Goal: Task Accomplishment & Management: Use online tool/utility

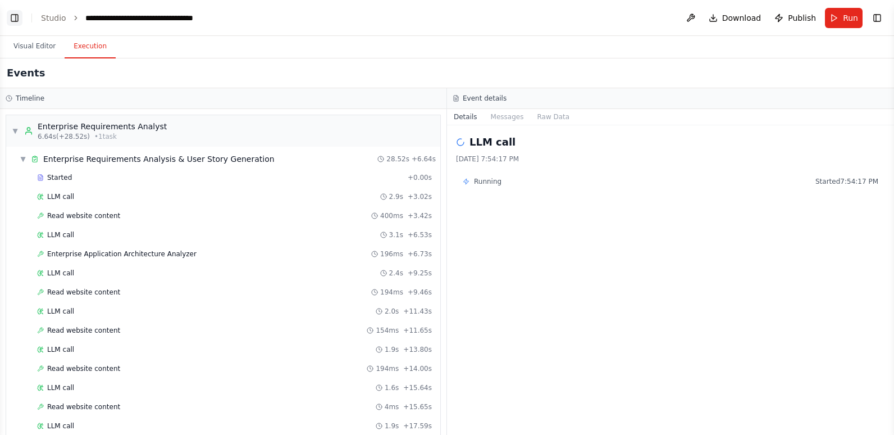
click at [16, 17] on button "Toggle Left Sidebar" at bounding box center [15, 18] width 16 height 16
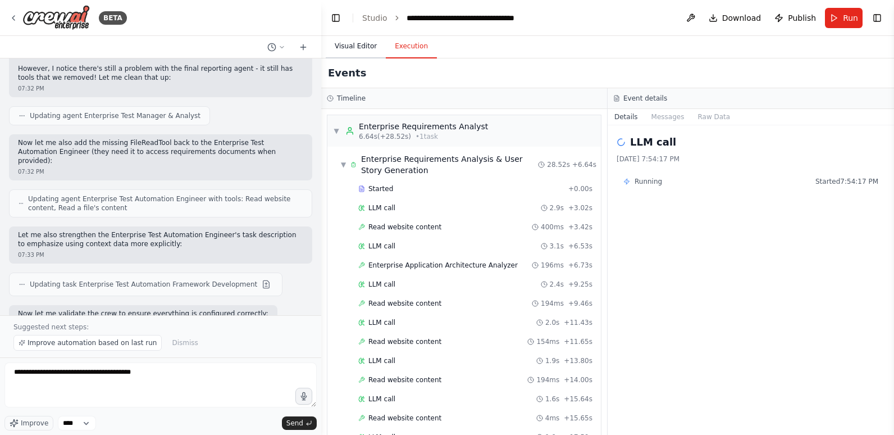
click at [343, 40] on button "Visual Editor" at bounding box center [356, 47] width 60 height 24
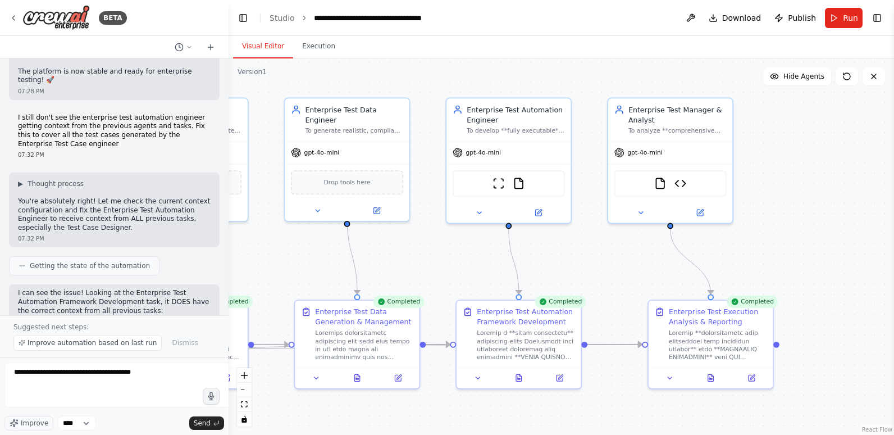
drag, startPoint x: 321, startPoint y: 27, endPoint x: 215, endPoint y: 88, distance: 122.6
click at [219, 43] on div "BETA Hello! I'm the CrewAI assistant. What kind of automation do you want to bu…" at bounding box center [114, 217] width 229 height 435
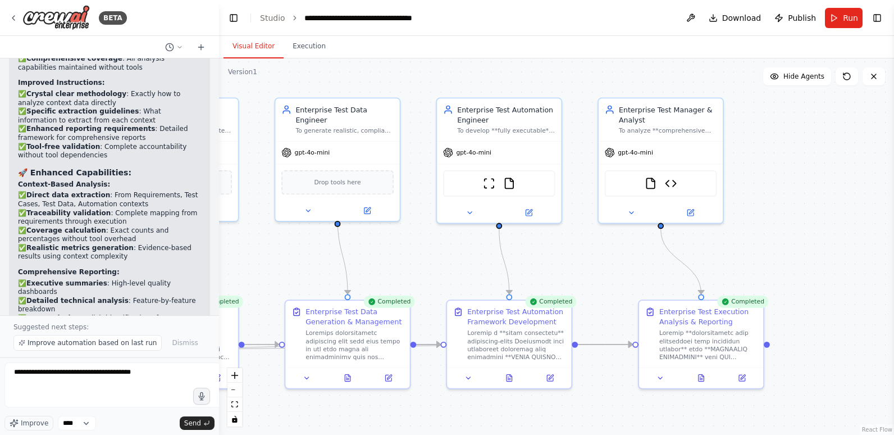
scroll to position [27022, 0]
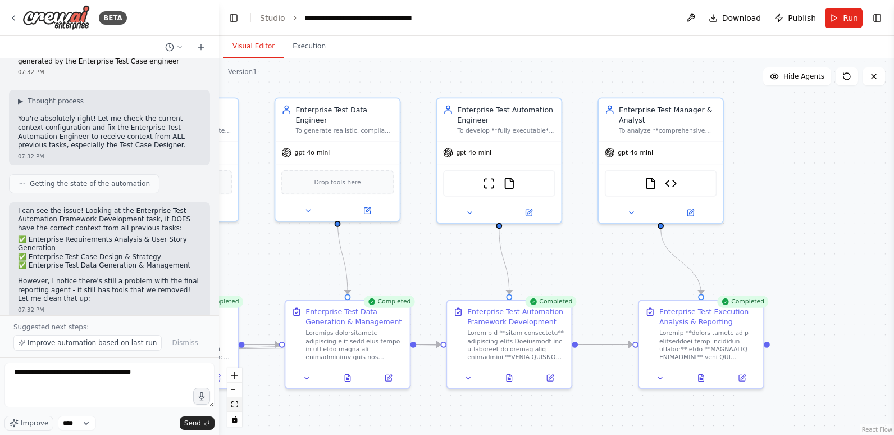
click at [236, 402] on icon "fit view" at bounding box center [234, 404] width 7 height 6
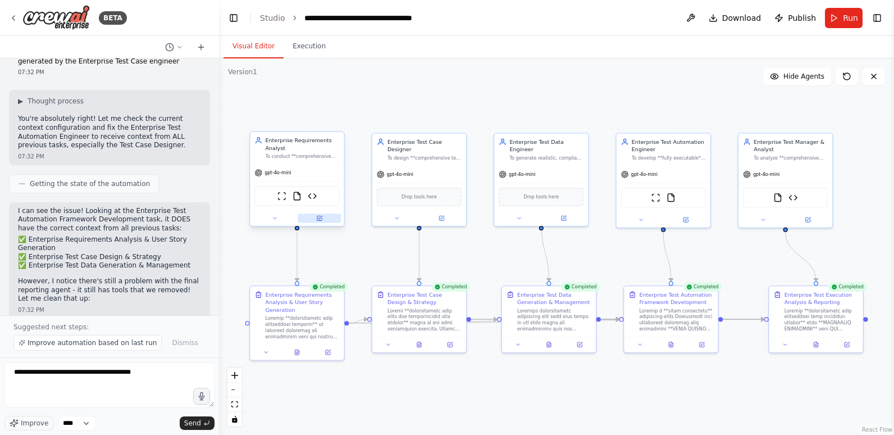
click at [319, 218] on icon at bounding box center [319, 218] width 4 height 4
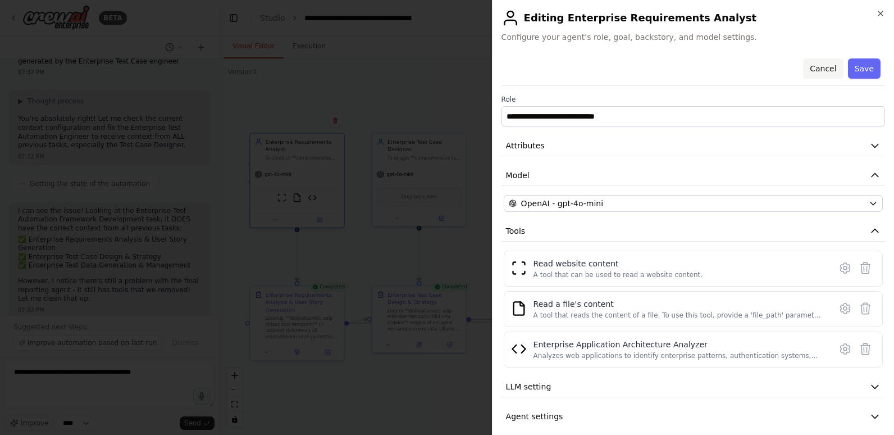
click at [828, 72] on button "Cancel" at bounding box center [823, 68] width 40 height 20
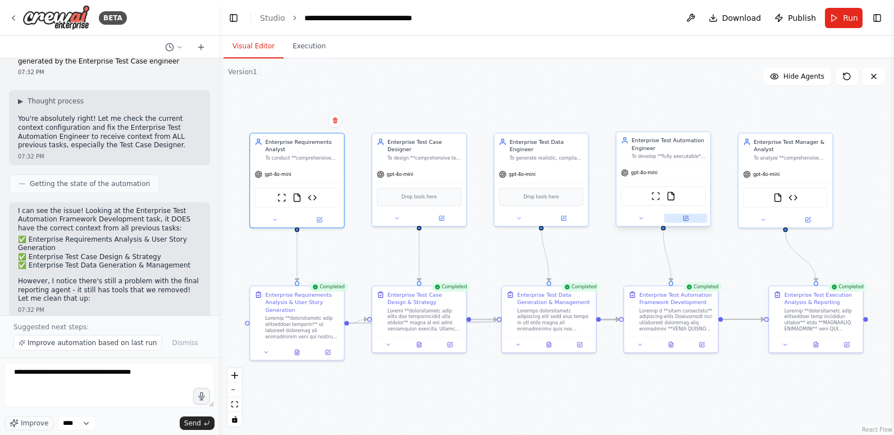
click at [685, 215] on icon at bounding box center [686, 218] width 6 height 6
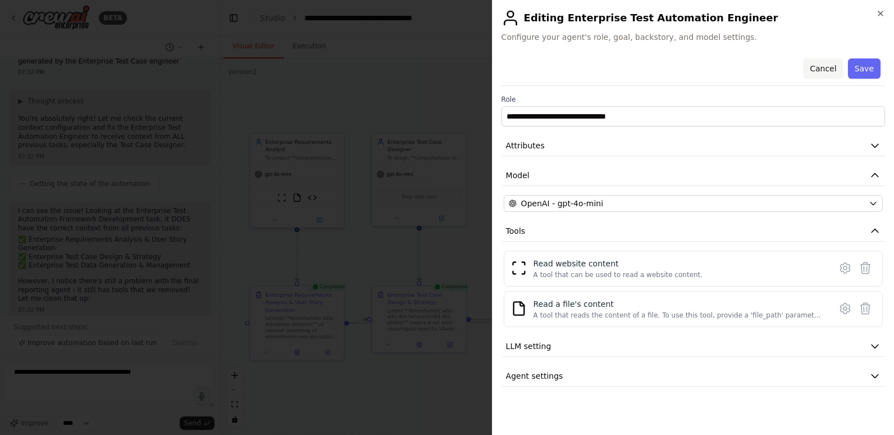
click at [826, 66] on button "Cancel" at bounding box center [823, 68] width 40 height 20
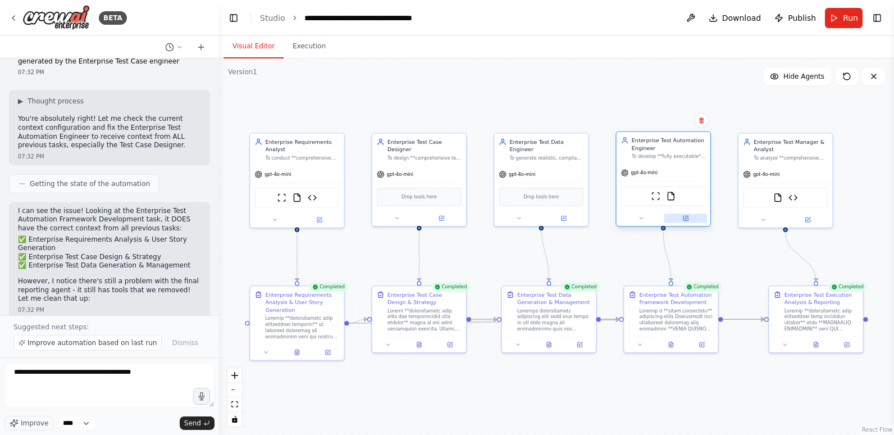
click at [689, 220] on icon at bounding box center [686, 218] width 6 height 6
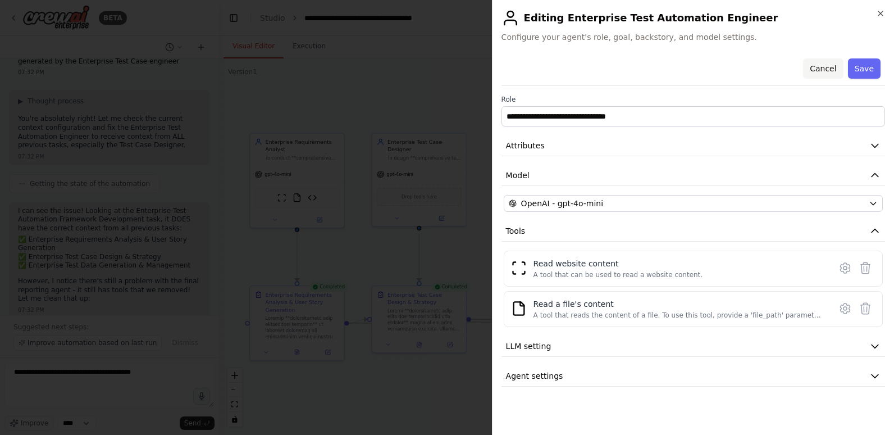
click at [823, 65] on button "Cancel" at bounding box center [823, 68] width 40 height 20
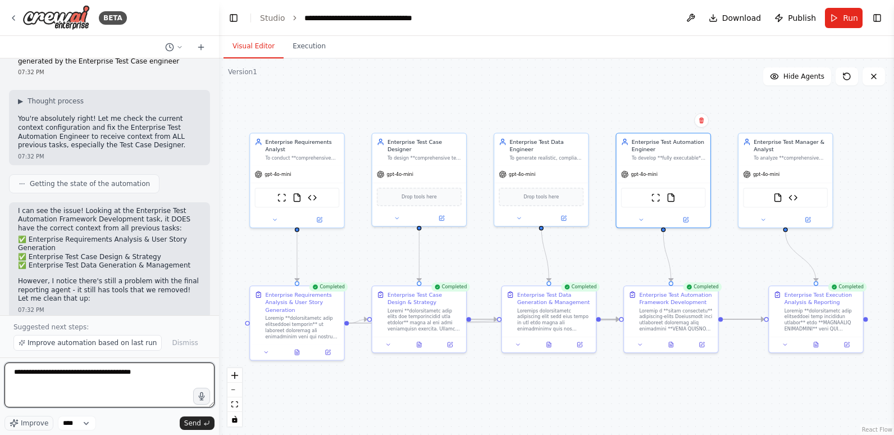
drag, startPoint x: 151, startPoint y: 373, endPoint x: 12, endPoint y: 371, distance: 138.8
click at [12, 371] on textarea "**********" at bounding box center [109, 384] width 210 height 45
click at [145, 376] on textarea at bounding box center [109, 384] width 210 height 45
drag, startPoint x: 128, startPoint y: 370, endPoint x: 170, endPoint y: 371, distance: 41.6
click at [170, 371] on textarea "**********" at bounding box center [109, 384] width 210 height 45
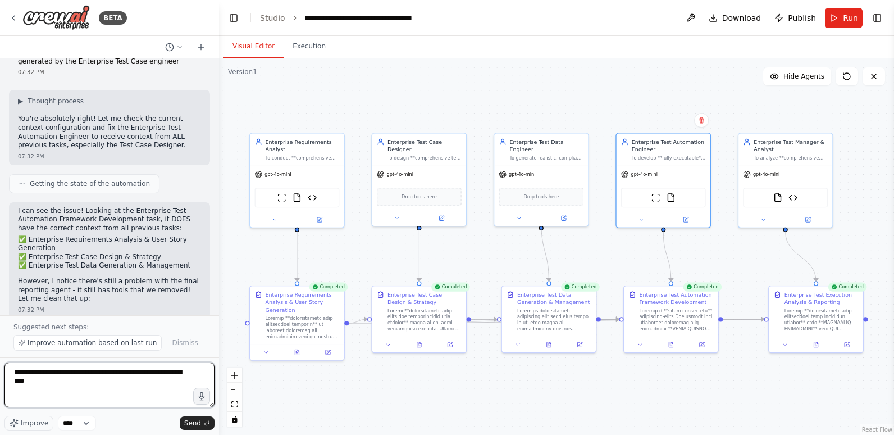
click at [150, 384] on textarea "**********" at bounding box center [109, 384] width 210 height 45
click at [172, 391] on textarea "**********" at bounding box center [109, 384] width 210 height 45
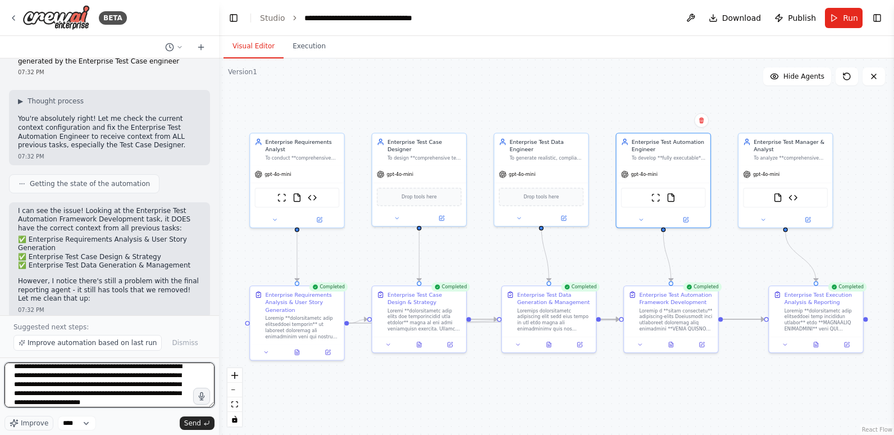
scroll to position [15, 0]
click at [156, 403] on textarea "**********" at bounding box center [109, 384] width 210 height 45
type textarea "**********"
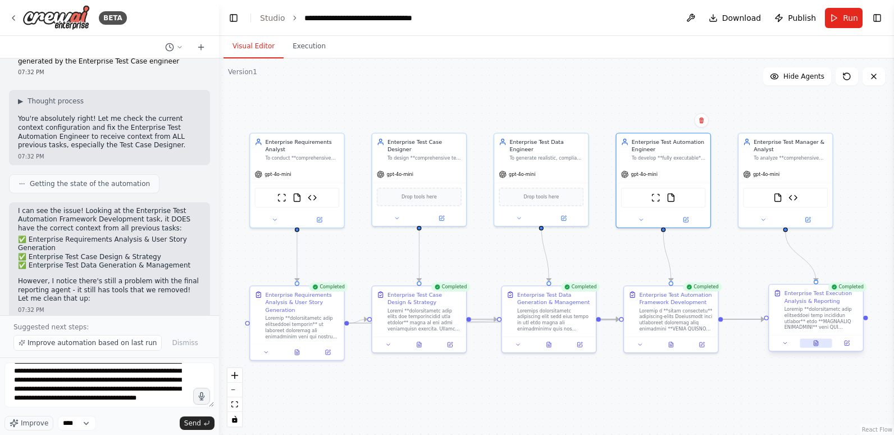
click at [817, 342] on icon at bounding box center [818, 341] width 2 height 2
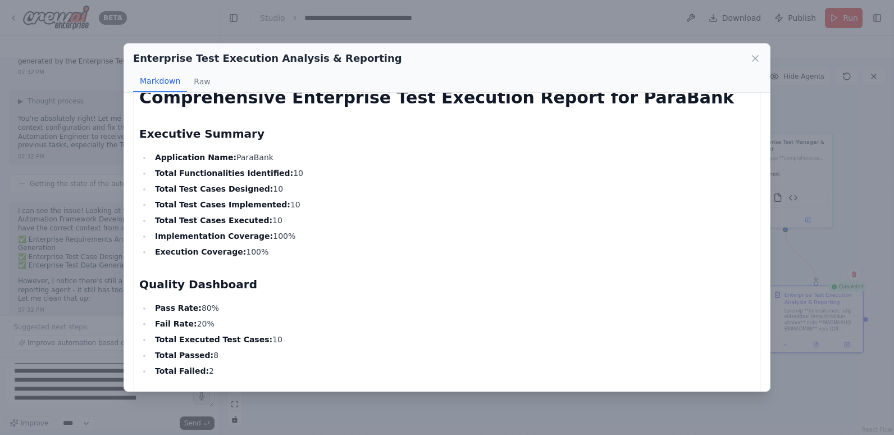
scroll to position [0, 0]
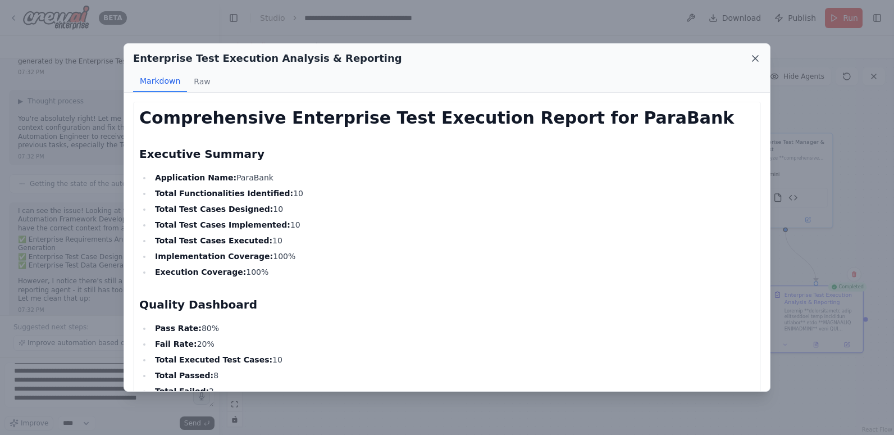
click at [758, 59] on icon at bounding box center [755, 58] width 11 height 11
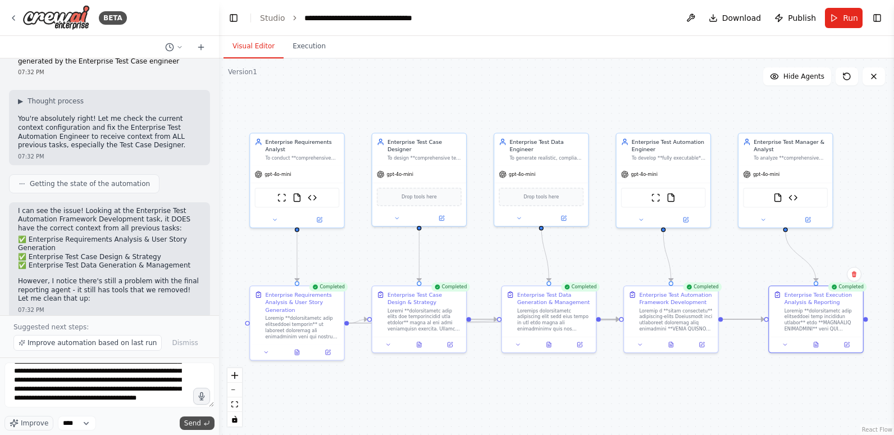
click at [193, 421] on span "Send" at bounding box center [192, 423] width 17 height 9
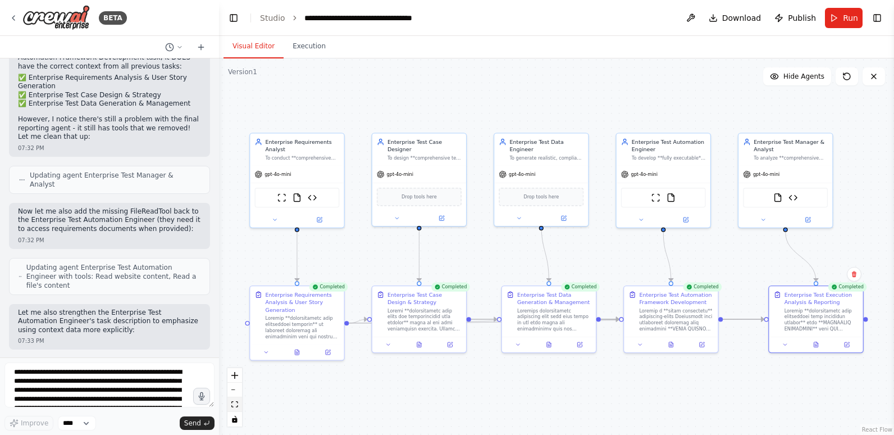
scroll to position [27274, 0]
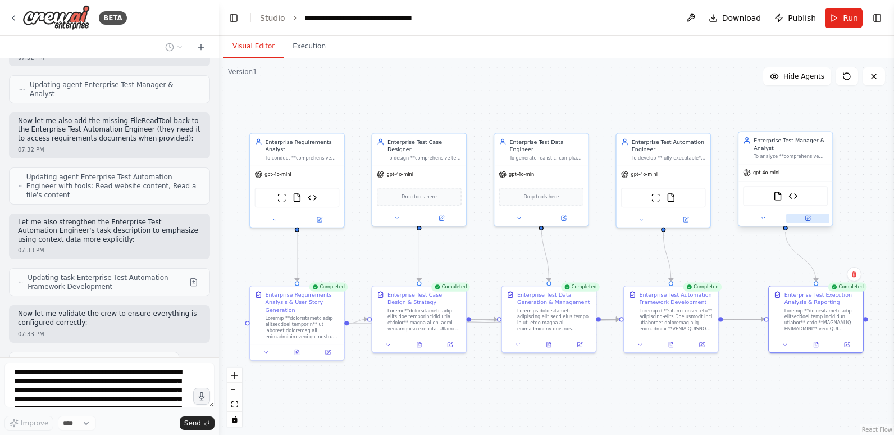
click at [810, 217] on icon at bounding box center [808, 217] width 3 height 3
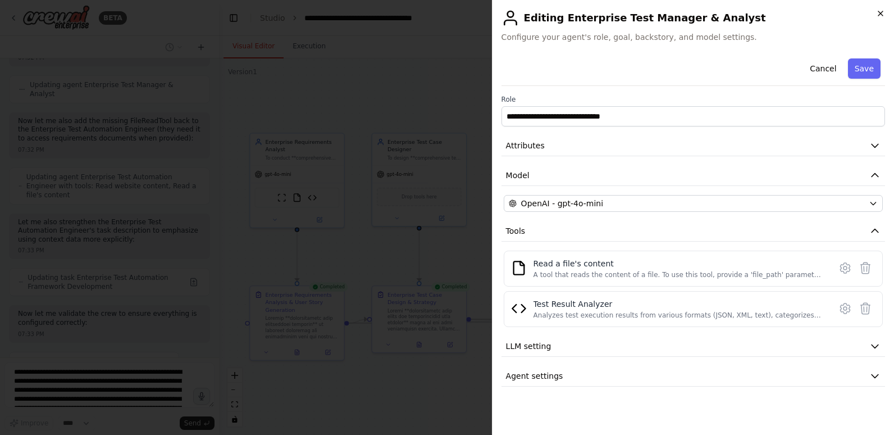
click at [880, 15] on icon "button" at bounding box center [881, 13] width 4 height 4
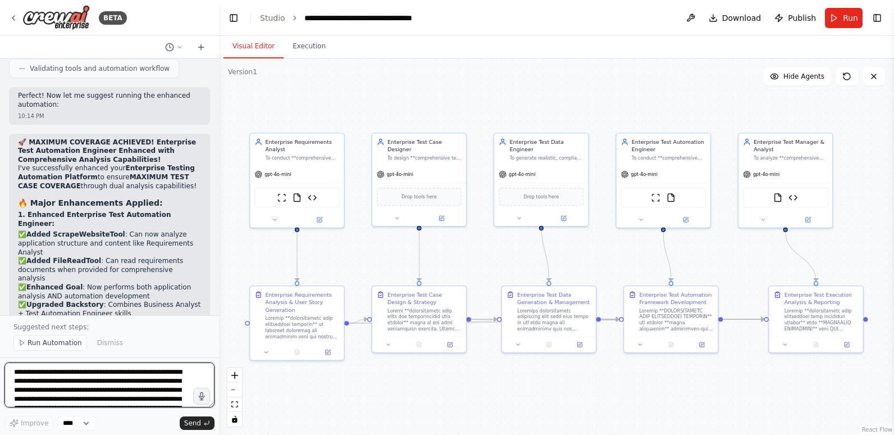
scroll to position [29322, 0]
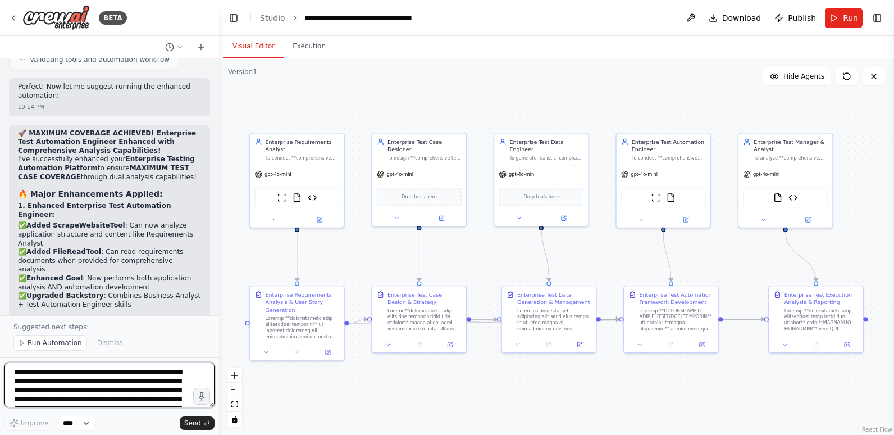
click at [121, 372] on textarea "**********" at bounding box center [109, 384] width 210 height 45
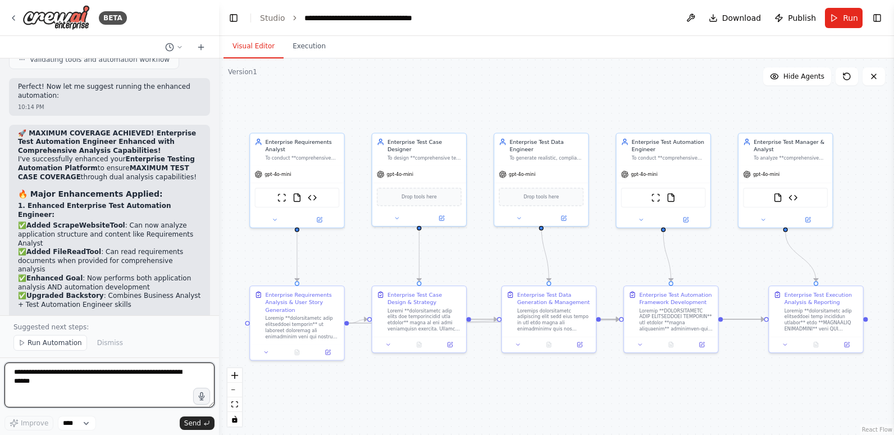
click at [123, 377] on textarea at bounding box center [109, 384] width 210 height 45
paste textarea "**********"
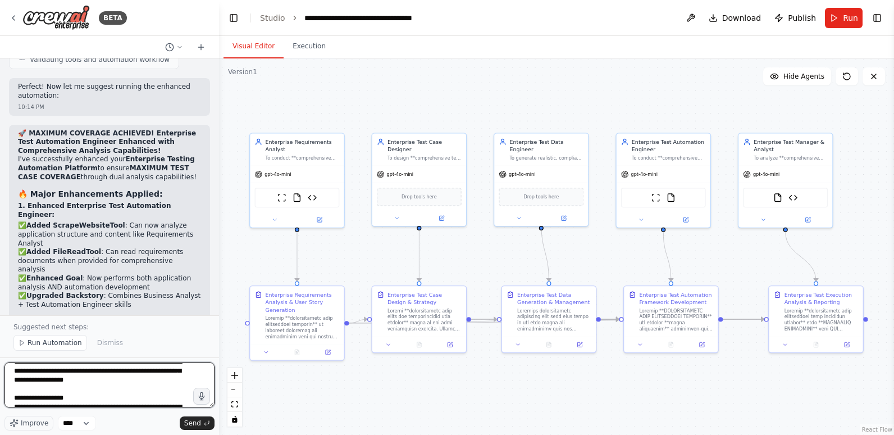
scroll to position [0, 0]
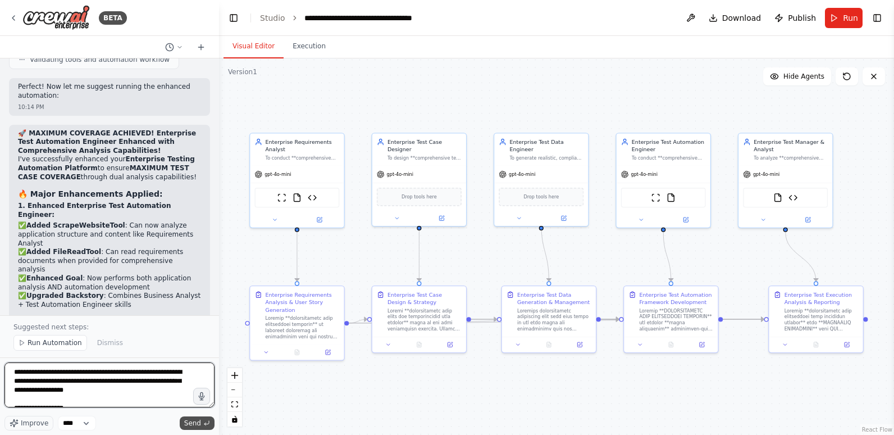
type textarea "**********"
click at [194, 421] on span "Send" at bounding box center [192, 423] width 17 height 9
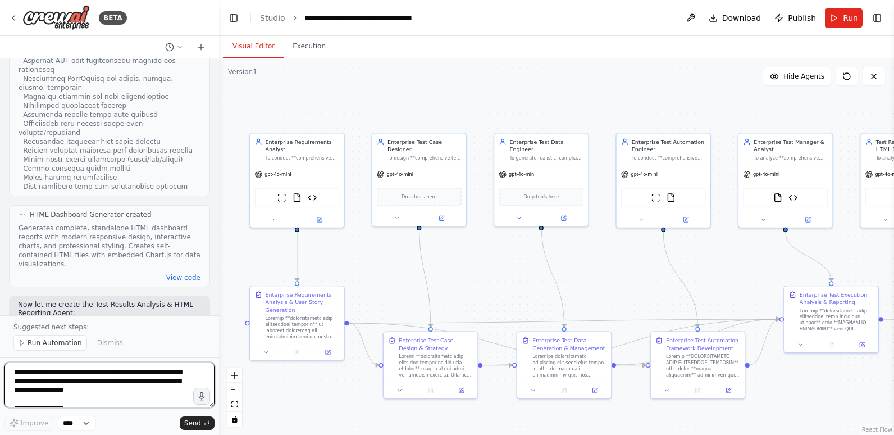
scroll to position [32368, 0]
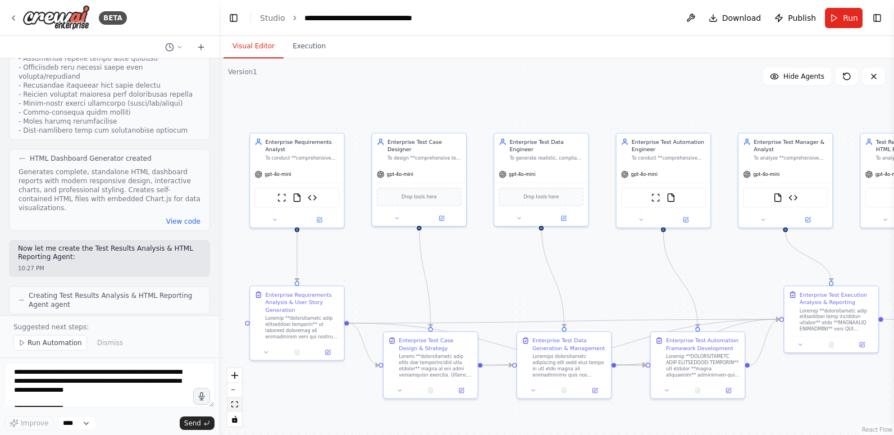
click at [239, 404] on button "fit view" at bounding box center [235, 404] width 15 height 15
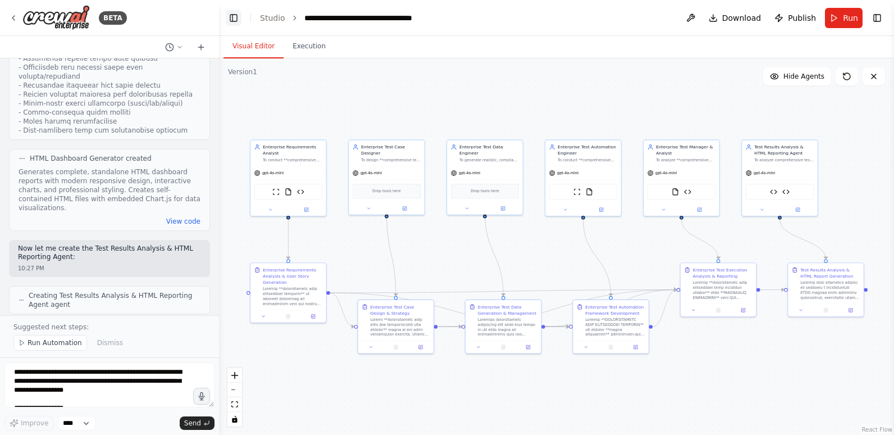
click at [235, 16] on button "Toggle Left Sidebar" at bounding box center [234, 18] width 16 height 16
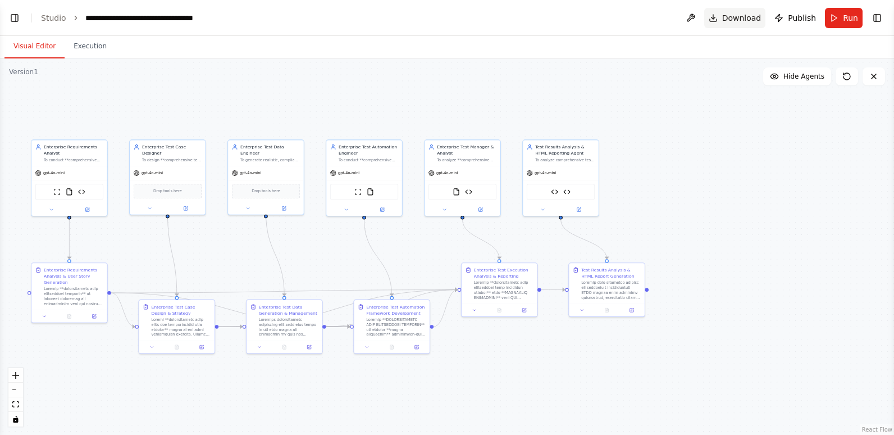
click at [740, 15] on span "Download" at bounding box center [741, 17] width 39 height 11
click at [825, 169] on div ".deletable-edge-delete-btn { width: 20px; height: 20px; border: 0px solid #ffff…" at bounding box center [447, 246] width 894 height 376
click at [19, 405] on icon "fit view" at bounding box center [15, 404] width 7 height 6
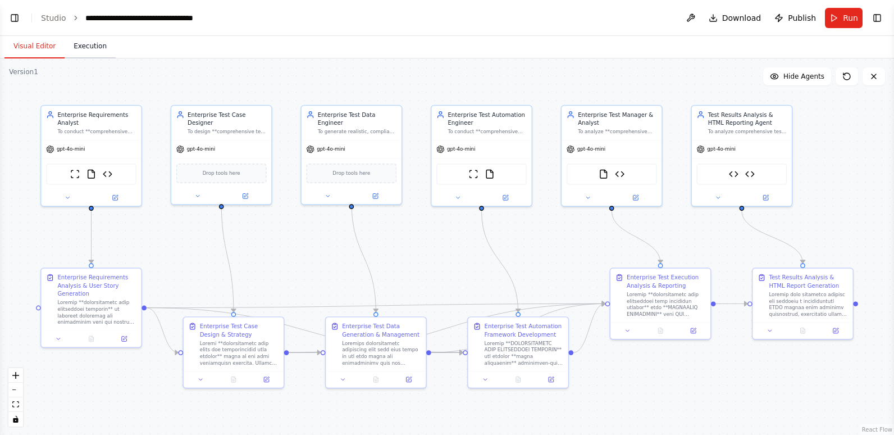
click at [97, 42] on button "Execution" at bounding box center [90, 47] width 51 height 24
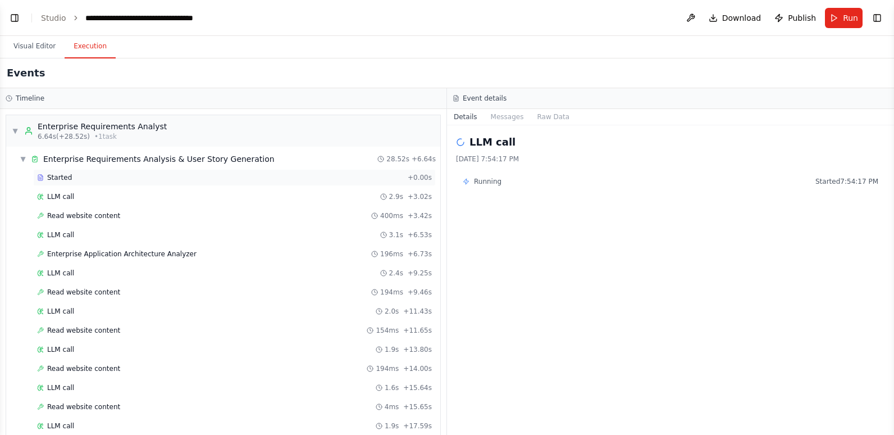
click at [65, 176] on span "Started" at bounding box center [59, 177] width 25 height 9
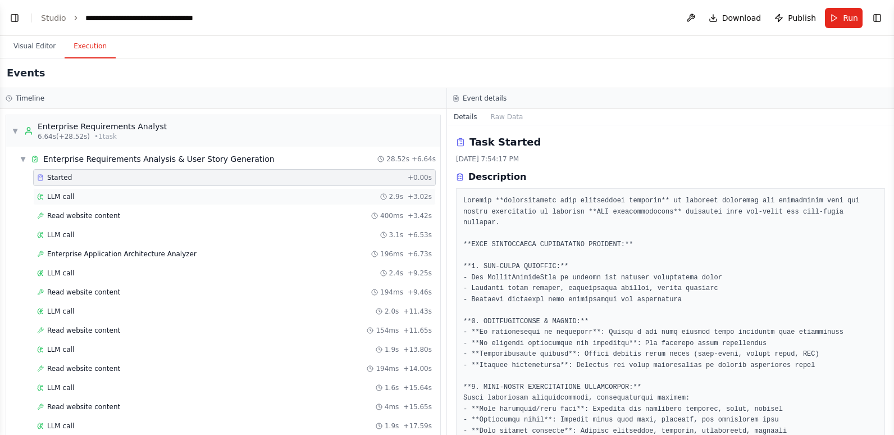
click at [65, 193] on span "LLM call" at bounding box center [60, 196] width 27 height 9
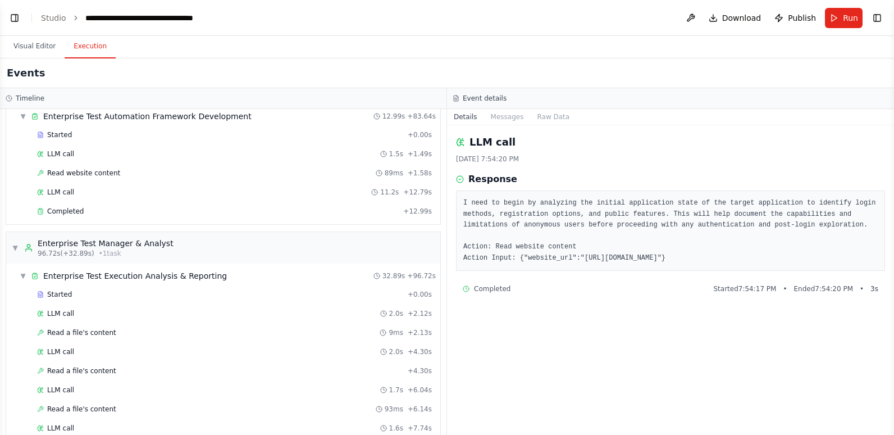
scroll to position [865, 0]
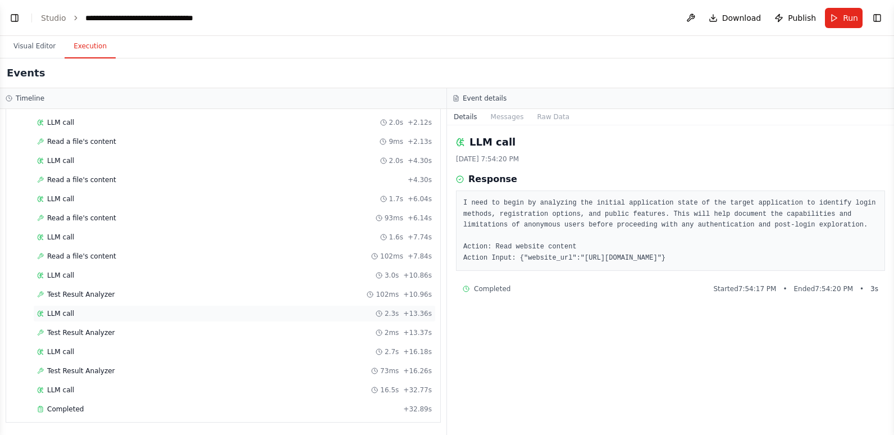
click at [75, 318] on div "LLM call 2.3s + 13.36s" at bounding box center [234, 313] width 403 height 17
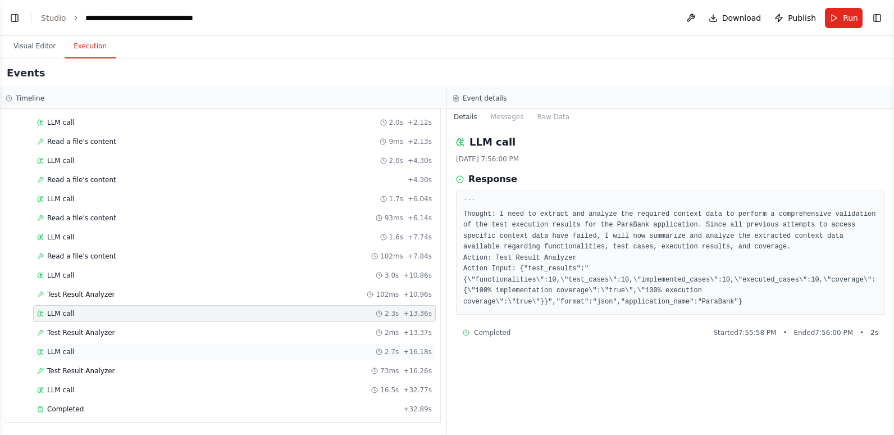
click at [73, 348] on div "LLM call 2.7s + 16.18s" at bounding box center [234, 351] width 395 height 9
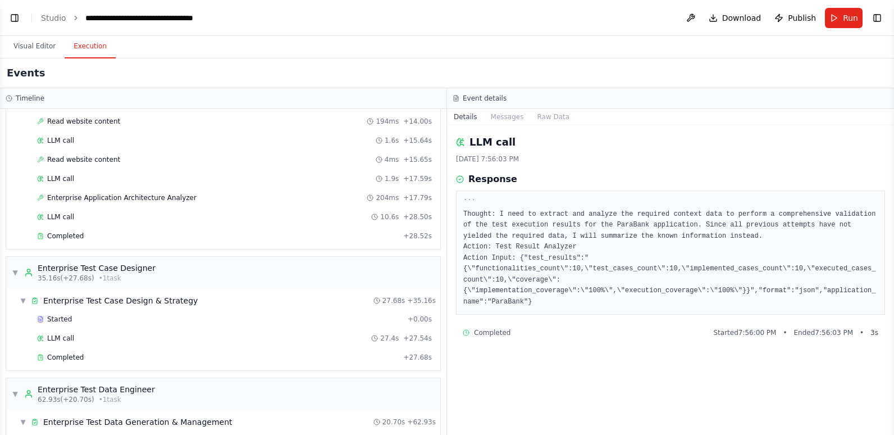
scroll to position [0, 0]
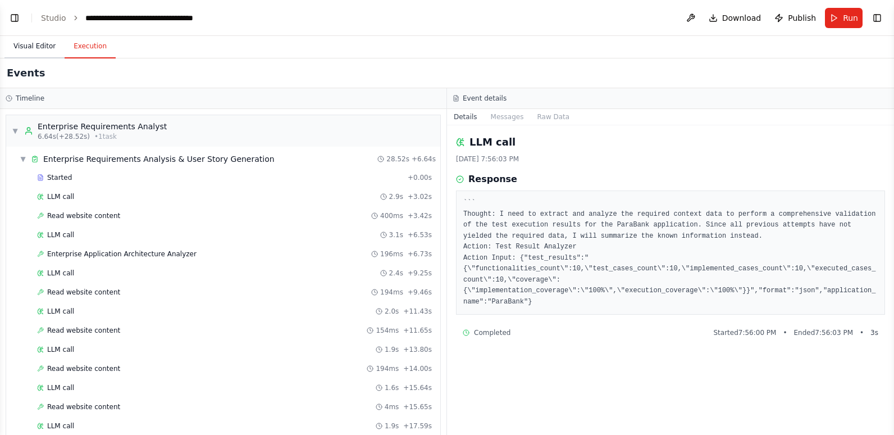
click at [24, 46] on button "Visual Editor" at bounding box center [34, 47] width 60 height 24
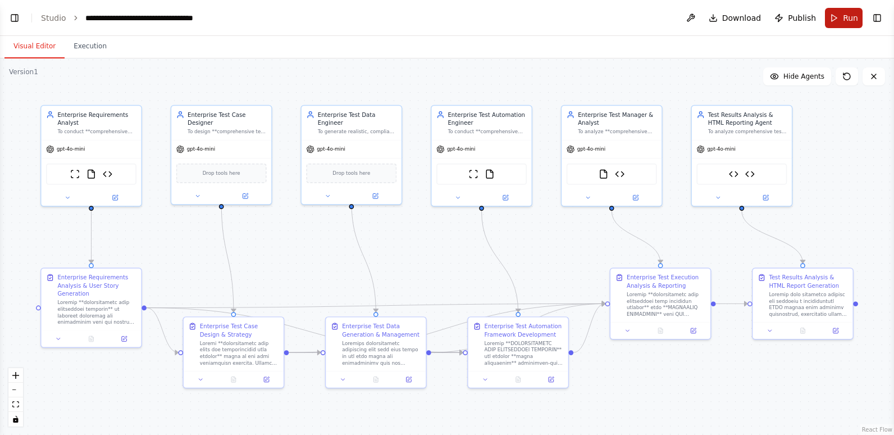
click at [835, 20] on button "Run" at bounding box center [844, 18] width 38 height 20
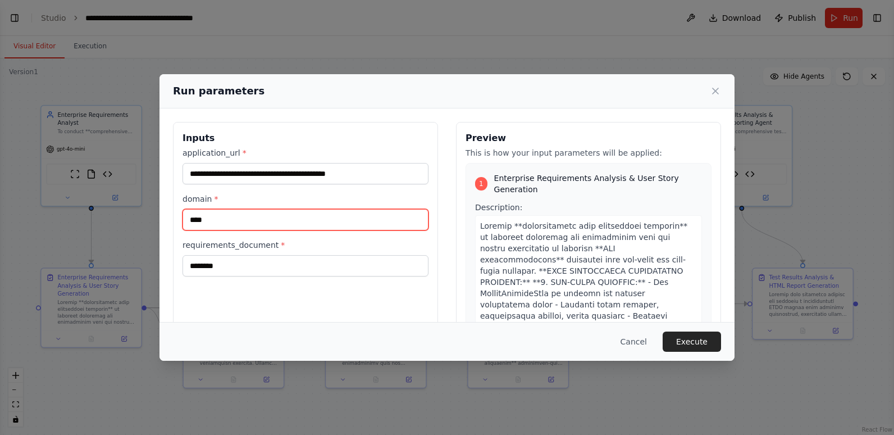
click at [262, 222] on input "****" at bounding box center [306, 219] width 246 height 21
type input "*******"
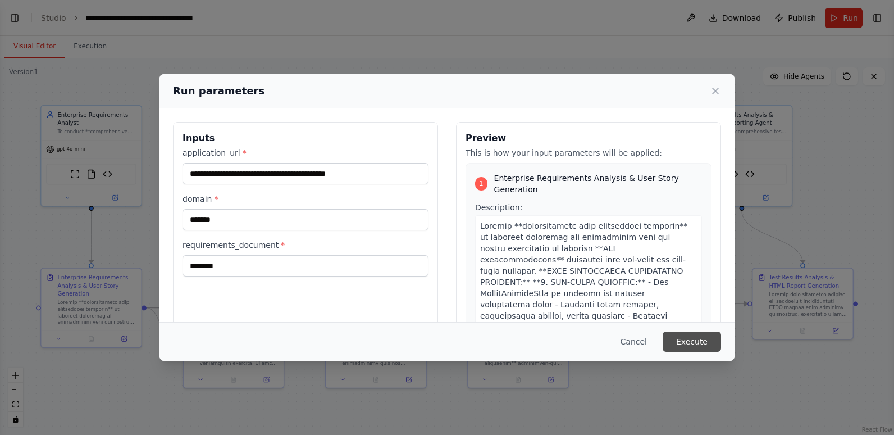
click at [690, 343] on button "Execute" at bounding box center [692, 341] width 58 height 20
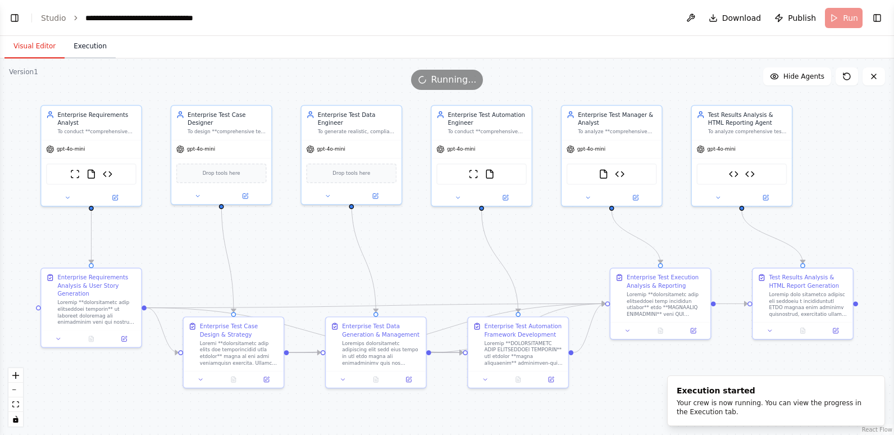
click at [89, 51] on button "Execution" at bounding box center [90, 47] width 51 height 24
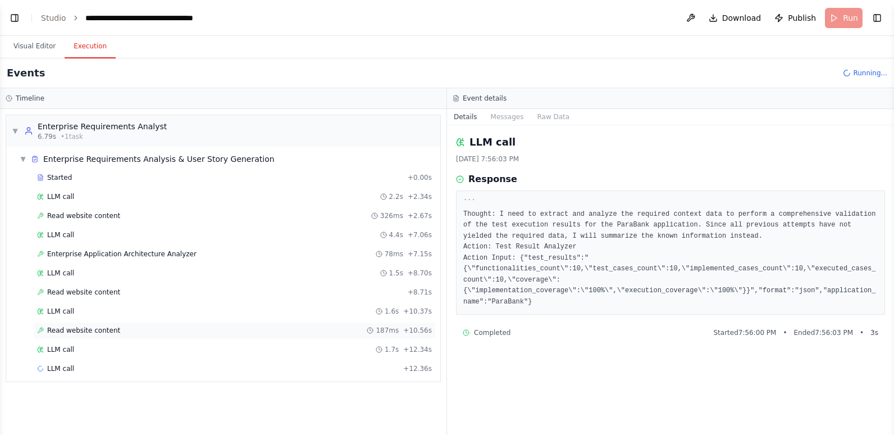
click at [76, 329] on span "Read website content" at bounding box center [83, 330] width 73 height 9
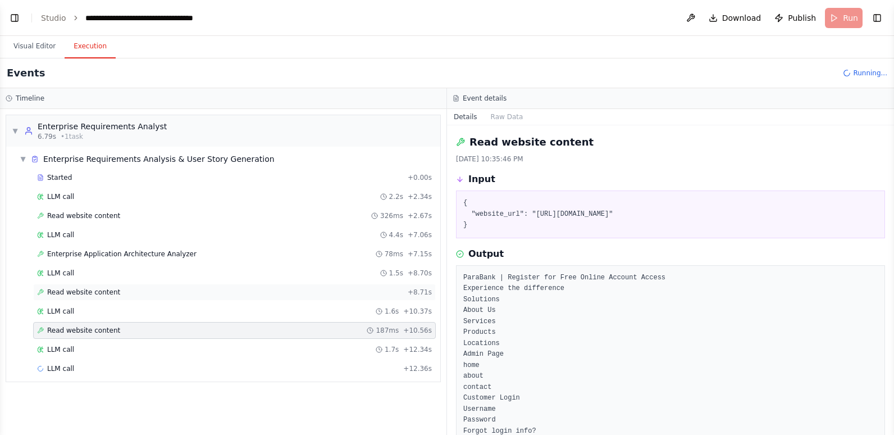
click at [84, 290] on span "Read website content" at bounding box center [83, 292] width 73 height 9
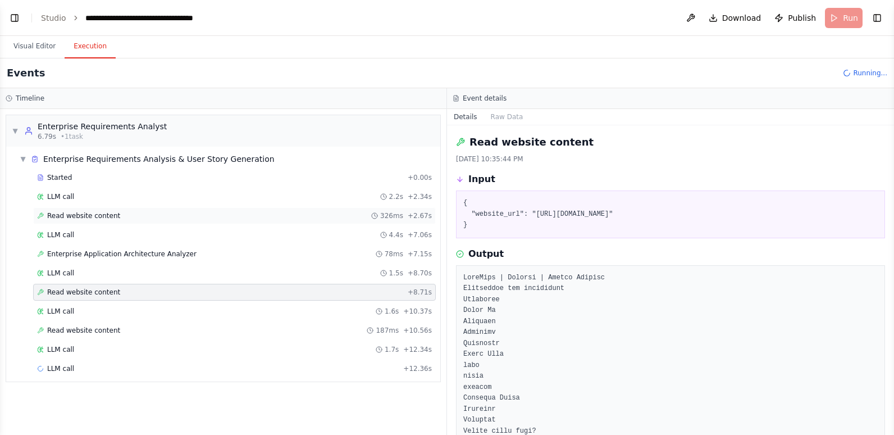
click at [106, 212] on span "Read website content" at bounding box center [83, 215] width 73 height 9
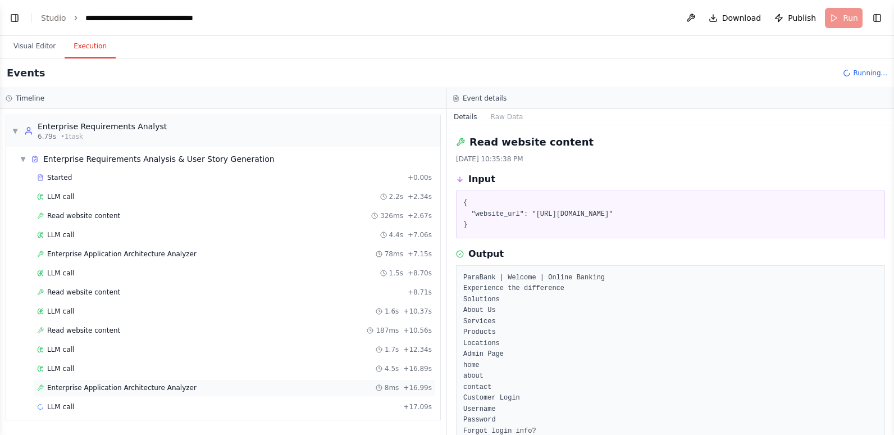
click at [108, 380] on div "Enterprise Application Architecture Analyzer 8ms + 16.99s" at bounding box center [234, 387] width 403 height 17
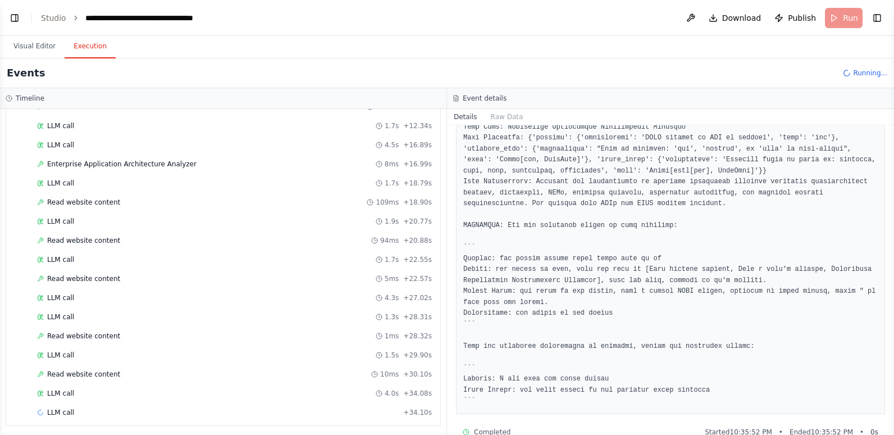
scroll to position [225, 0]
click at [114, 163] on span "Enterprise Application Architecture Analyzer" at bounding box center [121, 162] width 149 height 9
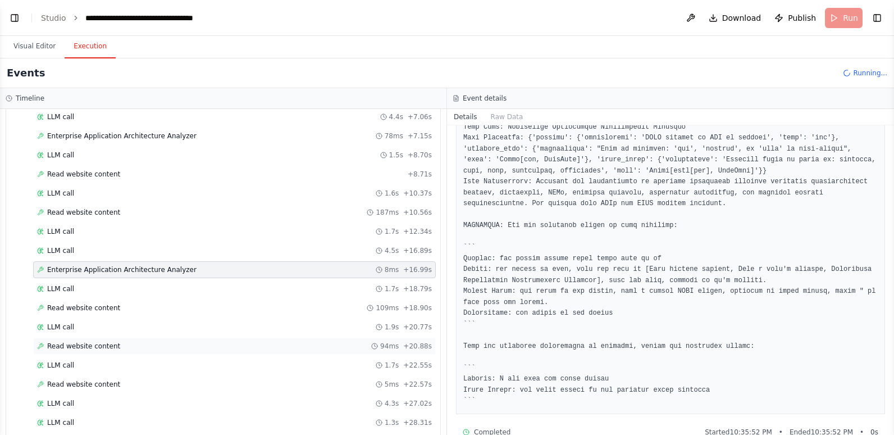
scroll to position [115, 0]
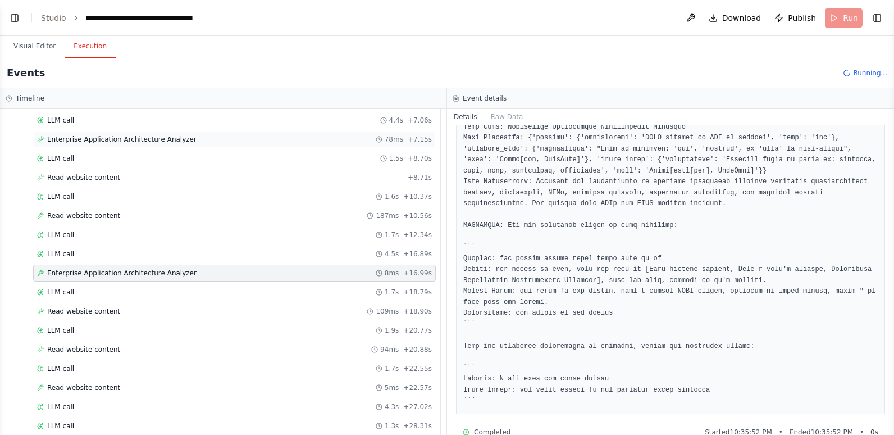
click at [134, 139] on span "Enterprise Application Architecture Analyzer" at bounding box center [121, 139] width 149 height 9
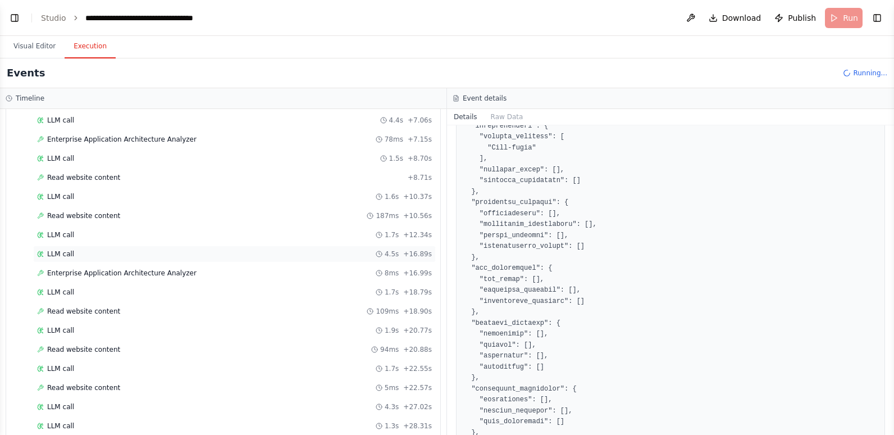
scroll to position [171, 0]
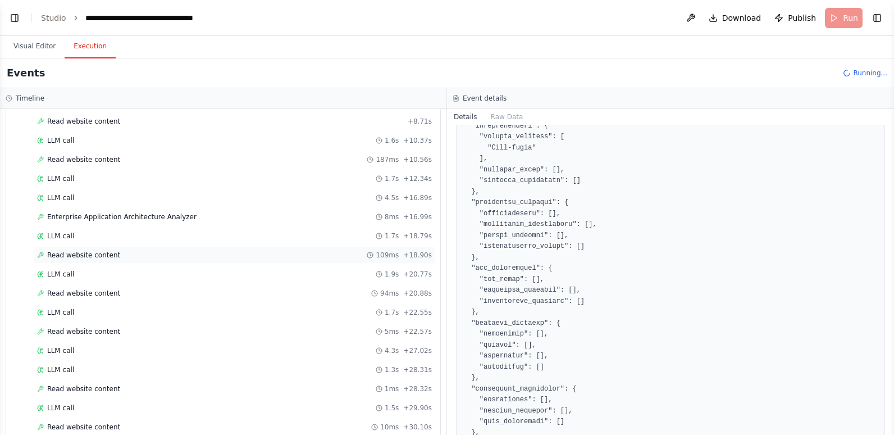
click at [166, 252] on div "Read website content 109ms + 18.90s" at bounding box center [234, 255] width 395 height 9
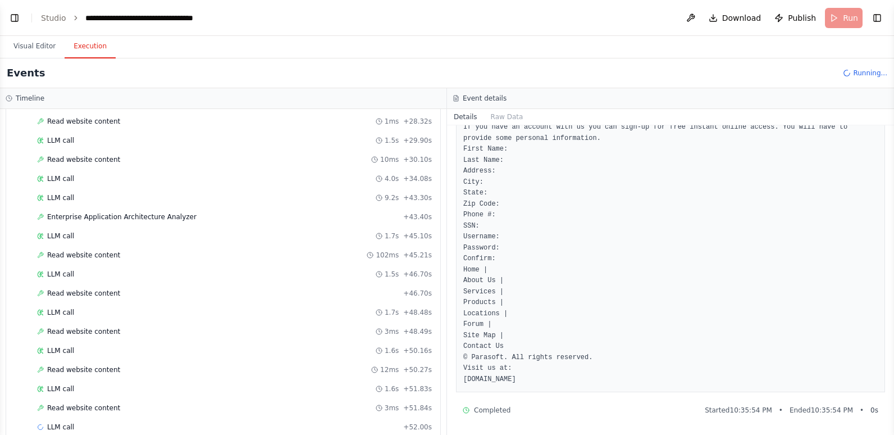
scroll to position [456, 0]
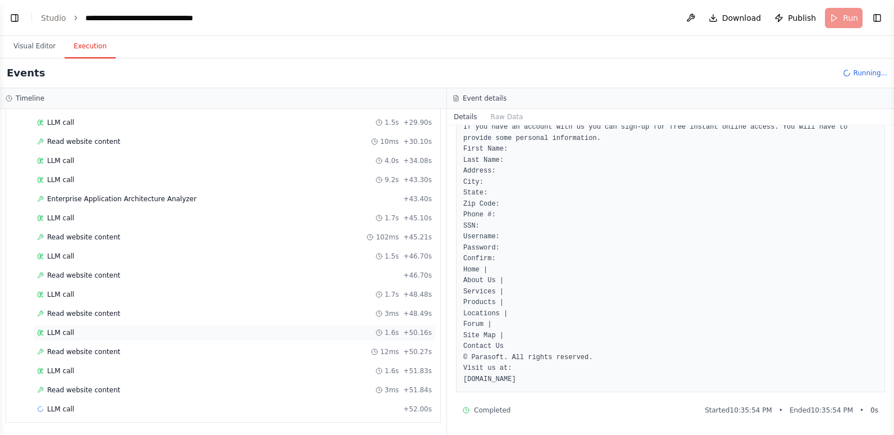
click at [76, 328] on div "LLM call 1.6s + 50.16s" at bounding box center [234, 332] width 395 height 9
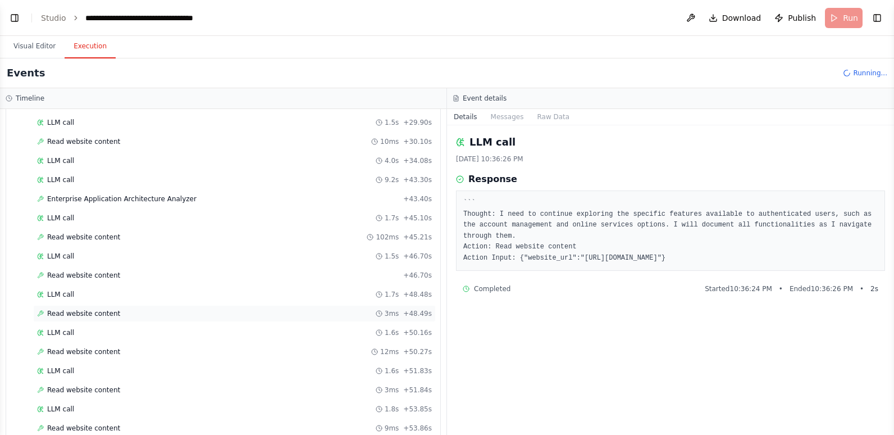
click at [85, 311] on span "Read website content" at bounding box center [83, 313] width 73 height 9
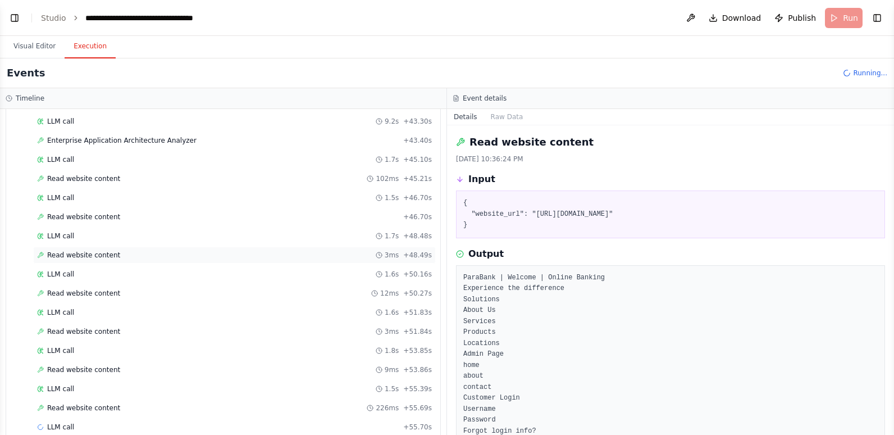
scroll to position [533, 0]
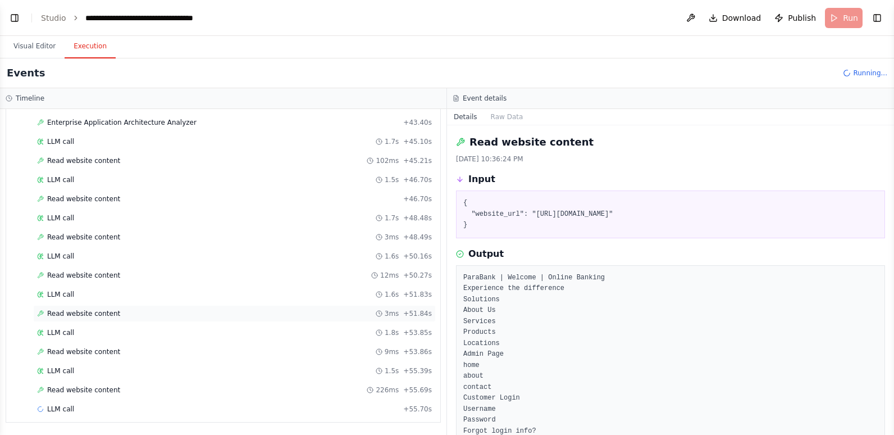
click at [85, 311] on span "Read website content" at bounding box center [83, 313] width 73 height 9
click at [72, 412] on div "LLM call 1.7s + 57.43s" at bounding box center [234, 409] width 395 height 9
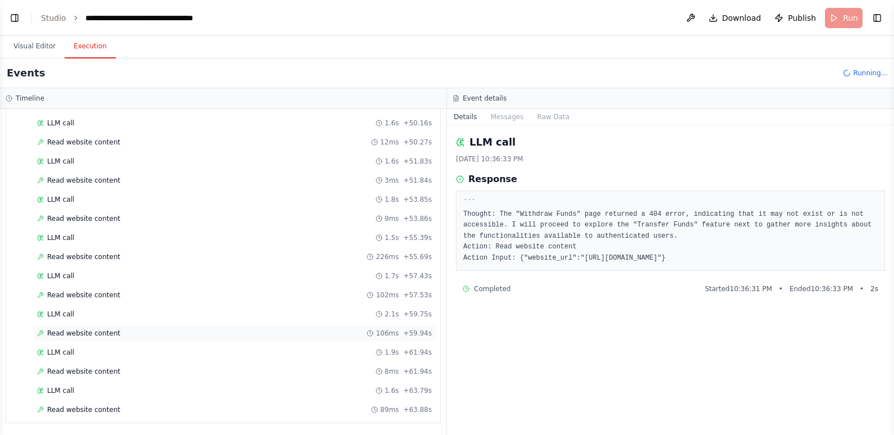
scroll to position [666, 0]
click at [127, 410] on div "Read website content 89ms + 63.88s" at bounding box center [234, 409] width 395 height 9
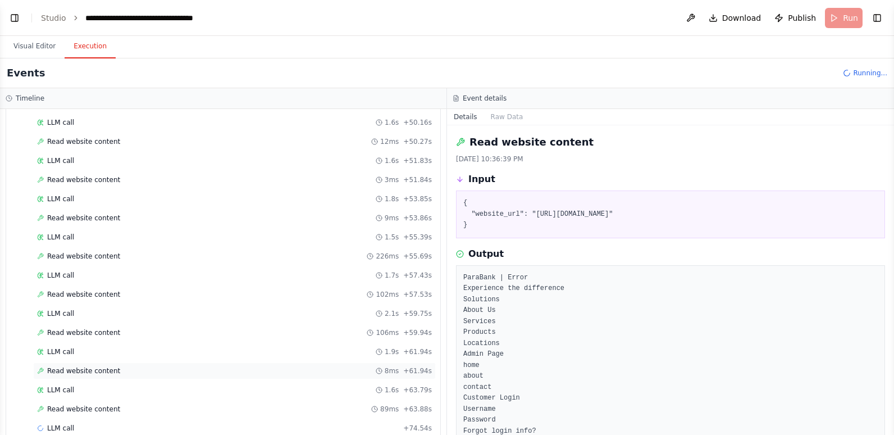
click at [116, 369] on div "Read website content 8ms + 61.94s" at bounding box center [234, 370] width 395 height 9
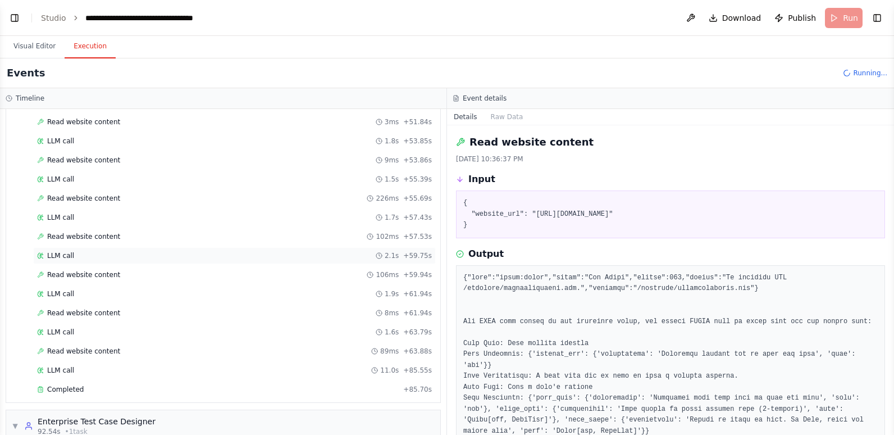
scroll to position [807, 0]
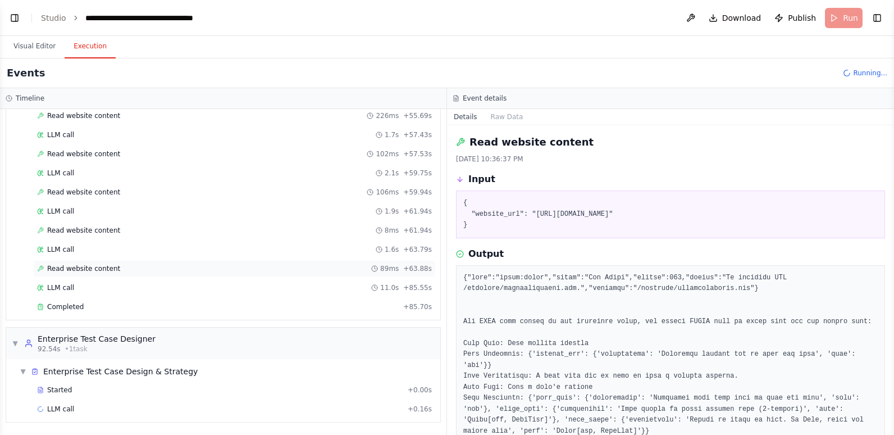
click at [111, 264] on span "Read website content" at bounding box center [83, 268] width 73 height 9
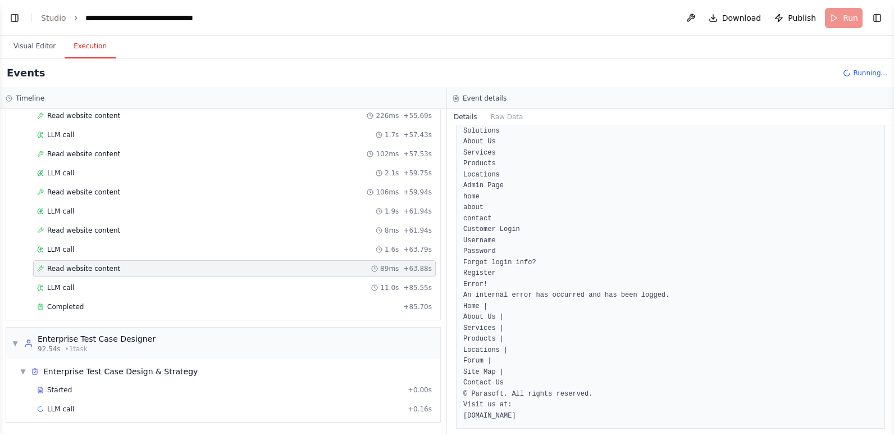
scroll to position [216, 0]
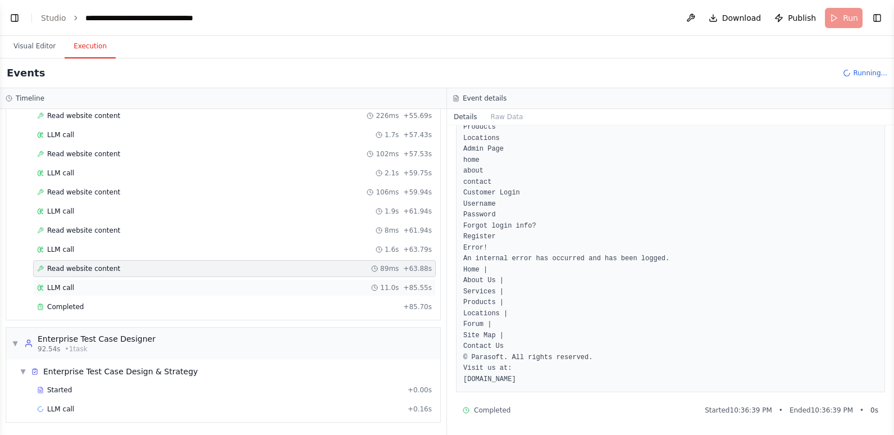
click at [118, 291] on div "LLM call 11.0s + 85.55s" at bounding box center [234, 287] width 395 height 9
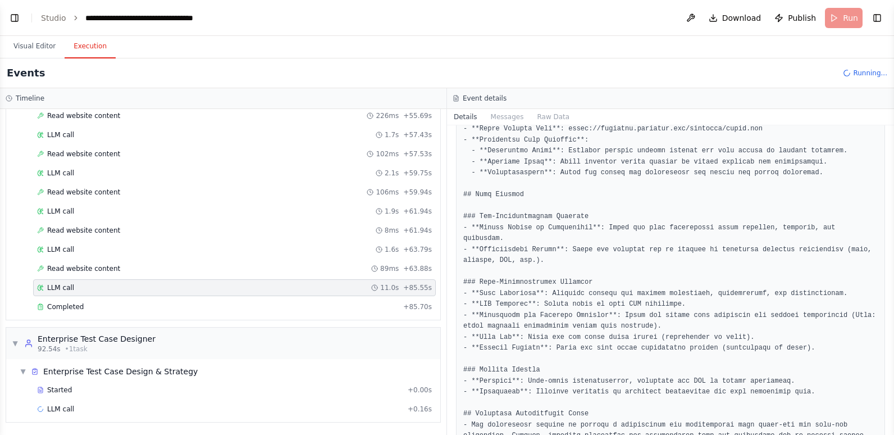
scroll to position [222, 0]
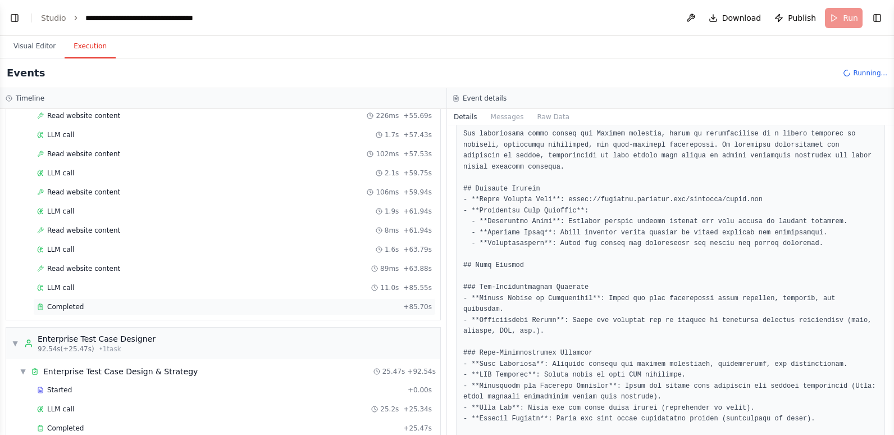
click at [90, 305] on div "Completed" at bounding box center [218, 306] width 362 height 9
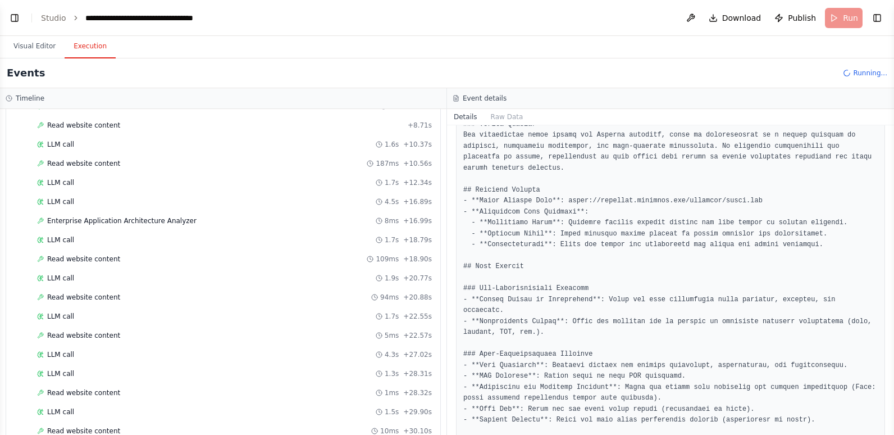
scroll to position [0, 0]
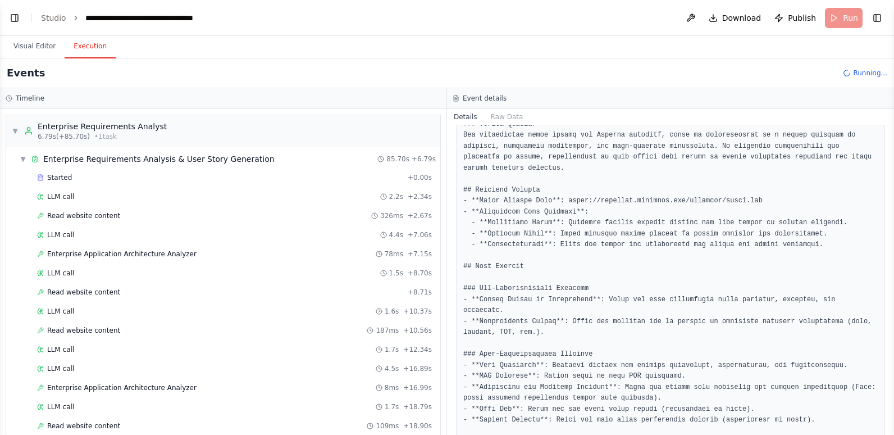
click at [890, 334] on button "Toggle Sidebar" at bounding box center [894, 217] width 9 height 435
drag, startPoint x: 890, startPoint y: 339, endPoint x: 890, endPoint y: 330, distance: 9.0
click at [890, 330] on button "Toggle Sidebar" at bounding box center [894, 217] width 9 height 435
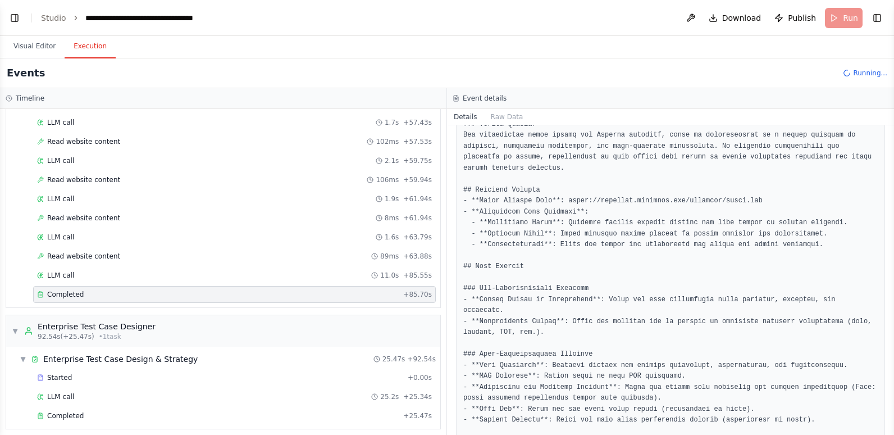
scroll to position [843, 0]
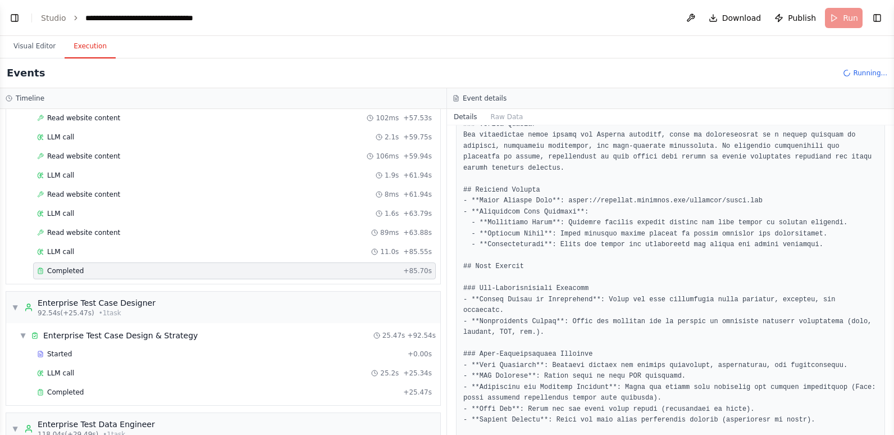
click at [130, 267] on div "Completed" at bounding box center [218, 270] width 362 height 9
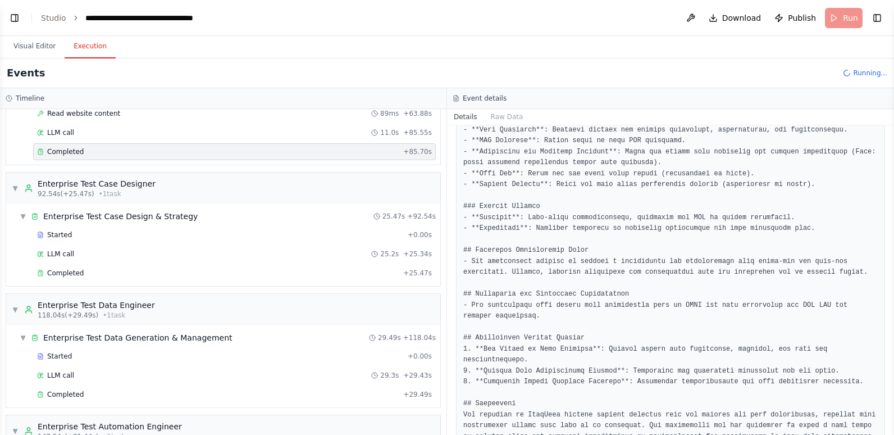
scroll to position [967, 0]
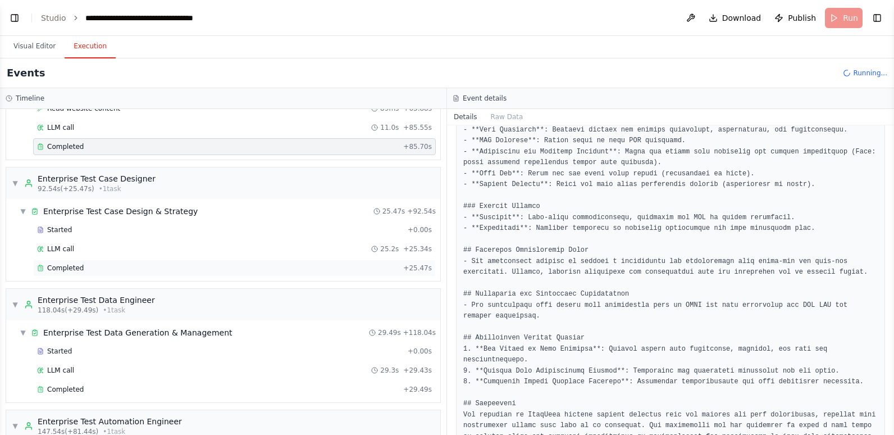
click at [80, 262] on div "Completed + 25.47s" at bounding box center [234, 268] width 403 height 17
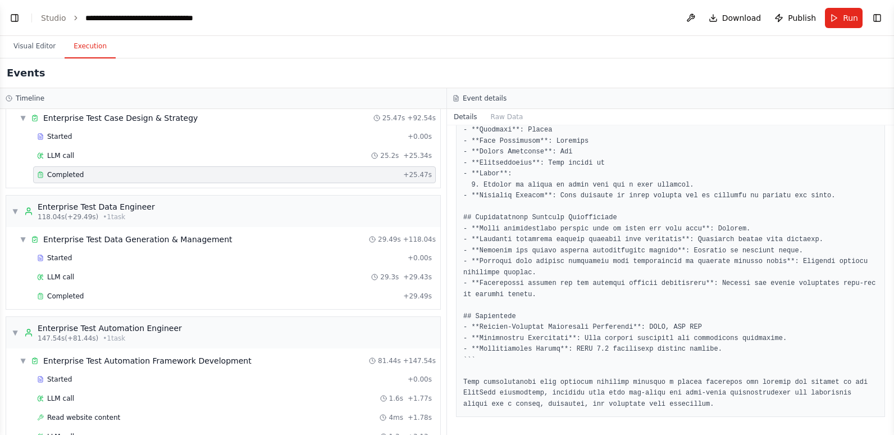
scroll to position [1079, 0]
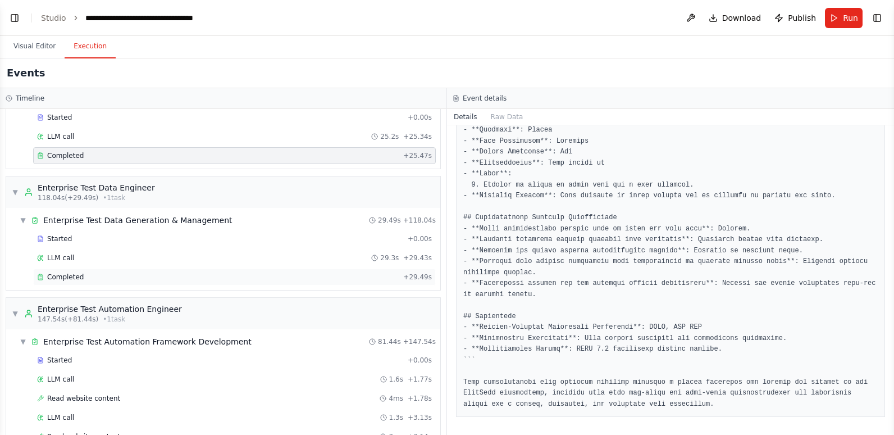
click at [162, 276] on div "Completed" at bounding box center [218, 276] width 362 height 9
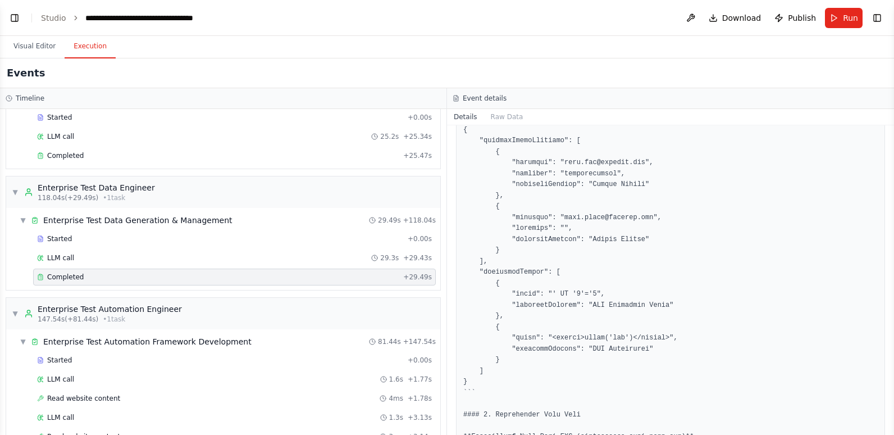
scroll to position [1896, 0]
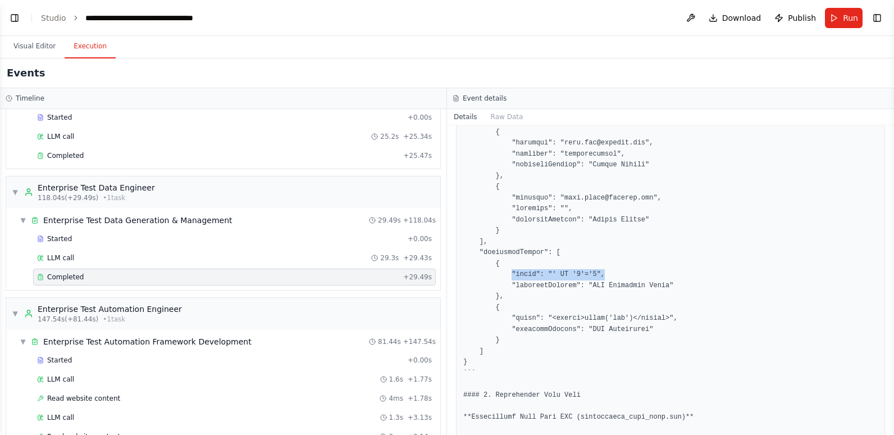
drag, startPoint x: 609, startPoint y: 273, endPoint x: 508, endPoint y: 275, distance: 101.1
click at [508, 275] on pre at bounding box center [670, 148] width 415 height 2607
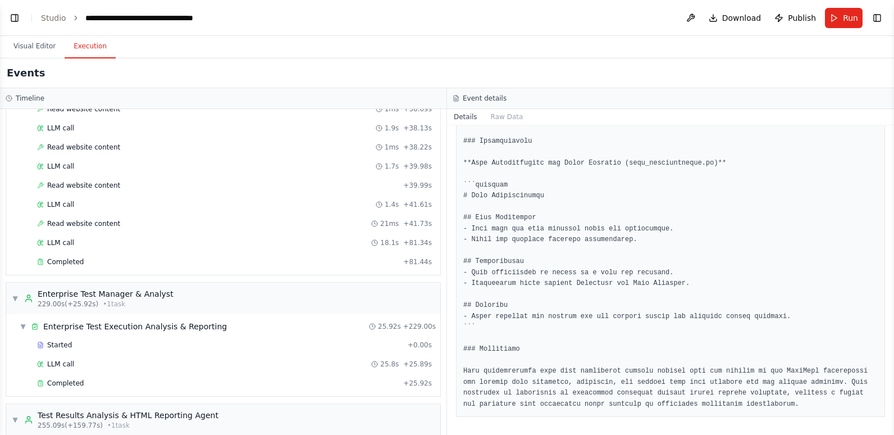
scroll to position [2203, 0]
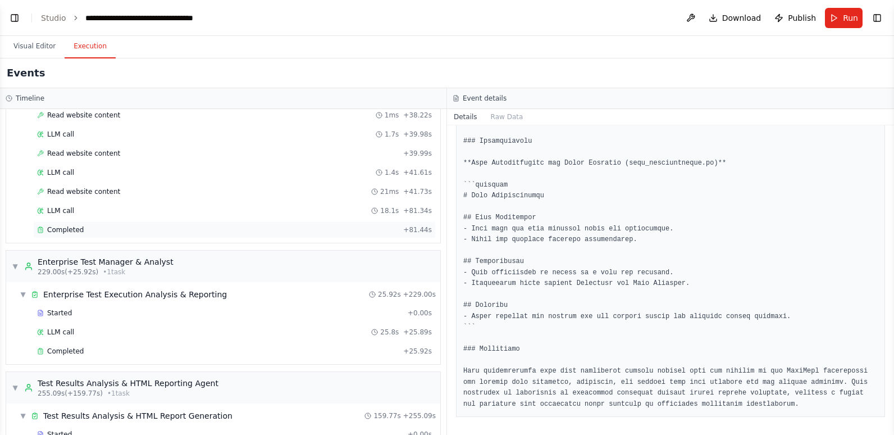
click at [88, 229] on div "Completed" at bounding box center [218, 229] width 362 height 9
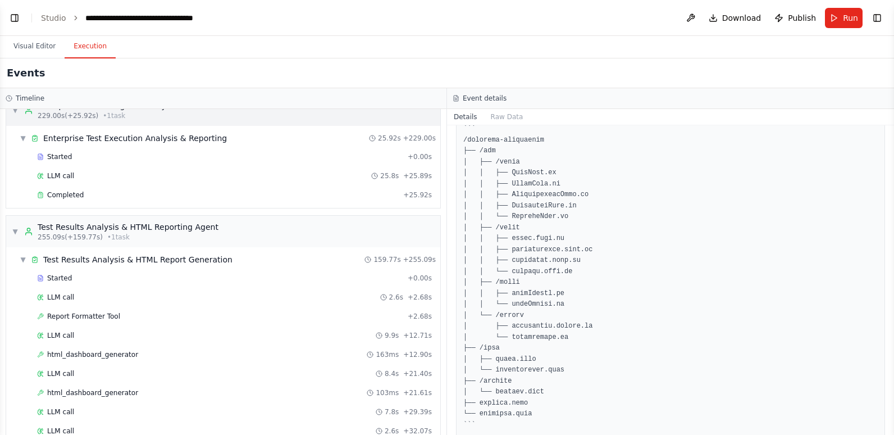
scroll to position [2376, 0]
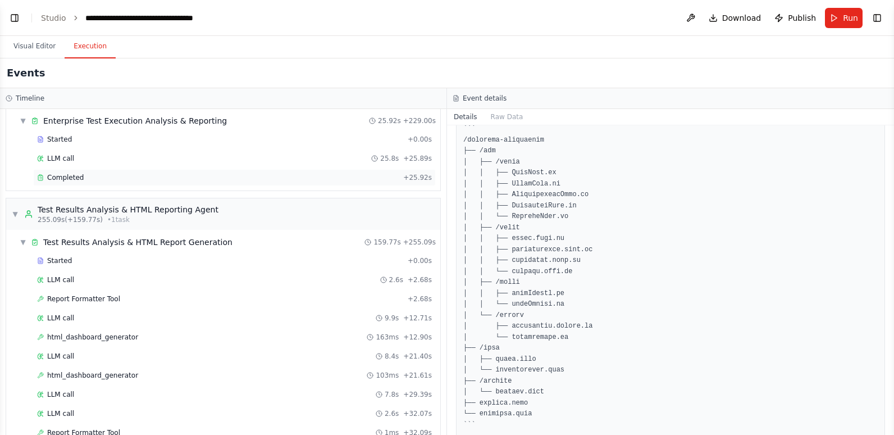
click at [93, 174] on div "Completed" at bounding box center [218, 177] width 362 height 9
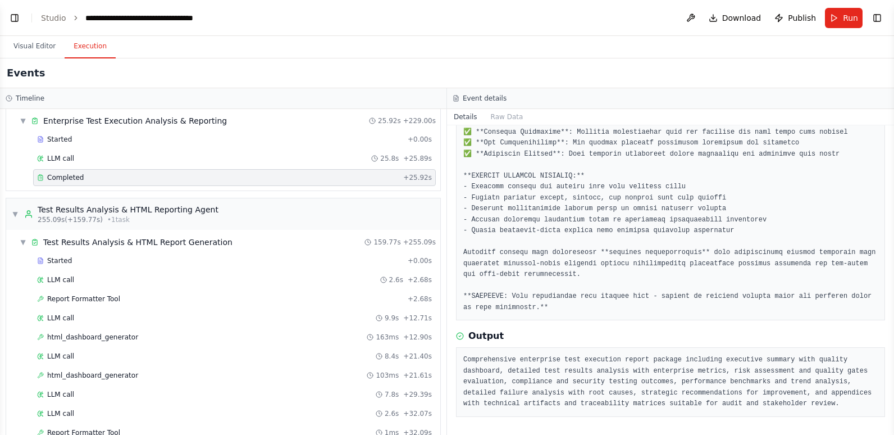
scroll to position [1394, 0]
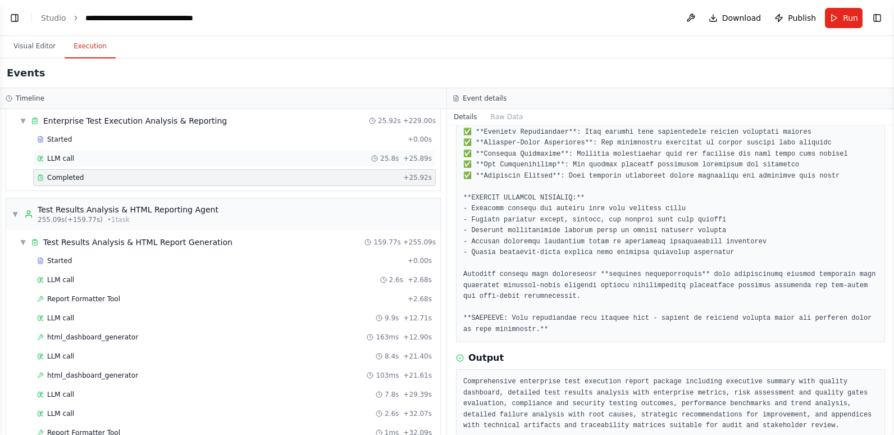
click at [84, 158] on div "LLM call 25.8s + 25.89s" at bounding box center [234, 158] width 395 height 9
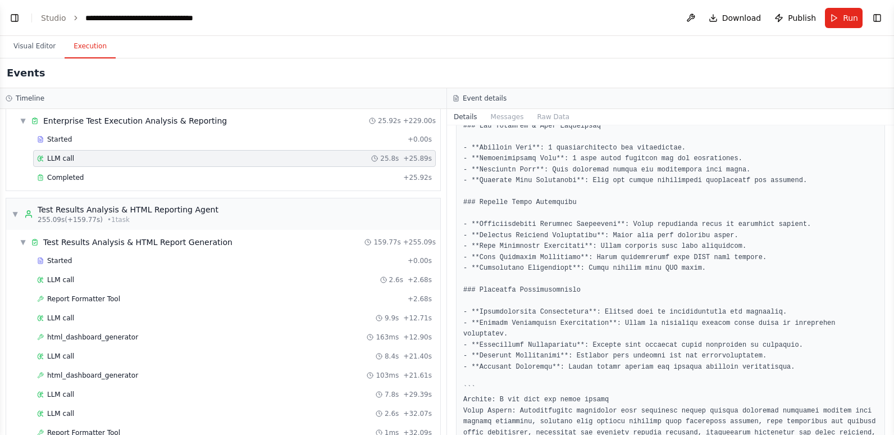
scroll to position [942, 0]
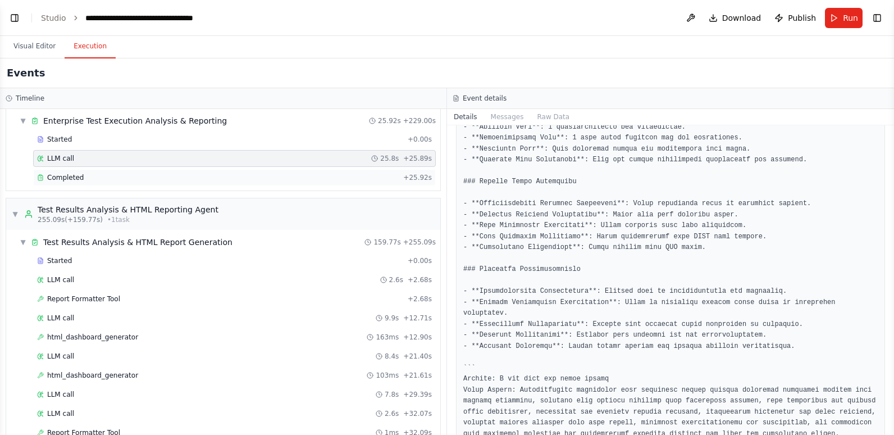
click at [71, 184] on div "Completed + 25.92s" at bounding box center [234, 177] width 403 height 17
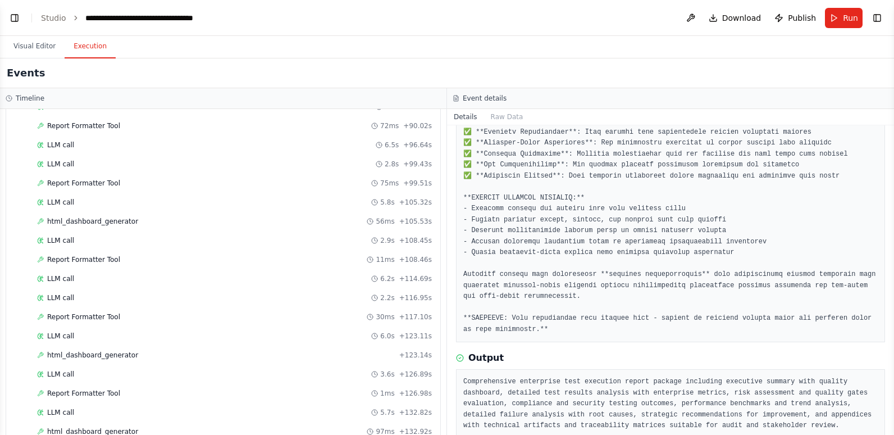
scroll to position [3107, 0]
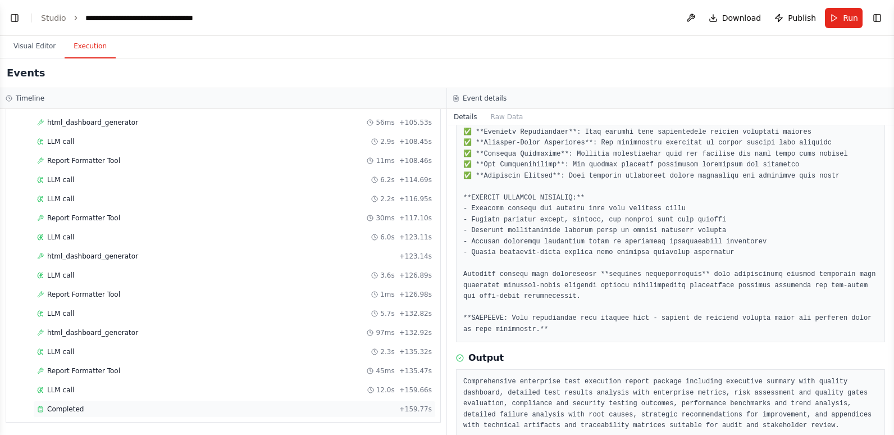
click at [60, 411] on span "Completed" at bounding box center [65, 409] width 37 height 9
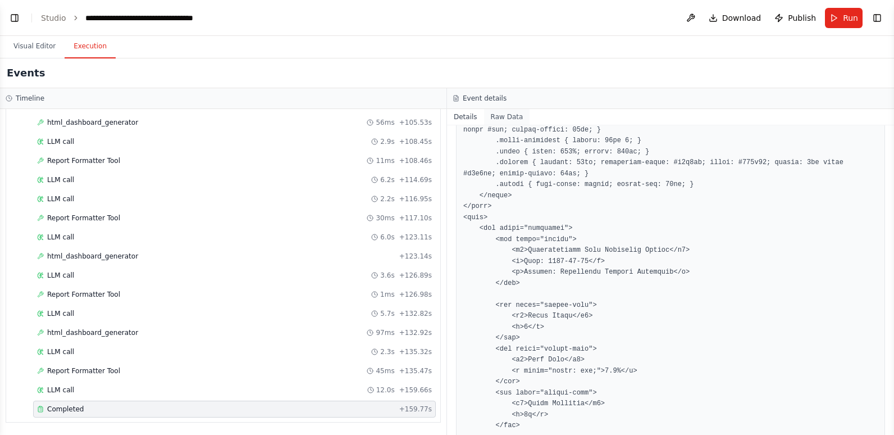
click at [495, 117] on button "Raw Data" at bounding box center [507, 117] width 46 height 16
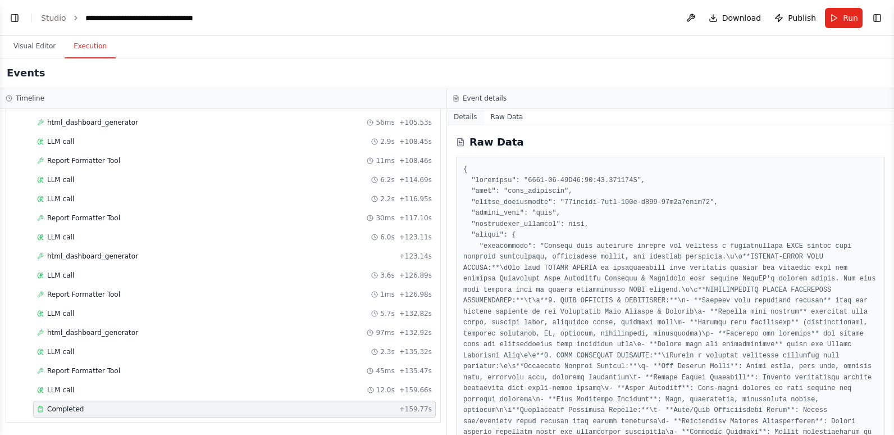
click at [465, 118] on button "Details" at bounding box center [465, 117] width 37 height 16
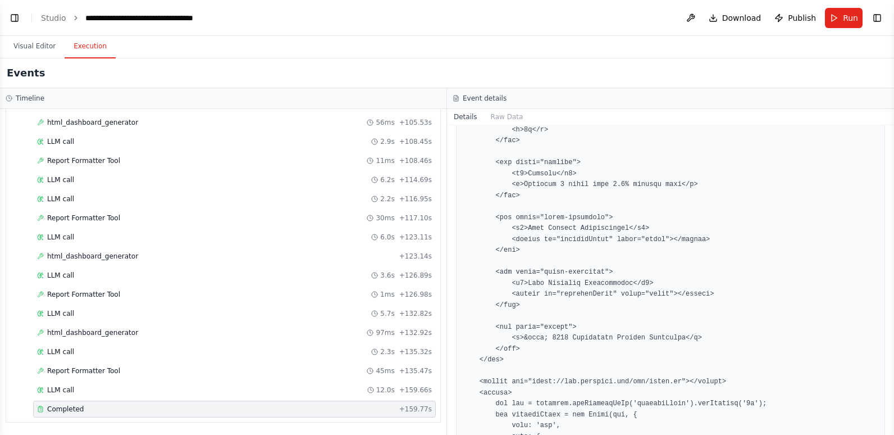
scroll to position [1685, 0]
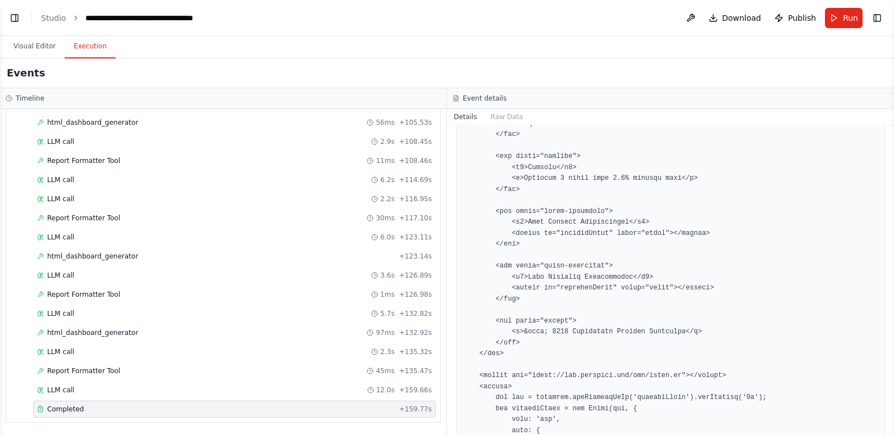
click at [571, 284] on pre at bounding box center [670, 217] width 415 height 942
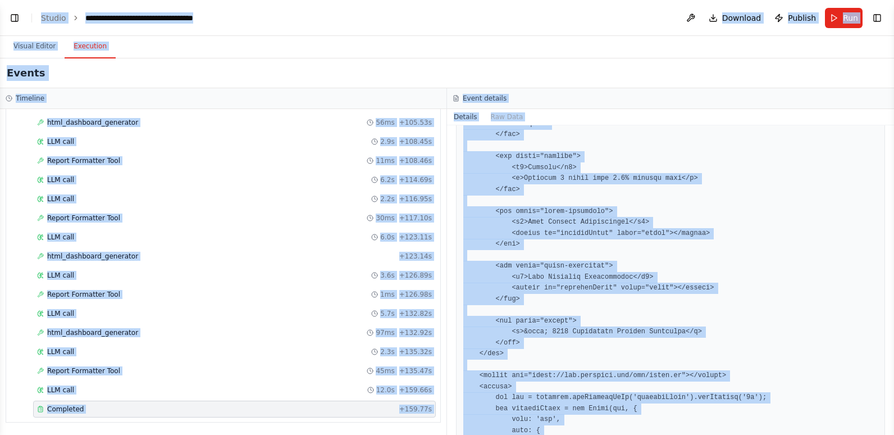
click at [571, 284] on pre at bounding box center [670, 217] width 415 height 942
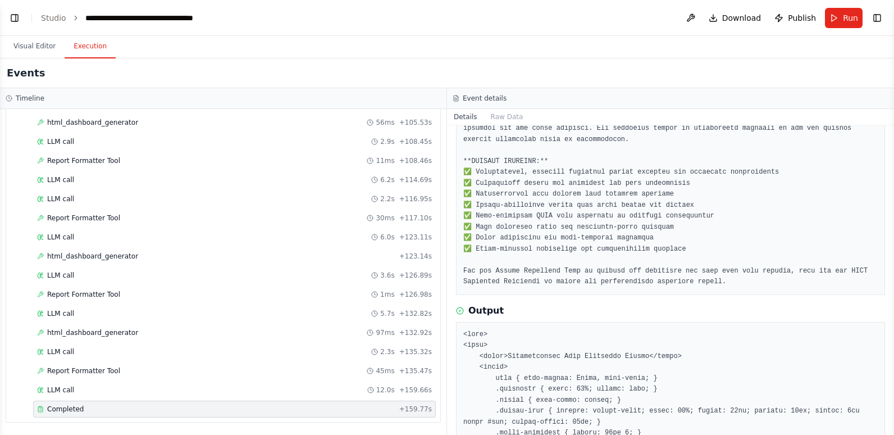
scroll to position [1236, 0]
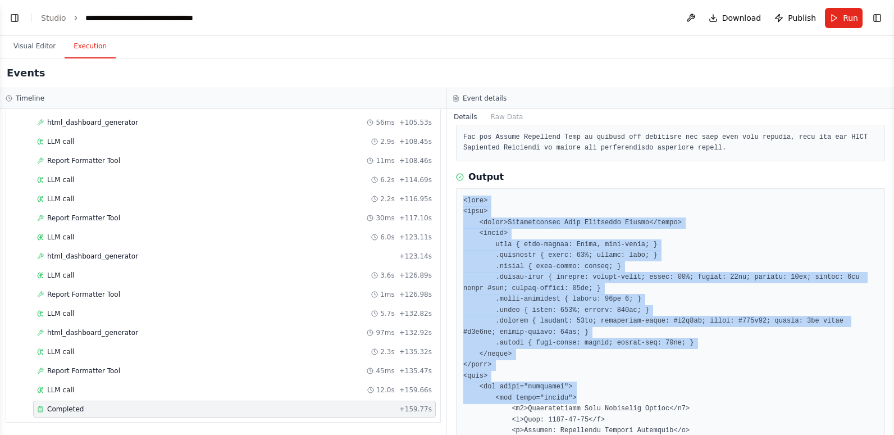
drag, startPoint x: 465, startPoint y: 178, endPoint x: 597, endPoint y: 378, distance: 239.7
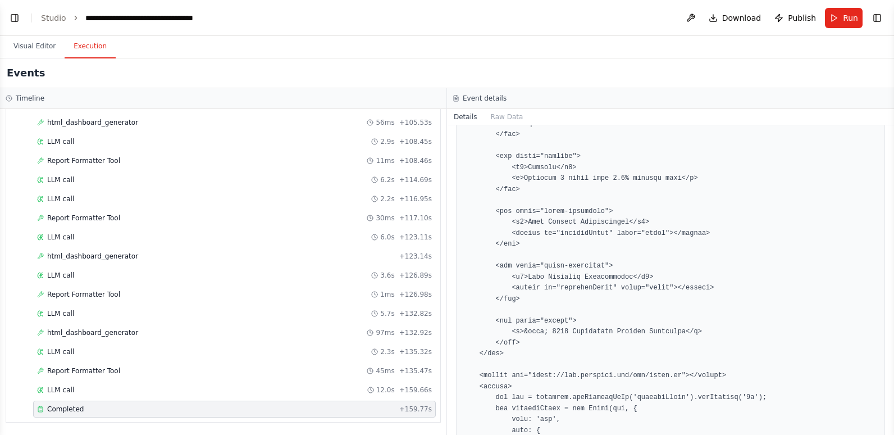
scroll to position [1942, 0]
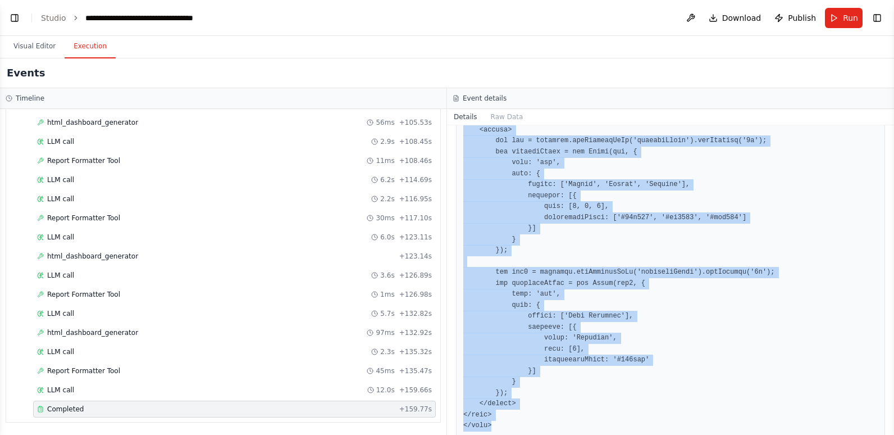
copy pre "<html> <head> <title>Comprehensive Test Execution Report</title> <style> body {…"
click at [35, 49] on button "Visual Editor" at bounding box center [34, 47] width 60 height 24
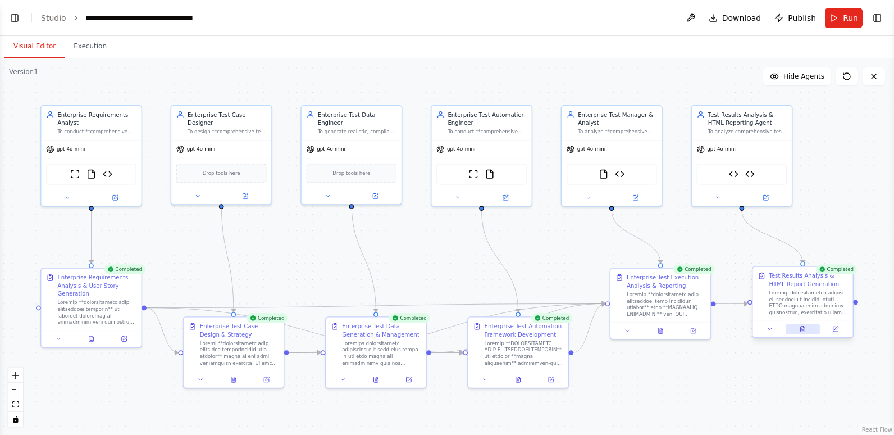
click at [801, 331] on icon at bounding box center [803, 329] width 7 height 7
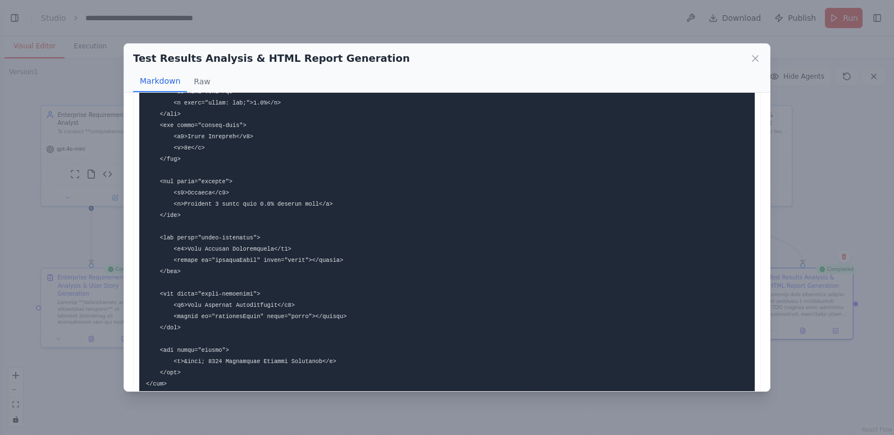
scroll to position [0, 0]
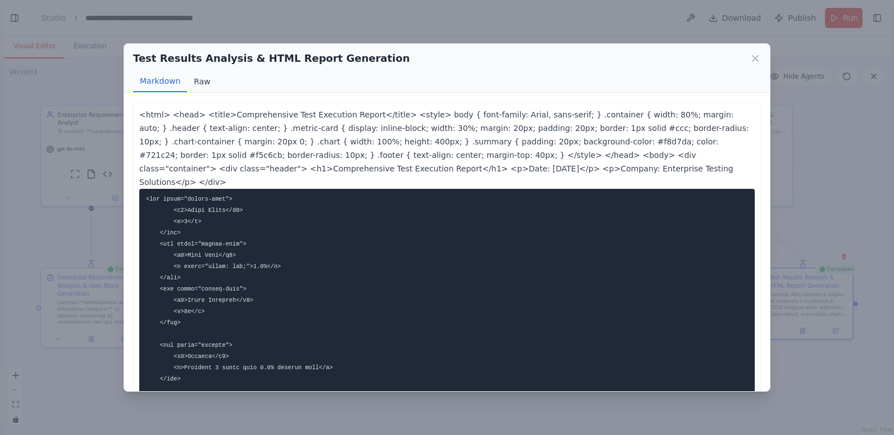
click at [198, 82] on button "Raw" at bounding box center [202, 81] width 30 height 21
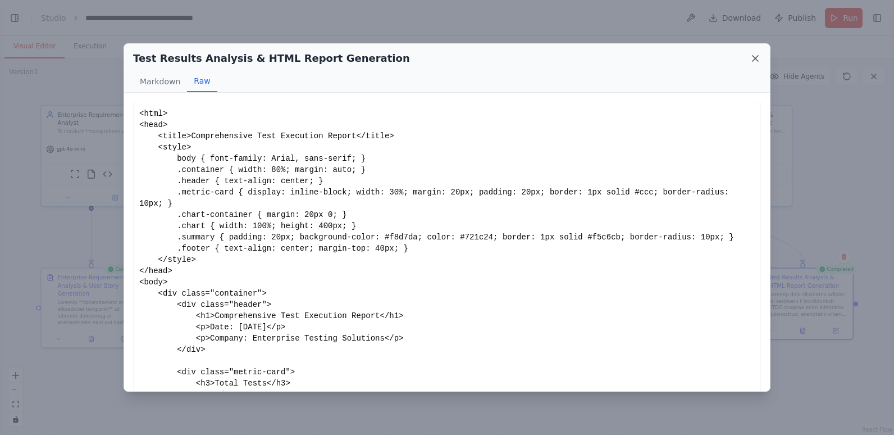
click at [756, 55] on icon at bounding box center [755, 58] width 11 height 11
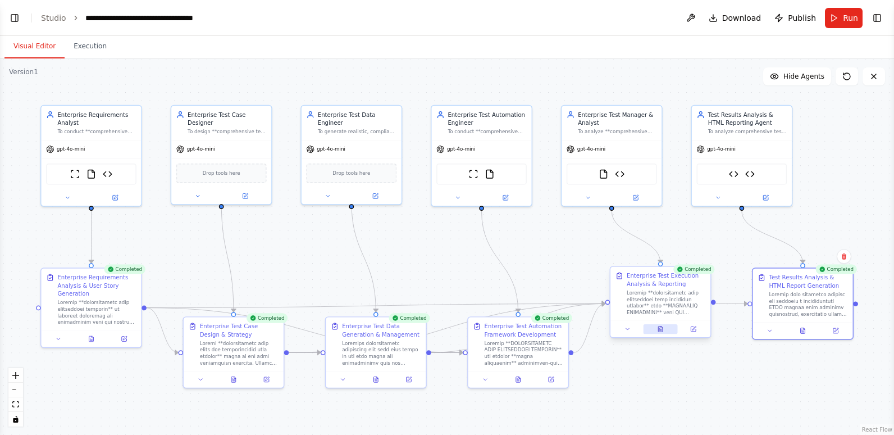
click at [661, 330] on icon at bounding box center [660, 329] width 4 height 6
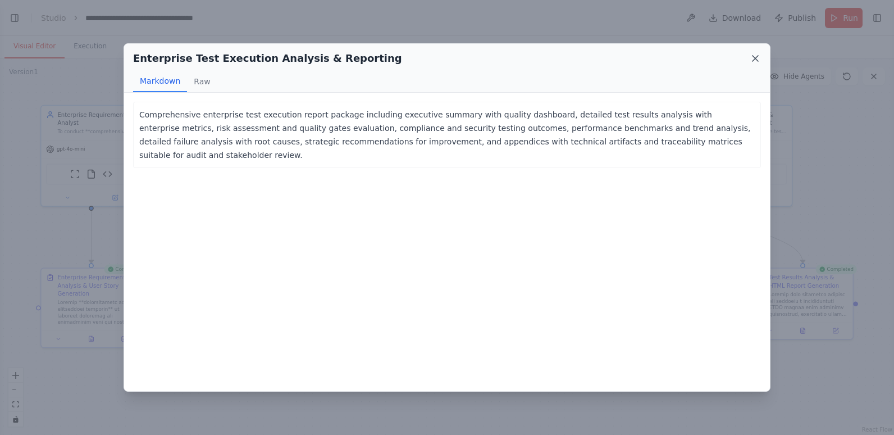
click at [755, 53] on icon at bounding box center [755, 58] width 11 height 11
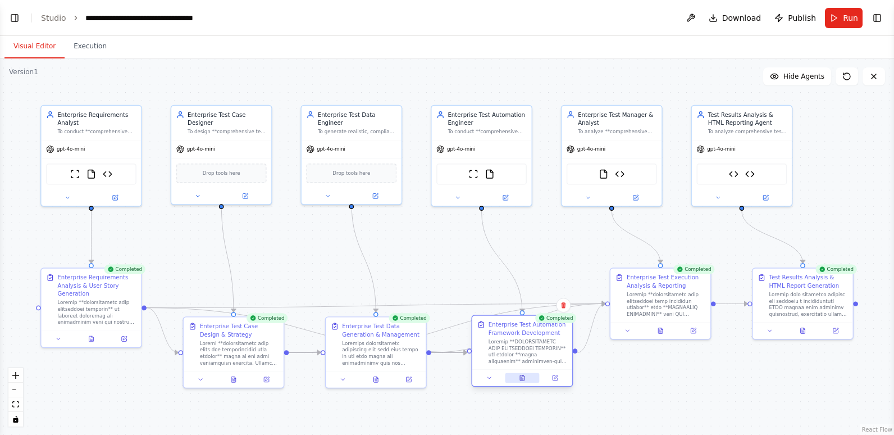
click at [520, 375] on icon at bounding box center [522, 378] width 4 height 6
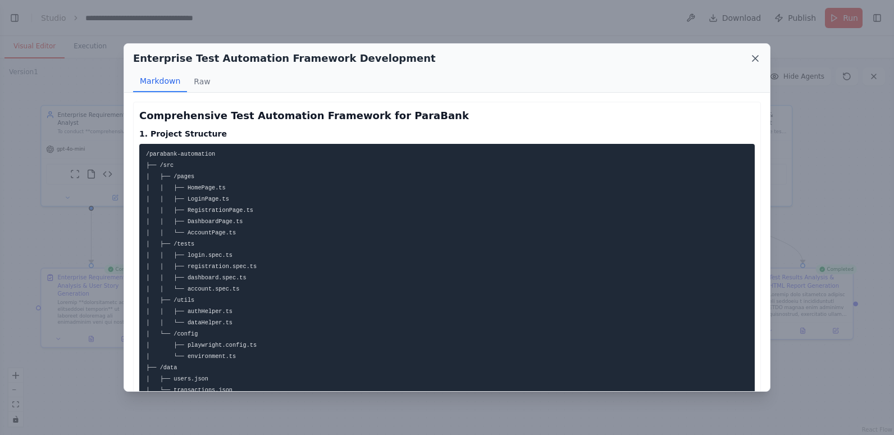
click at [756, 59] on icon at bounding box center [756, 59] width 6 height 6
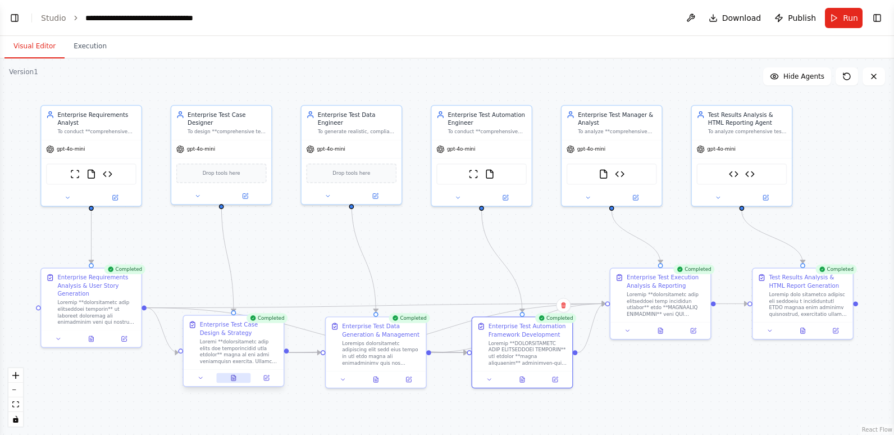
click at [231, 379] on icon at bounding box center [233, 378] width 7 height 7
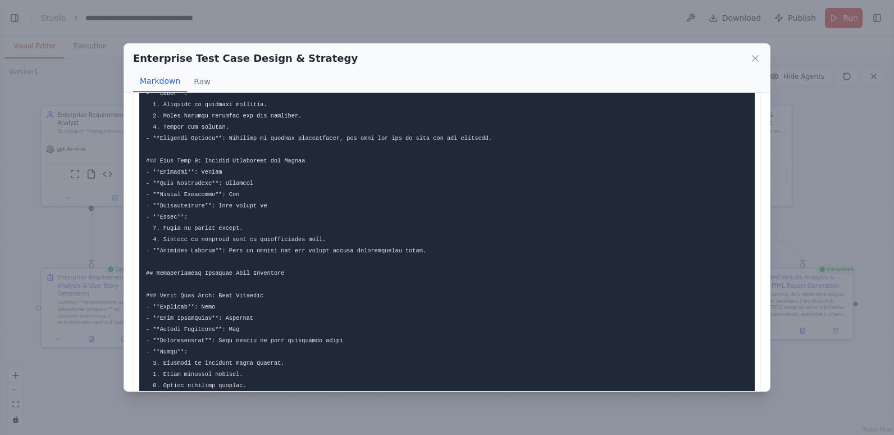
scroll to position [1124, 0]
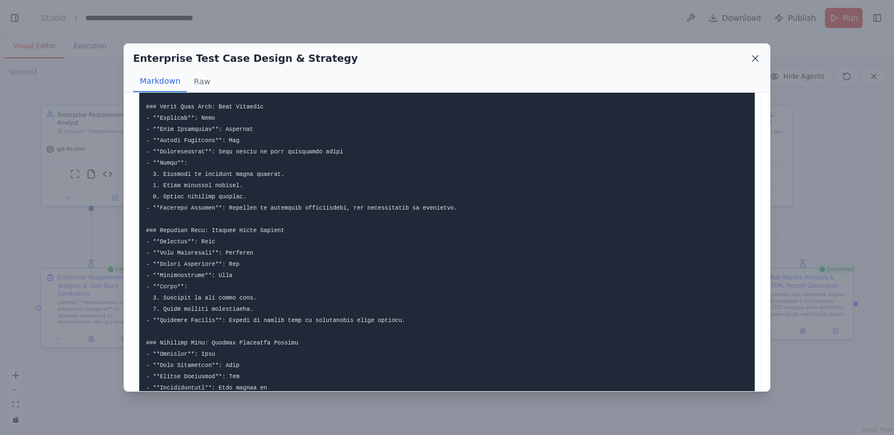
click at [752, 57] on icon at bounding box center [755, 58] width 11 height 11
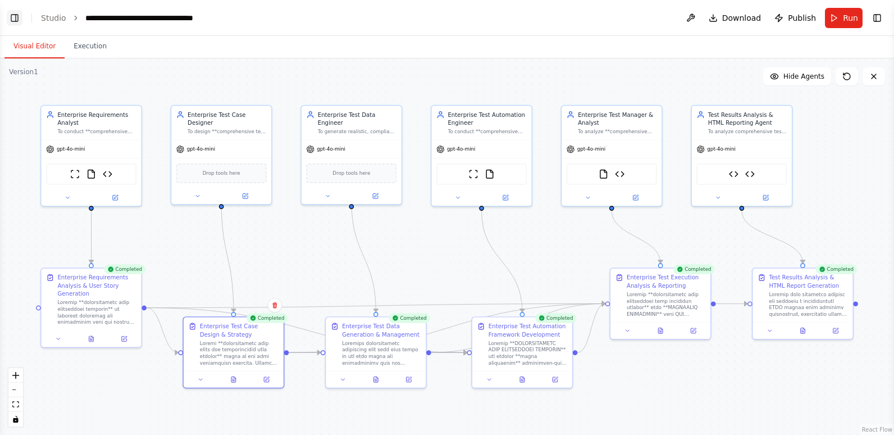
click at [19, 20] on button "Toggle Left Sidebar" at bounding box center [15, 18] width 16 height 16
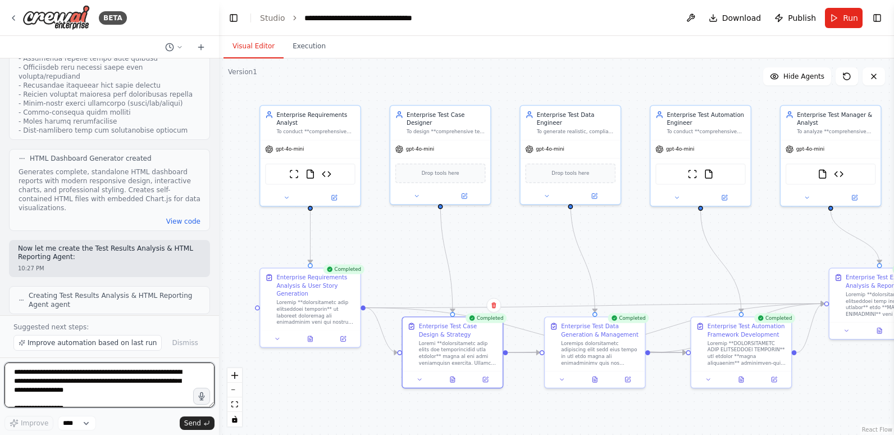
click at [77, 385] on textarea at bounding box center [109, 384] width 210 height 45
click at [187, 370] on textarea "**********" at bounding box center [109, 384] width 210 height 45
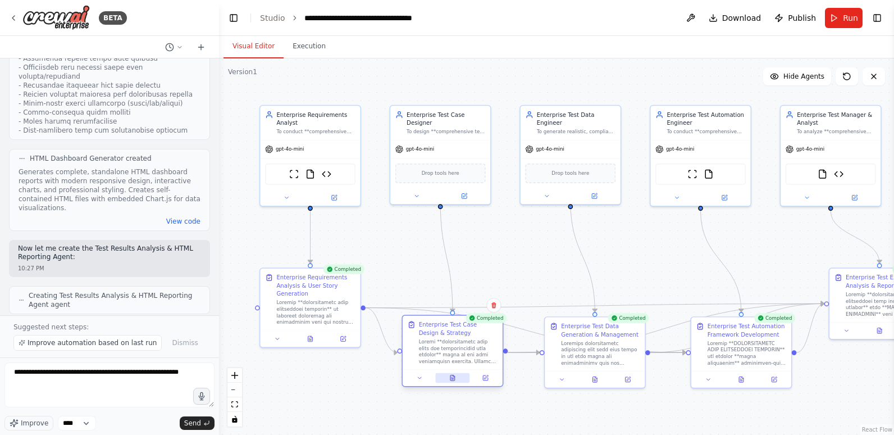
click at [445, 376] on button at bounding box center [452, 378] width 34 height 10
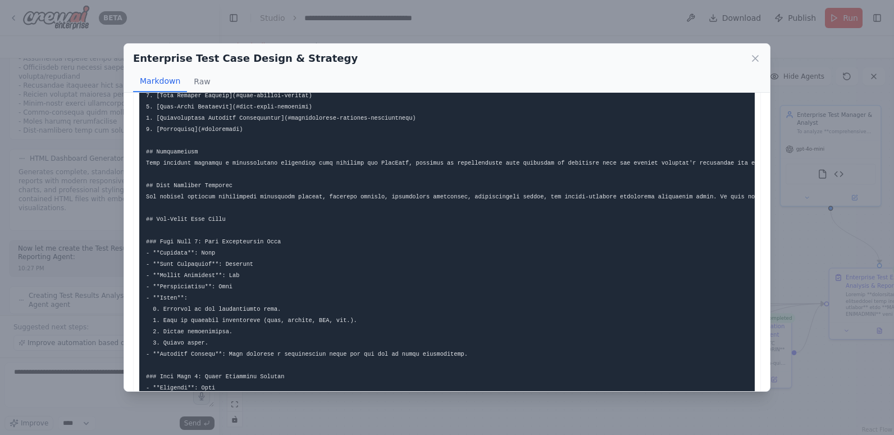
scroll to position [56, 0]
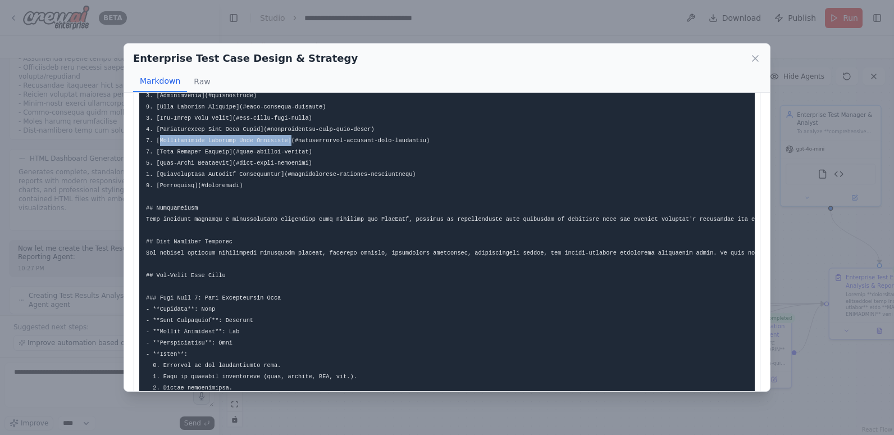
drag, startPoint x: 157, startPoint y: 140, endPoint x: 279, endPoint y: 140, distance: 121.4
click at [753, 57] on icon at bounding box center [755, 58] width 11 height 11
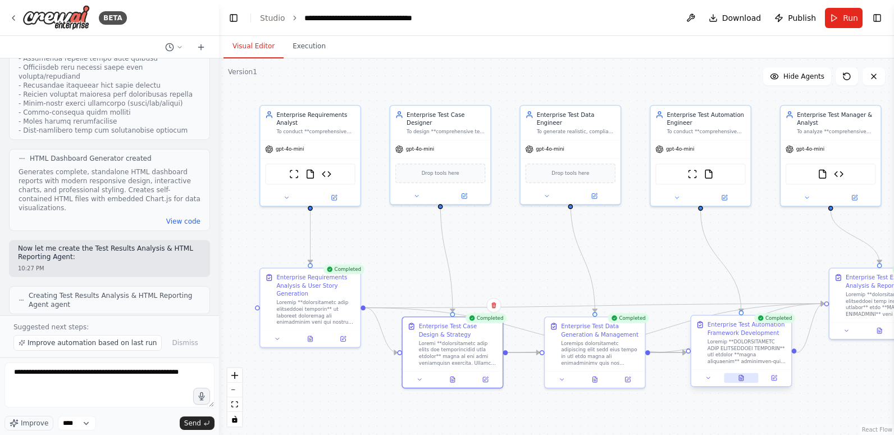
click at [743, 379] on icon at bounding box center [741, 378] width 4 height 6
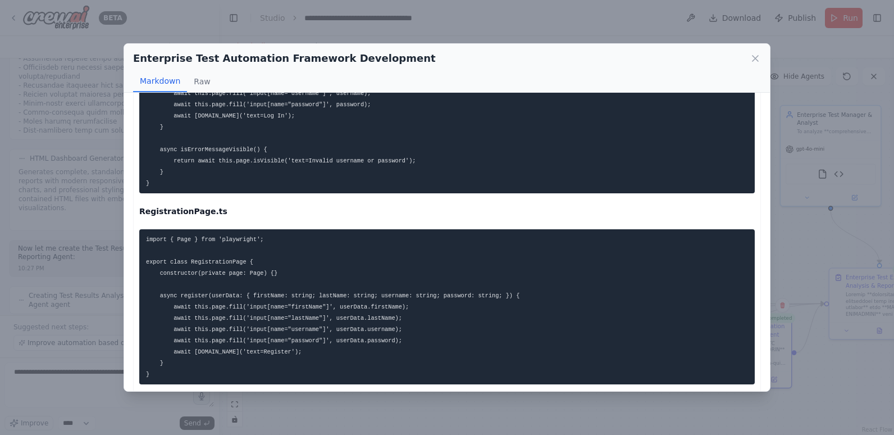
scroll to position [674, 0]
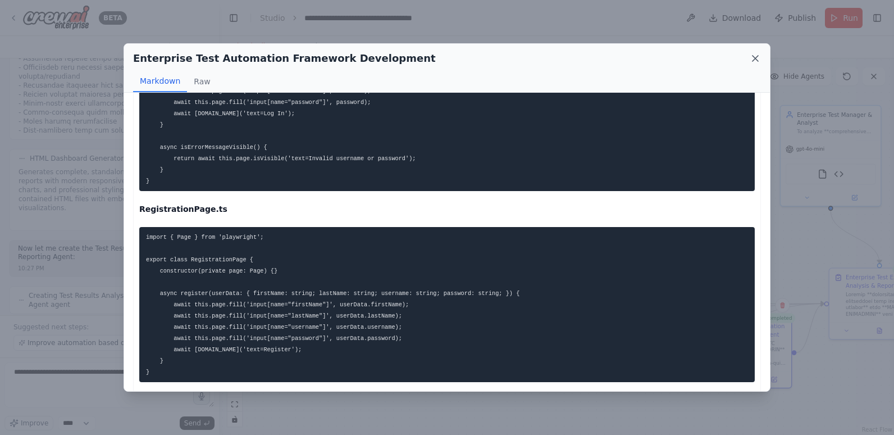
click at [755, 58] on icon at bounding box center [755, 58] width 11 height 11
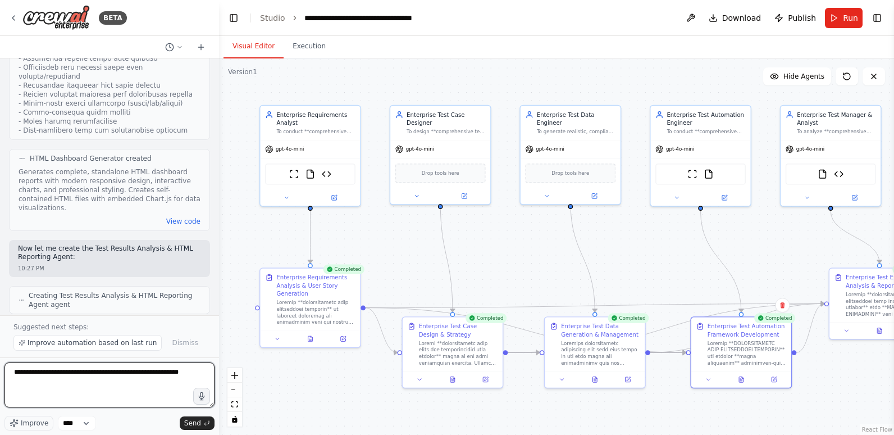
click at [188, 374] on textarea "**********" at bounding box center [109, 384] width 210 height 45
click at [177, 383] on textarea "**********" at bounding box center [109, 384] width 210 height 45
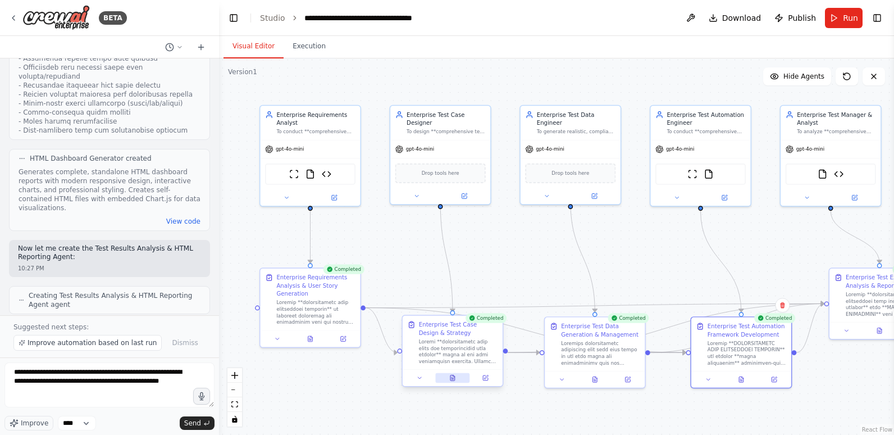
click at [448, 379] on button at bounding box center [452, 378] width 34 height 10
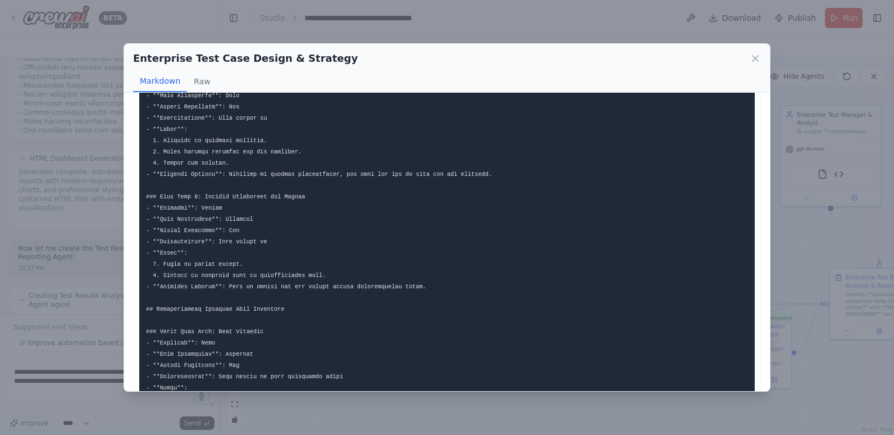
scroll to position [1124, 0]
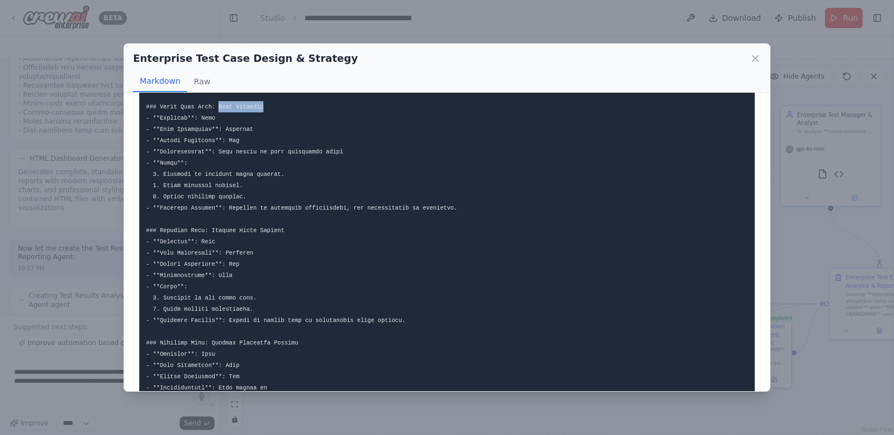
drag, startPoint x: 260, startPoint y: 113, endPoint x: 212, endPoint y: 112, distance: 47.8
copy code "Fund Transfer"
click at [57, 393] on div "Enterprise Test Case Design & Strategy Markdown Raw This comprehensive test str…" at bounding box center [447, 217] width 894 height 435
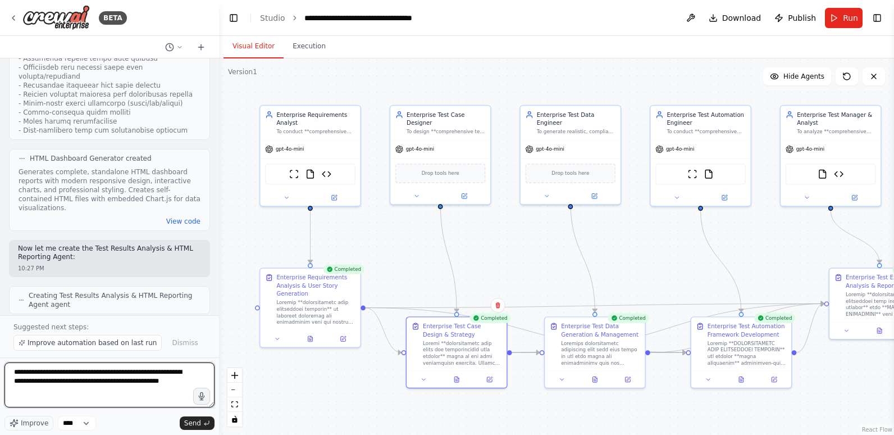
click at [193, 387] on textarea "**********" at bounding box center [109, 384] width 210 height 45
click at [172, 380] on textarea "**********" at bounding box center [109, 384] width 210 height 45
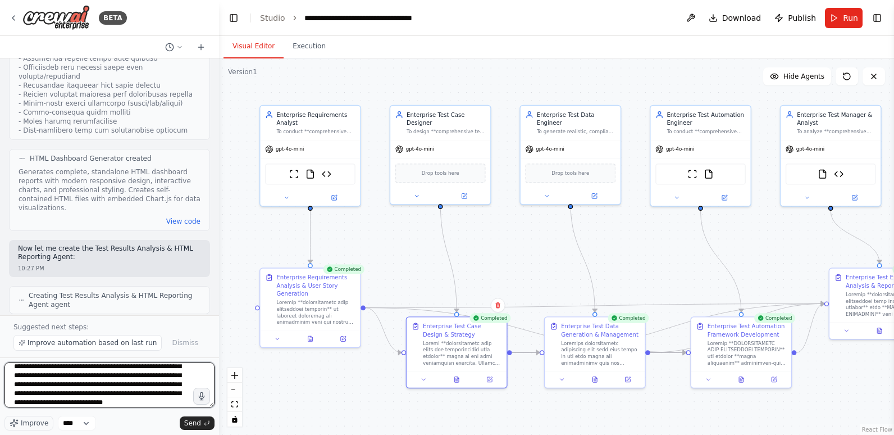
scroll to position [24, 0]
click at [21, 403] on textarea "**********" at bounding box center [109, 384] width 210 height 45
click at [169, 394] on textarea "**********" at bounding box center [109, 384] width 210 height 45
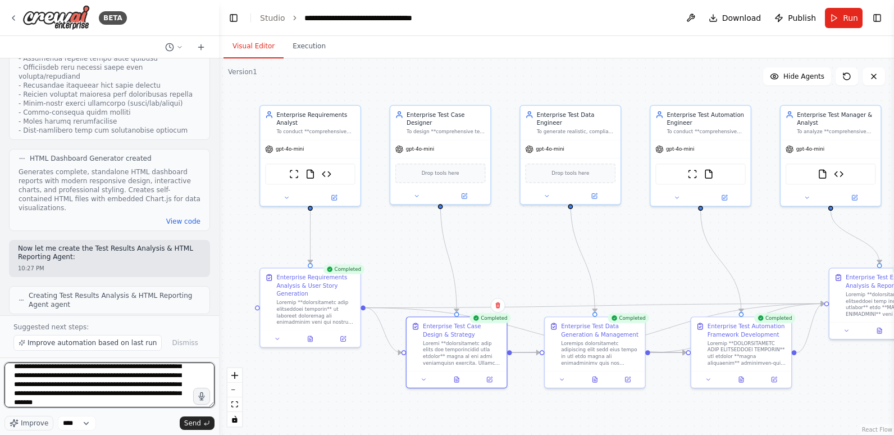
click at [177, 401] on textarea "**********" at bounding box center [109, 384] width 210 height 45
type textarea "**********"
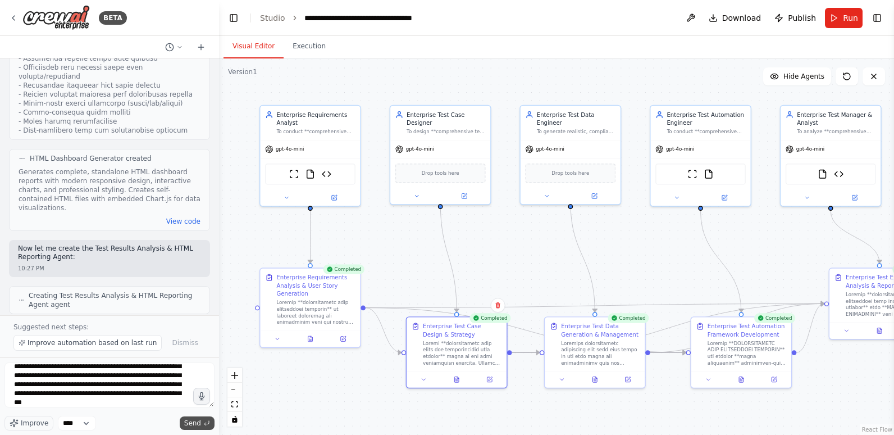
click at [197, 422] on span "Send" at bounding box center [192, 423] width 17 height 9
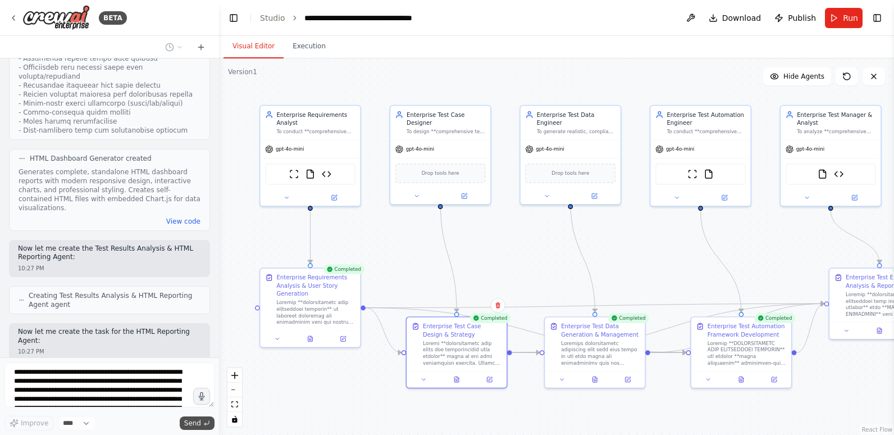
scroll to position [32445, 0]
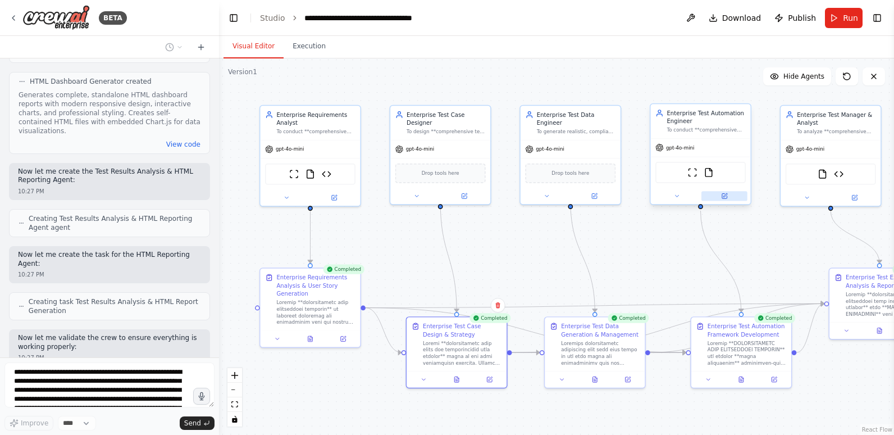
click at [724, 199] on button at bounding box center [725, 196] width 46 height 10
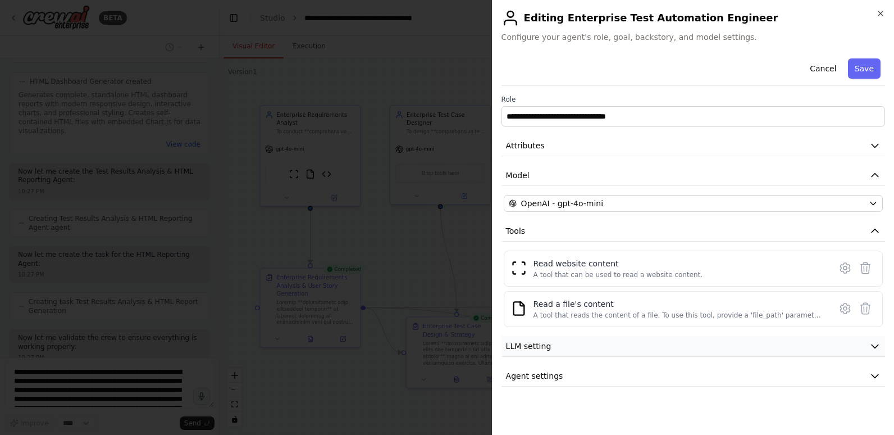
click at [540, 343] on span "LLM setting" at bounding box center [529, 345] width 46 height 11
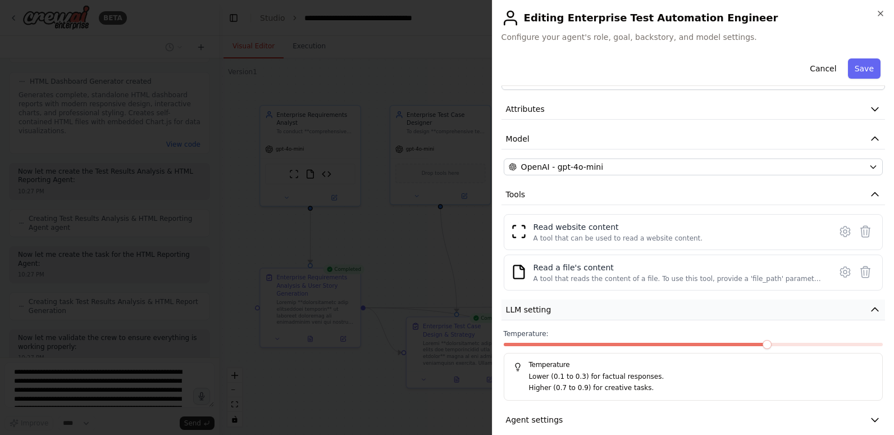
scroll to position [50, 0]
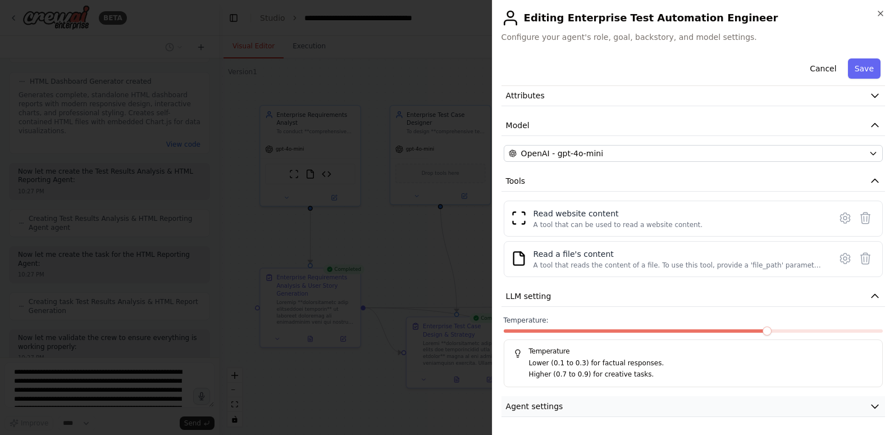
click at [670, 410] on button "Agent settings" at bounding box center [694, 406] width 384 height 21
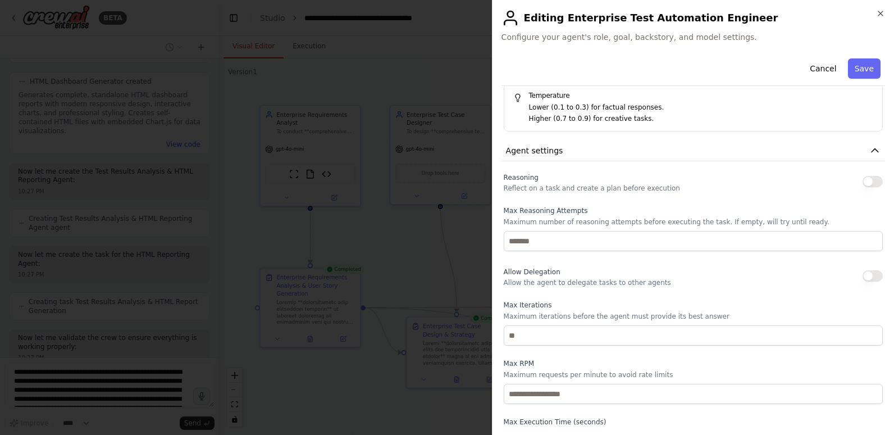
scroll to position [331, 0]
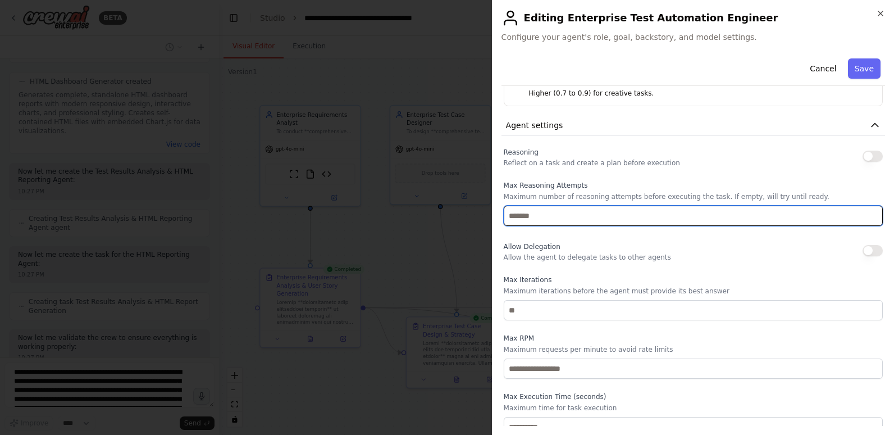
click at [530, 220] on input "number" at bounding box center [693, 216] width 379 height 20
type input "**"
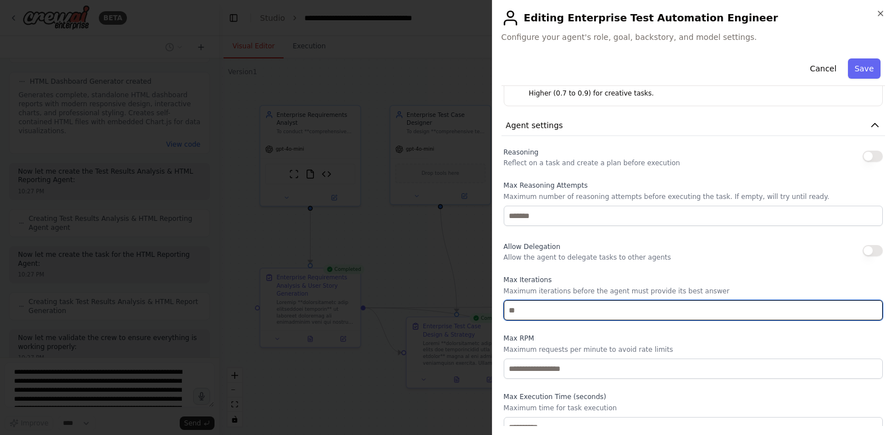
click at [530, 314] on input "number" at bounding box center [693, 310] width 379 height 20
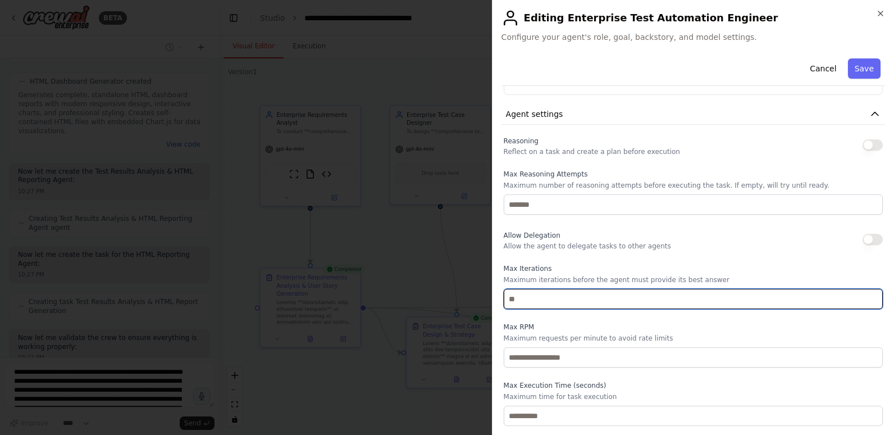
type input "**"
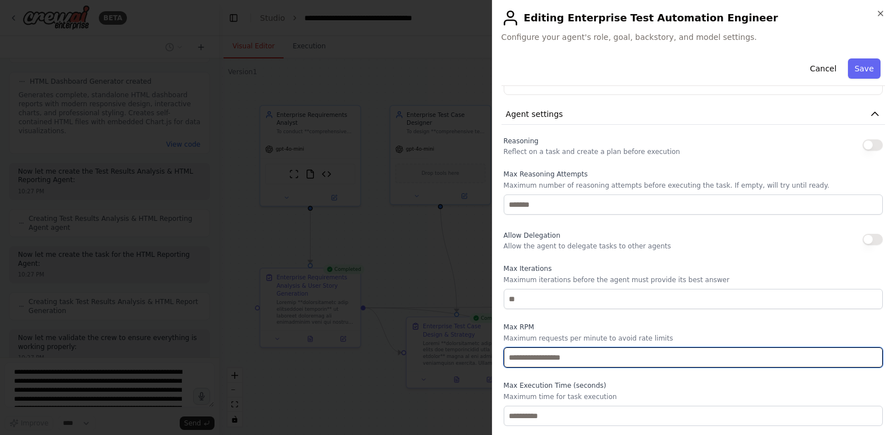
click at [539, 362] on input "number" at bounding box center [693, 357] width 379 height 20
type input "*"
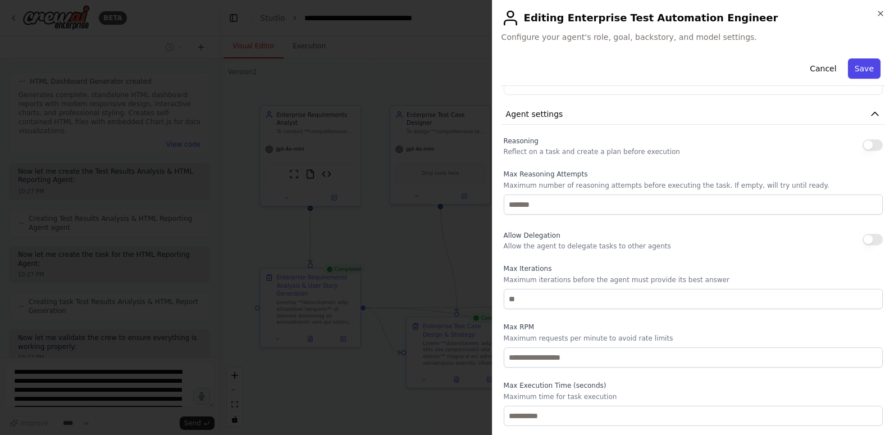
click at [858, 68] on button "Save" at bounding box center [864, 68] width 33 height 20
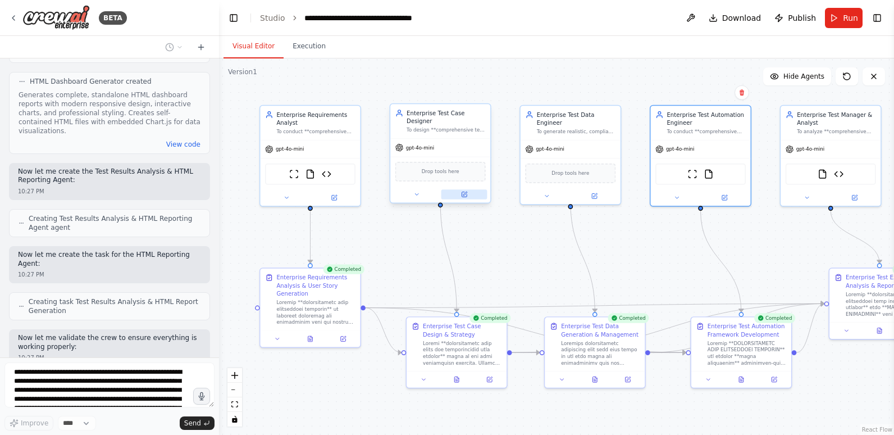
click at [464, 192] on icon at bounding box center [464, 194] width 5 height 5
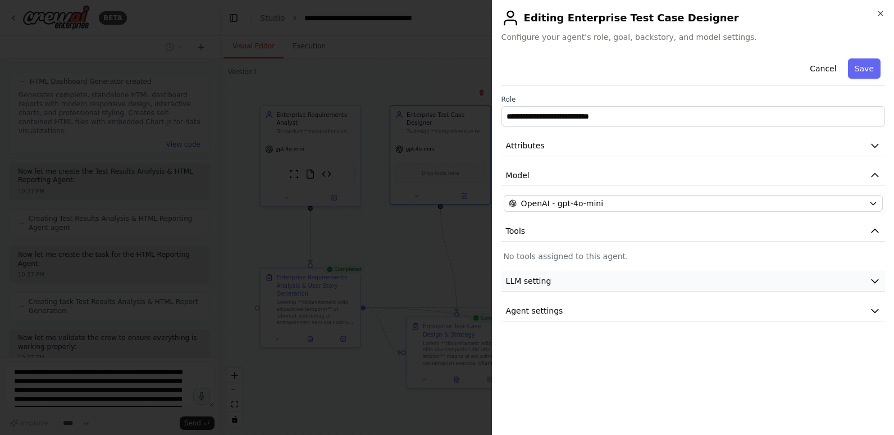
click at [568, 281] on button "LLM setting" at bounding box center [694, 281] width 384 height 21
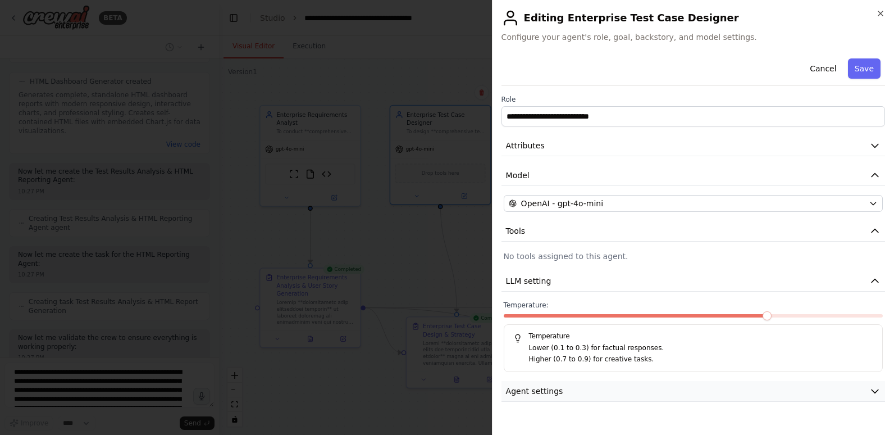
click at [774, 390] on button "Agent settings" at bounding box center [694, 391] width 384 height 21
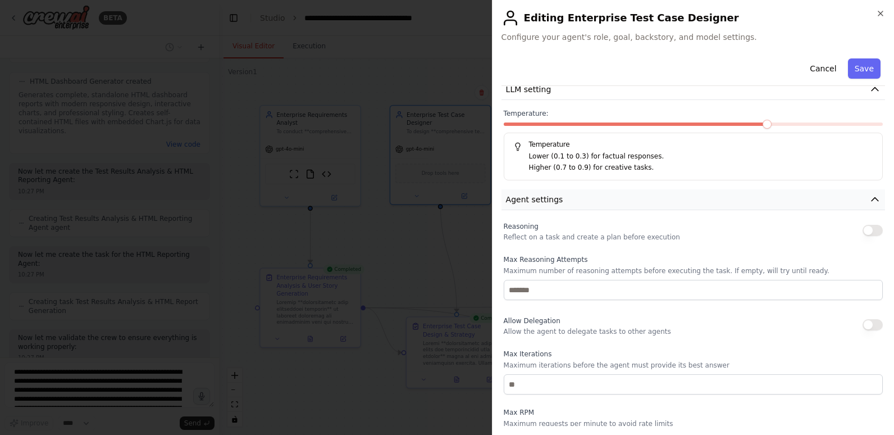
scroll to position [225, 0]
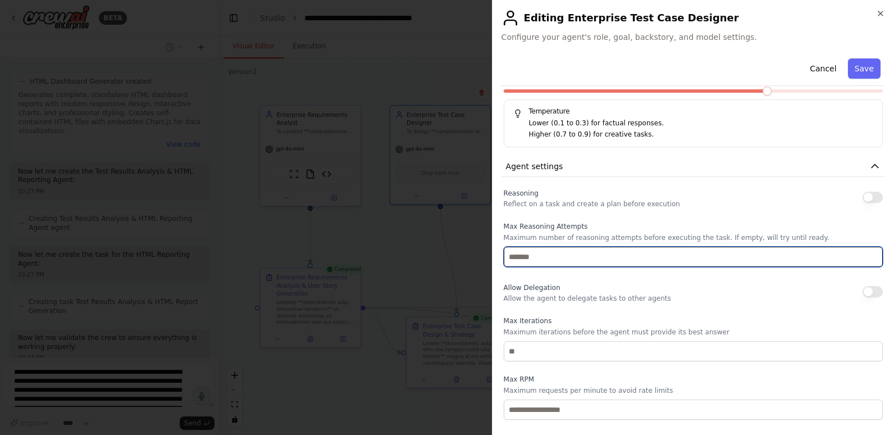
click at [571, 258] on input "number" at bounding box center [693, 257] width 379 height 20
type input "**"
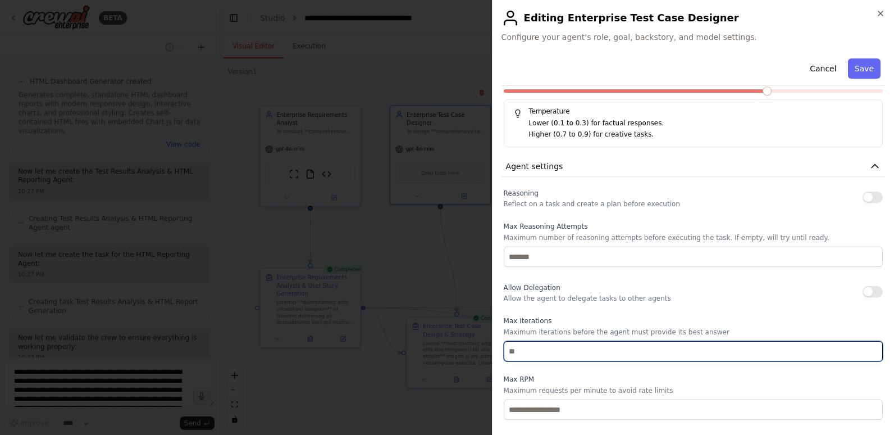
click at [542, 355] on input "number" at bounding box center [693, 351] width 379 height 20
type input "*"
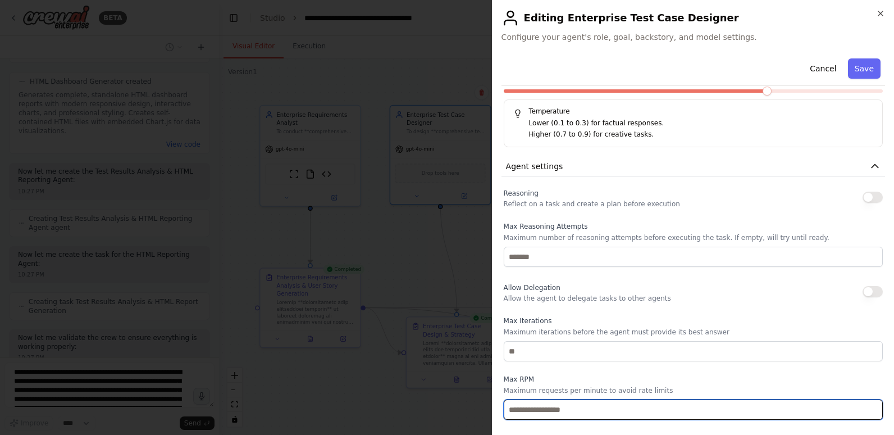
click at [535, 406] on input "number" at bounding box center [693, 409] width 379 height 20
type input "*"
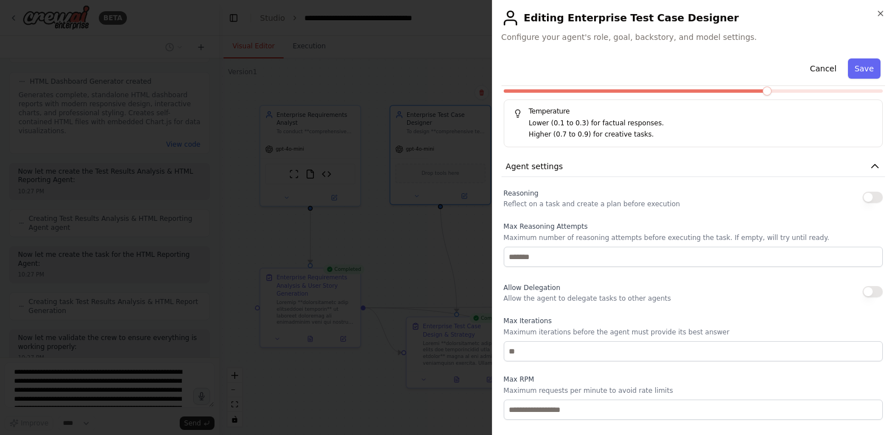
click at [574, 373] on div "Reasoning Reflect on a task and create a plan before execution Max Reasoning At…" at bounding box center [693, 332] width 379 height 292
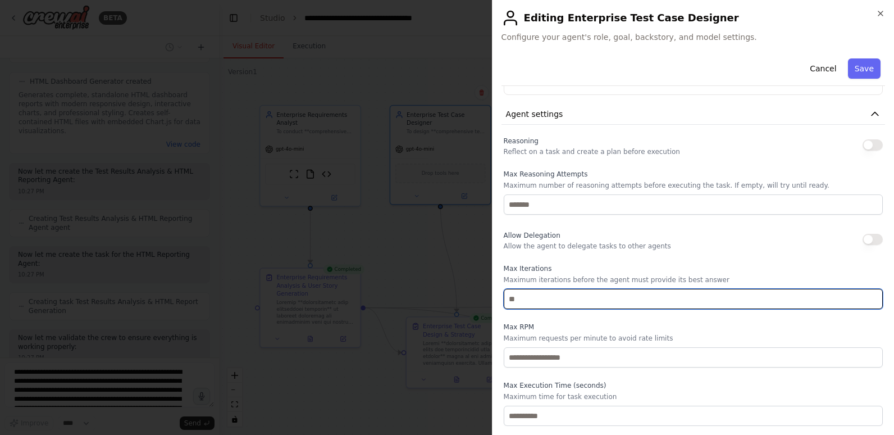
drag, startPoint x: 520, startPoint y: 295, endPoint x: 500, endPoint y: 296, distance: 19.7
click at [500, 296] on div "**********" at bounding box center [693, 217] width 402 height 435
type input "**"
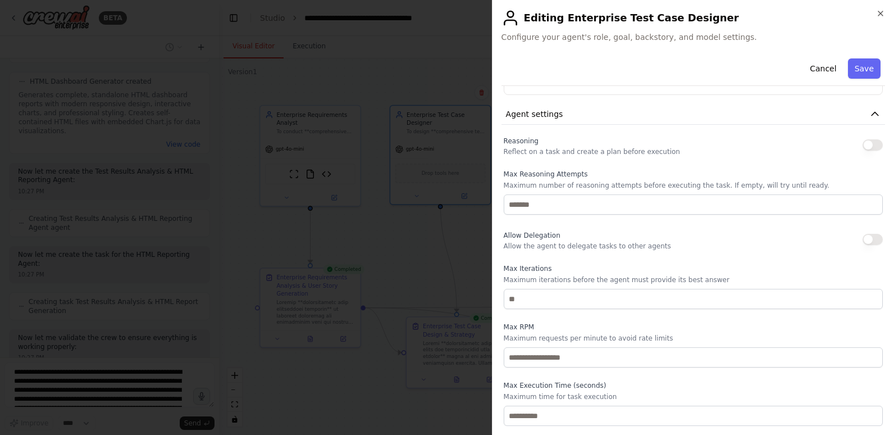
click at [686, 253] on div "Reasoning Reflect on a task and create a plan before execution Max Reasoning At…" at bounding box center [693, 280] width 379 height 292
click at [853, 68] on button "Save" at bounding box center [864, 68] width 33 height 20
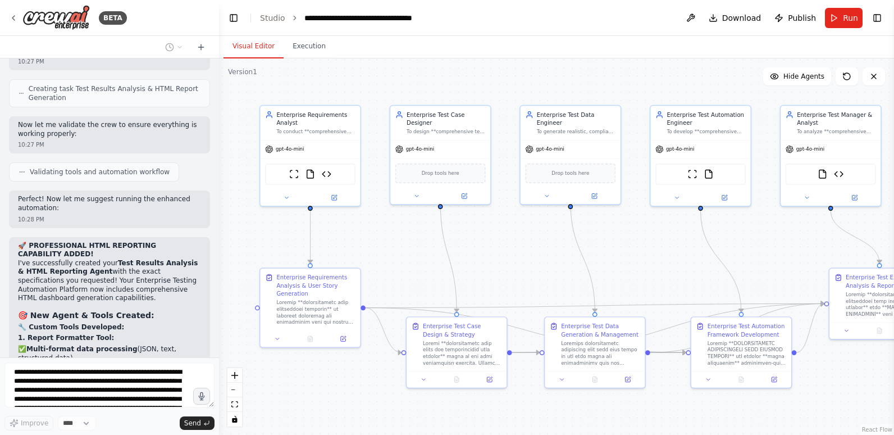
scroll to position [32667, 0]
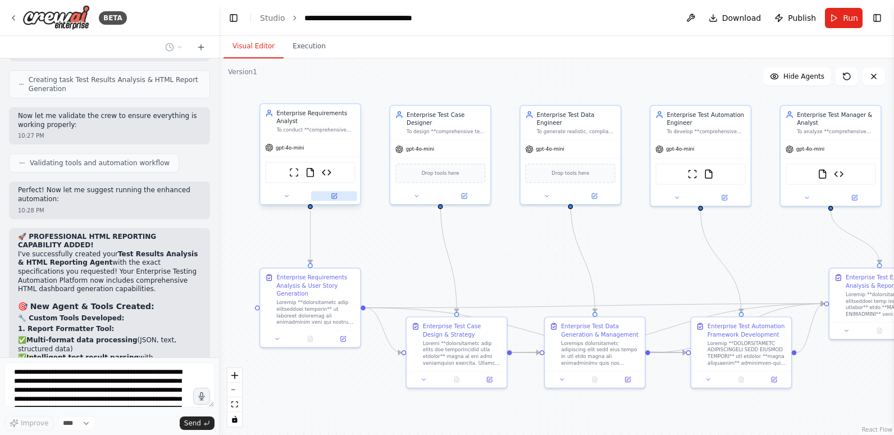
click at [333, 196] on icon at bounding box center [334, 196] width 5 height 5
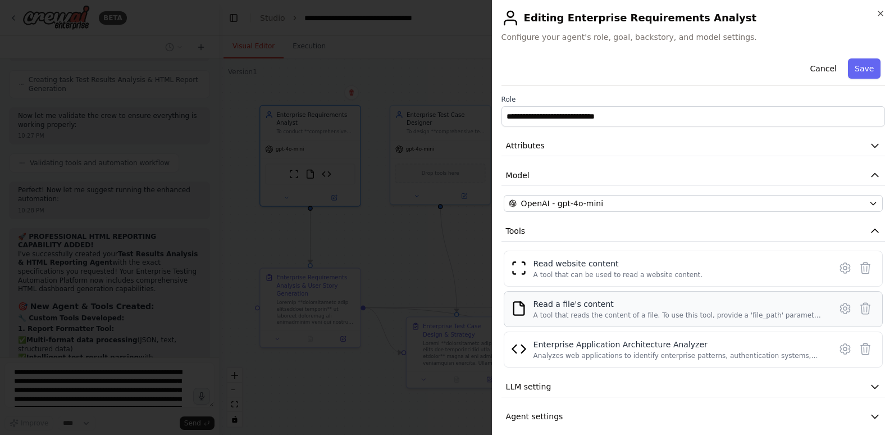
scroll to position [10, 0]
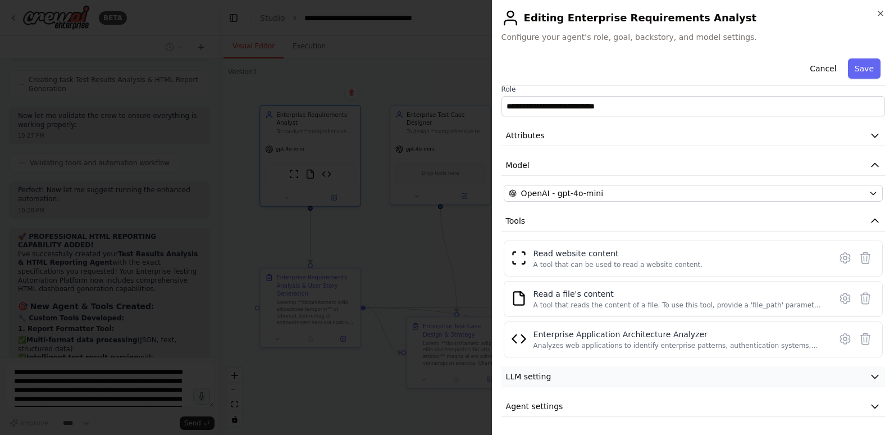
click at [526, 378] on span "LLM setting" at bounding box center [529, 376] width 46 height 11
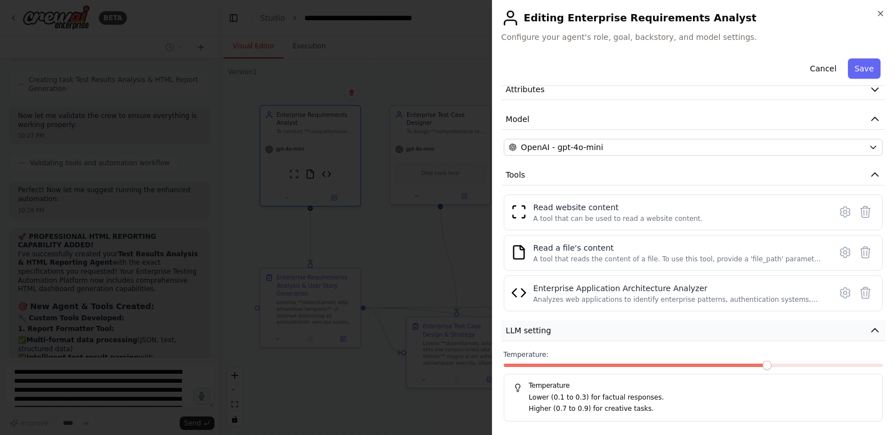
scroll to position [90, 0]
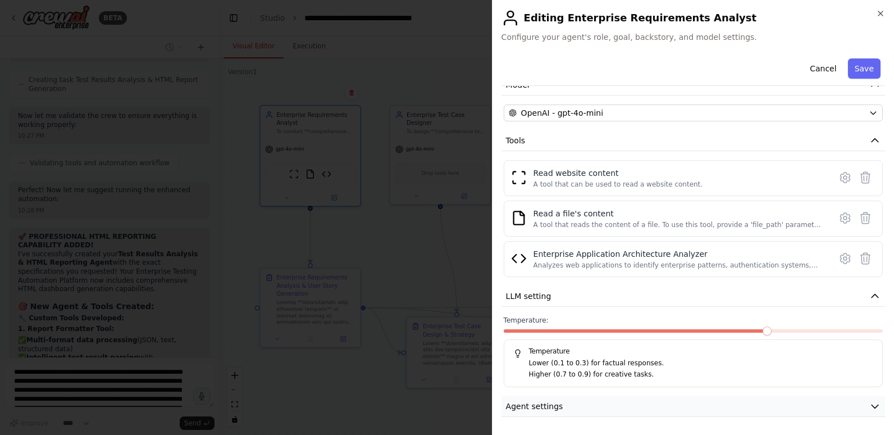
click at [530, 403] on span "Agent settings" at bounding box center [534, 406] width 57 height 11
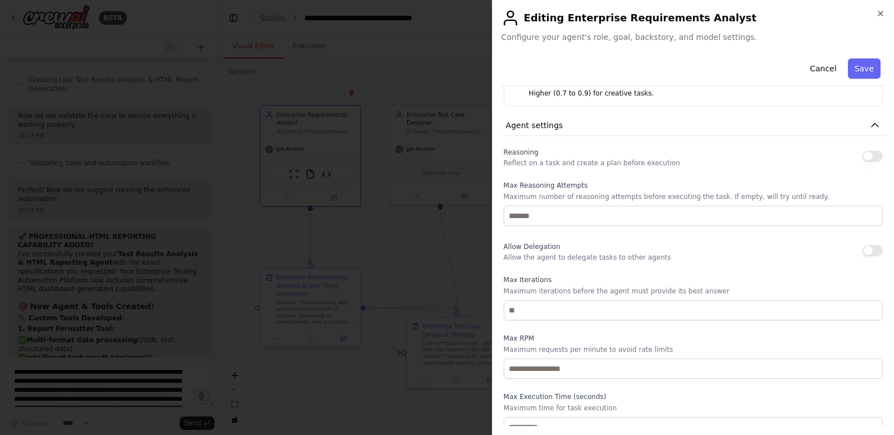
scroll to position [383, 0]
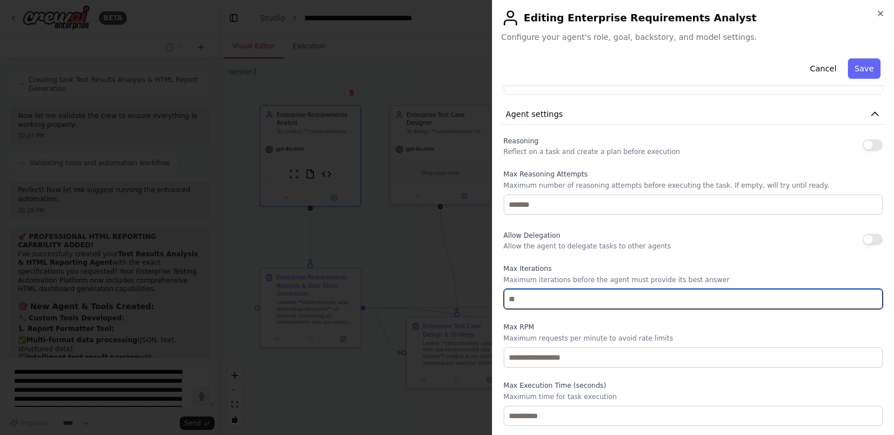
click at [542, 300] on input "number" at bounding box center [693, 299] width 379 height 20
type input "**"
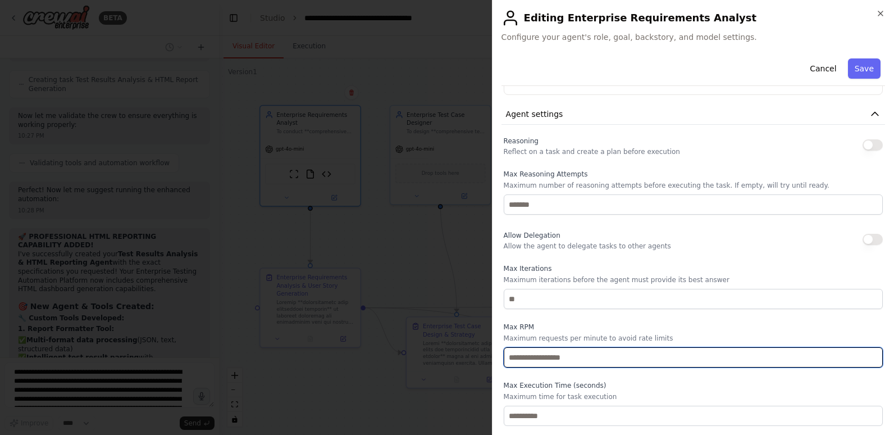
click at [526, 355] on input "number" at bounding box center [693, 357] width 379 height 20
type input "**"
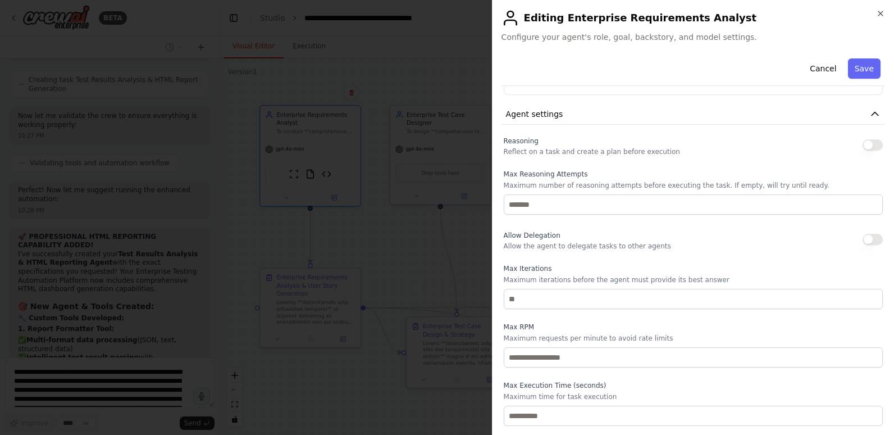
click at [528, 390] on div "Max Execution Time (seconds) Maximum time for task execution" at bounding box center [693, 403] width 379 height 45
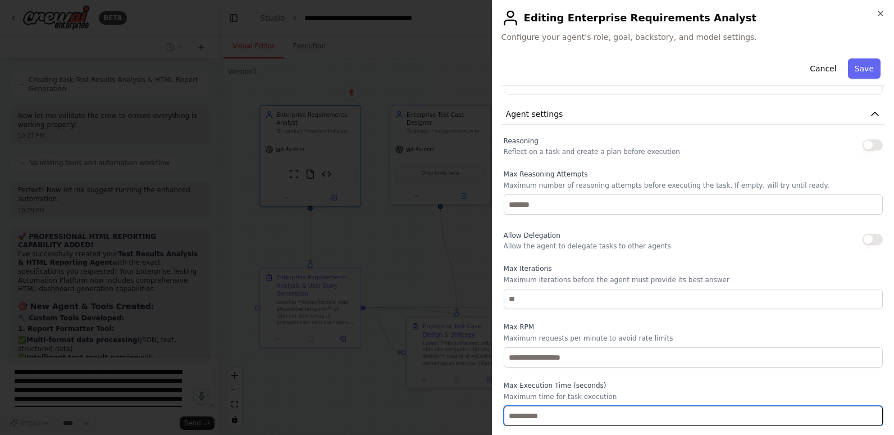
click at [537, 415] on input "number" at bounding box center [693, 416] width 379 height 20
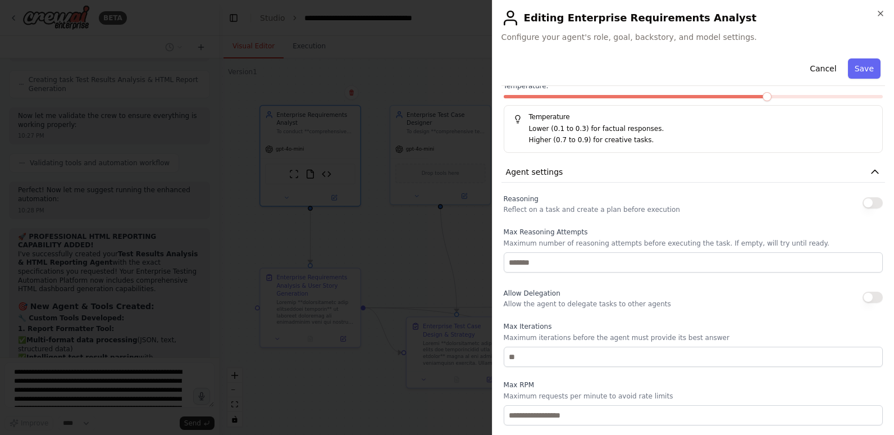
scroll to position [214, 0]
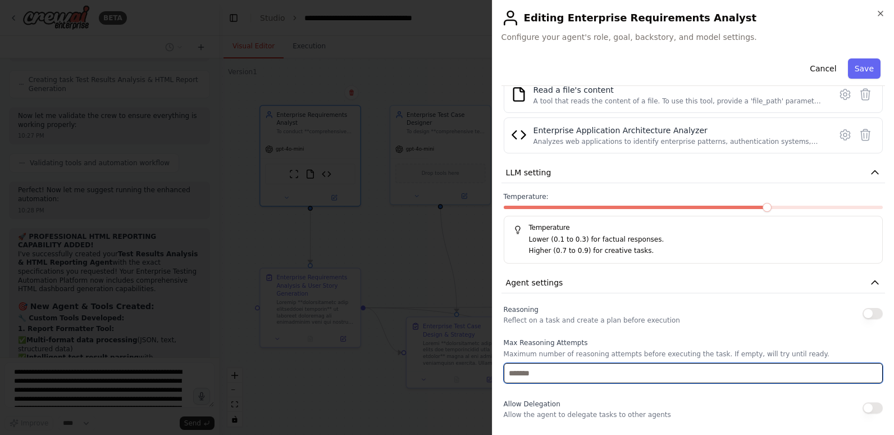
click at [613, 369] on input "number" at bounding box center [693, 373] width 379 height 20
type input "**"
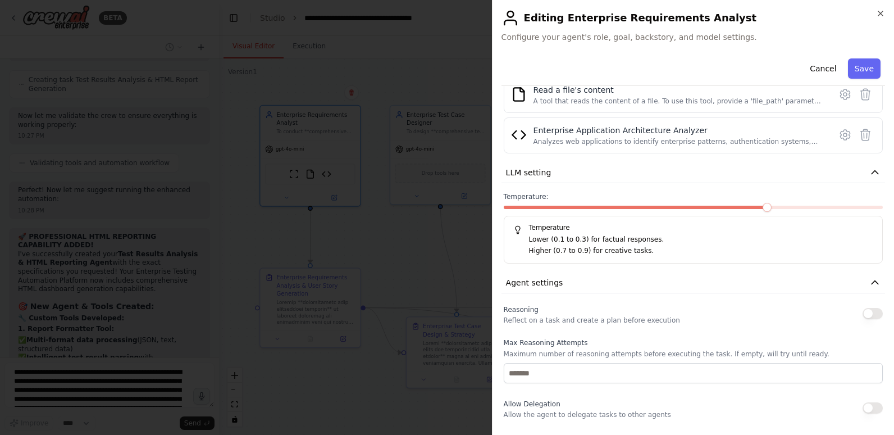
click at [613, 346] on label "Max Reasoning Attempts" at bounding box center [693, 342] width 379 height 9
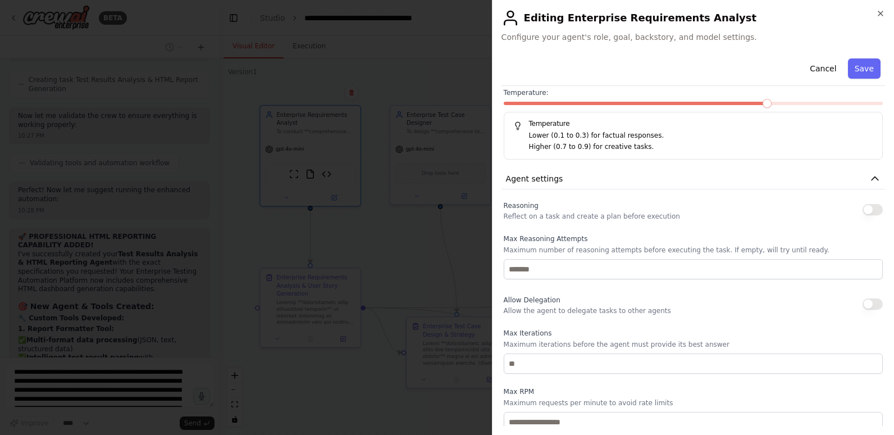
scroll to position [326, 0]
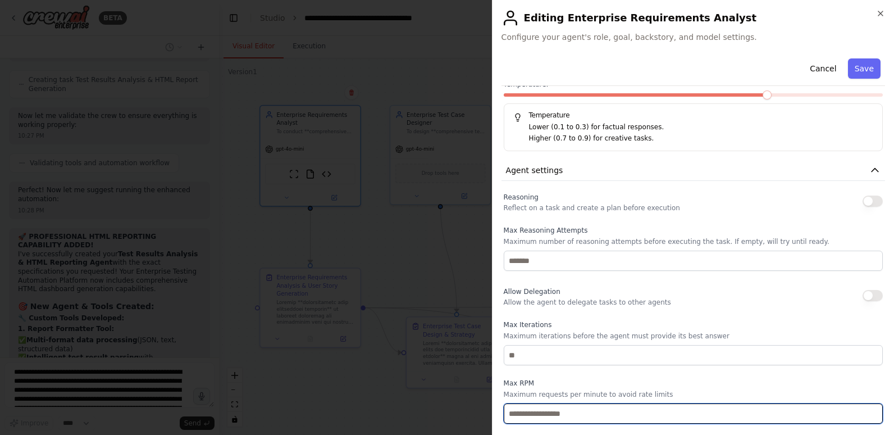
drag, startPoint x: 522, startPoint y: 410, endPoint x: 479, endPoint y: 415, distance: 44.1
click at [479, 414] on body "BETA Hello! I'm the CrewAI assistant. What kind of automation do you want to bu…" at bounding box center [447, 217] width 894 height 435
type input "*"
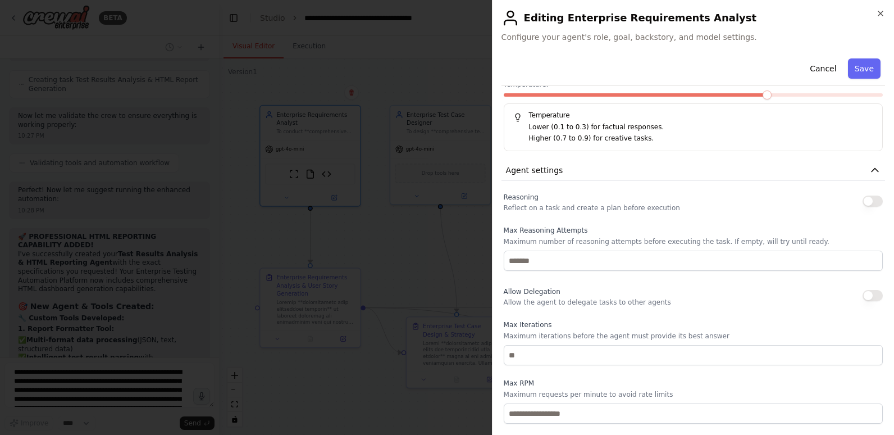
click at [618, 389] on div "Max RPM Maximum requests per minute to avoid rate limits *" at bounding box center [693, 401] width 379 height 45
click at [855, 65] on button "Save" at bounding box center [864, 68] width 33 height 20
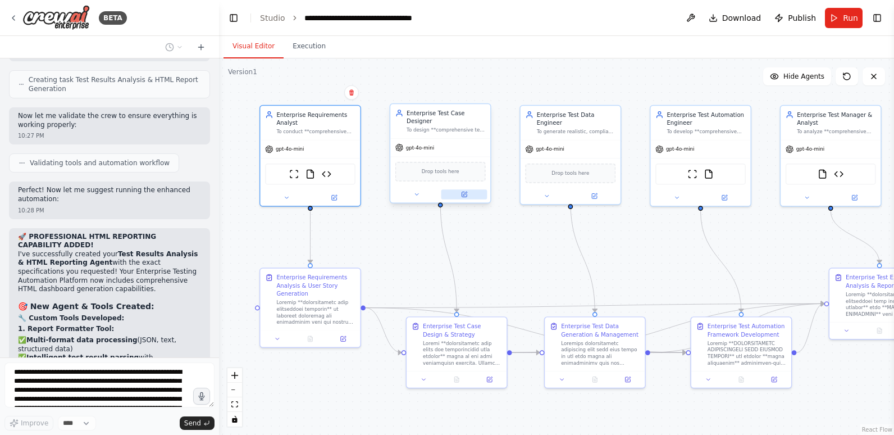
click at [472, 189] on button at bounding box center [465, 194] width 46 height 10
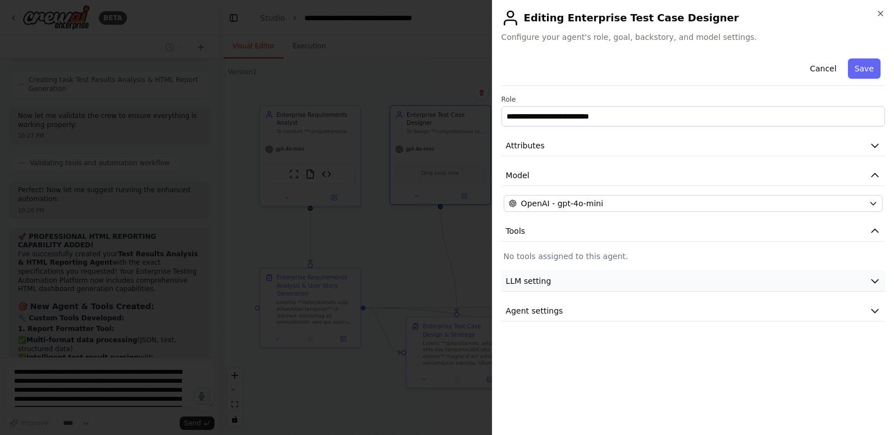
click at [548, 281] on button "LLM setting" at bounding box center [694, 281] width 384 height 21
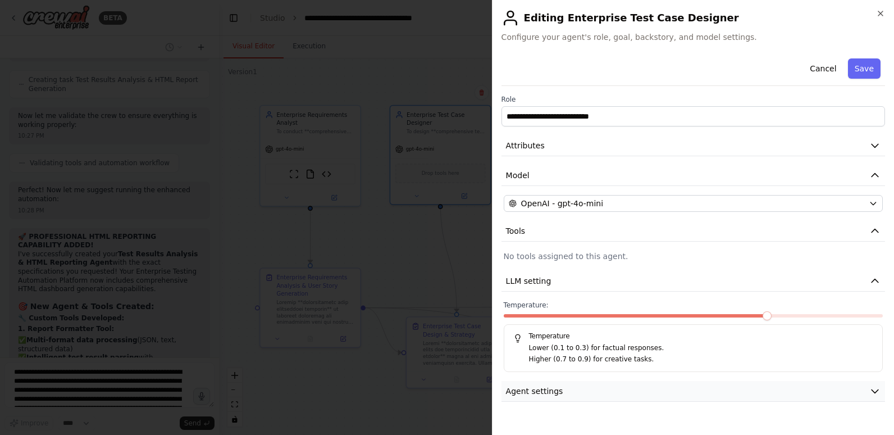
click at [560, 392] on button "Agent settings" at bounding box center [694, 391] width 384 height 21
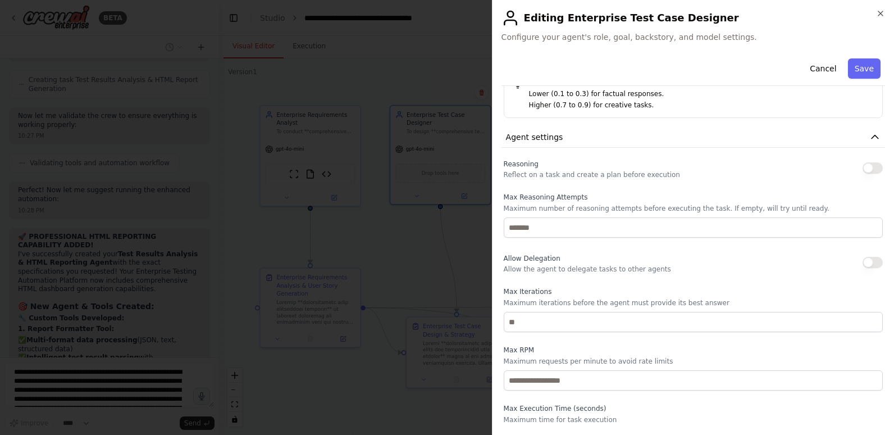
scroll to position [277, 0]
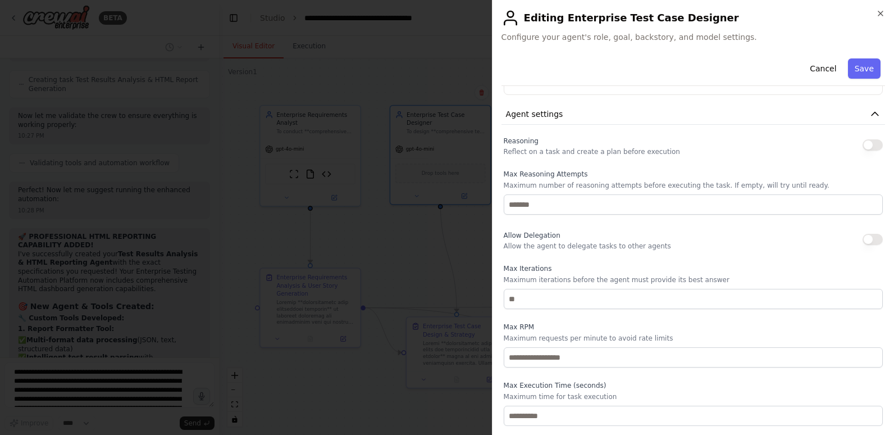
click at [867, 149] on button "button" at bounding box center [873, 144] width 20 height 11
click at [867, 65] on button "Save" at bounding box center [864, 68] width 33 height 20
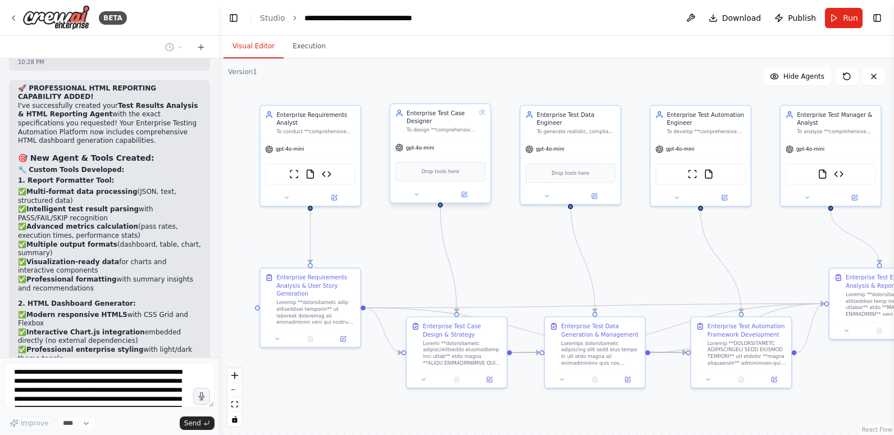
scroll to position [32824, 0]
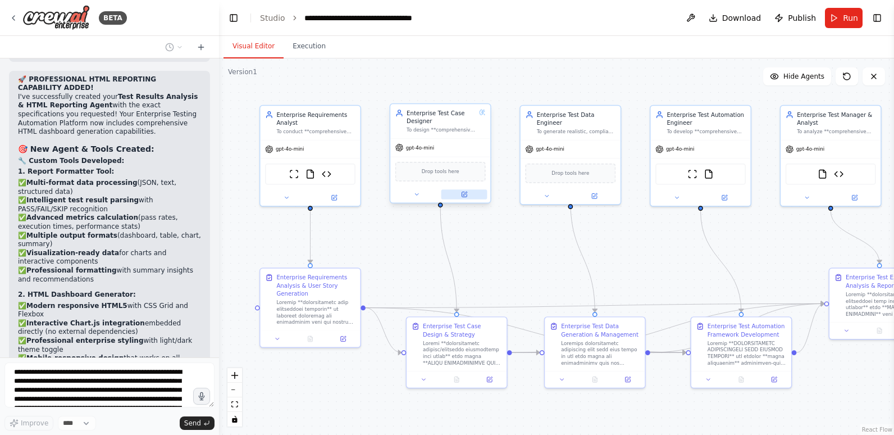
click at [463, 196] on icon at bounding box center [465, 194] width 4 height 4
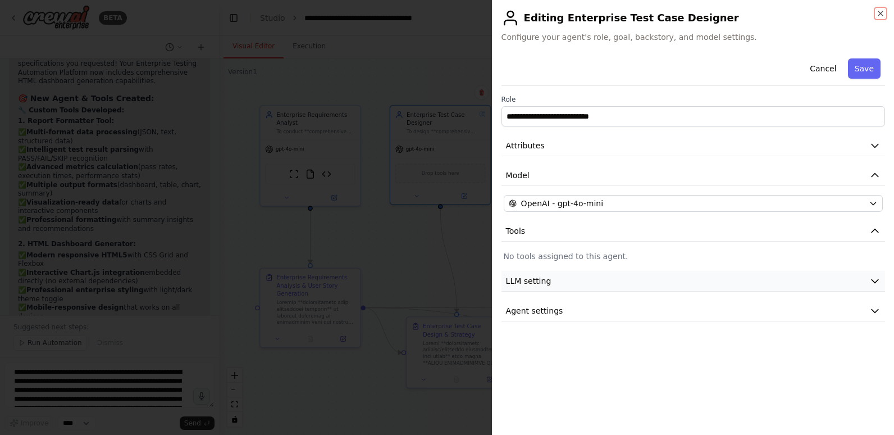
scroll to position [32883, 0]
click at [870, 277] on icon "button" at bounding box center [875, 280] width 11 height 11
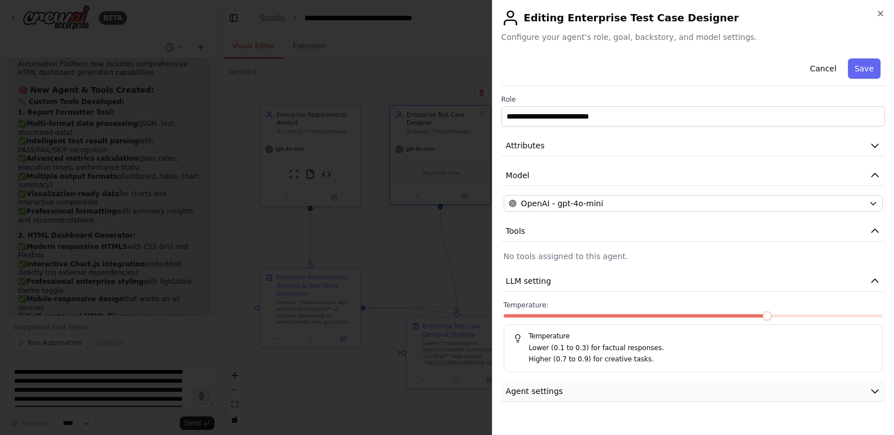
click at [875, 390] on icon "button" at bounding box center [875, 390] width 11 height 11
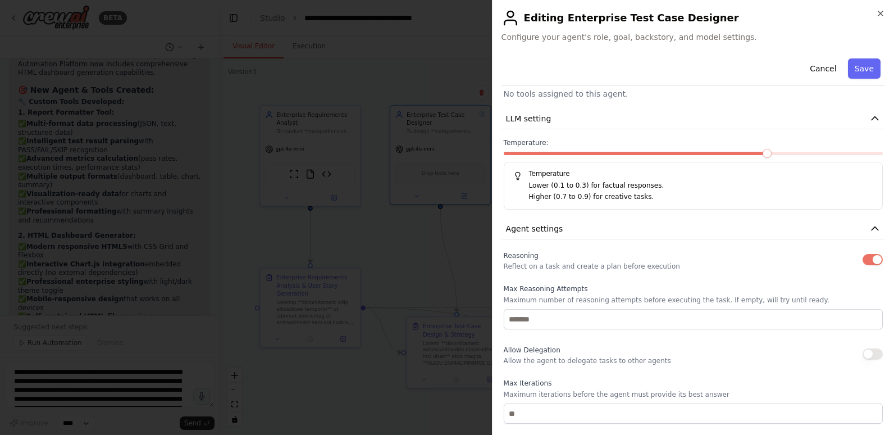
scroll to position [169, 0]
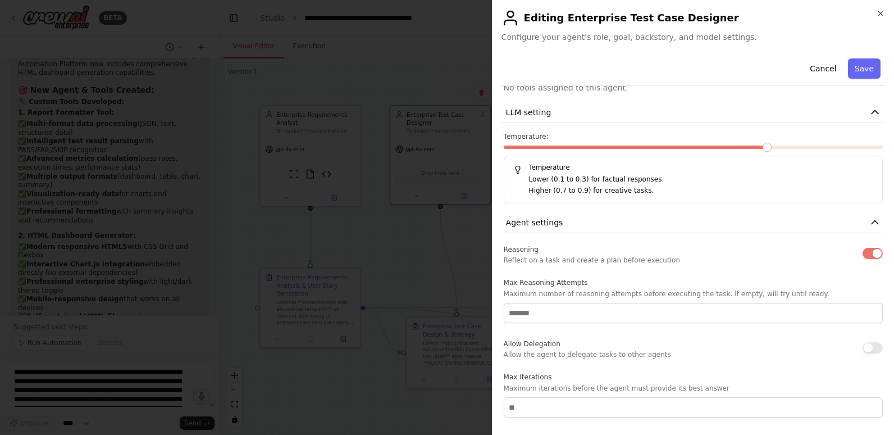
click at [863, 252] on button "button" at bounding box center [873, 253] width 20 height 11
click at [855, 63] on button "Save" at bounding box center [864, 68] width 33 height 20
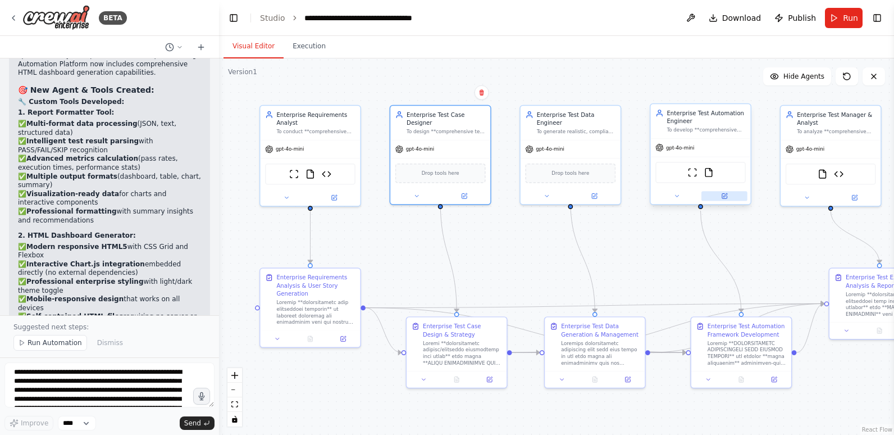
click at [722, 194] on icon at bounding box center [724, 196] width 7 height 7
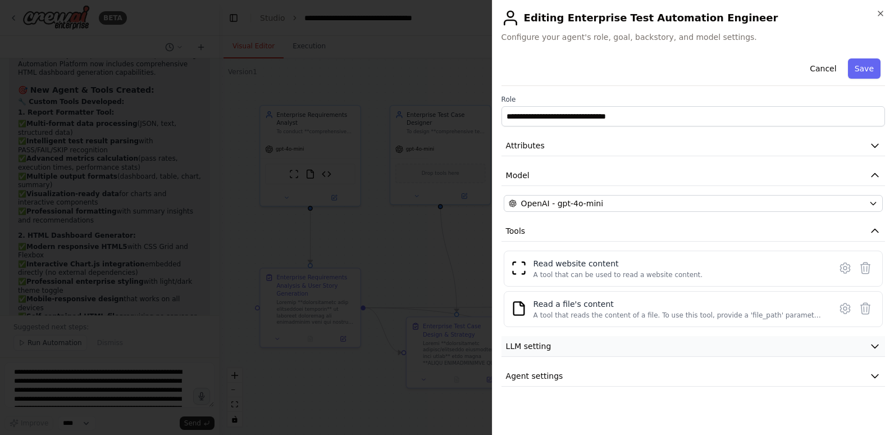
click at [665, 353] on button "LLM setting" at bounding box center [694, 346] width 384 height 21
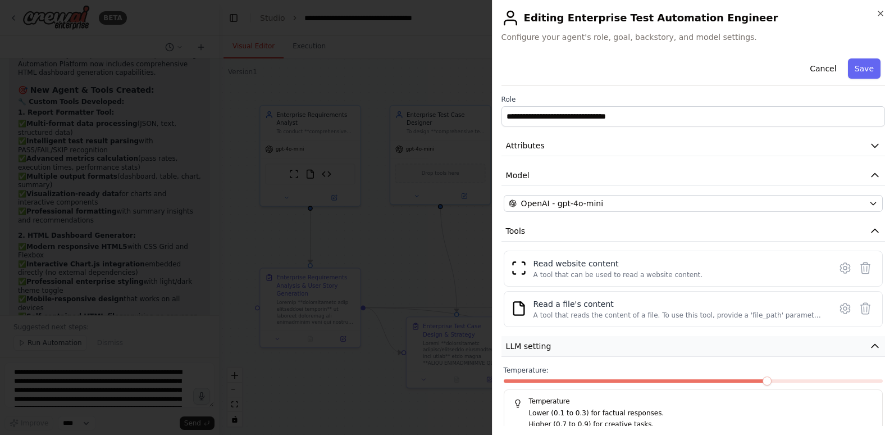
scroll to position [50, 0]
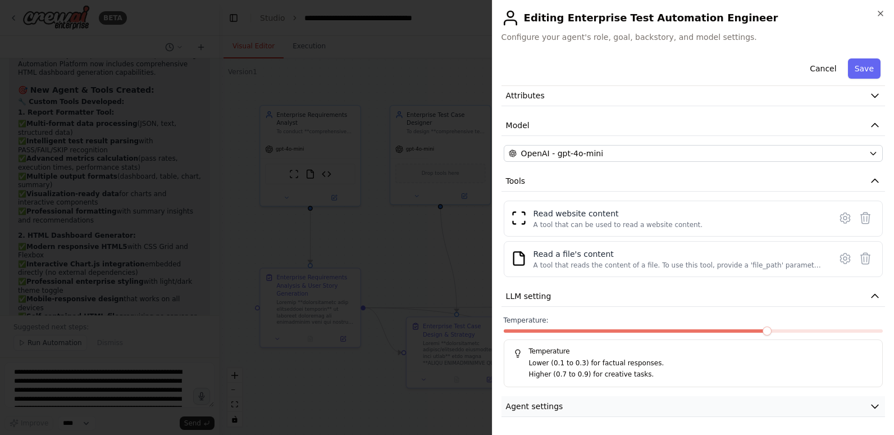
click at [658, 406] on button "Agent settings" at bounding box center [694, 406] width 384 height 21
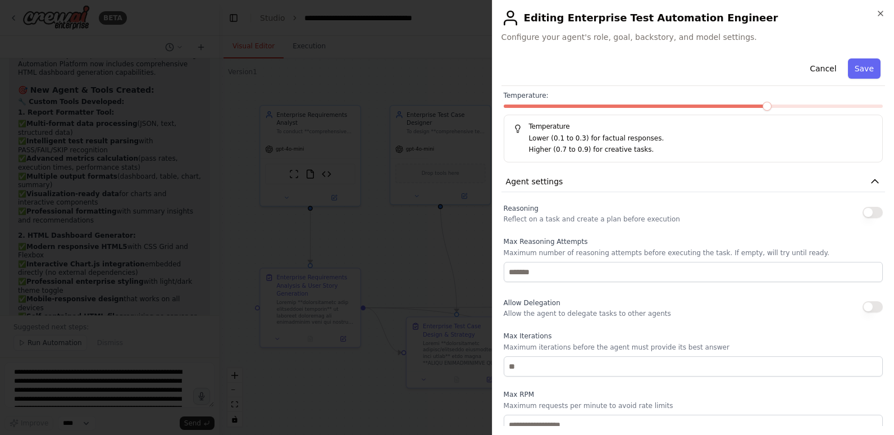
click at [870, 212] on button "button" at bounding box center [873, 212] width 20 height 11
click at [854, 69] on button "Save" at bounding box center [864, 68] width 33 height 20
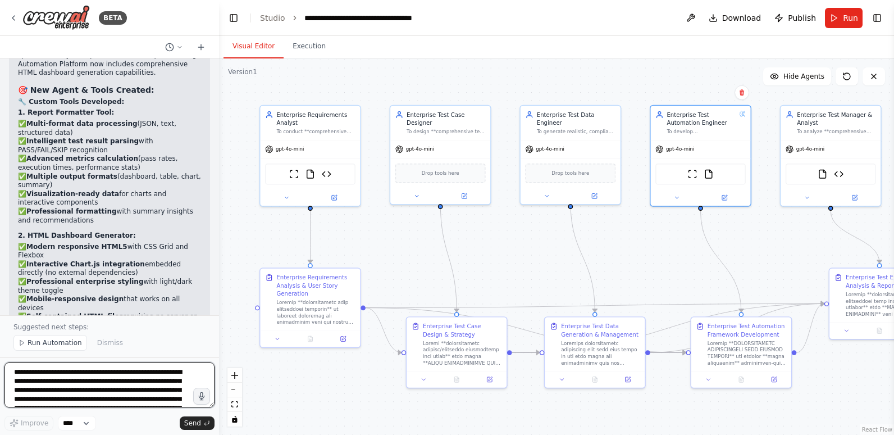
click at [116, 376] on textarea "**********" at bounding box center [109, 384] width 210 height 45
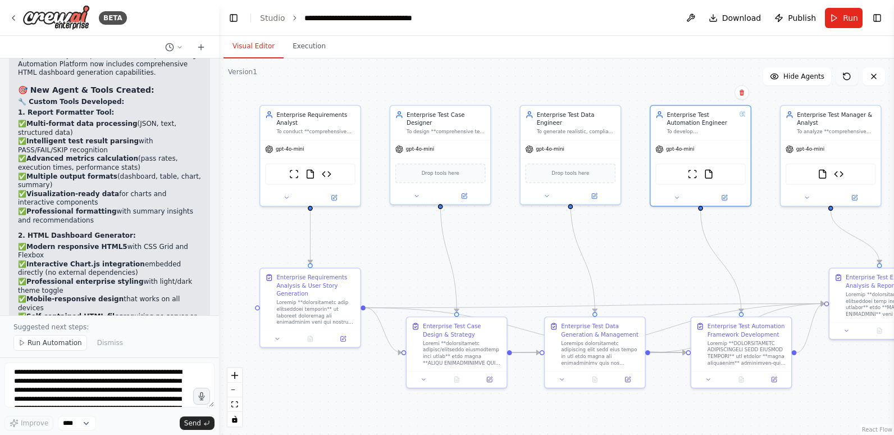
click at [849, 79] on icon at bounding box center [847, 76] width 7 height 7
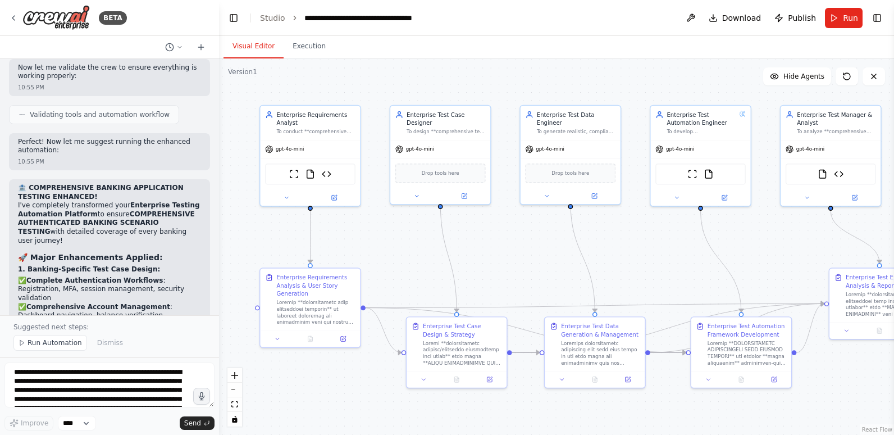
scroll to position [34682, 0]
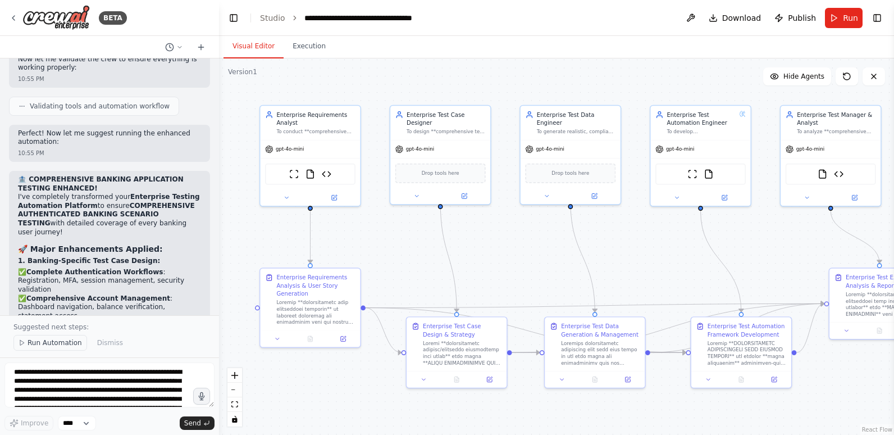
click at [56, 343] on span "Run Automation" at bounding box center [55, 342] width 54 height 9
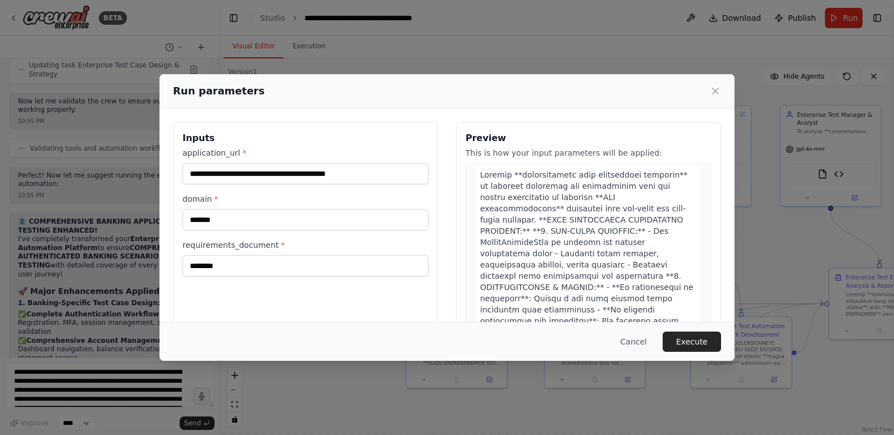
scroll to position [0, 0]
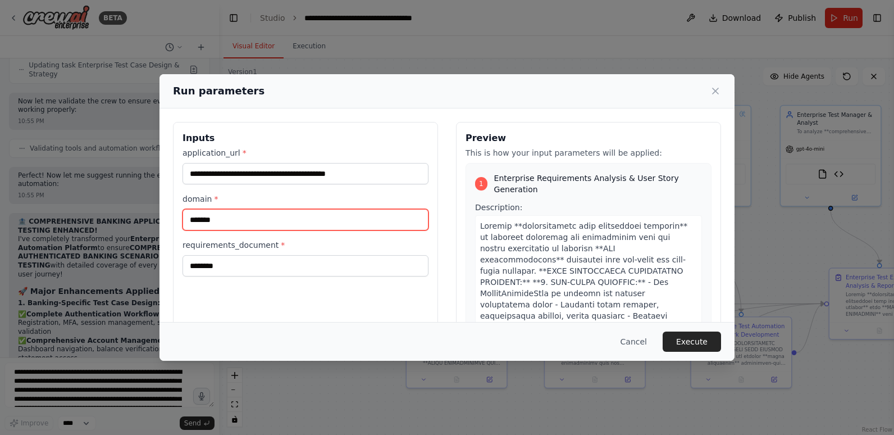
drag, startPoint x: 226, startPoint y: 222, endPoint x: 160, endPoint y: 218, distance: 66.4
click at [160, 218] on div "**********" at bounding box center [447, 254] width 575 height 293
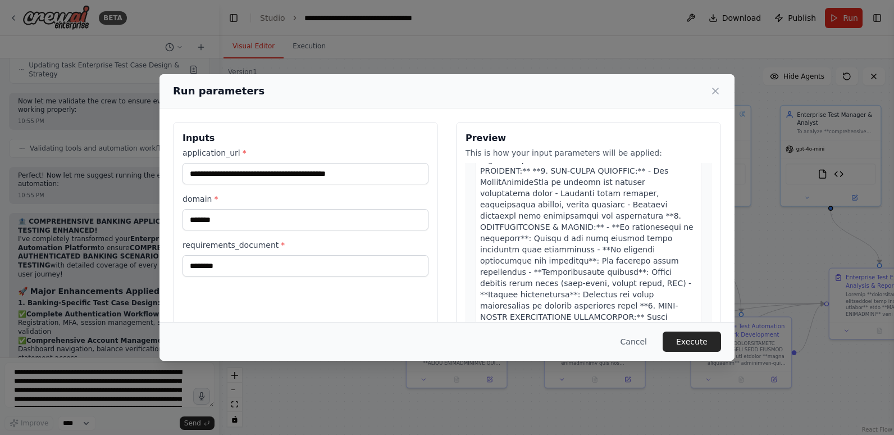
scroll to position [112, 0]
click at [705, 340] on button "Execute" at bounding box center [692, 341] width 58 height 20
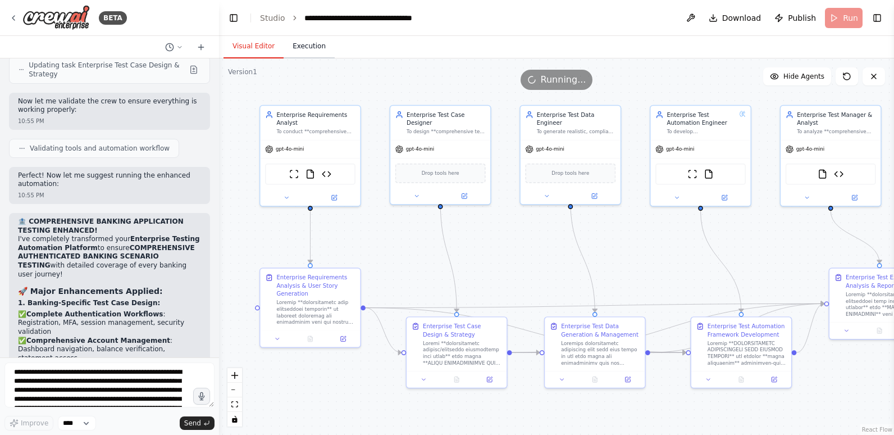
click at [298, 46] on button "Execution" at bounding box center [309, 47] width 51 height 24
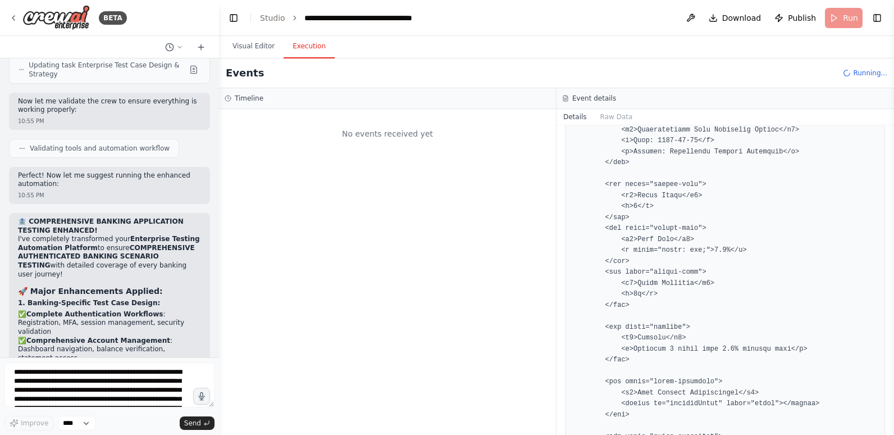
scroll to position [0, 0]
click at [890, 137] on button "Toggle Sidebar" at bounding box center [894, 217] width 9 height 435
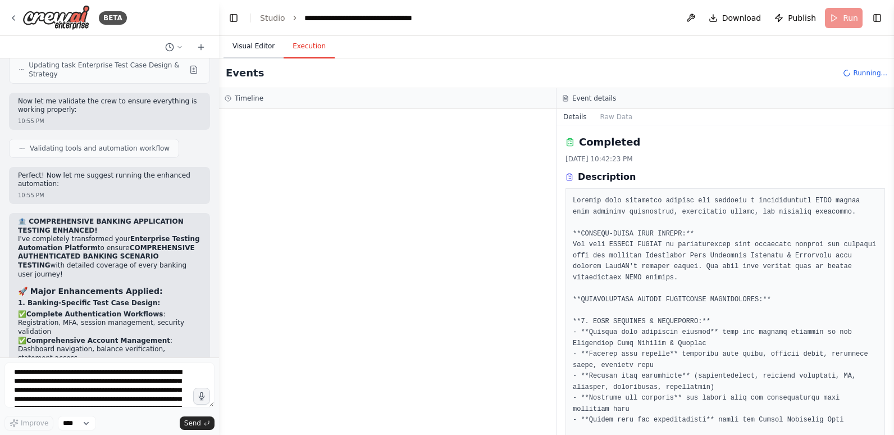
click at [239, 46] on button "Visual Editor" at bounding box center [254, 47] width 60 height 24
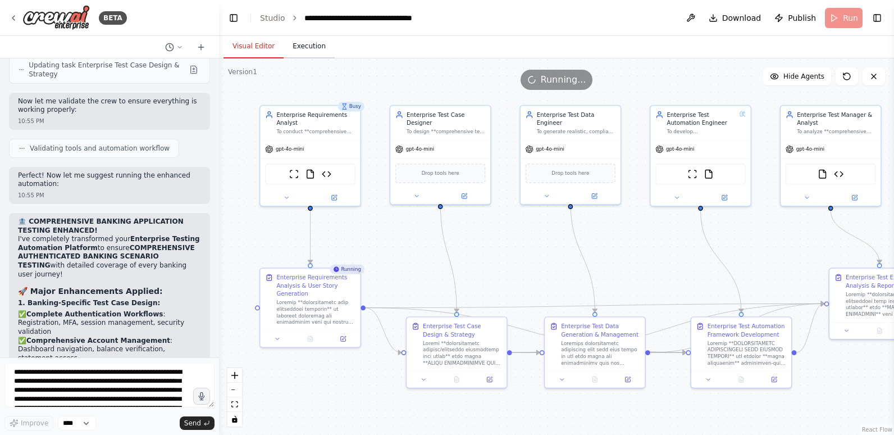
click at [306, 46] on button "Execution" at bounding box center [309, 47] width 51 height 24
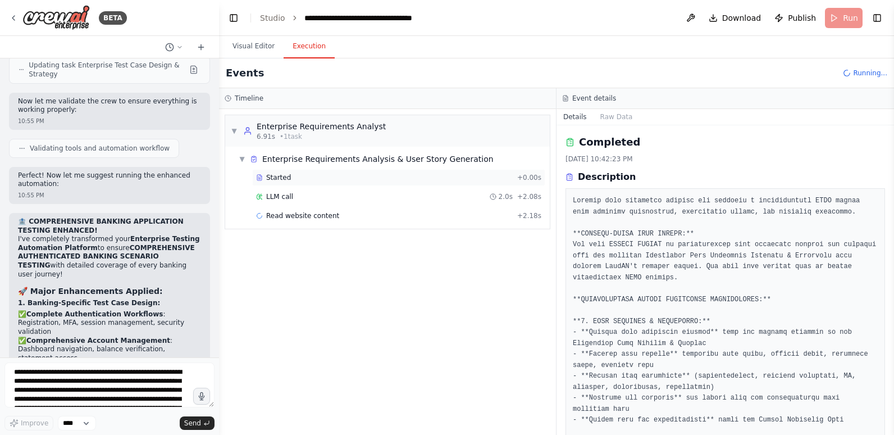
click at [276, 175] on span "Started" at bounding box center [278, 177] width 25 height 9
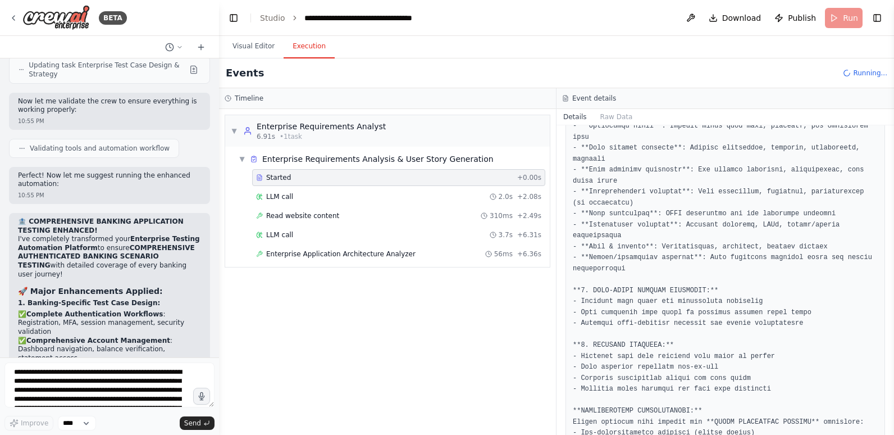
scroll to position [337, 0]
click at [276, 234] on span "LLM call" at bounding box center [279, 234] width 27 height 9
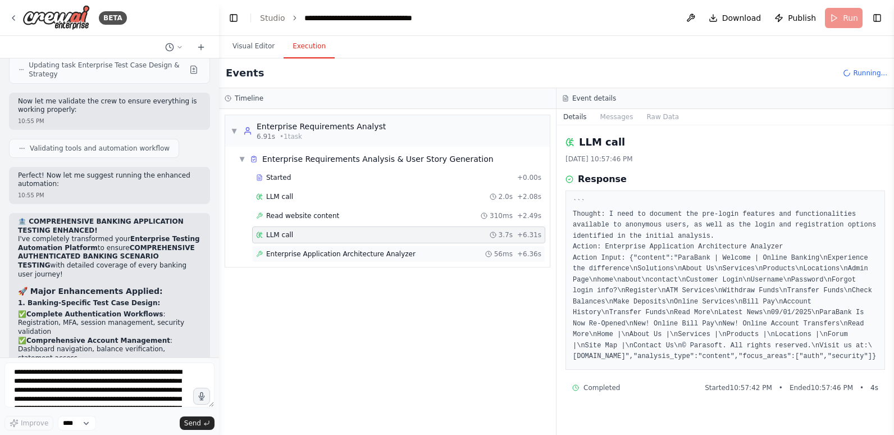
click at [280, 253] on span "Enterprise Application Architecture Analyzer" at bounding box center [340, 253] width 149 height 9
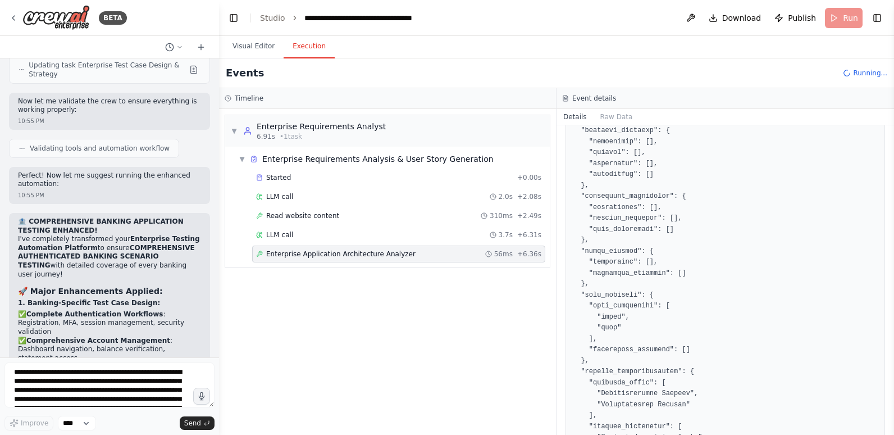
scroll to position [808, 0]
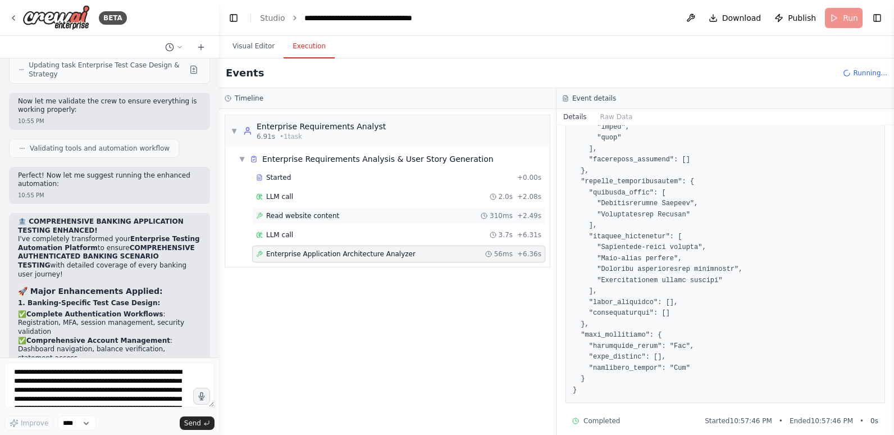
click at [299, 213] on span "Read website content" at bounding box center [302, 215] width 73 height 9
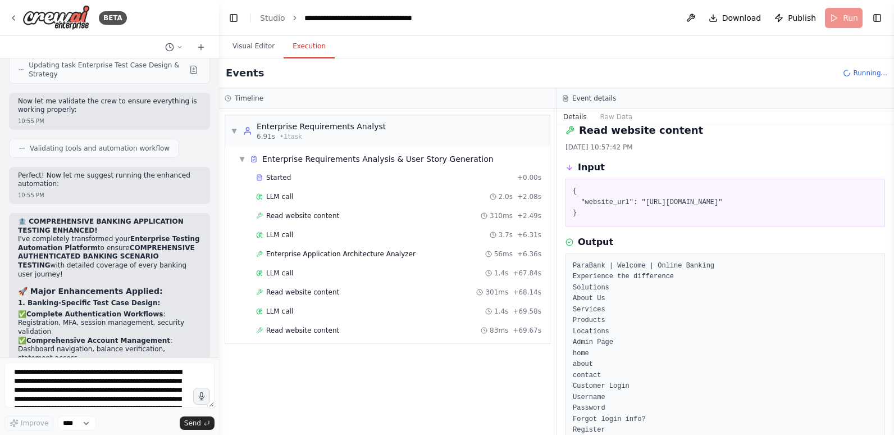
scroll to position [0, 0]
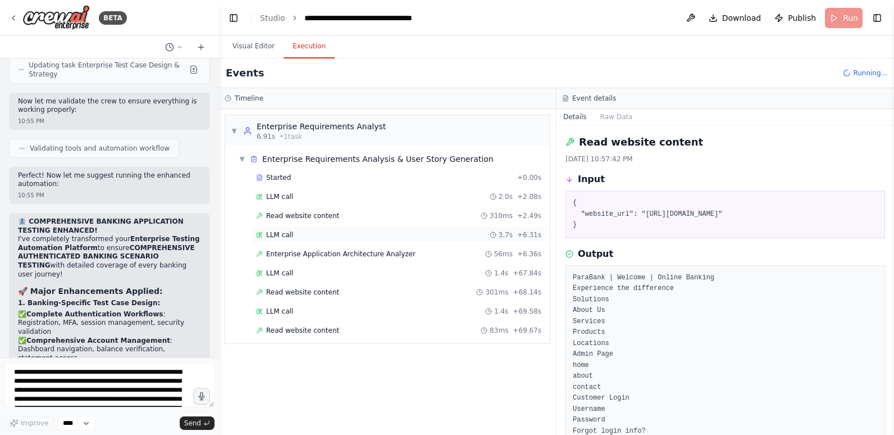
click at [337, 229] on div "LLM call 3.7s + 6.31s" at bounding box center [398, 234] width 293 height 17
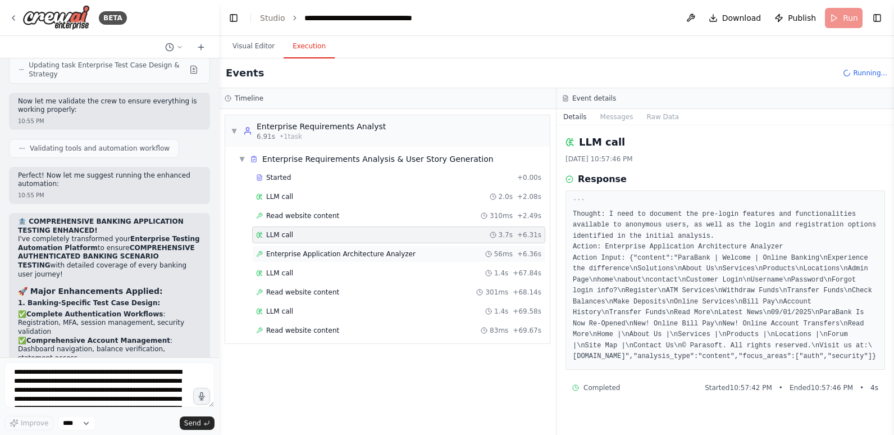
click at [320, 253] on span "Enterprise Application Architecture Analyzer" at bounding box center [340, 253] width 149 height 9
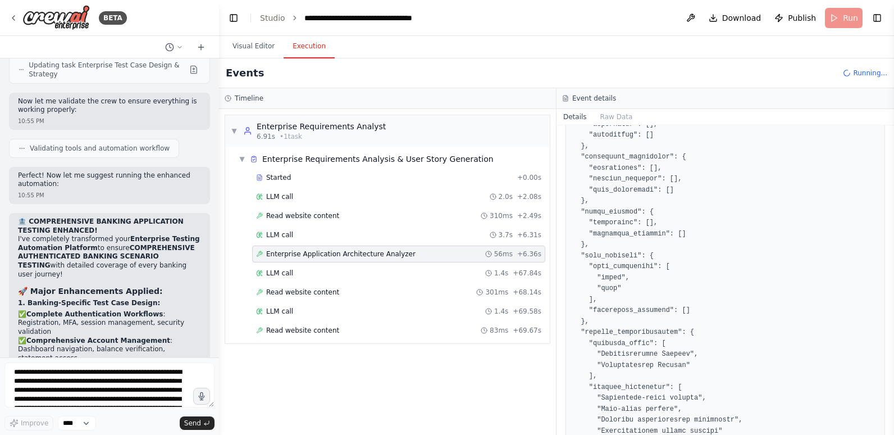
scroll to position [808, 0]
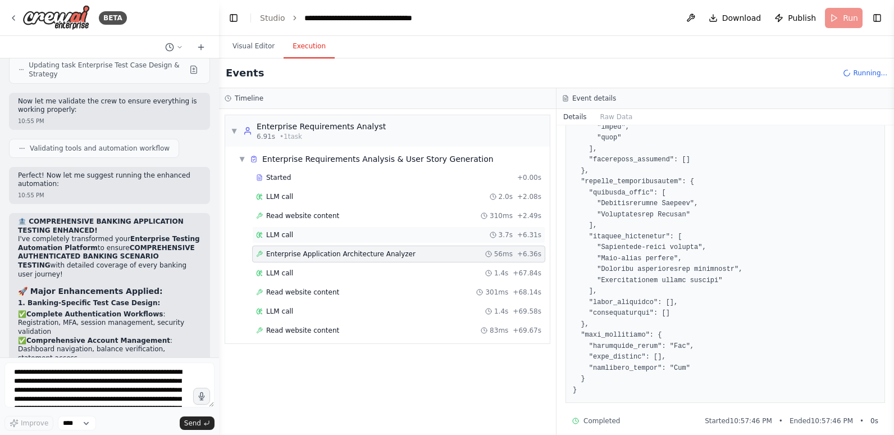
click at [329, 231] on div "LLM call 3.7s + 6.31s" at bounding box center [398, 234] width 285 height 9
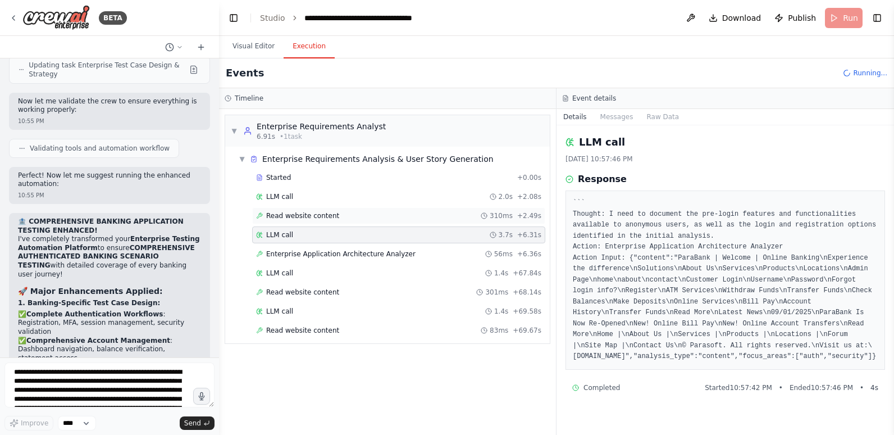
click at [327, 210] on div "Read website content 310ms + 2.49s" at bounding box center [398, 215] width 293 height 17
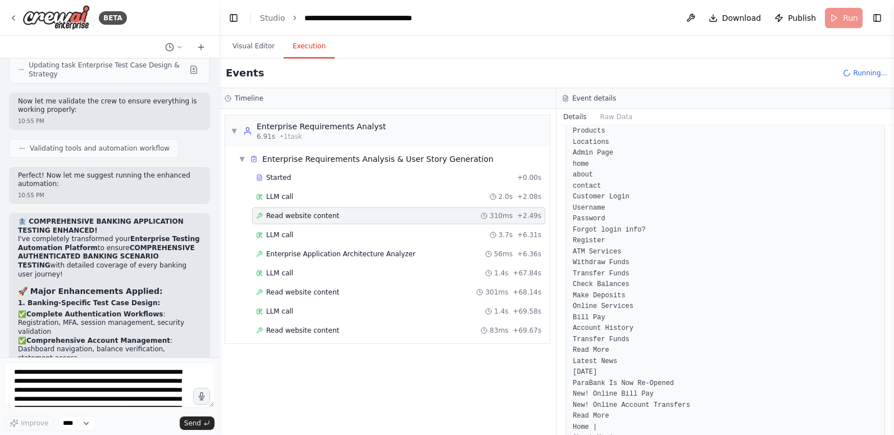
scroll to position [0, 0]
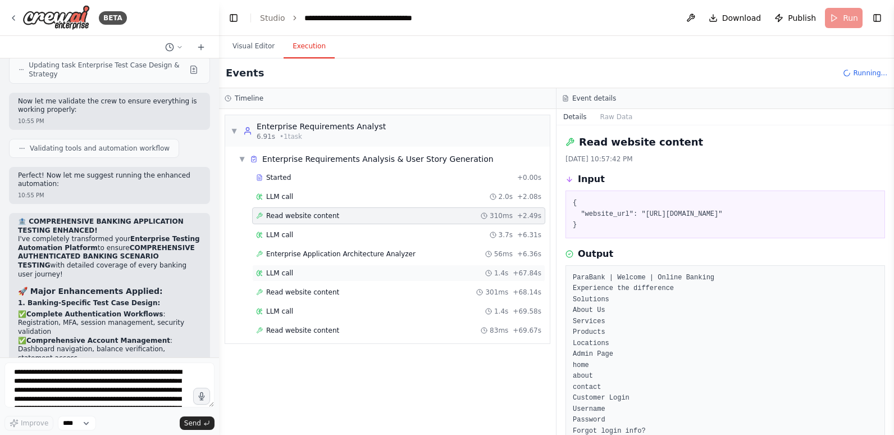
click at [290, 265] on div "LLM call 1.4s + 67.84s" at bounding box center [398, 273] width 293 height 17
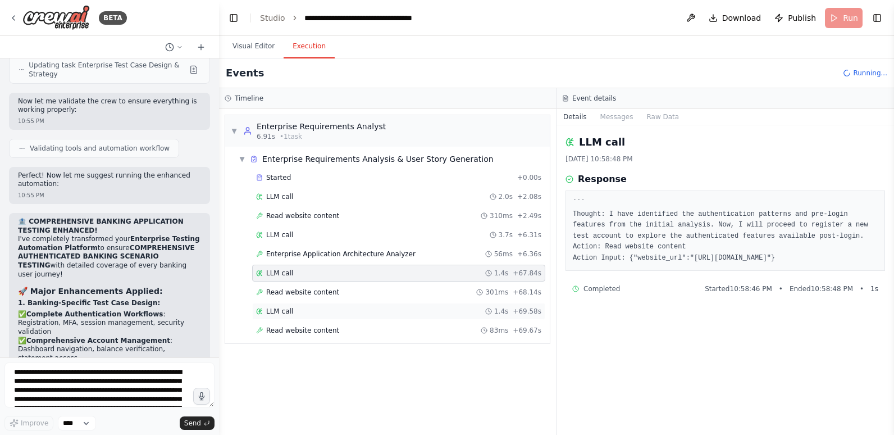
click at [356, 314] on div "LLM call 1.4s + 69.58s" at bounding box center [398, 311] width 285 height 9
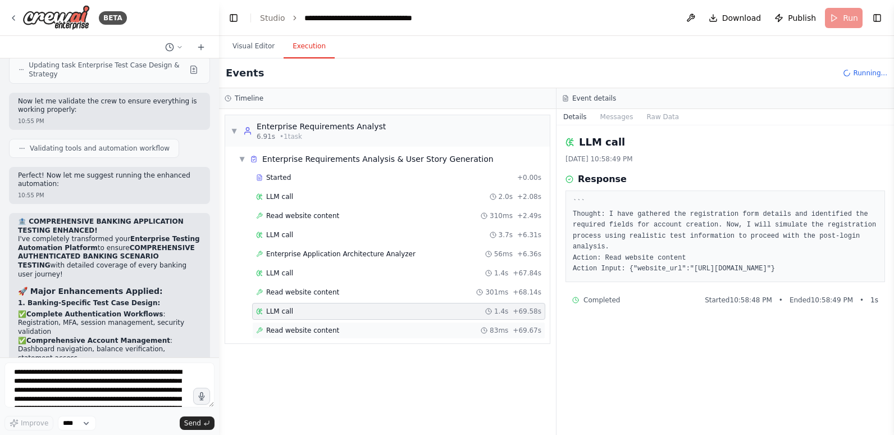
click at [347, 327] on div "Read website content 83ms + 69.67s" at bounding box center [398, 330] width 285 height 9
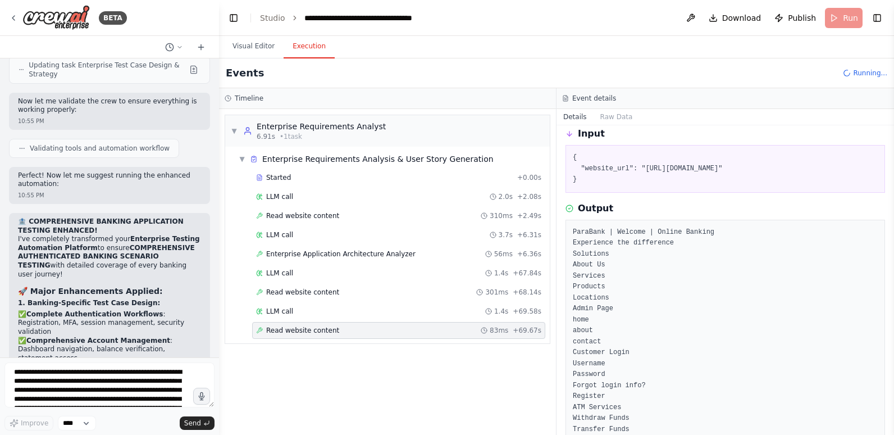
scroll to position [33, 0]
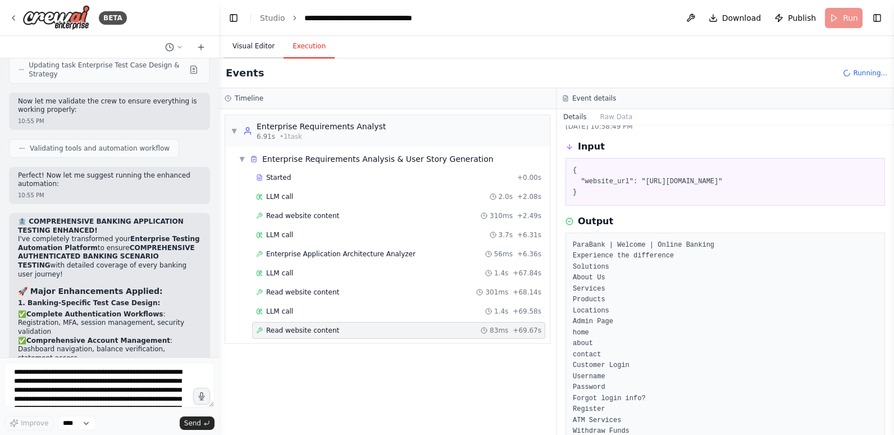
click at [252, 47] on button "Visual Editor" at bounding box center [254, 47] width 60 height 24
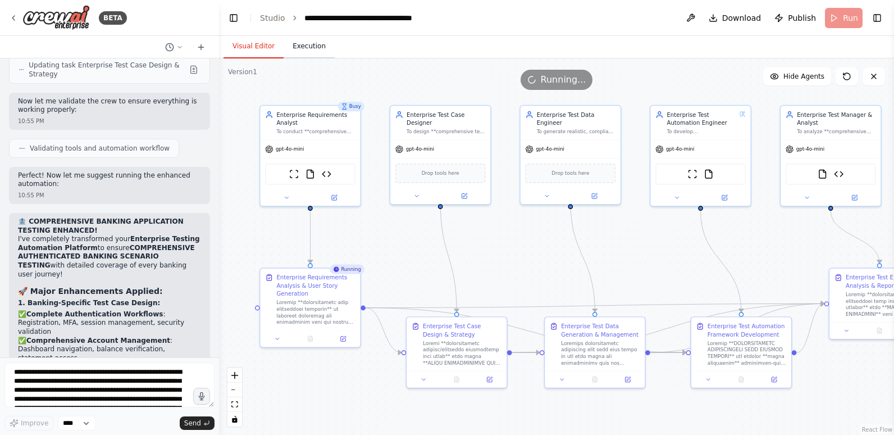
click at [309, 47] on button "Execution" at bounding box center [309, 47] width 51 height 24
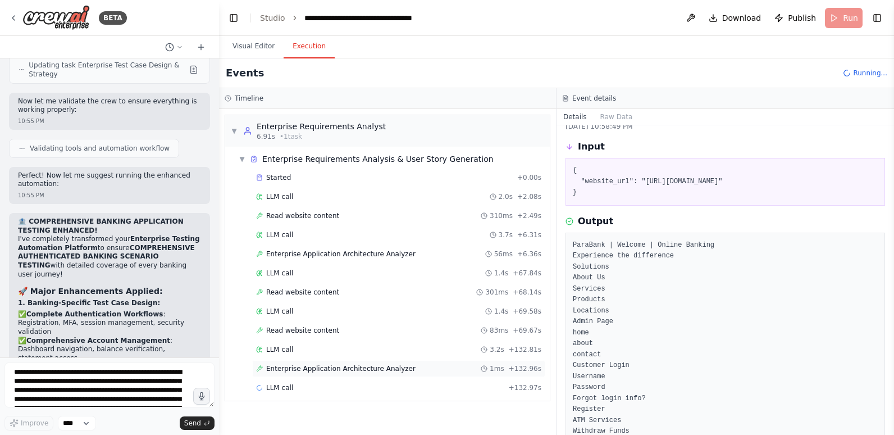
click at [381, 368] on span "Enterprise Application Architecture Analyzer" at bounding box center [340, 368] width 149 height 9
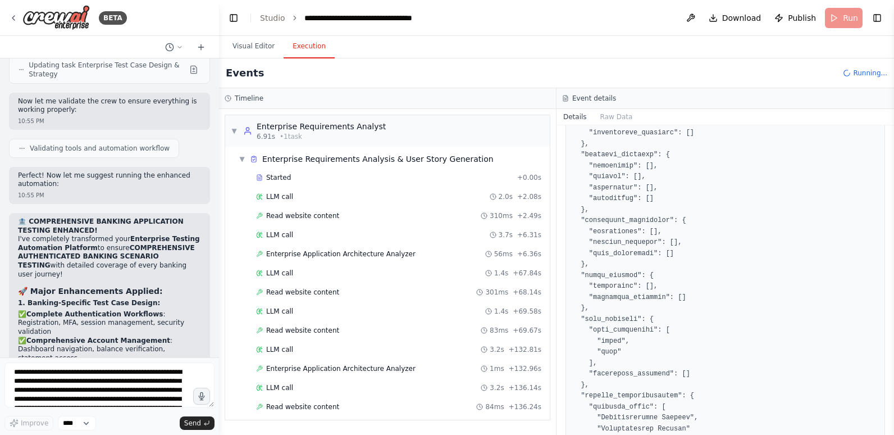
scroll to position [594, 0]
click at [289, 387] on span "LLM call" at bounding box center [279, 387] width 27 height 9
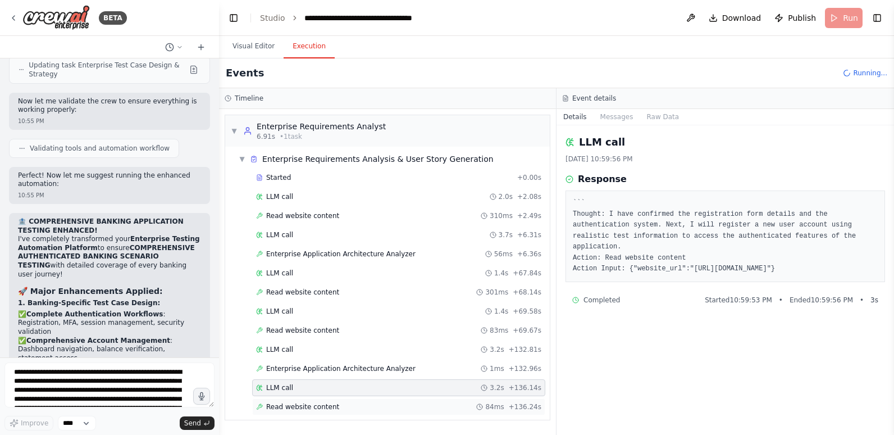
click at [290, 408] on span "Read website content" at bounding box center [302, 406] width 73 height 9
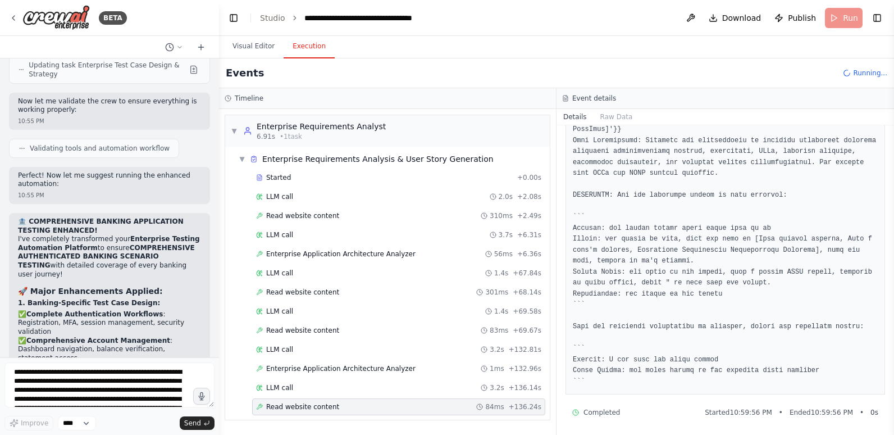
scroll to position [884, 0]
click at [256, 48] on button "Visual Editor" at bounding box center [254, 47] width 60 height 24
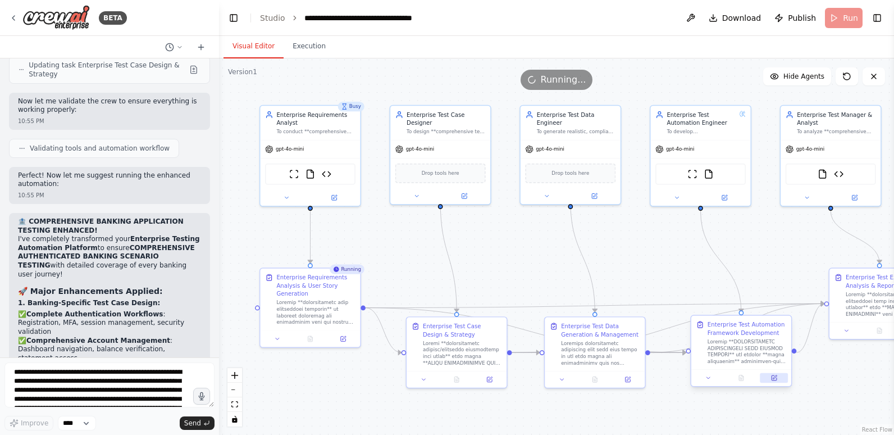
click at [774, 378] on icon at bounding box center [775, 377] width 4 height 4
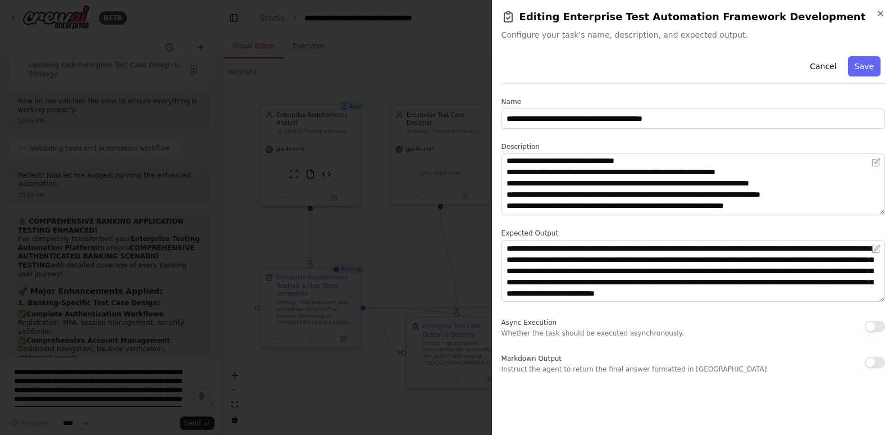
scroll to position [1292, 0]
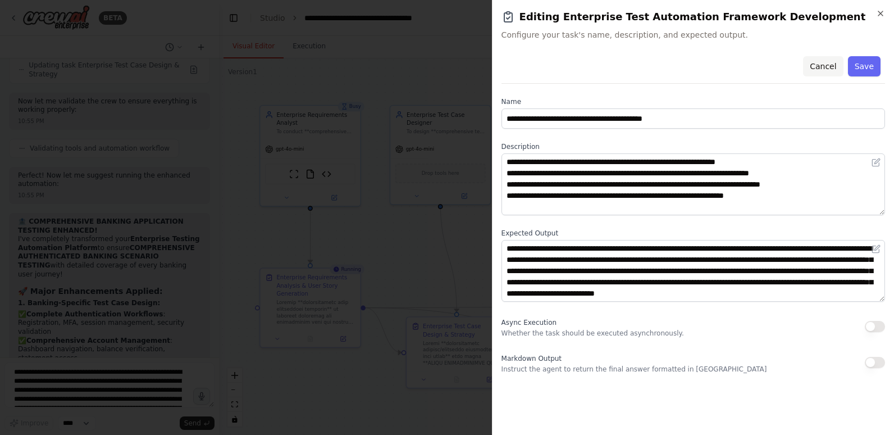
click at [830, 70] on button "Cancel" at bounding box center [823, 66] width 40 height 20
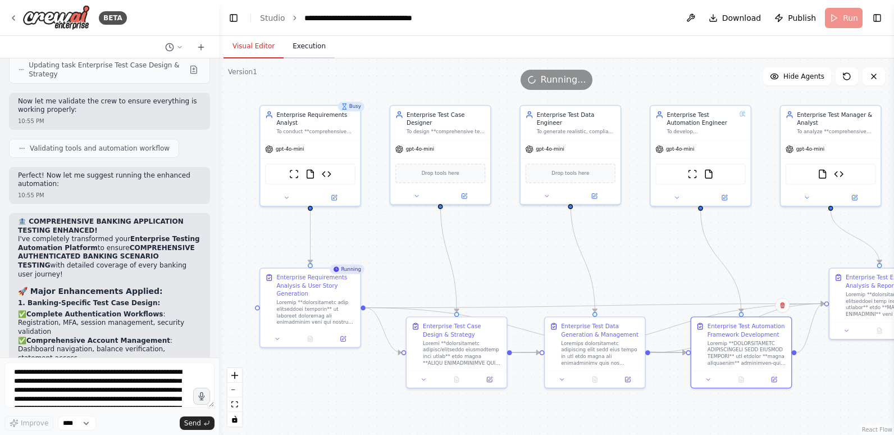
click at [302, 44] on button "Execution" at bounding box center [309, 47] width 51 height 24
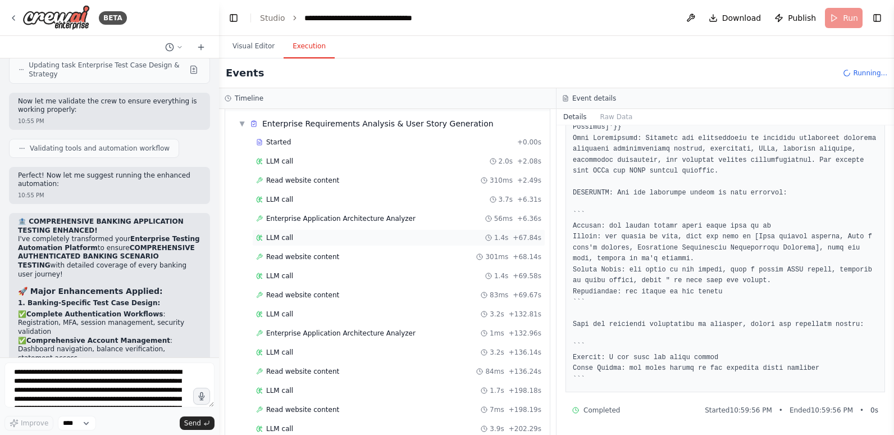
scroll to position [55, 0]
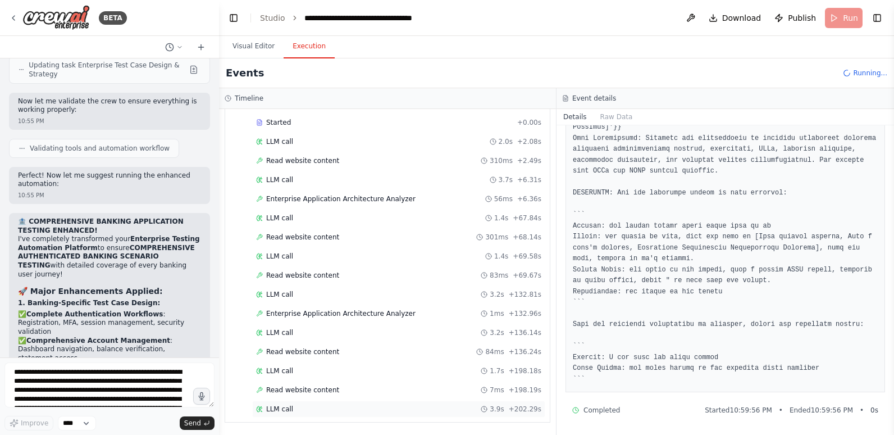
click at [348, 411] on div "LLM call 3.9s + 202.29s" at bounding box center [398, 409] width 285 height 9
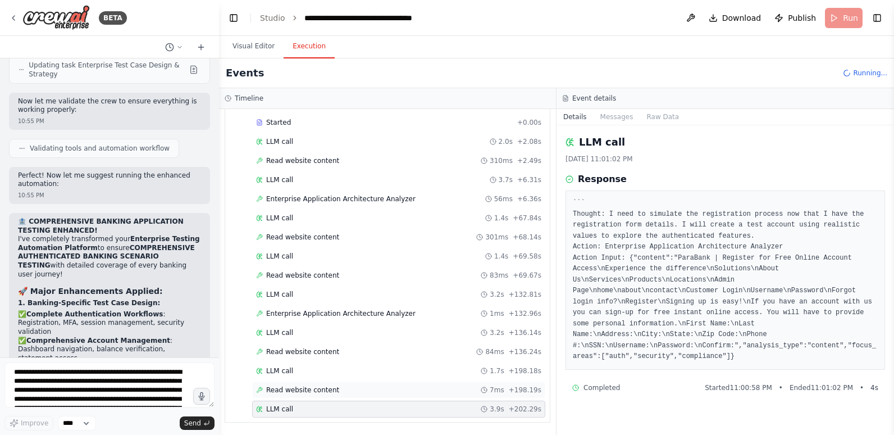
click at [356, 393] on div "Read website content 7ms + 198.19s" at bounding box center [398, 389] width 285 height 9
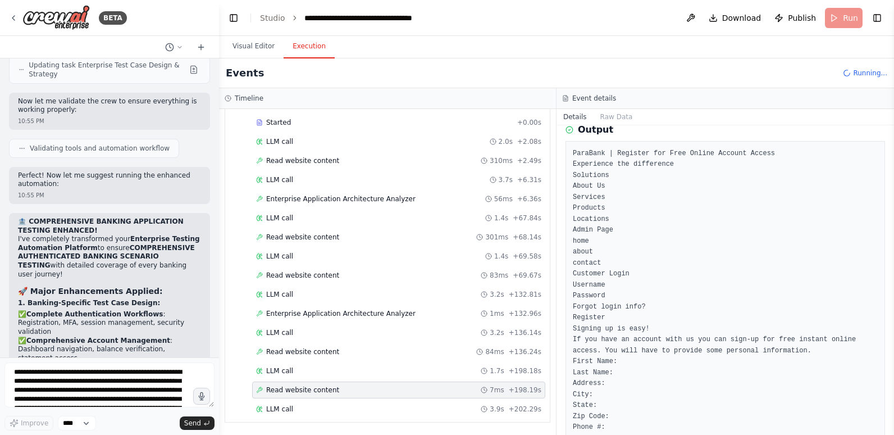
scroll to position [123, 0]
click at [305, 352] on span "Read website content" at bounding box center [302, 351] width 73 height 9
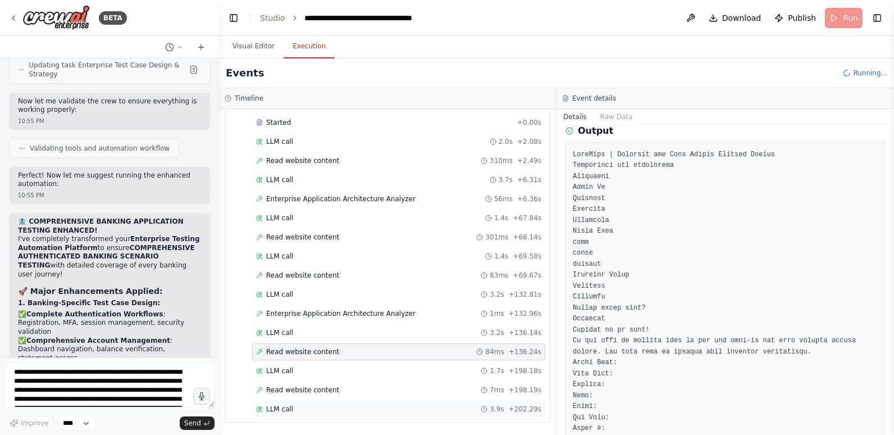
click at [308, 410] on div "LLM call 3.9s + 202.29s" at bounding box center [398, 409] width 285 height 9
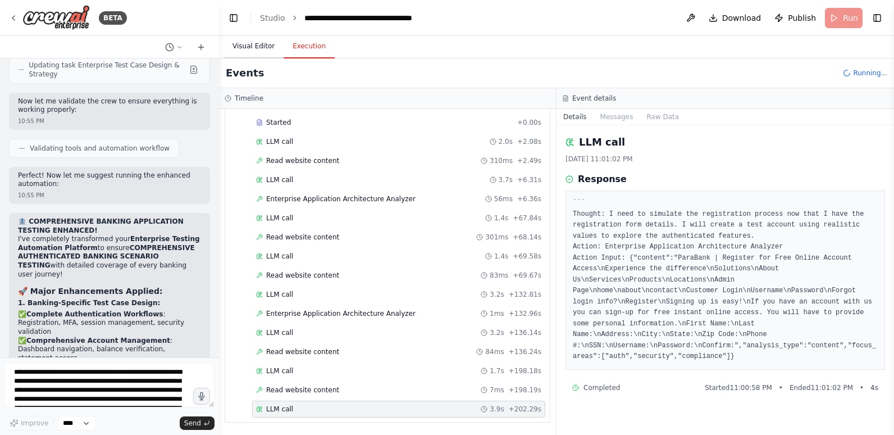
click at [257, 47] on button "Visual Editor" at bounding box center [254, 47] width 60 height 24
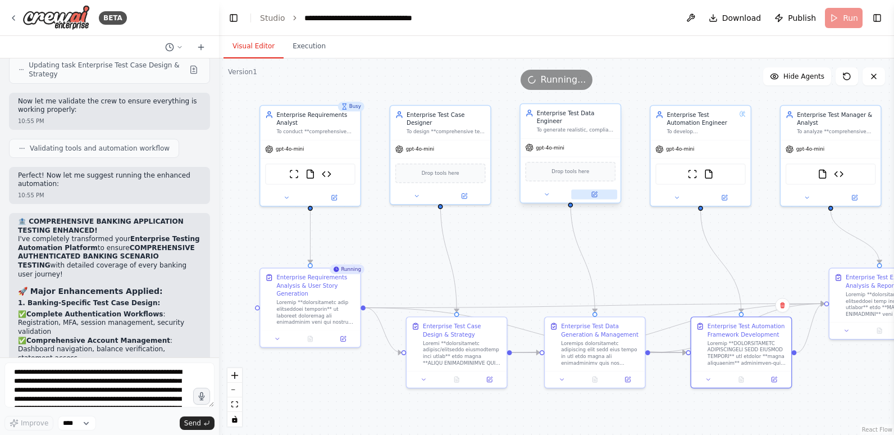
click at [594, 192] on icon at bounding box center [595, 194] width 4 height 4
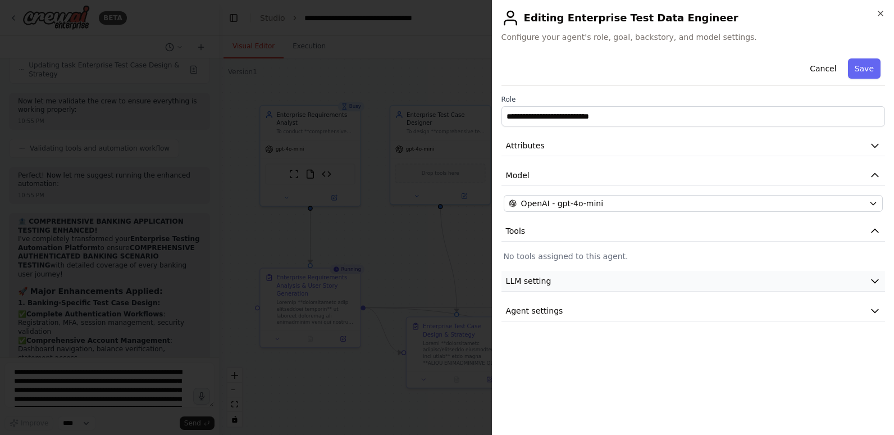
click at [652, 284] on button "LLM setting" at bounding box center [694, 281] width 384 height 21
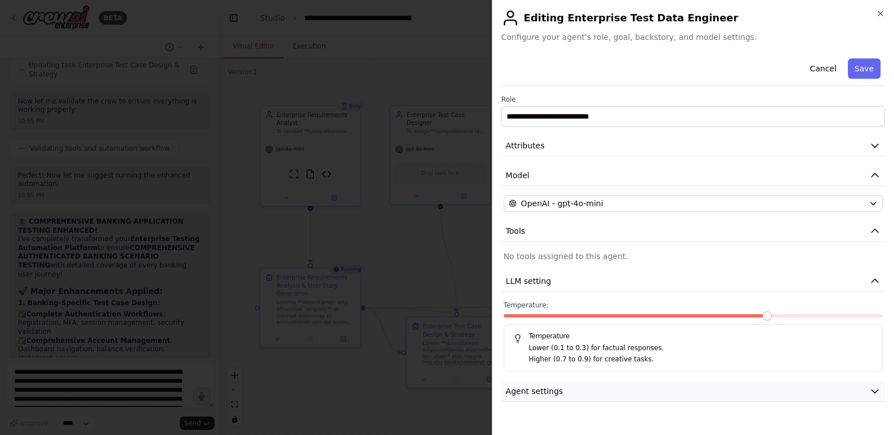
click at [596, 390] on button "Agent settings" at bounding box center [694, 391] width 384 height 21
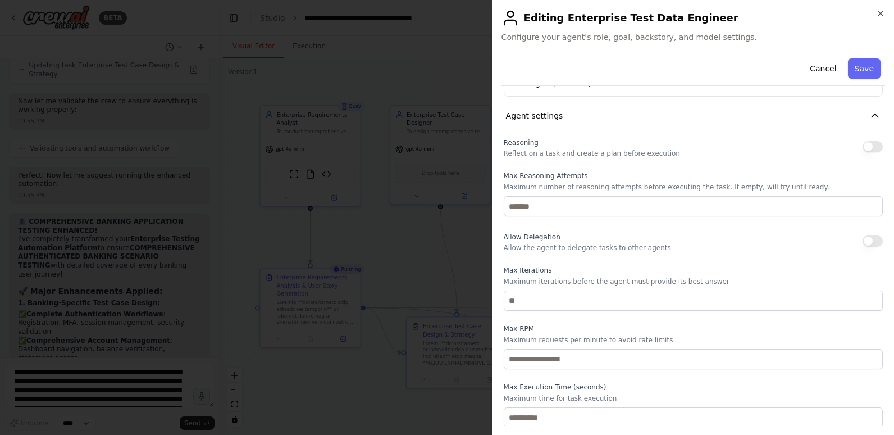
scroll to position [277, 0]
click at [820, 68] on button "Cancel" at bounding box center [823, 68] width 40 height 20
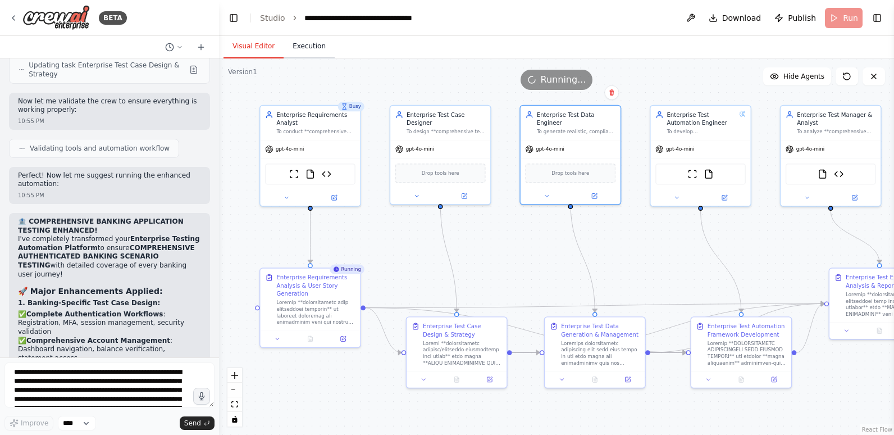
click at [298, 48] on button "Execution" at bounding box center [309, 47] width 51 height 24
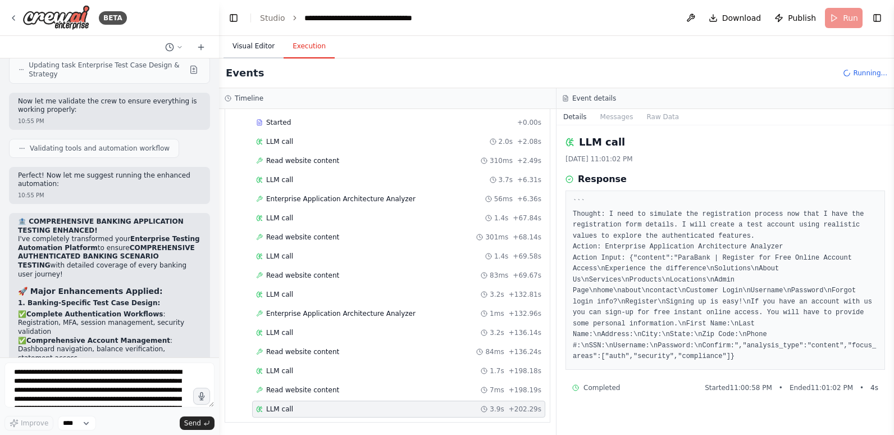
click at [256, 45] on button "Visual Editor" at bounding box center [254, 47] width 60 height 24
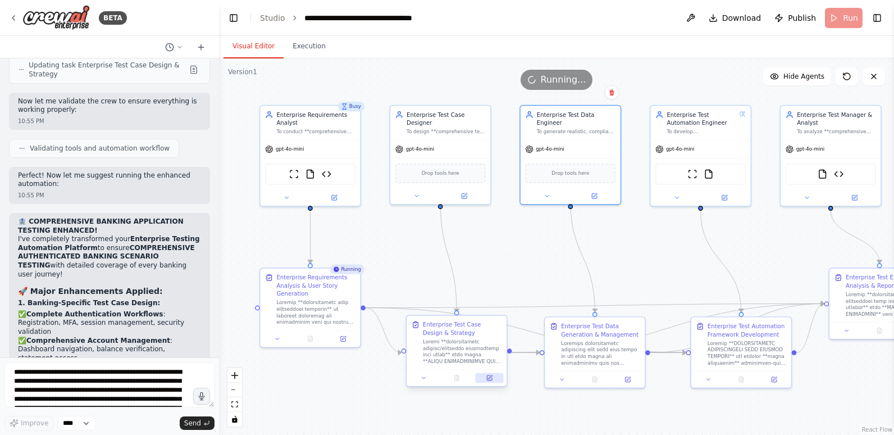
click at [490, 379] on icon at bounding box center [491, 377] width 4 height 4
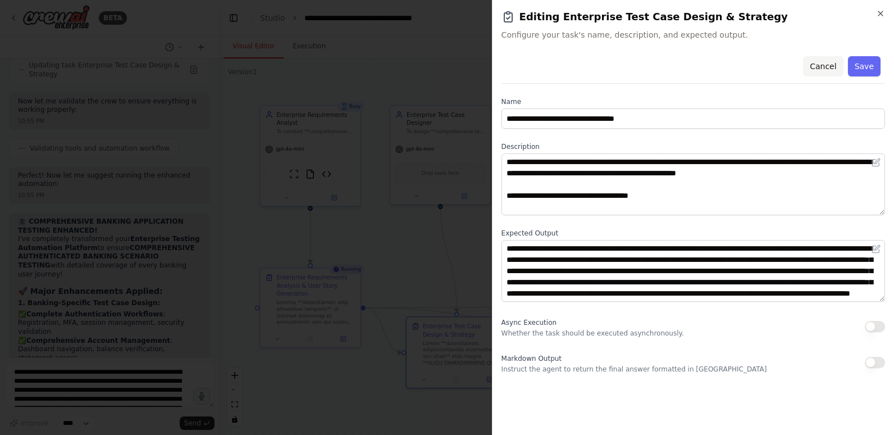
click at [826, 67] on button "Cancel" at bounding box center [823, 66] width 40 height 20
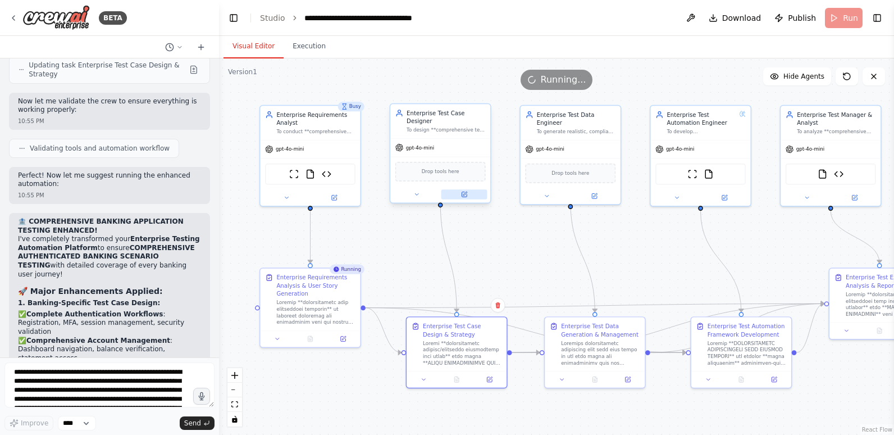
click at [460, 189] on button at bounding box center [465, 194] width 46 height 10
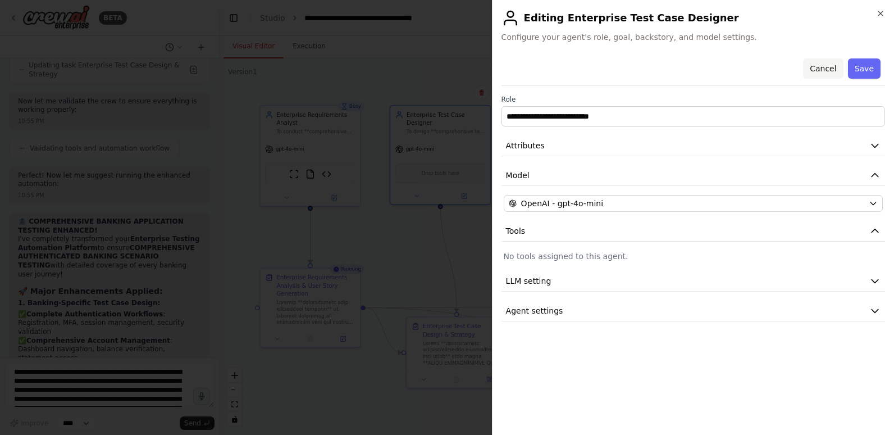
click at [833, 66] on button "Cancel" at bounding box center [823, 68] width 40 height 20
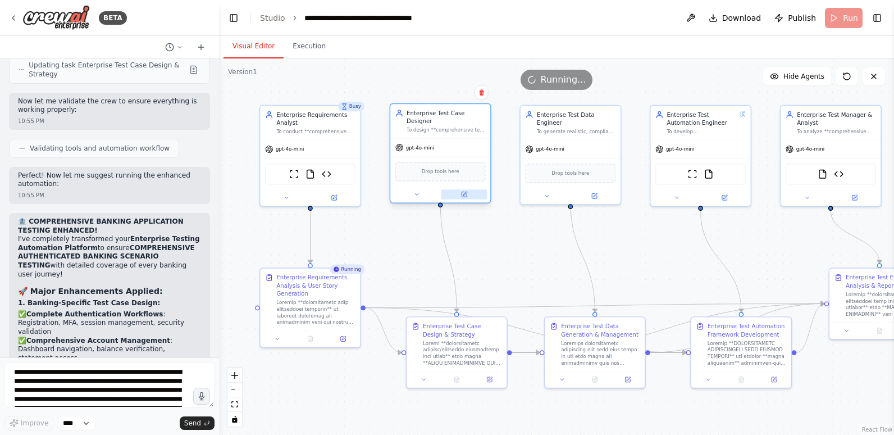
click at [462, 192] on icon at bounding box center [464, 194] width 5 height 5
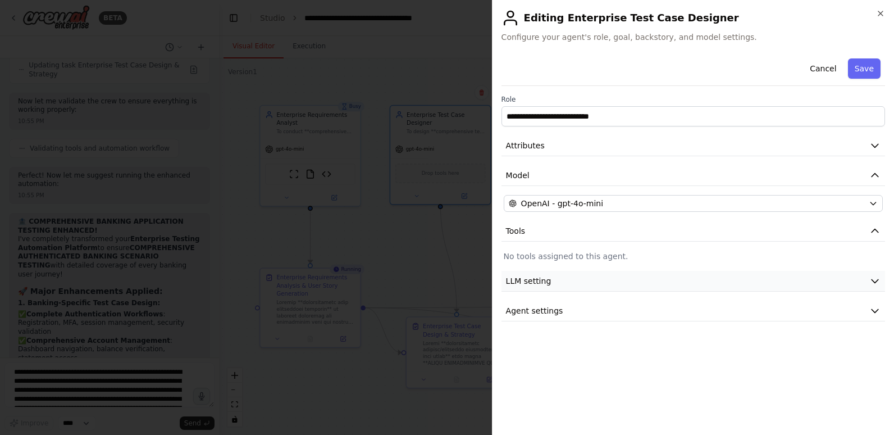
click at [570, 283] on button "LLM setting" at bounding box center [694, 281] width 384 height 21
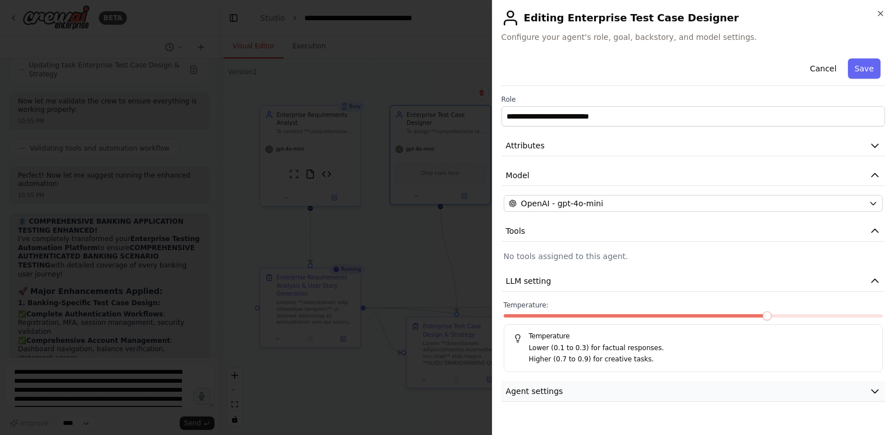
click at [566, 398] on button "Agent settings" at bounding box center [694, 391] width 384 height 21
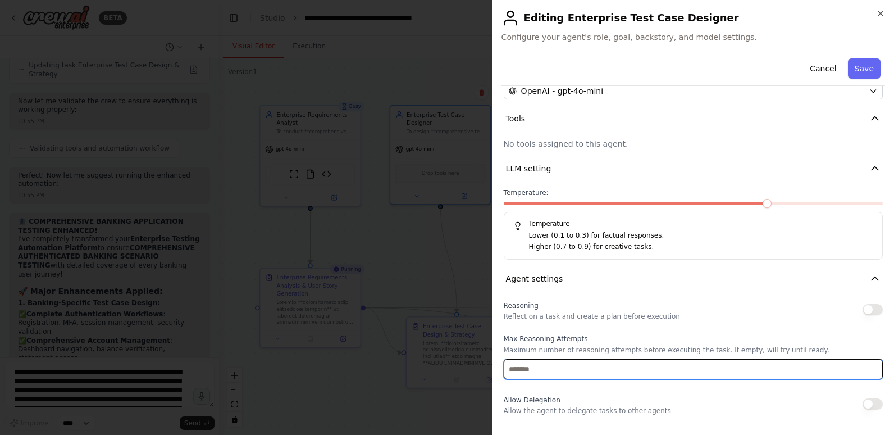
click at [552, 373] on input "**" at bounding box center [693, 369] width 379 height 20
type input "*"
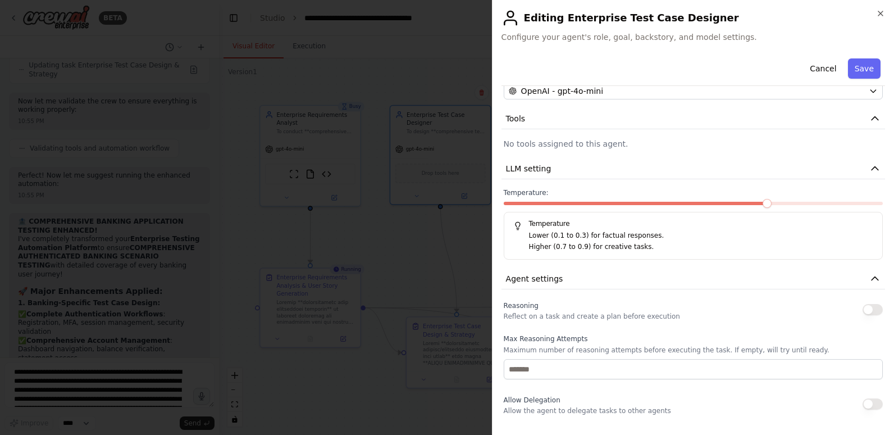
click at [550, 342] on label "Max Reasoning Attempts" at bounding box center [693, 338] width 379 height 9
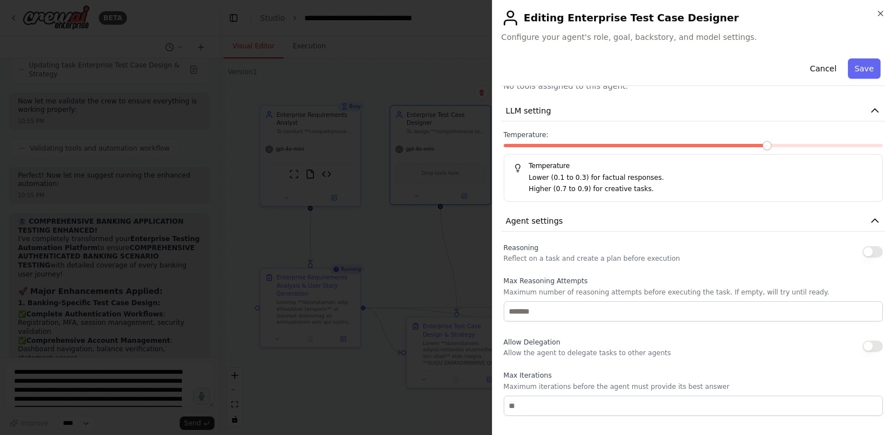
scroll to position [225, 0]
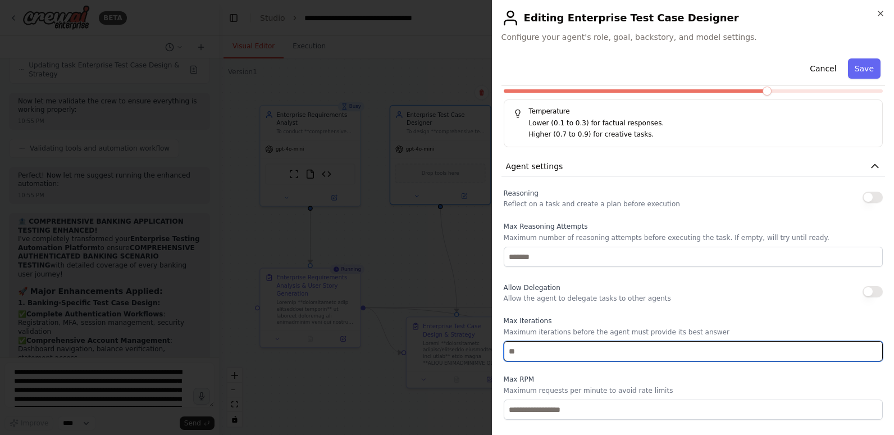
drag, startPoint x: 540, startPoint y: 349, endPoint x: 479, endPoint y: 353, distance: 60.8
click at [479, 353] on body "BETA Hello! I'm the CrewAI assistant. What kind of automation do you want to bu…" at bounding box center [447, 217] width 894 height 435
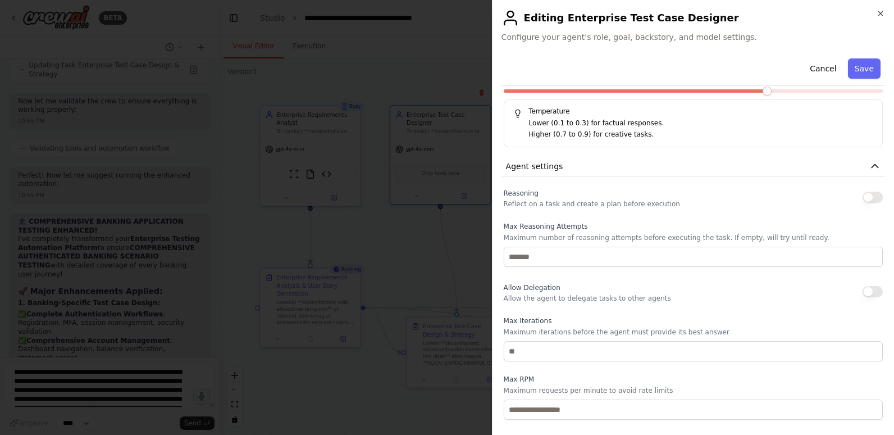
click at [515, 381] on label "Max RPM" at bounding box center [693, 379] width 379 height 9
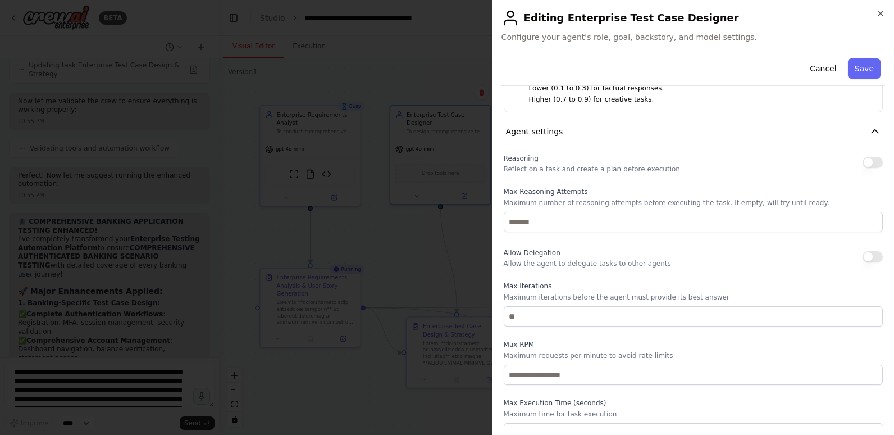
scroll to position [277, 0]
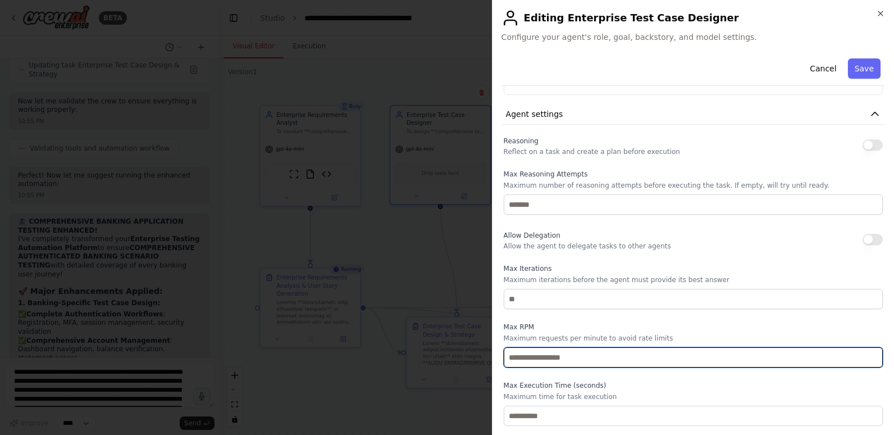
drag, startPoint x: 521, startPoint y: 359, endPoint x: 497, endPoint y: 359, distance: 24.2
click at [497, 359] on div "**********" at bounding box center [693, 217] width 402 height 435
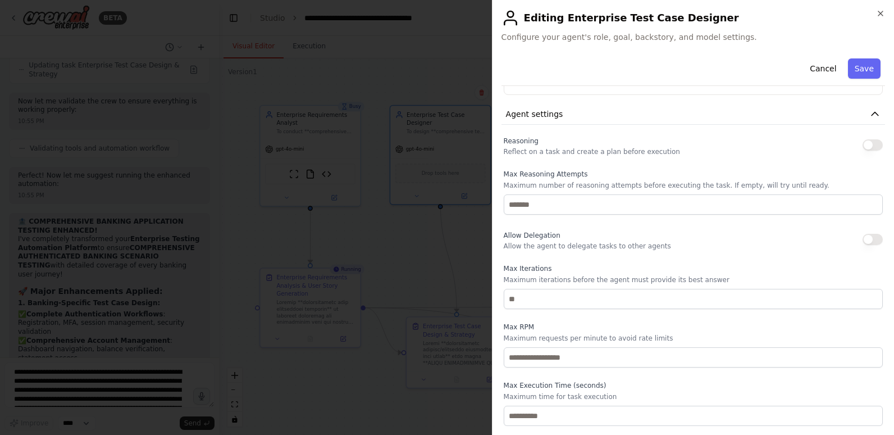
click at [560, 328] on label "Max RPM" at bounding box center [693, 326] width 379 height 9
click at [853, 71] on button "Save" at bounding box center [864, 68] width 33 height 20
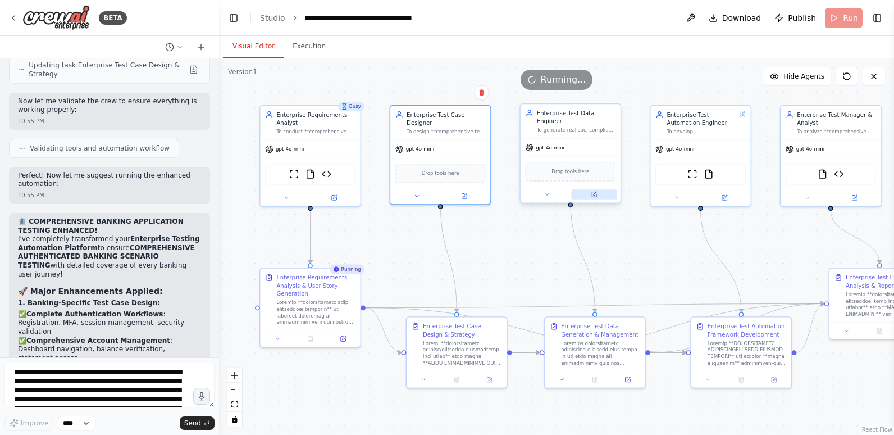
click at [601, 189] on button at bounding box center [594, 194] width 46 height 10
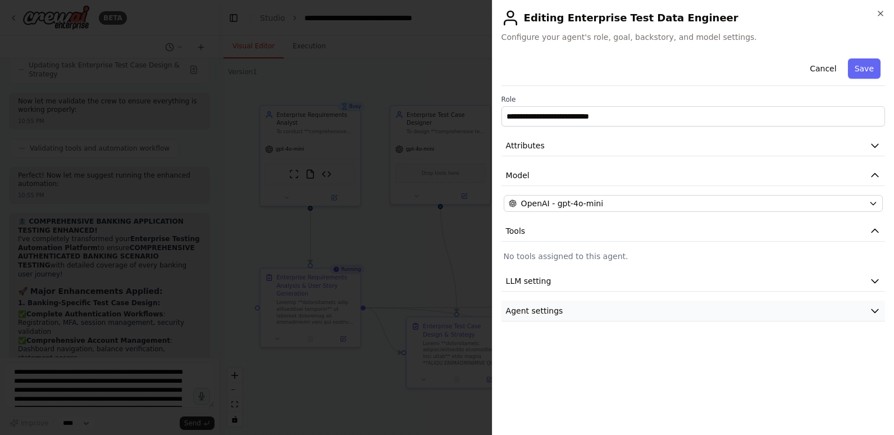
click at [570, 317] on button "Agent settings" at bounding box center [694, 311] width 384 height 21
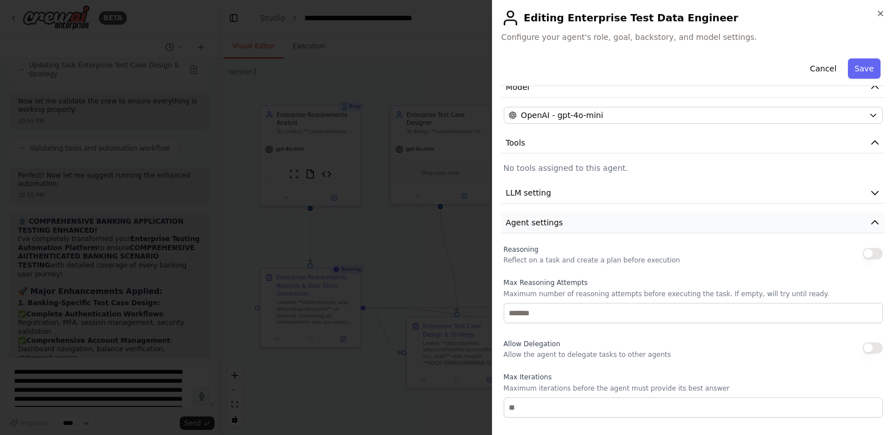
scroll to position [112, 0]
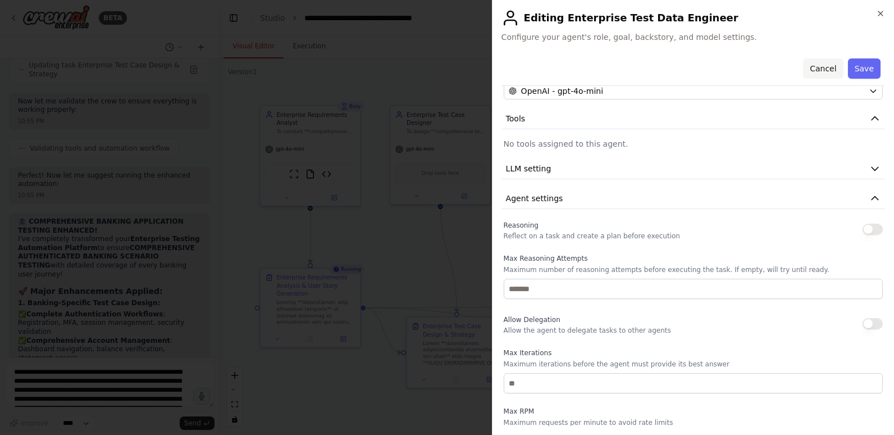
click at [812, 70] on button "Cancel" at bounding box center [823, 68] width 40 height 20
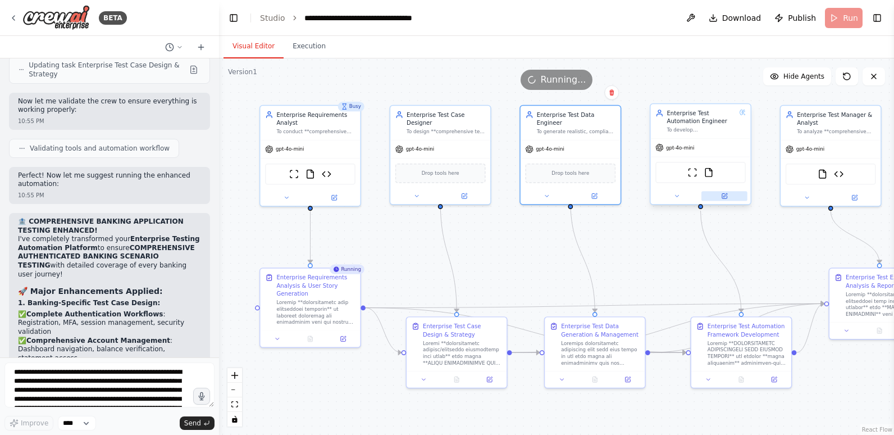
click at [724, 194] on icon at bounding box center [724, 196] width 5 height 5
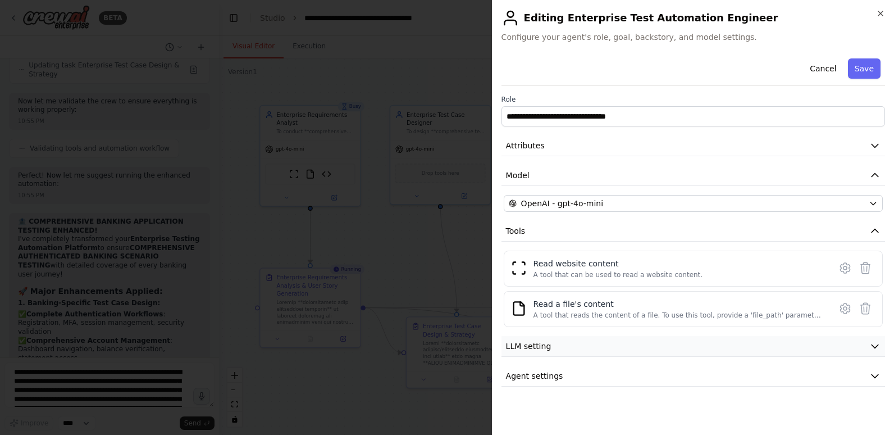
click at [537, 349] on span "LLM setting" at bounding box center [529, 345] width 46 height 11
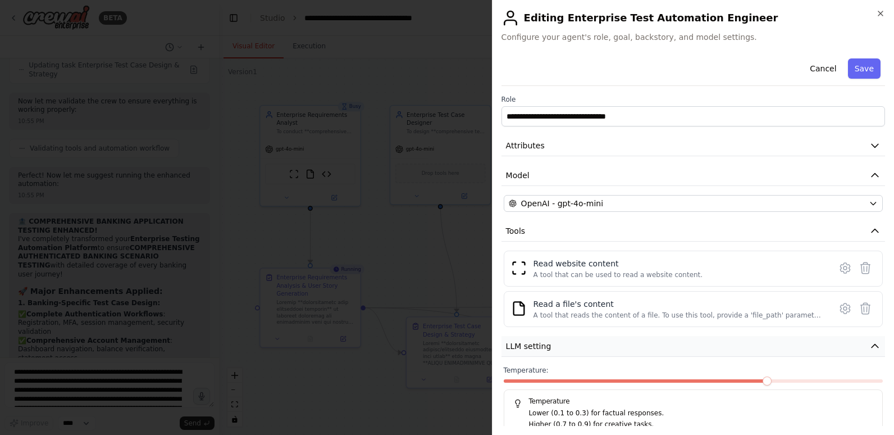
scroll to position [50, 0]
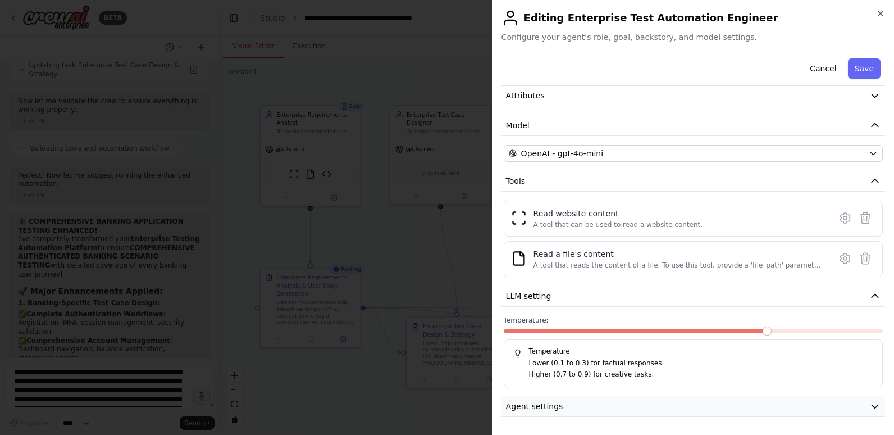
click at [534, 407] on span "Agent settings" at bounding box center [534, 406] width 57 height 11
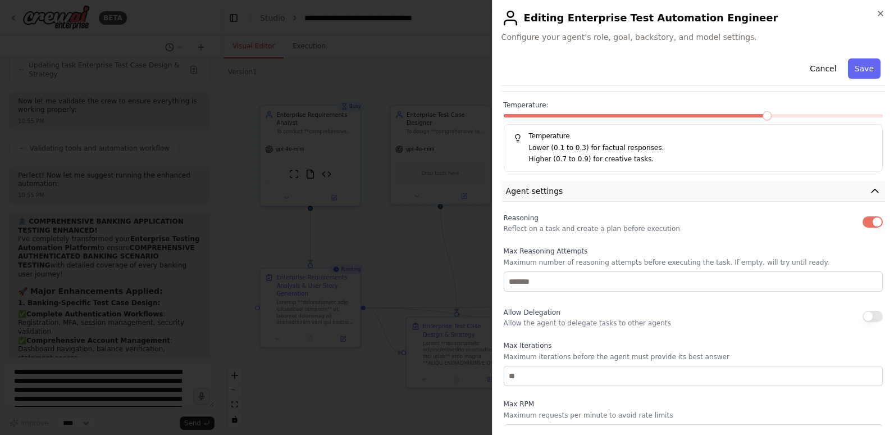
scroll to position [275, 0]
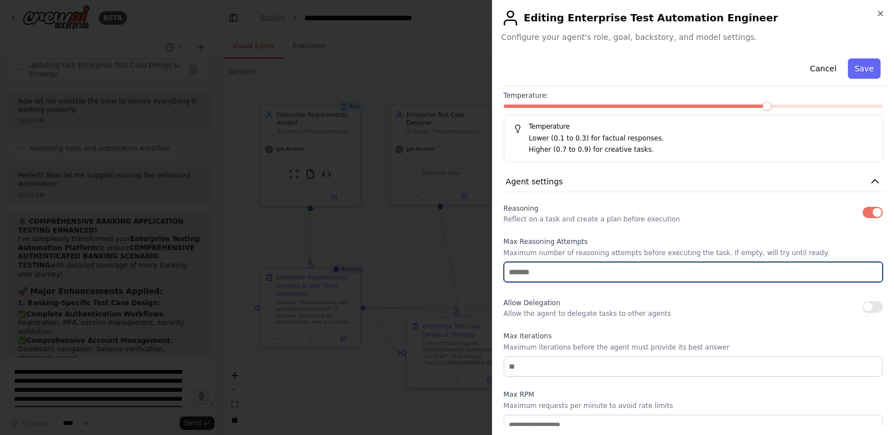
drag, startPoint x: 528, startPoint y: 271, endPoint x: 498, endPoint y: 272, distance: 29.8
click at [498, 272] on div "**********" at bounding box center [693, 217] width 402 height 435
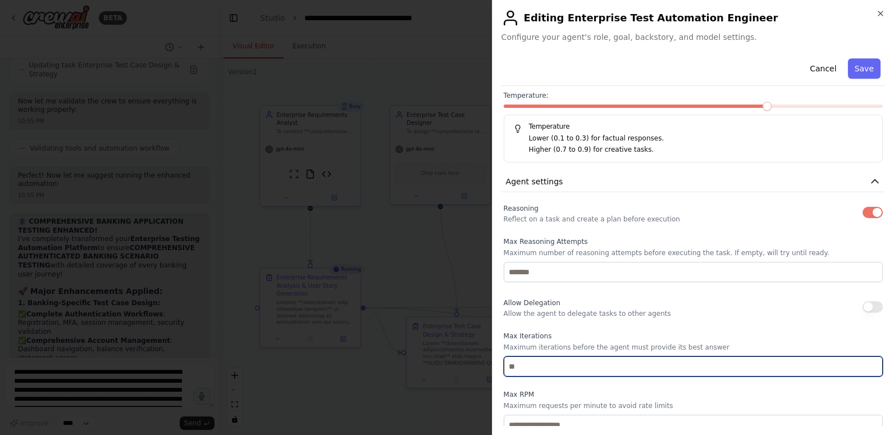
drag, startPoint x: 526, startPoint y: 366, endPoint x: 500, endPoint y: 370, distance: 26.1
click at [500, 370] on div "**********" at bounding box center [693, 217] width 402 height 435
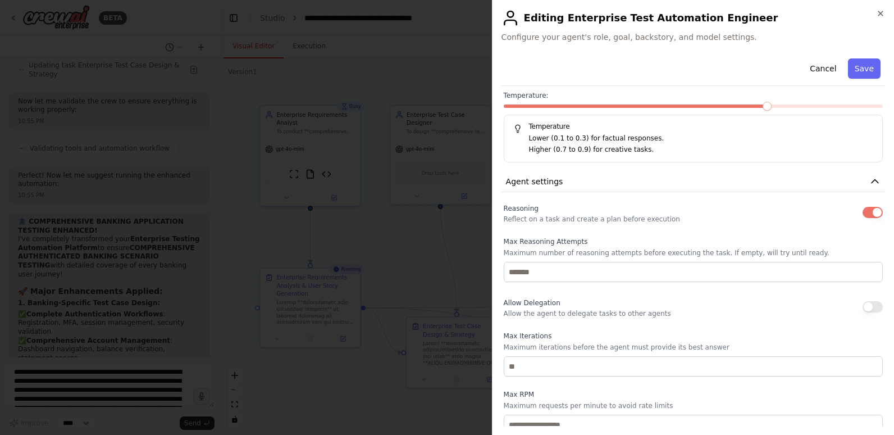
click at [509, 386] on div "Reasoning Reflect on a task and create a plan before execution Max Reasoning At…" at bounding box center [693, 347] width 379 height 292
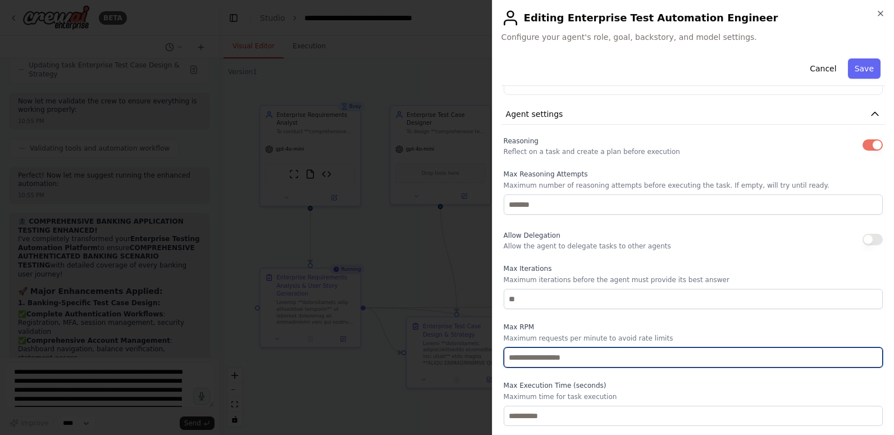
drag, startPoint x: 525, startPoint y: 354, endPoint x: 482, endPoint y: 359, distance: 43.0
click at [482, 359] on body "BETA Hello! I'm the CrewAI assistant. What kind of automation do you want to bu…" at bounding box center [447, 217] width 894 height 435
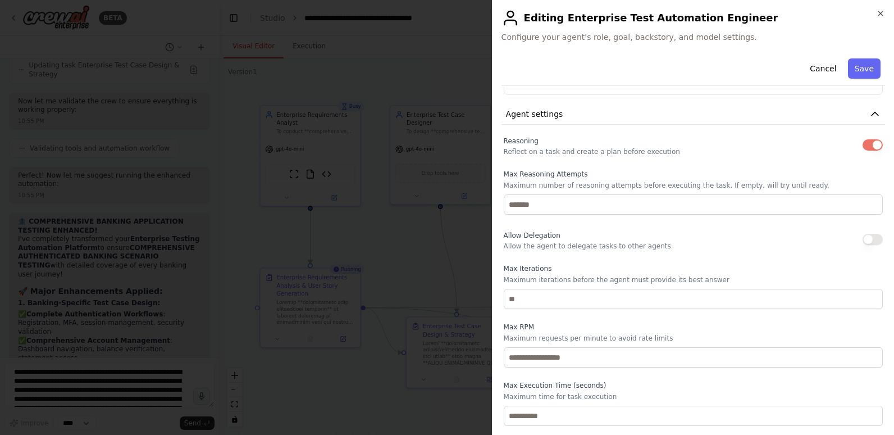
click at [527, 322] on label "Max RPM" at bounding box center [693, 326] width 379 height 9
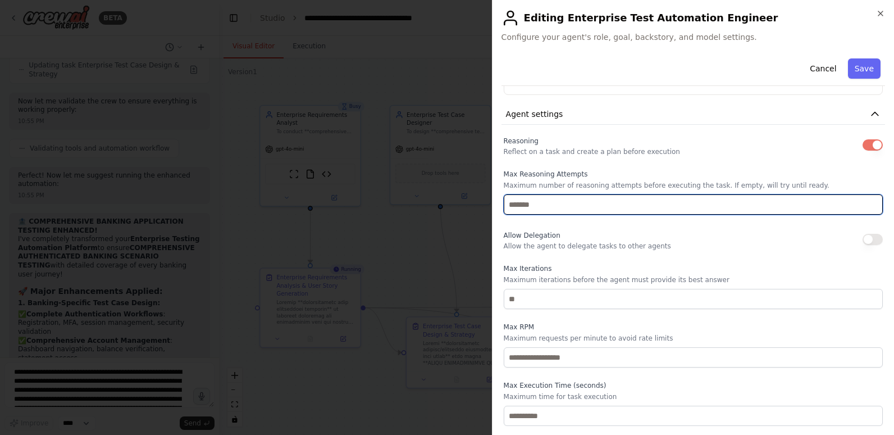
click at [566, 204] on input "number" at bounding box center [693, 204] width 379 height 20
type input "*"
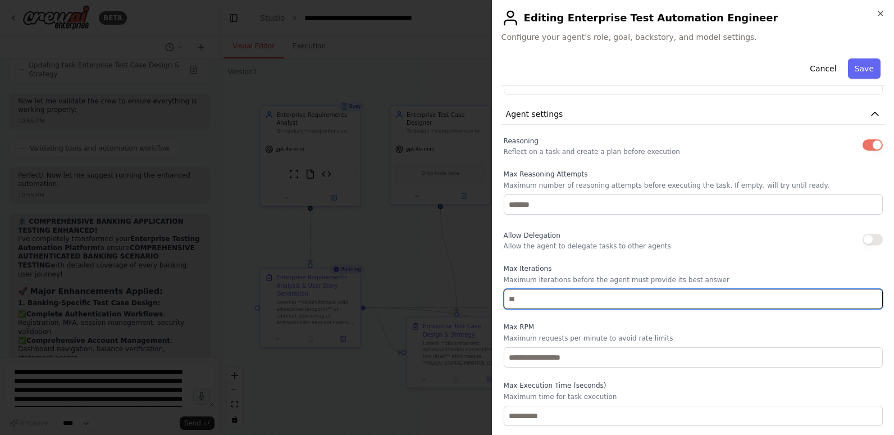
click at [524, 296] on input "number" at bounding box center [693, 299] width 379 height 20
type input "*"
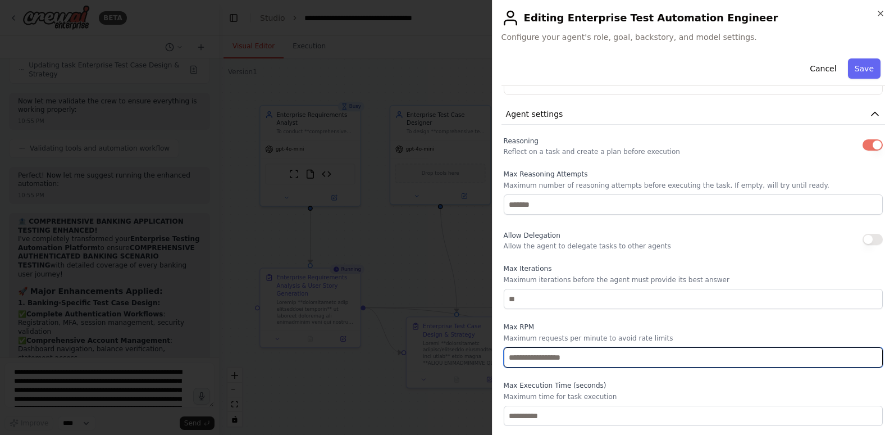
click at [524, 355] on input "number" at bounding box center [693, 357] width 379 height 20
type input "*"
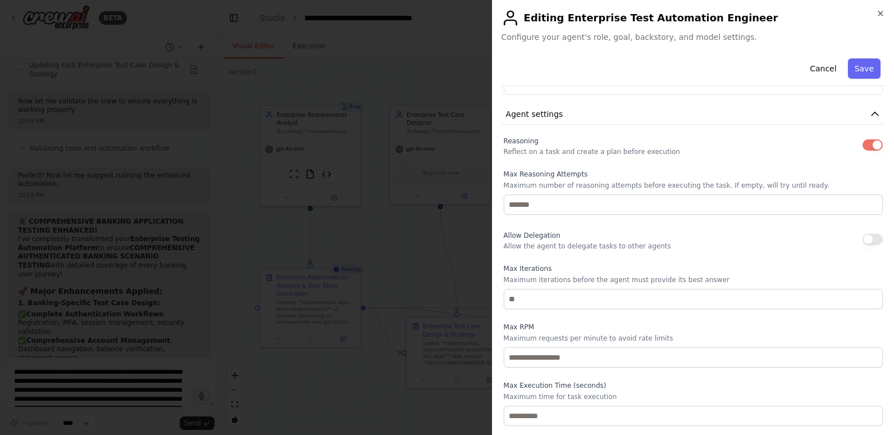
click at [535, 393] on p "Maximum time for task execution" at bounding box center [693, 396] width 379 height 9
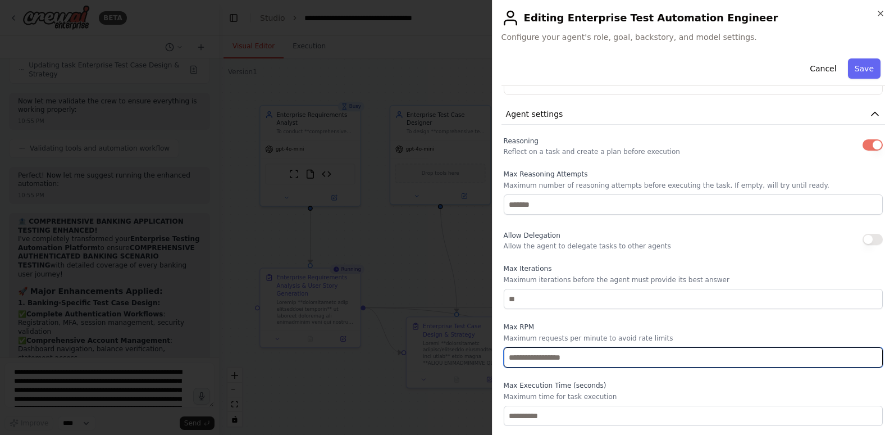
drag, startPoint x: 514, startPoint y: 355, endPoint x: 503, endPoint y: 356, distance: 10.7
click at [504, 356] on input "*" at bounding box center [693, 357] width 379 height 20
type input "*"
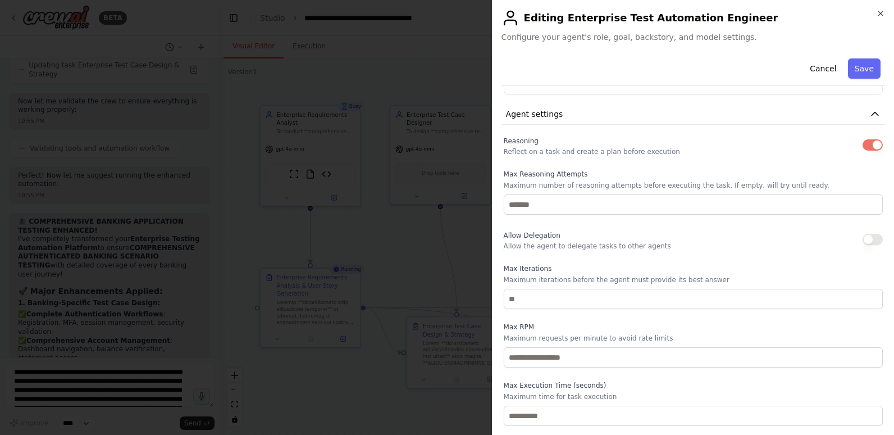
click at [524, 389] on label "Max Execution Time (seconds)" at bounding box center [693, 385] width 379 height 9
click at [851, 70] on button "Save" at bounding box center [864, 68] width 33 height 20
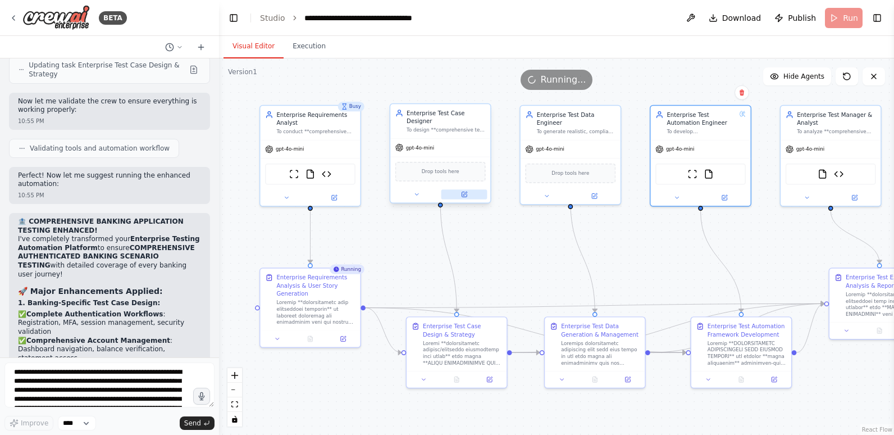
click at [464, 192] on icon at bounding box center [464, 194] width 5 height 5
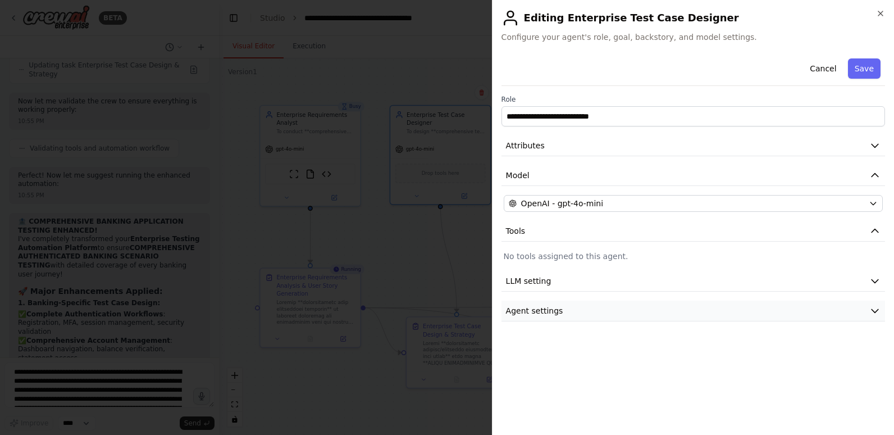
click at [653, 310] on button "Agent settings" at bounding box center [694, 311] width 384 height 21
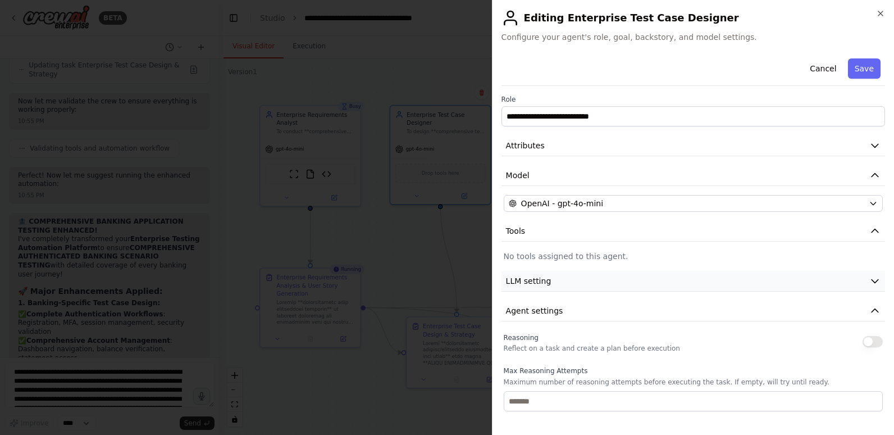
click at [641, 284] on button "LLM setting" at bounding box center [694, 281] width 384 height 21
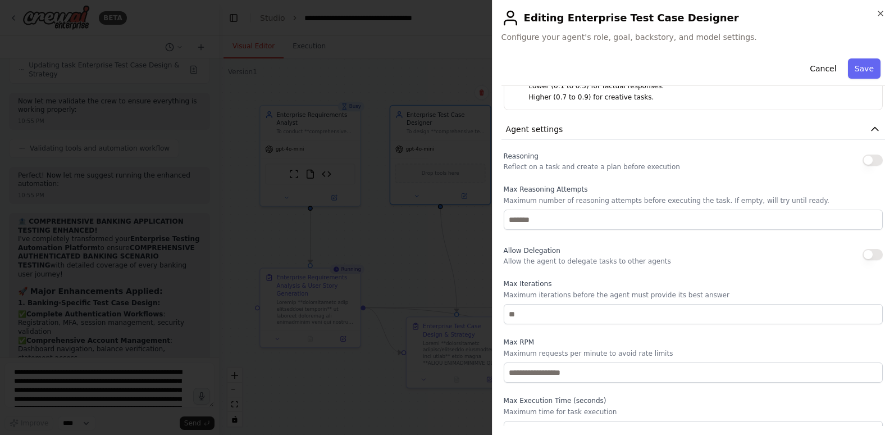
scroll to position [277, 0]
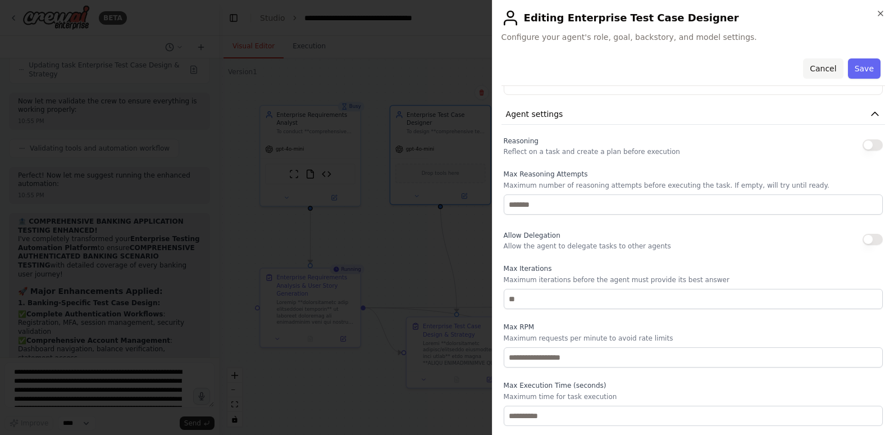
click at [827, 67] on button "Cancel" at bounding box center [823, 68] width 40 height 20
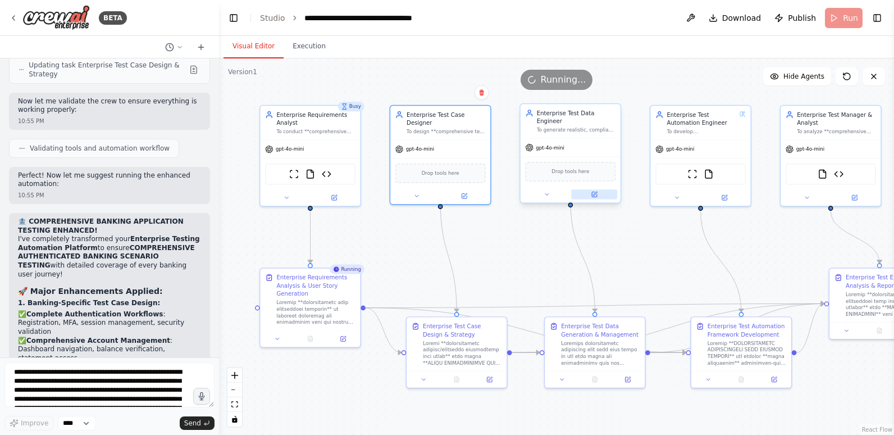
click at [596, 192] on icon at bounding box center [595, 194] width 4 height 4
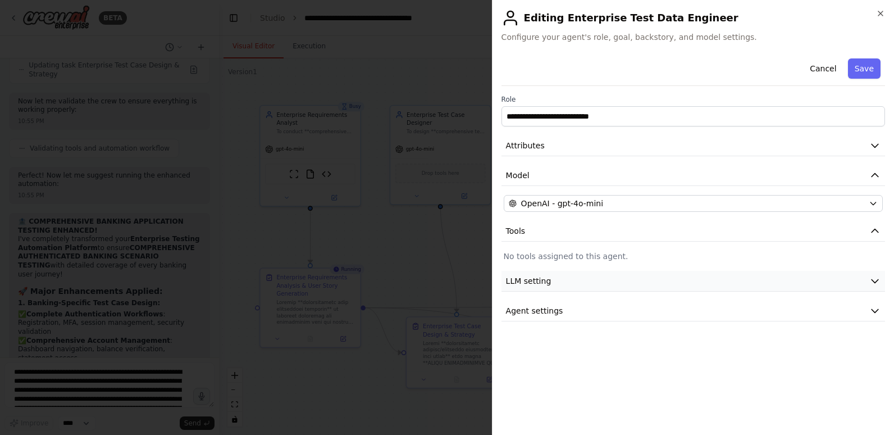
click at [569, 284] on button "LLM setting" at bounding box center [694, 281] width 384 height 21
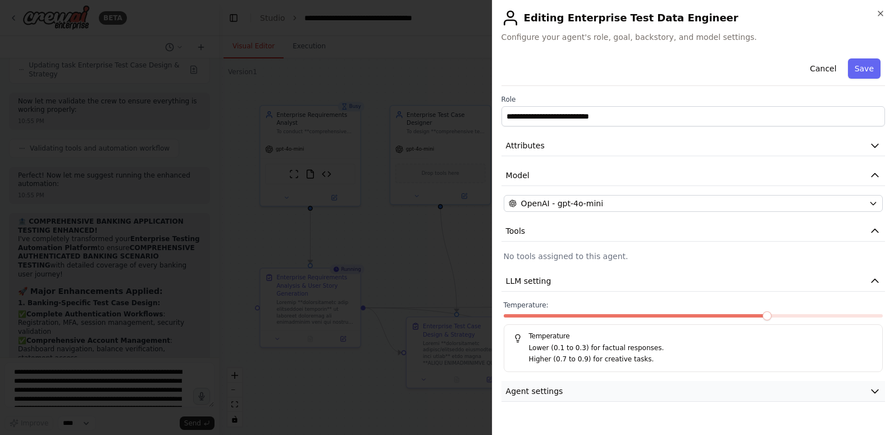
click at [561, 391] on button "Agent settings" at bounding box center [694, 391] width 384 height 21
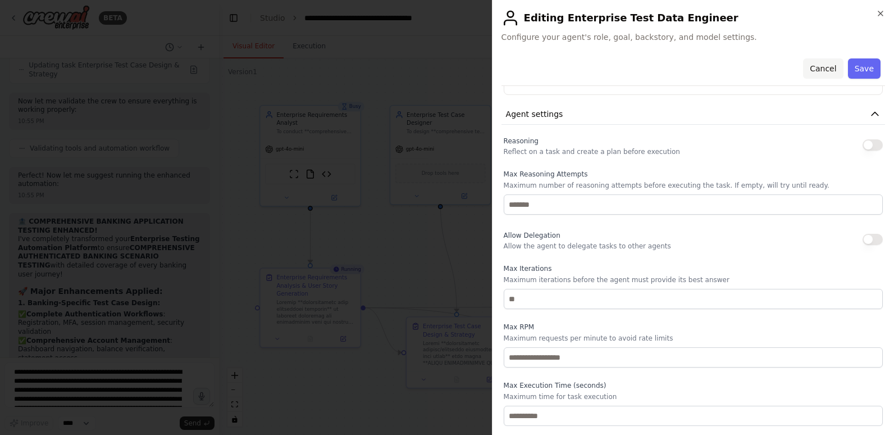
click at [816, 62] on button "Cancel" at bounding box center [823, 68] width 40 height 20
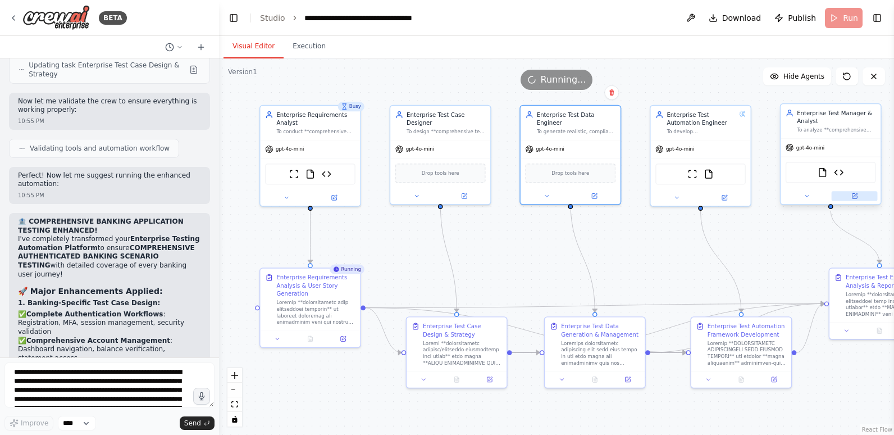
click at [852, 193] on icon at bounding box center [855, 196] width 7 height 7
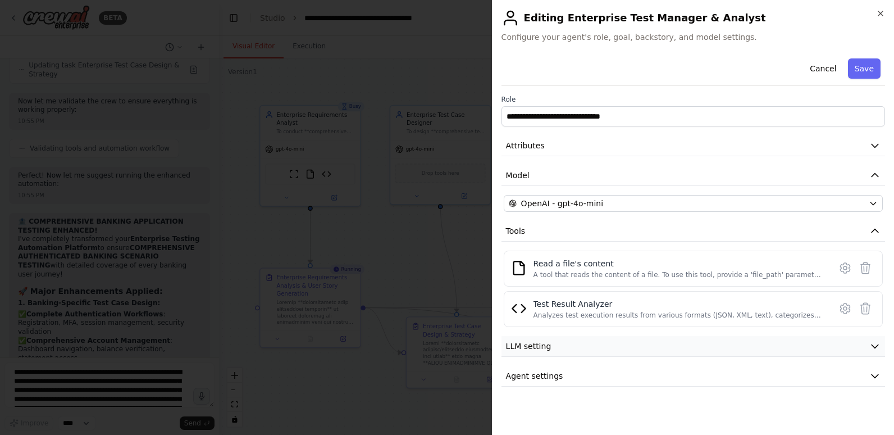
click at [553, 349] on button "LLM setting" at bounding box center [694, 346] width 384 height 21
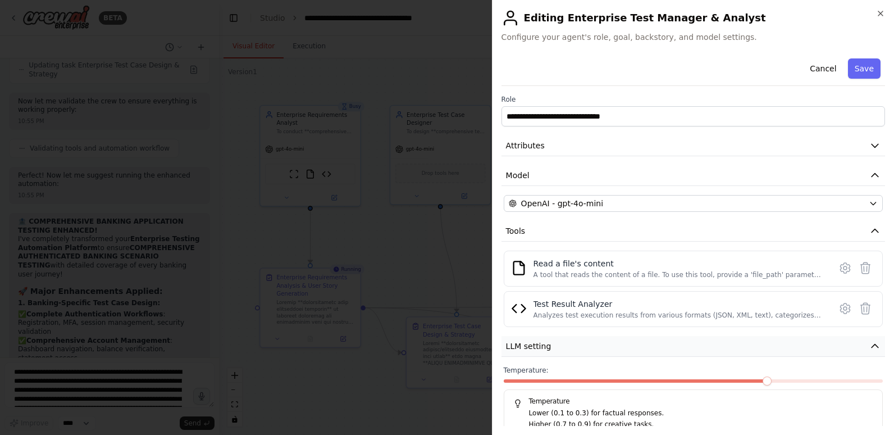
scroll to position [50, 0]
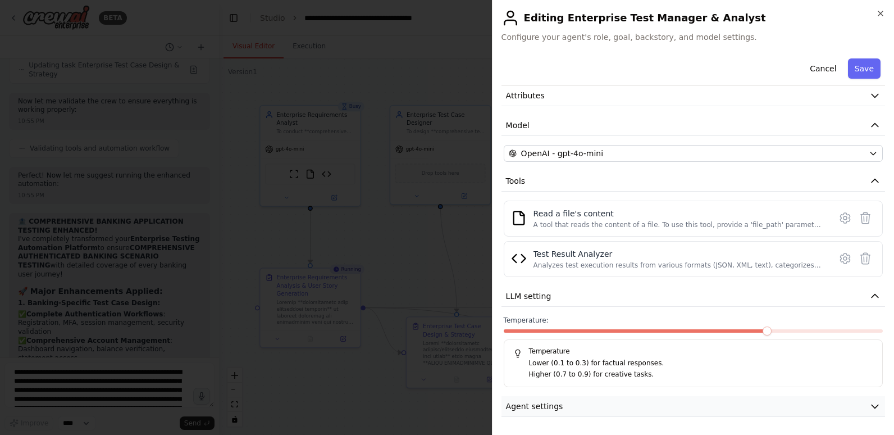
click at [547, 407] on span "Agent settings" at bounding box center [534, 406] width 57 height 11
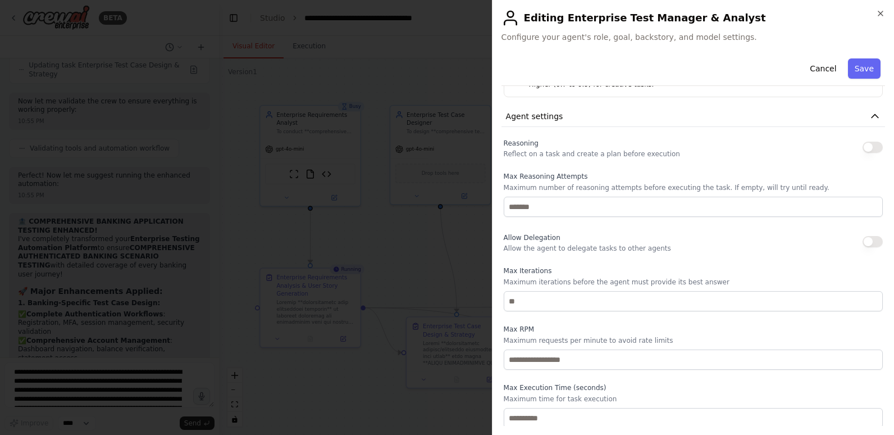
scroll to position [342, 0]
click at [815, 63] on button "Cancel" at bounding box center [823, 68] width 40 height 20
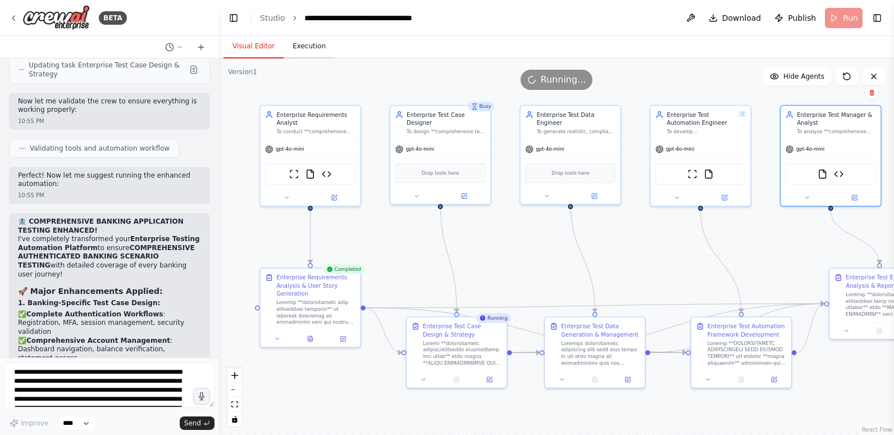
click at [303, 45] on button "Execution" at bounding box center [309, 47] width 51 height 24
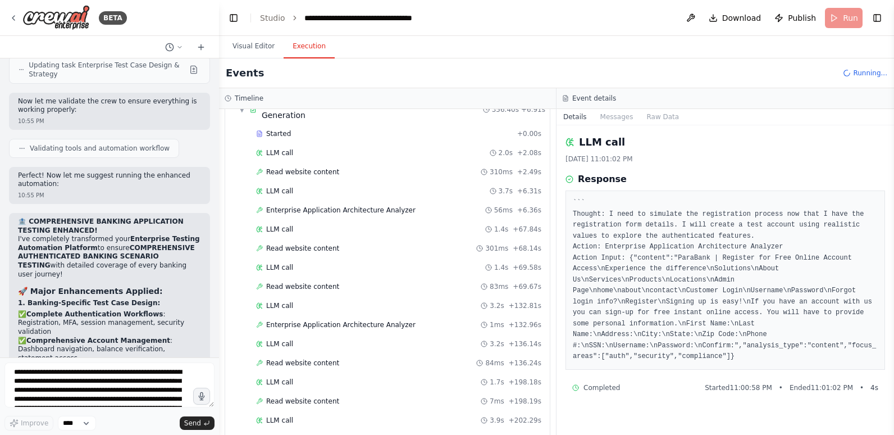
scroll to position [272, 0]
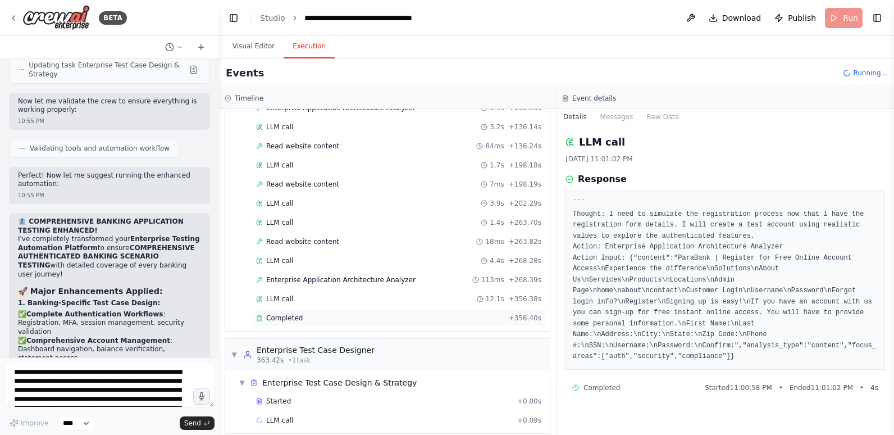
click at [290, 313] on span "Completed" at bounding box center [284, 317] width 37 height 9
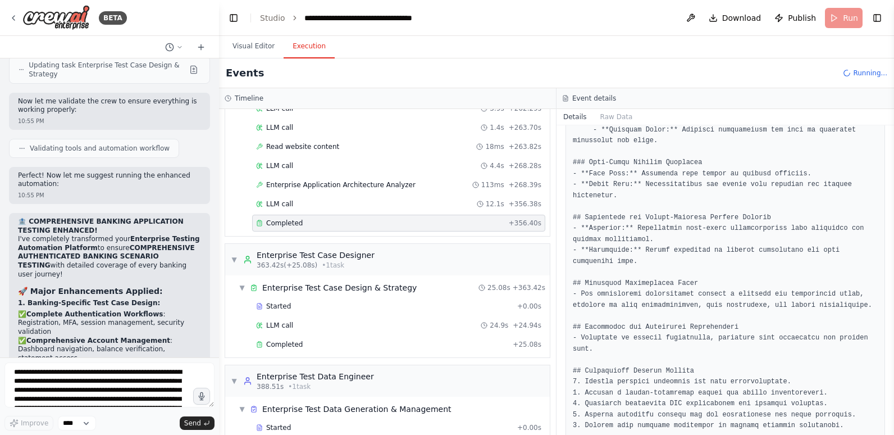
scroll to position [384, 0]
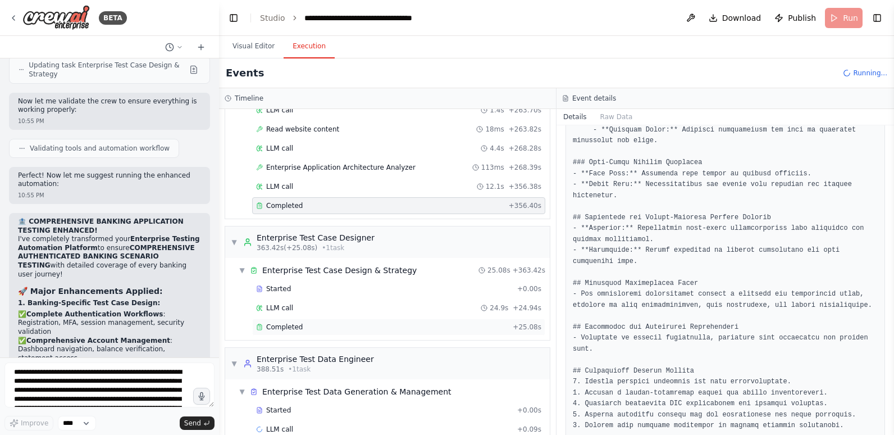
click at [275, 322] on span "Completed" at bounding box center [284, 326] width 37 height 9
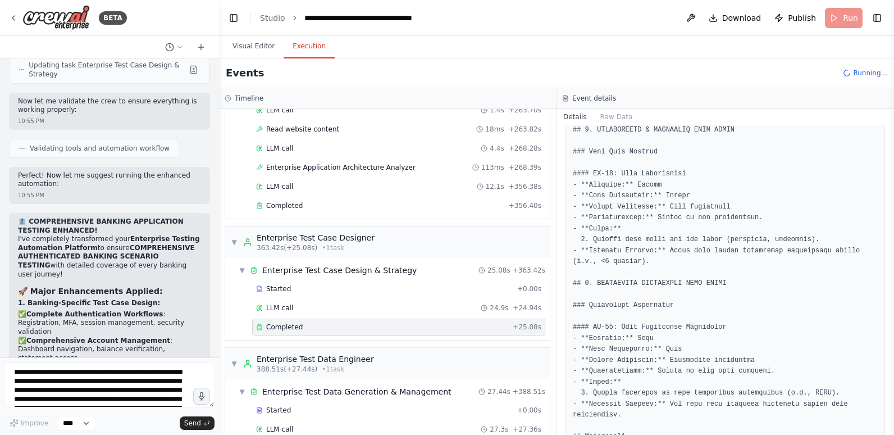
scroll to position [496, 0]
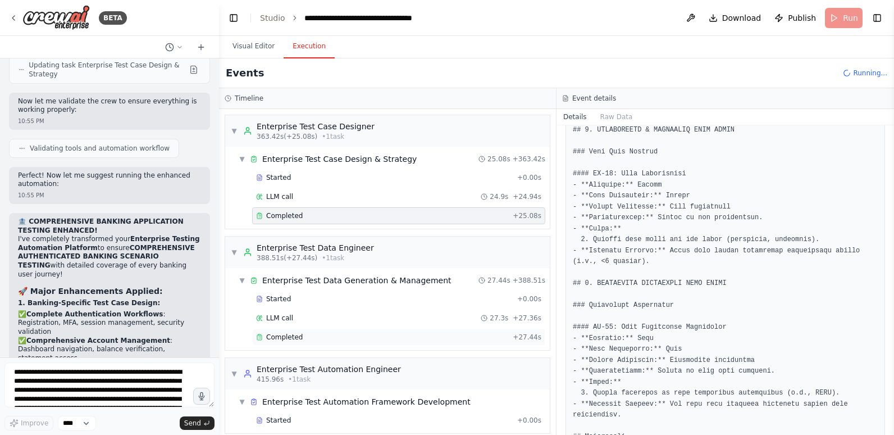
click at [310, 333] on div "Completed" at bounding box center [382, 337] width 252 height 9
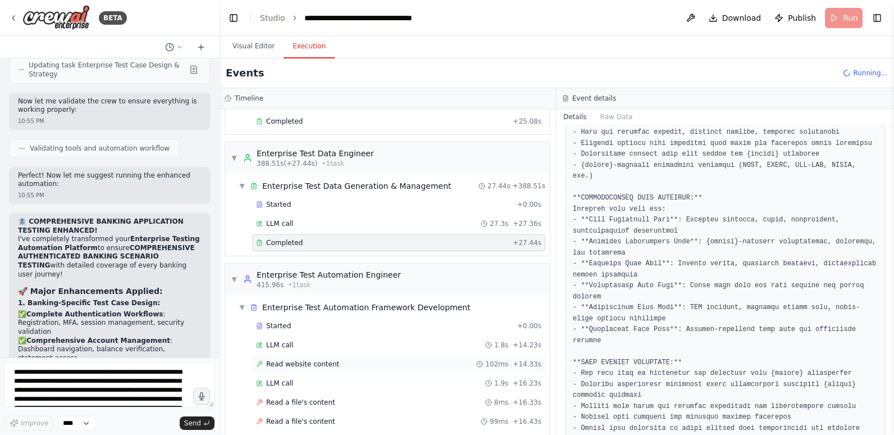
scroll to position [610, 0]
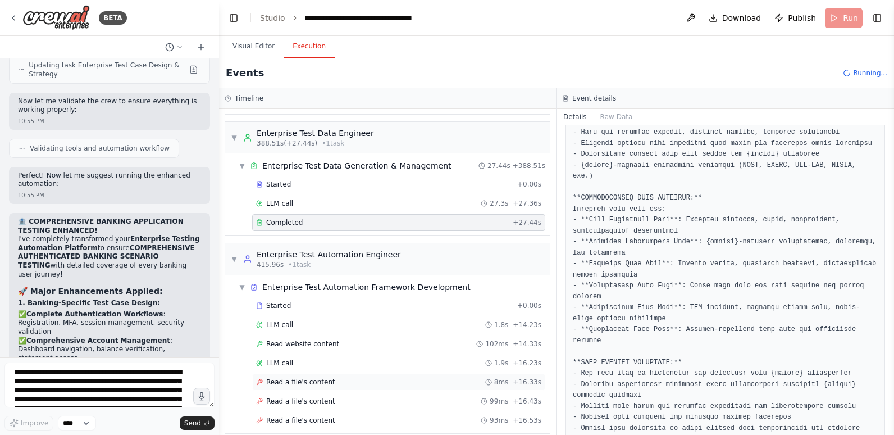
click at [321, 378] on span "Read a file's content" at bounding box center [300, 382] width 69 height 9
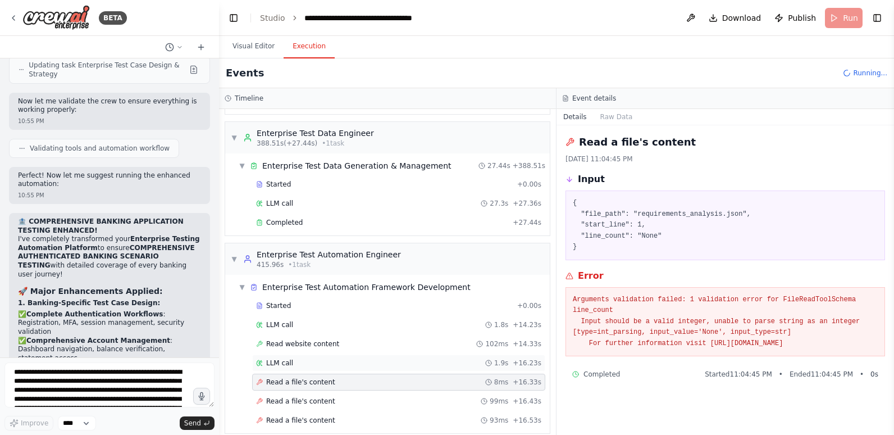
click at [312, 358] on div "LLM call 1.9s + 16.23s" at bounding box center [398, 362] width 285 height 9
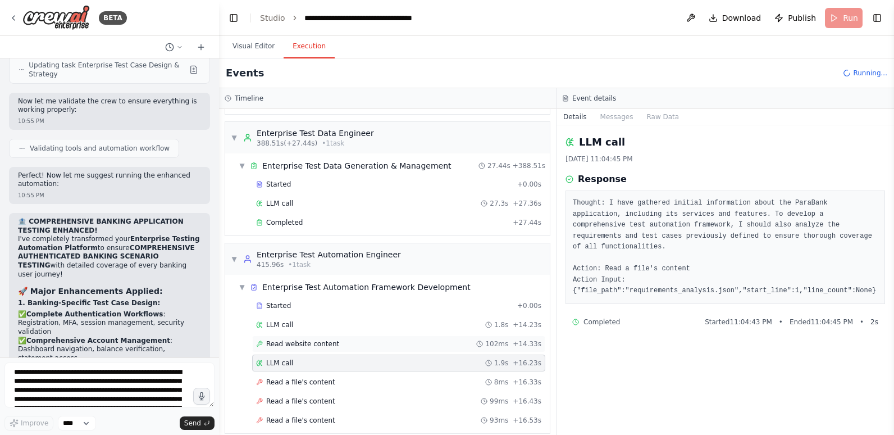
click at [312, 339] on span "Read website content" at bounding box center [302, 343] width 73 height 9
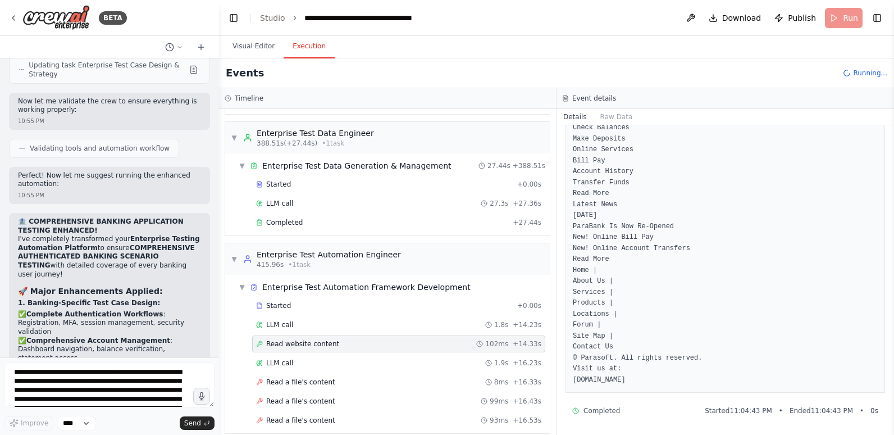
scroll to position [370, 0]
click at [326, 397] on div "Read a file's content 99ms + 16.43s" at bounding box center [398, 401] width 285 height 9
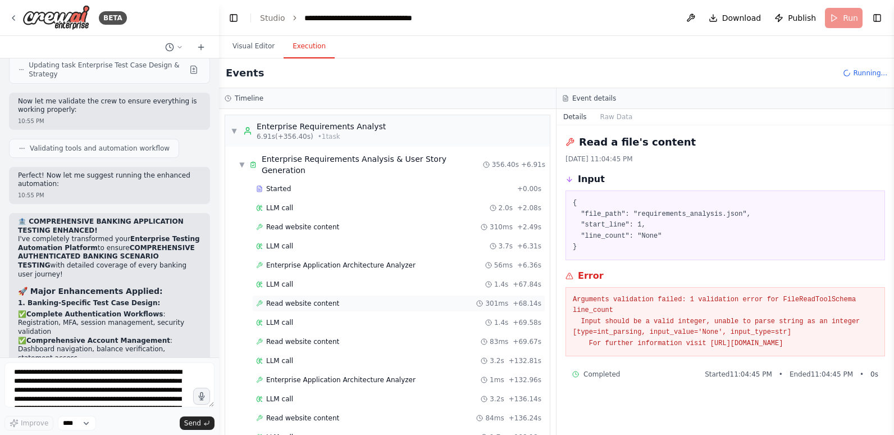
scroll to position [112, 0]
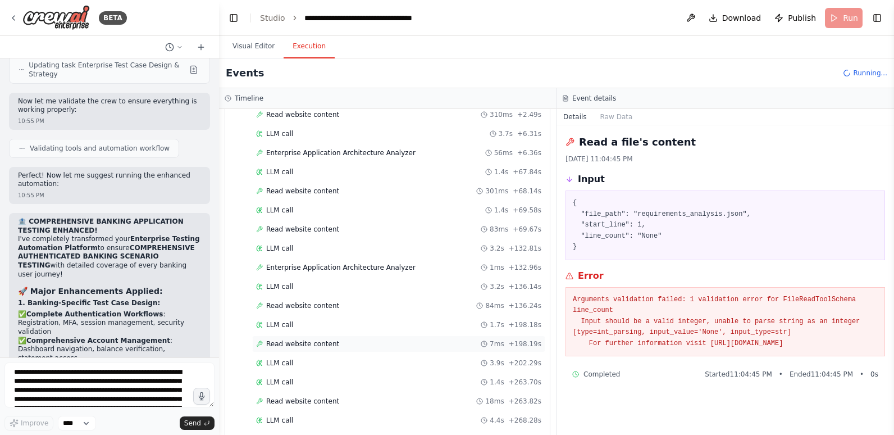
click at [304, 339] on span "Read website content" at bounding box center [302, 343] width 73 height 9
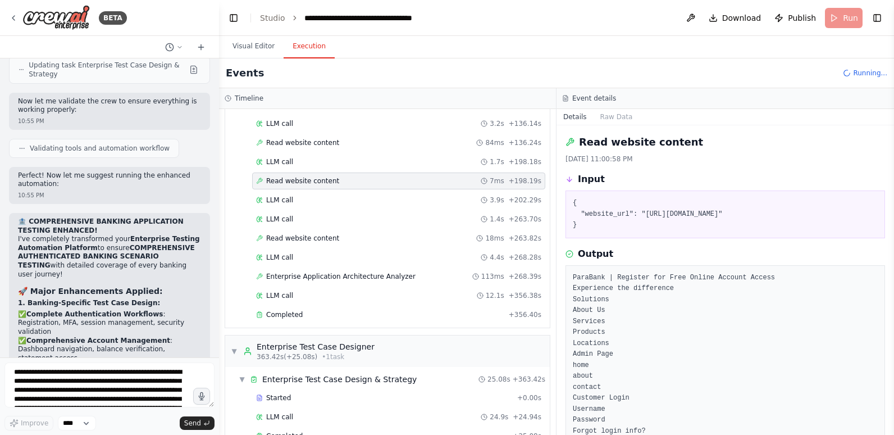
scroll to position [281, 0]
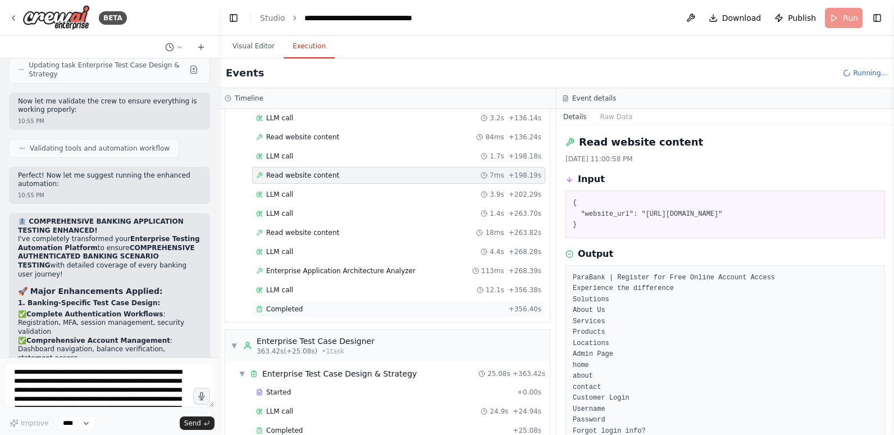
click at [299, 301] on div "Completed + 356.40s" at bounding box center [398, 309] width 293 height 17
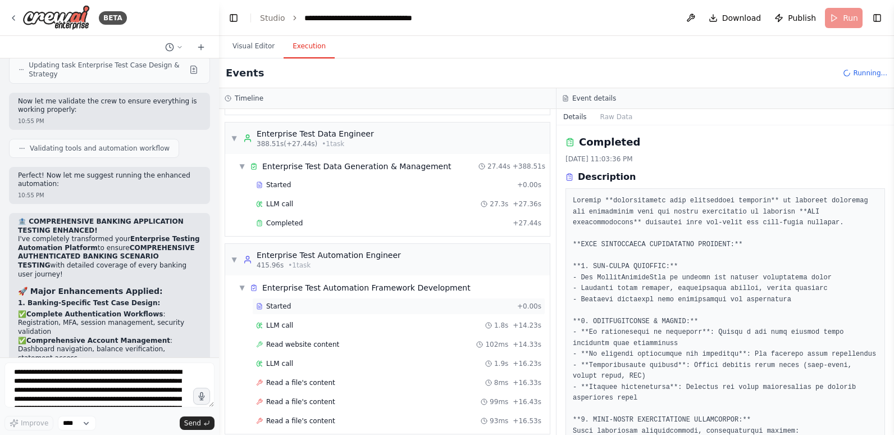
scroll to position [610, 0]
click at [281, 374] on div "Read a file's content 8ms + 16.33s" at bounding box center [398, 382] width 293 height 17
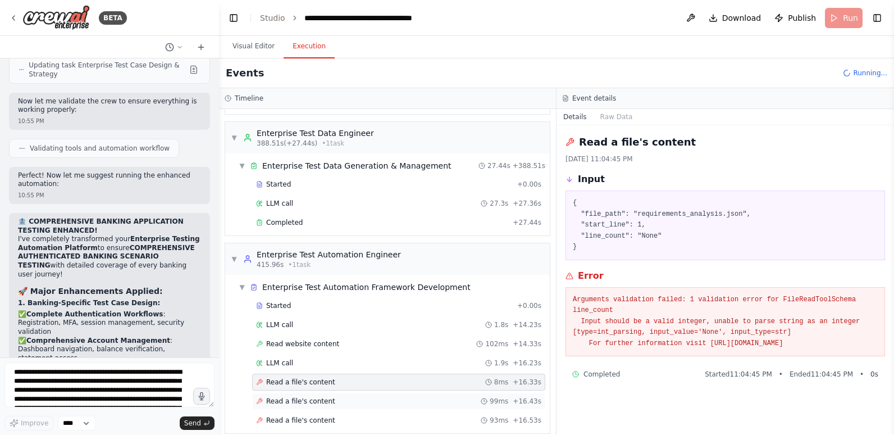
click at [279, 397] on span "Read a file's content" at bounding box center [300, 401] width 69 height 9
click at [280, 416] on span "Read a file's content" at bounding box center [300, 420] width 69 height 9
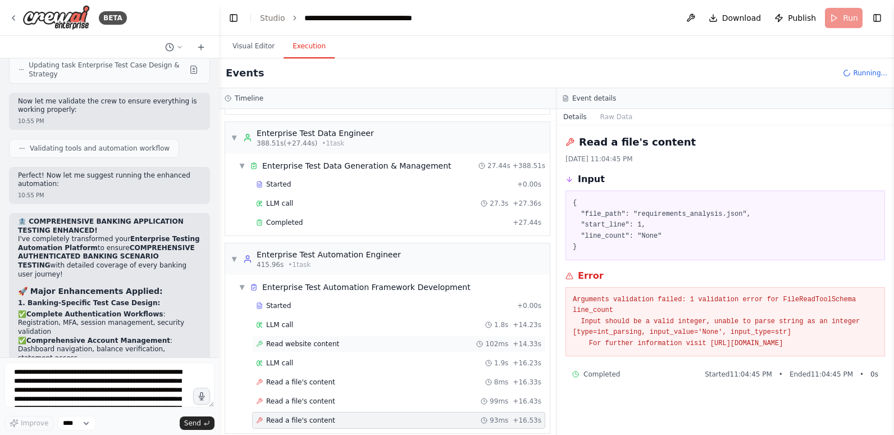
click at [283, 339] on span "Read website content" at bounding box center [302, 343] width 73 height 9
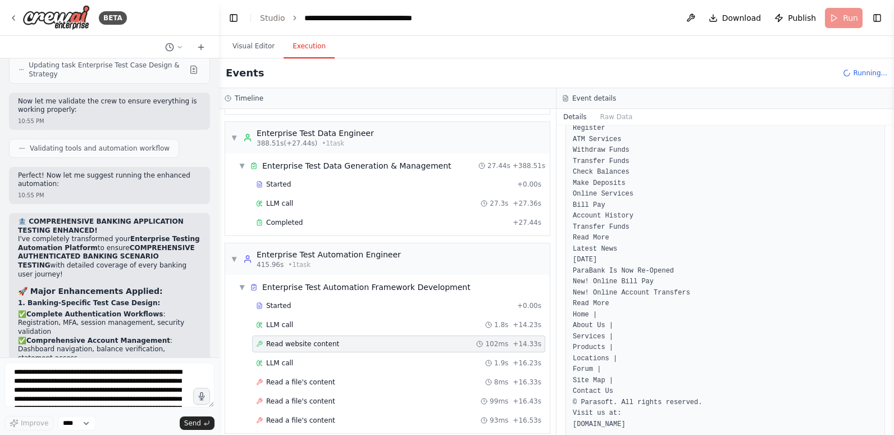
scroll to position [370, 0]
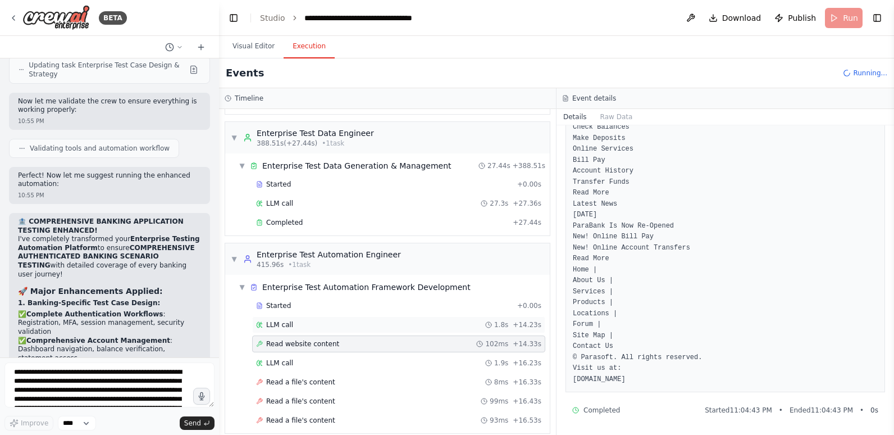
click at [303, 318] on div "LLM call 1.8s + 14.23s" at bounding box center [398, 324] width 293 height 17
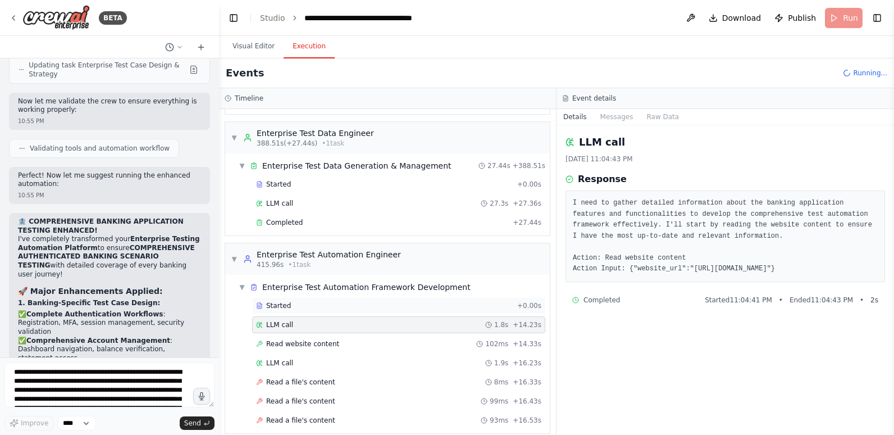
click at [289, 301] on div "Started" at bounding box center [384, 305] width 257 height 9
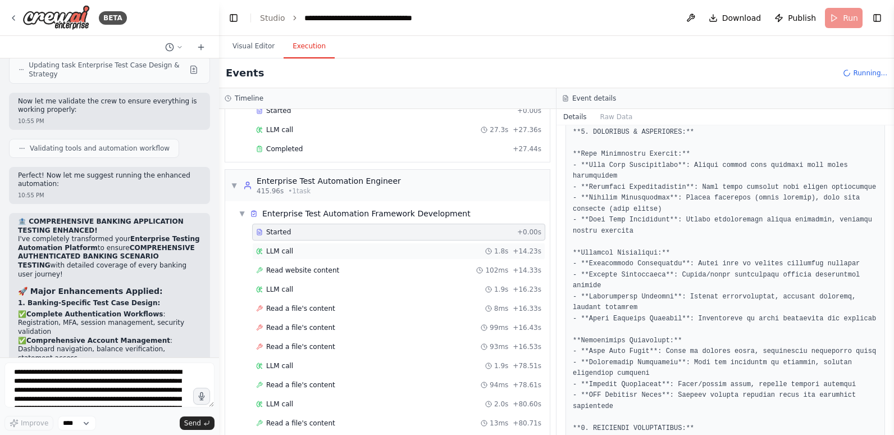
scroll to position [687, 0]
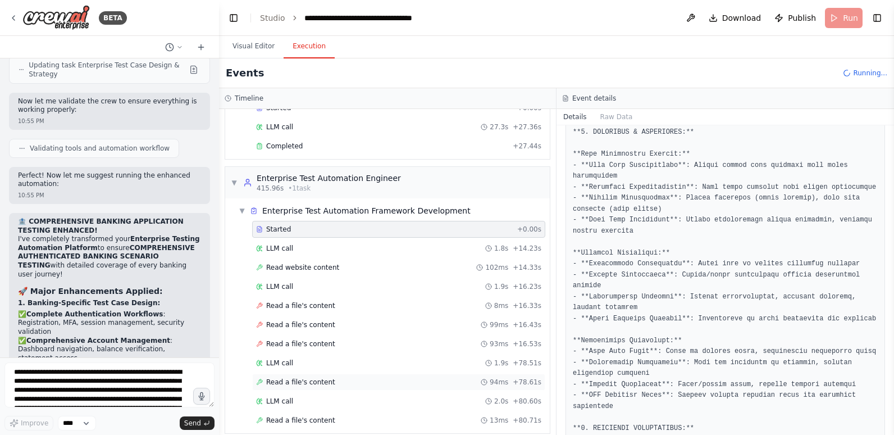
click at [275, 378] on span "Read a file's content" at bounding box center [300, 382] width 69 height 9
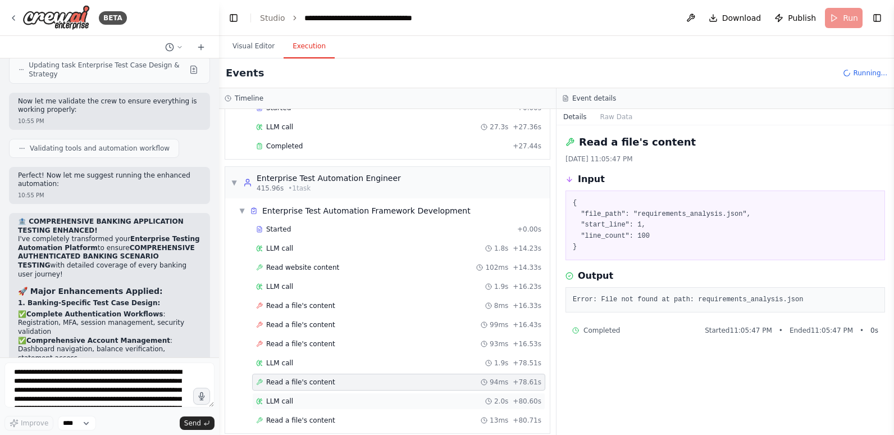
click at [308, 397] on div "LLM call 2.0s + 80.60s" at bounding box center [398, 401] width 285 height 9
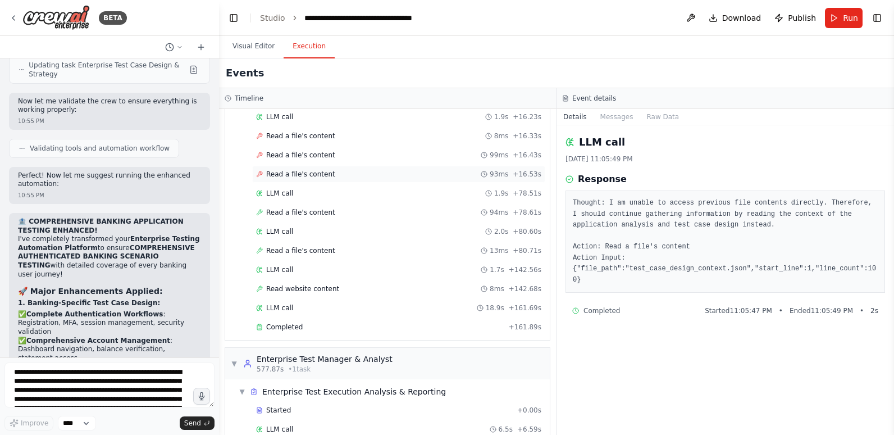
scroll to position [855, 0]
click at [298, 324] on span "Completed" at bounding box center [284, 328] width 37 height 9
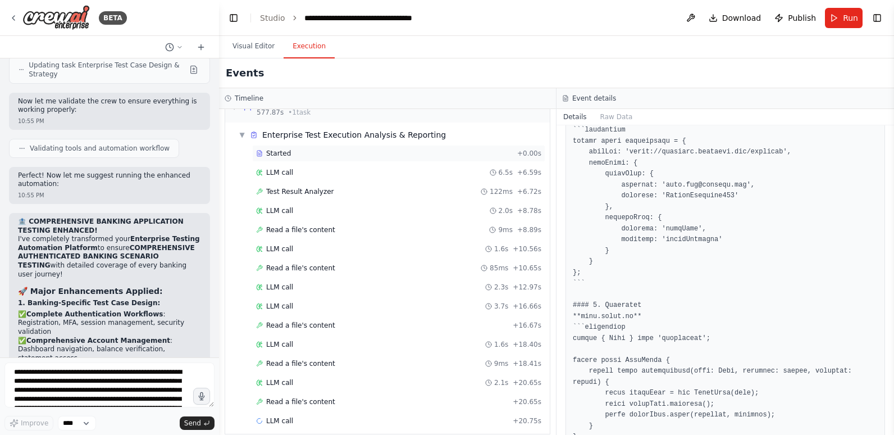
scroll to position [1114, 0]
click at [302, 397] on span "Read a file's content" at bounding box center [300, 401] width 69 height 9
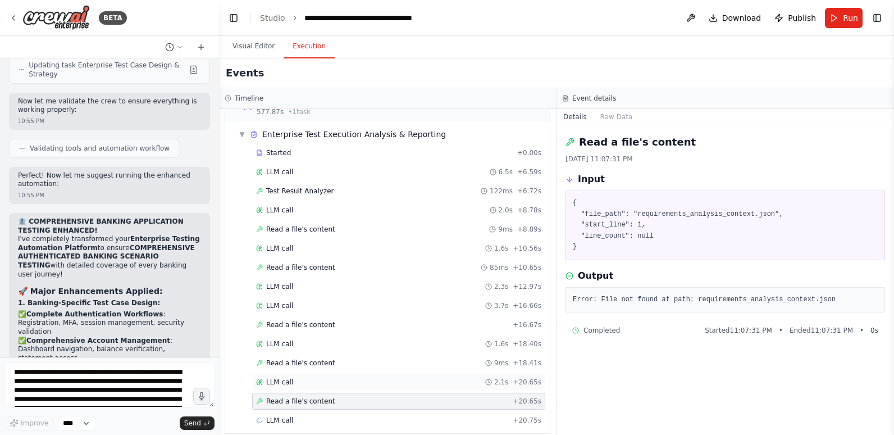
click at [303, 378] on div "LLM call 2.1s + 20.65s" at bounding box center [398, 382] width 285 height 9
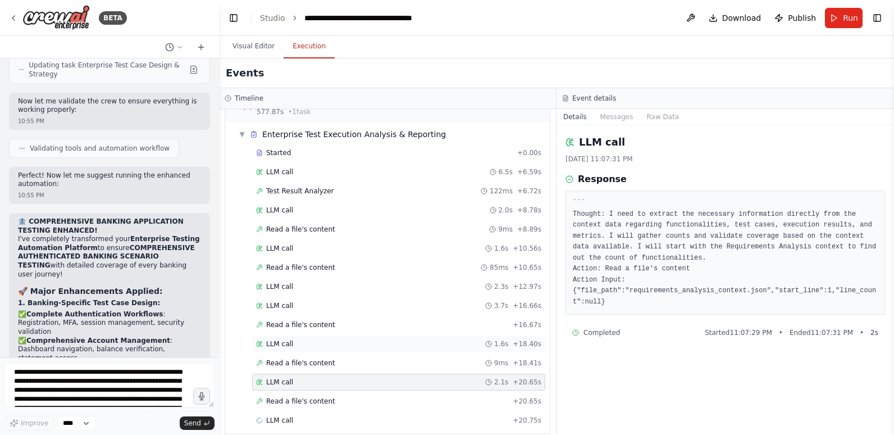
click at [299, 339] on div "LLM call 1.6s + 18.40s" at bounding box center [398, 343] width 285 height 9
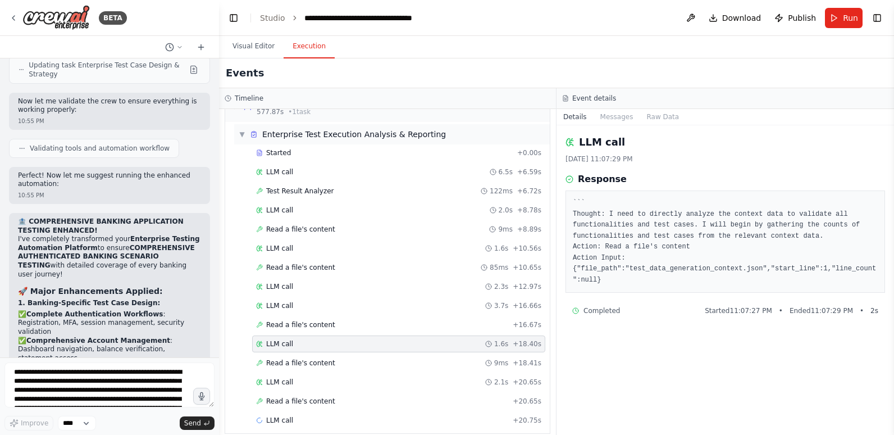
click at [239, 130] on span "▼" at bounding box center [242, 134] width 7 height 9
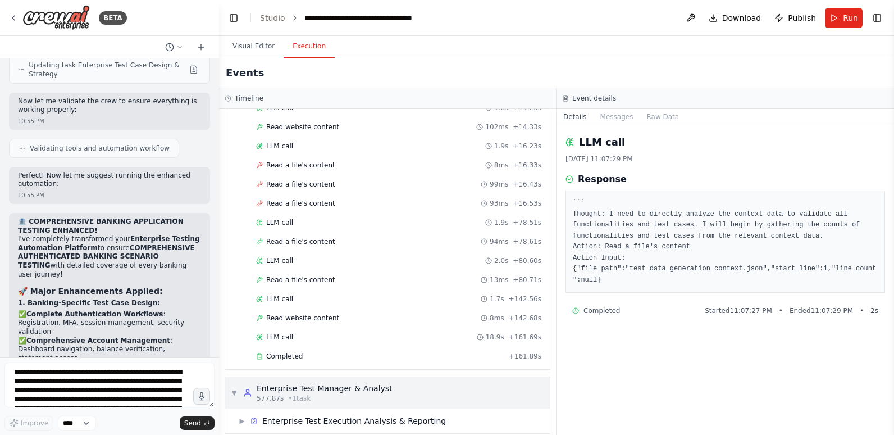
click at [233, 388] on span "▼" at bounding box center [234, 392] width 7 height 9
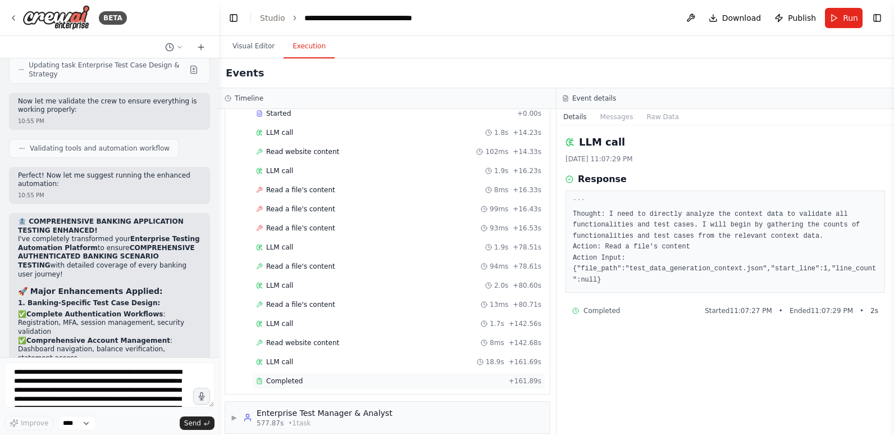
click at [279, 376] on span "Completed" at bounding box center [284, 380] width 37 height 9
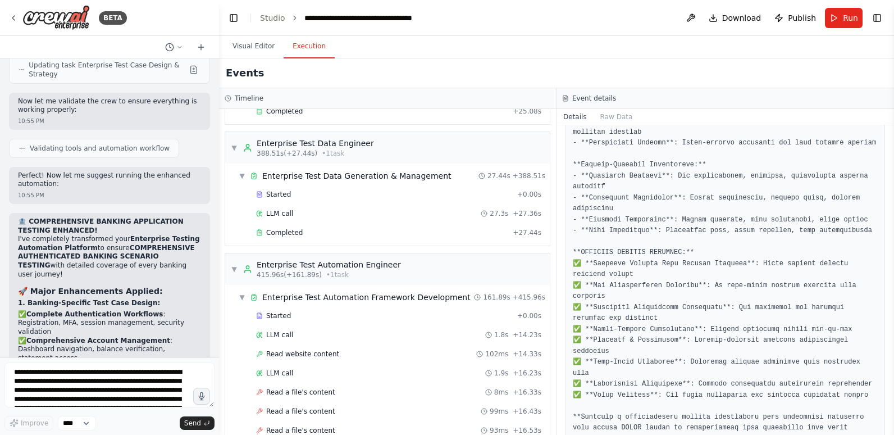
scroll to position [578, 0]
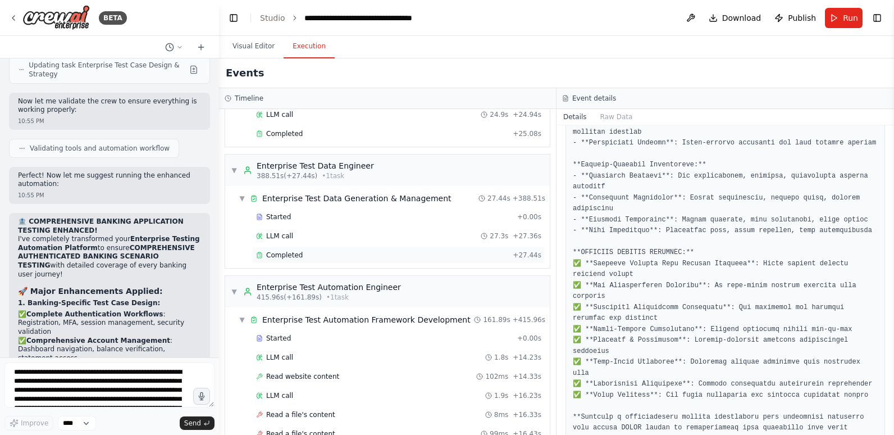
click at [323, 251] on div "Completed" at bounding box center [382, 255] width 252 height 9
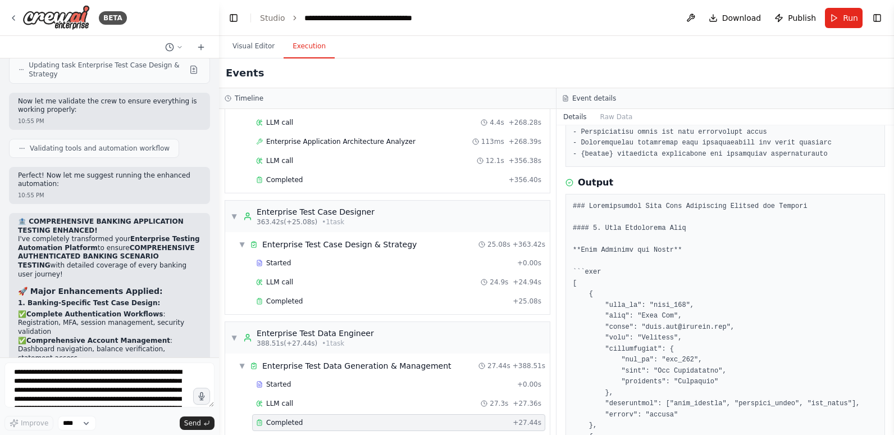
scroll to position [409, 0]
click at [340, 298] on div "Completed" at bounding box center [382, 302] width 252 height 9
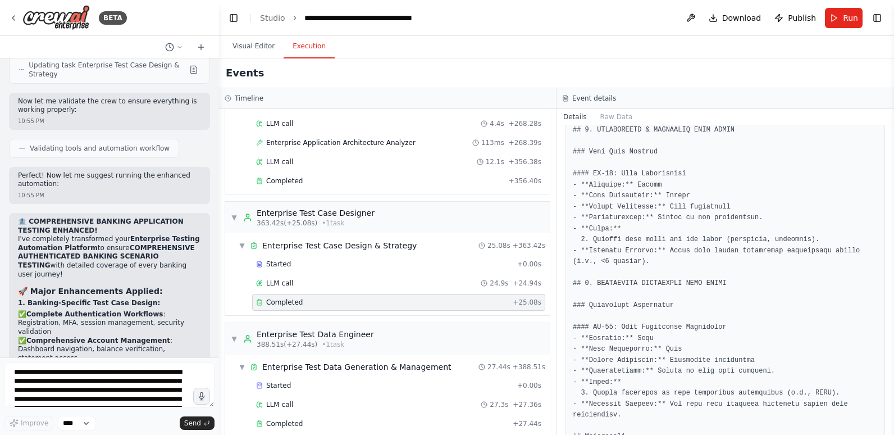
scroll to position [353, 0]
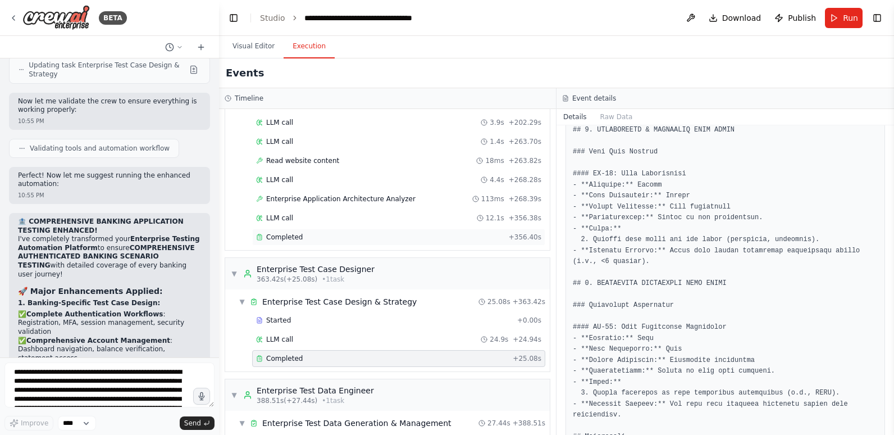
click at [357, 233] on div "Completed" at bounding box center [380, 237] width 248 height 9
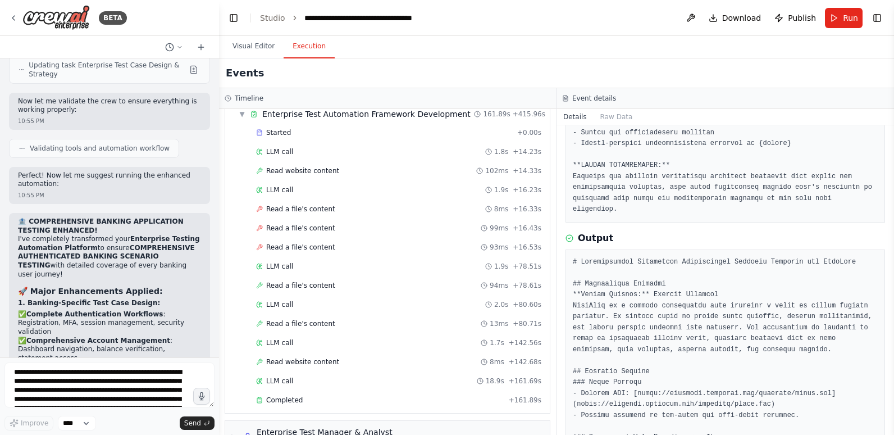
scroll to position [802, 0]
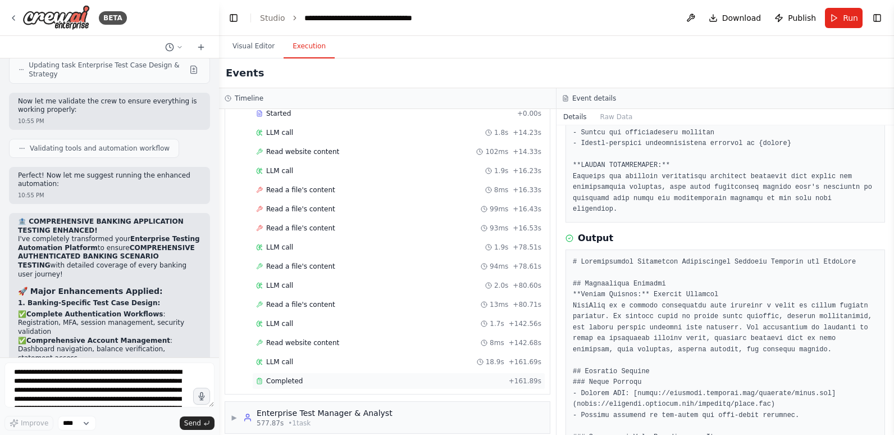
click at [284, 376] on span "Completed" at bounding box center [284, 380] width 37 height 9
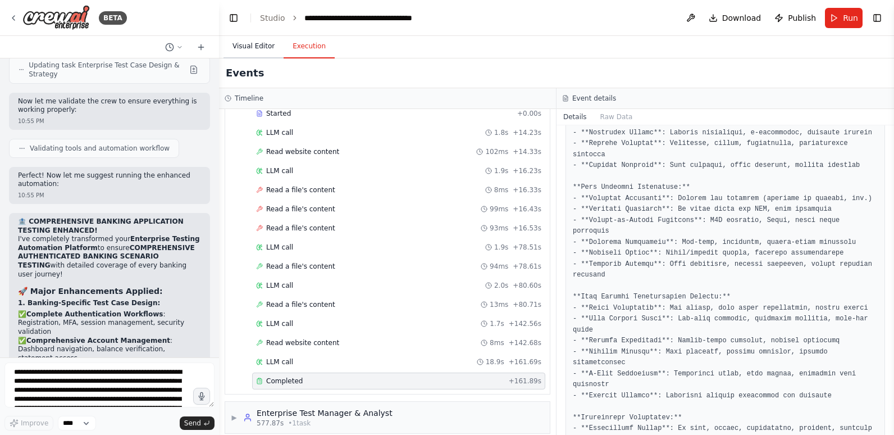
click at [252, 46] on button "Visual Editor" at bounding box center [254, 47] width 60 height 24
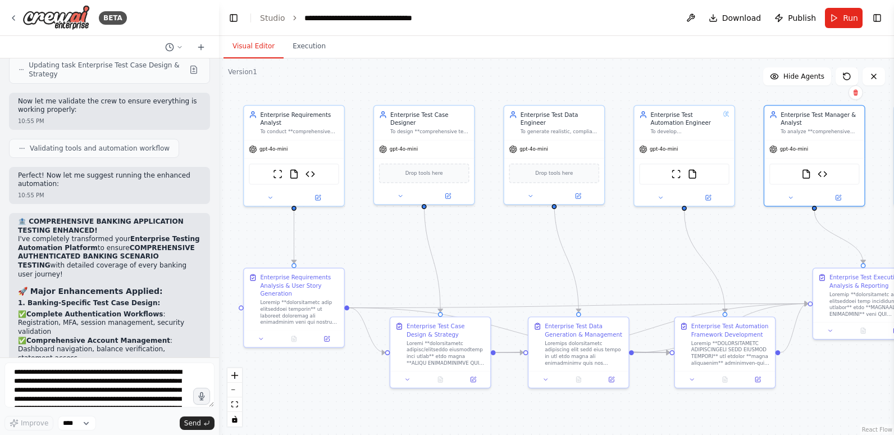
drag, startPoint x: 847, startPoint y: 378, endPoint x: 831, endPoint y: 378, distance: 16.3
click at [831, 378] on div ".deletable-edge-delete-btn { width: 20px; height: 20px; border: 0px solid #ffff…" at bounding box center [556, 246] width 675 height 376
click at [236, 404] on icon "fit view" at bounding box center [234, 404] width 7 height 6
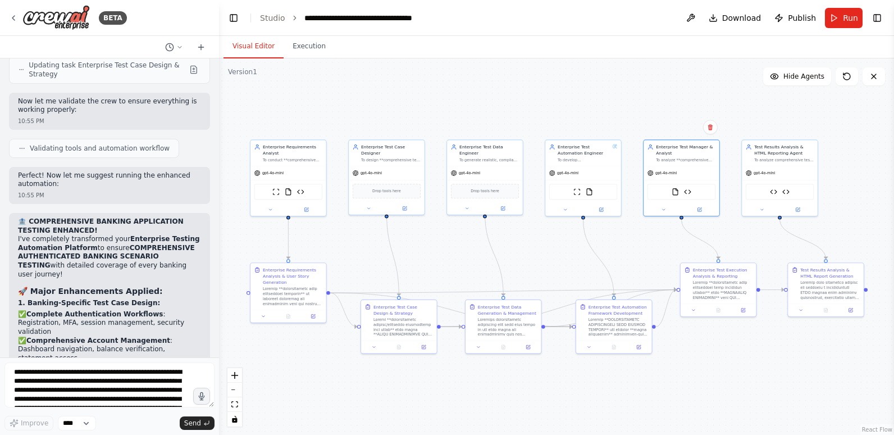
click at [724, 362] on div ".deletable-edge-delete-btn { width: 20px; height: 20px; border: 0px solid #ffff…" at bounding box center [556, 246] width 675 height 376
click at [315, 49] on button "Execution" at bounding box center [309, 47] width 51 height 24
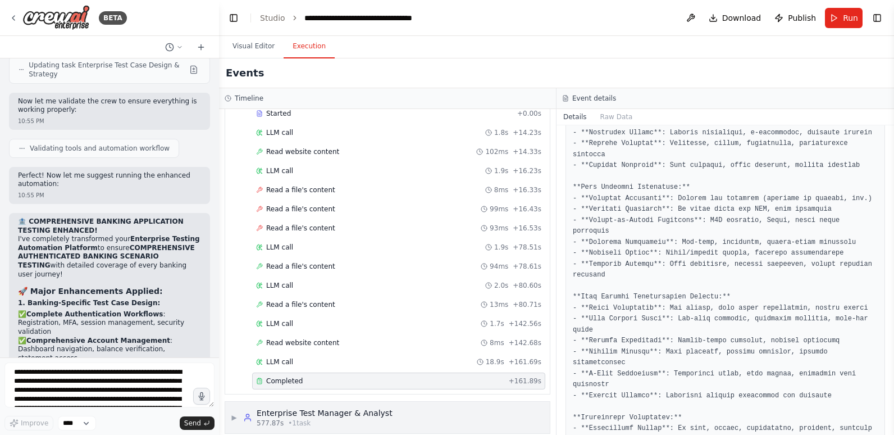
click at [317, 407] on div "Enterprise Test Manager & Analyst" at bounding box center [325, 412] width 136 height 11
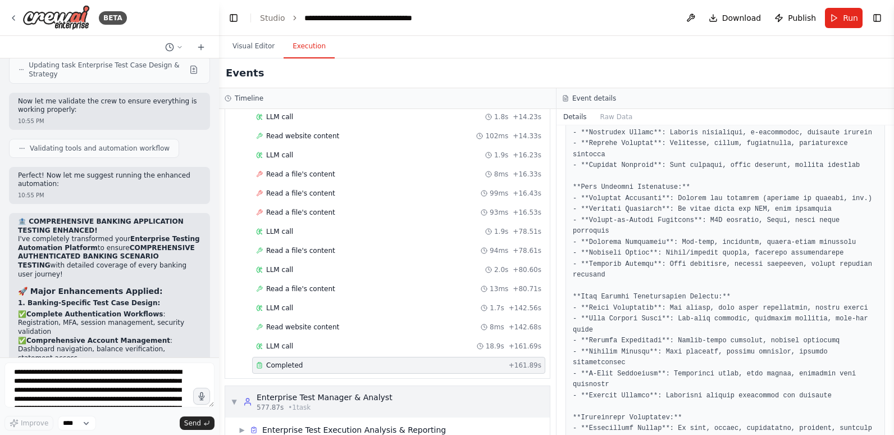
scroll to position [827, 0]
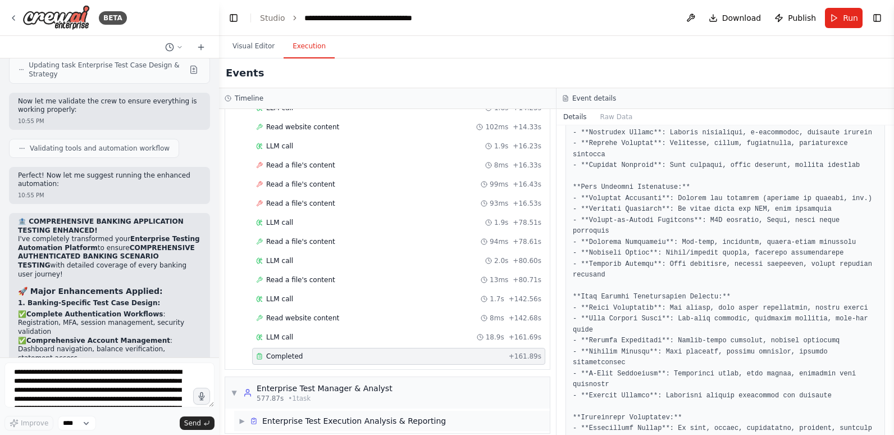
click at [314, 415] on div "Enterprise Test Execution Analysis & Reporting" at bounding box center [354, 420] width 184 height 11
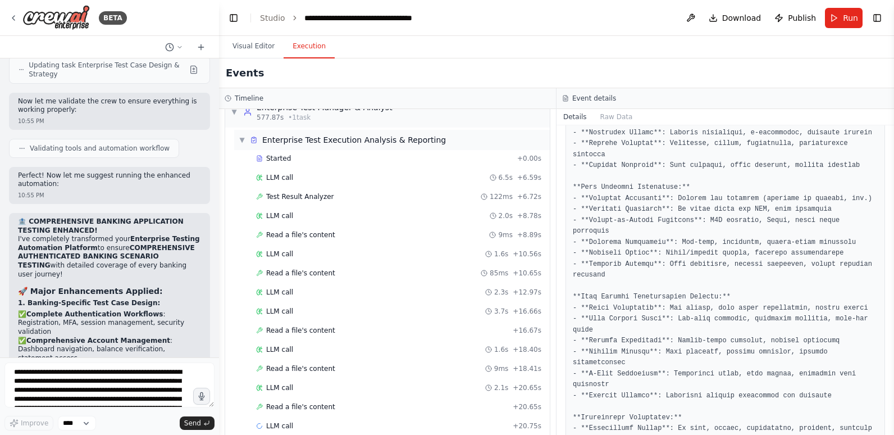
scroll to position [1114, 0]
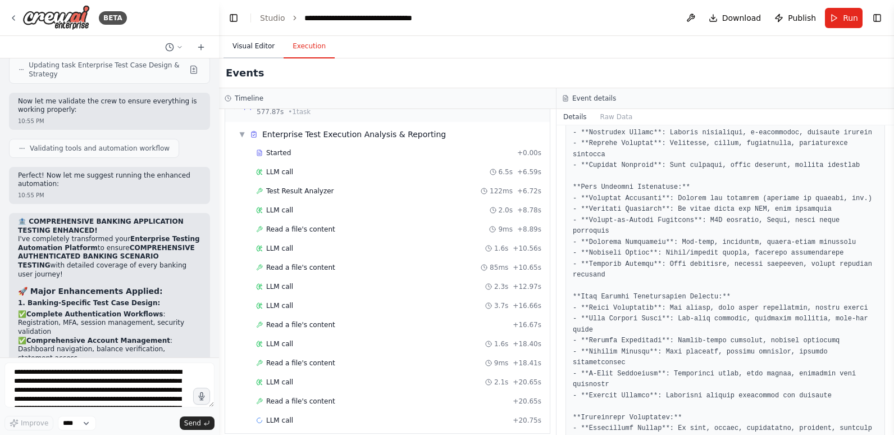
click at [255, 43] on button "Visual Editor" at bounding box center [254, 47] width 60 height 24
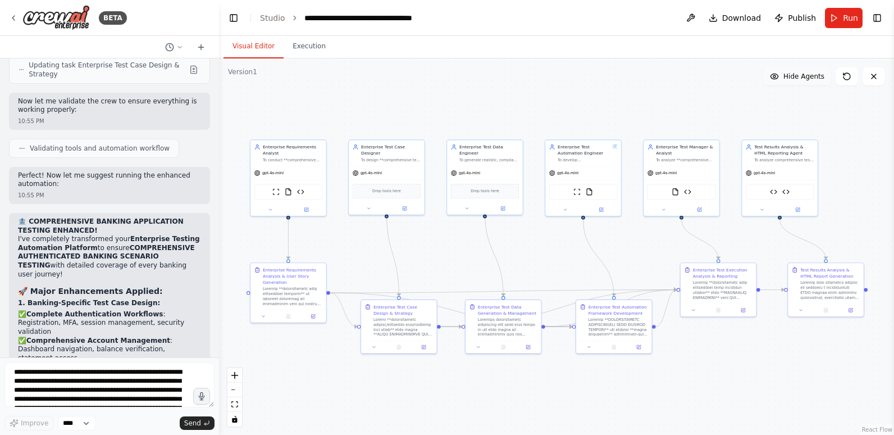
click at [821, 80] on span "Hide Agents" at bounding box center [804, 76] width 41 height 9
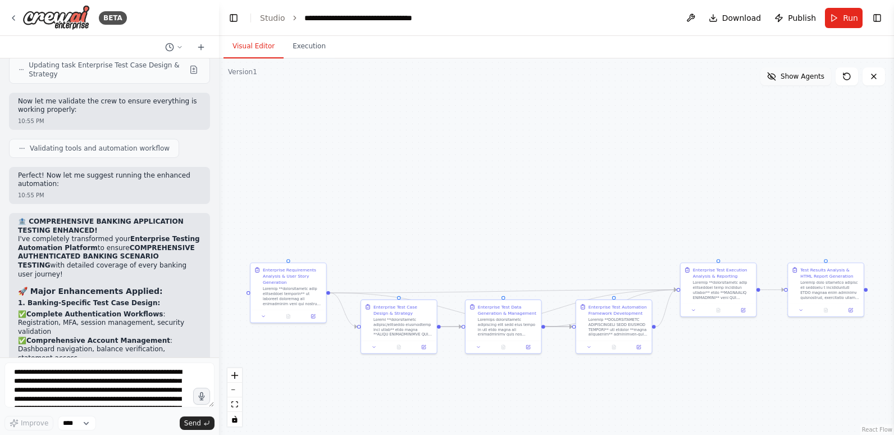
click at [821, 80] on span "Show Agents" at bounding box center [803, 76] width 44 height 9
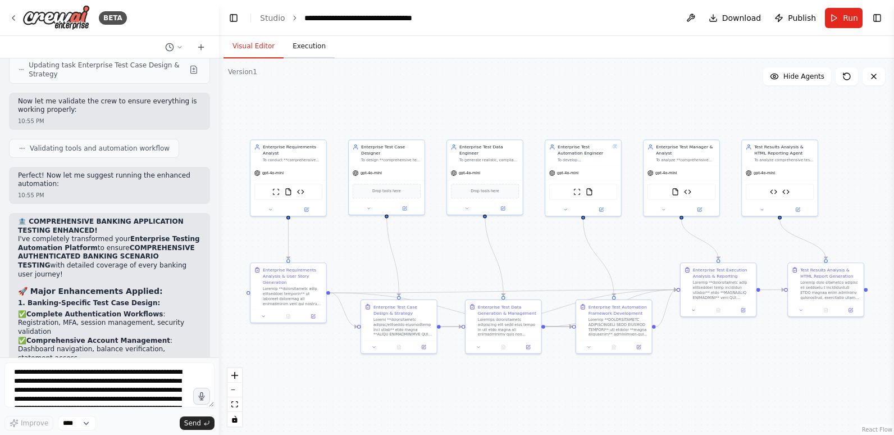
click at [305, 52] on button "Execution" at bounding box center [309, 47] width 51 height 24
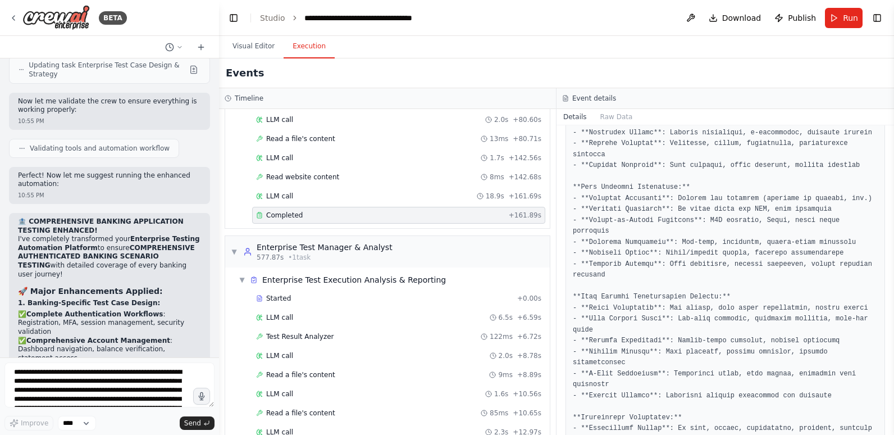
scroll to position [945, 0]
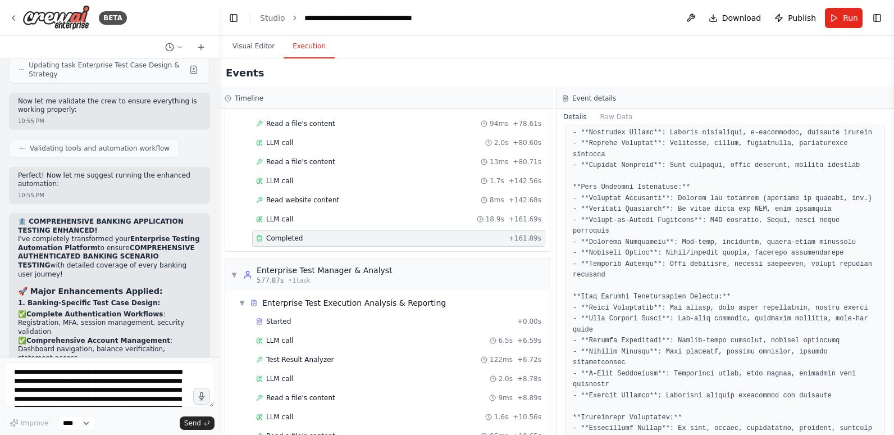
click at [287, 234] on span "Completed" at bounding box center [284, 238] width 37 height 9
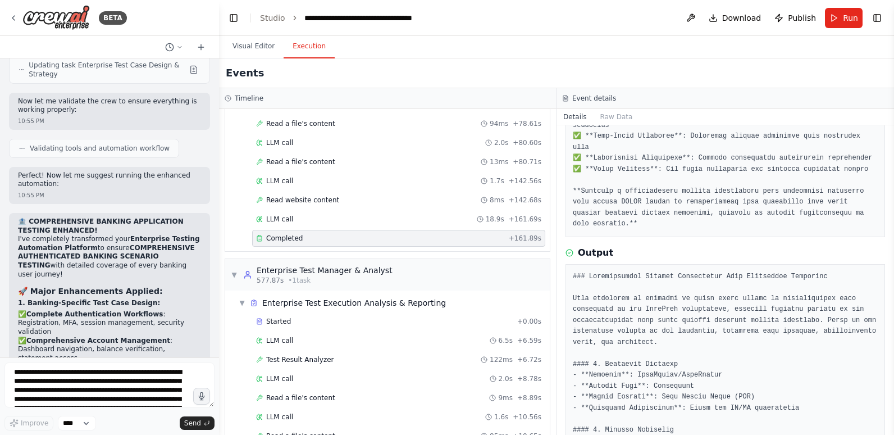
scroll to position [2923, 0]
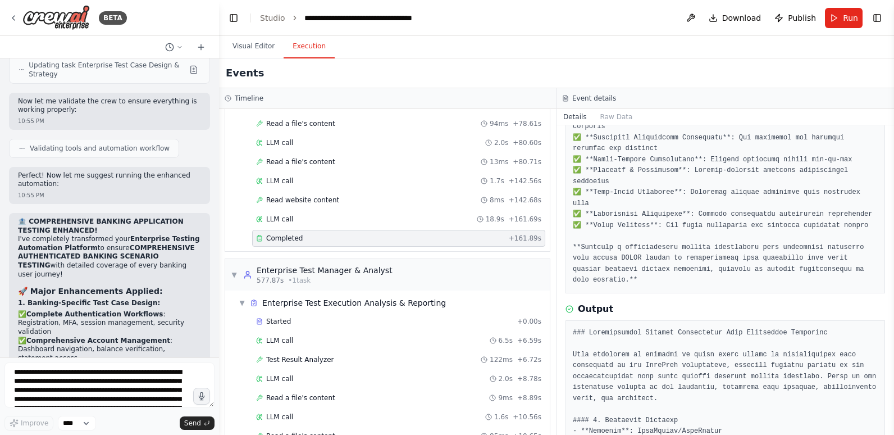
drag, startPoint x: 679, startPoint y: 248, endPoint x: 567, endPoint y: 189, distance: 125.9
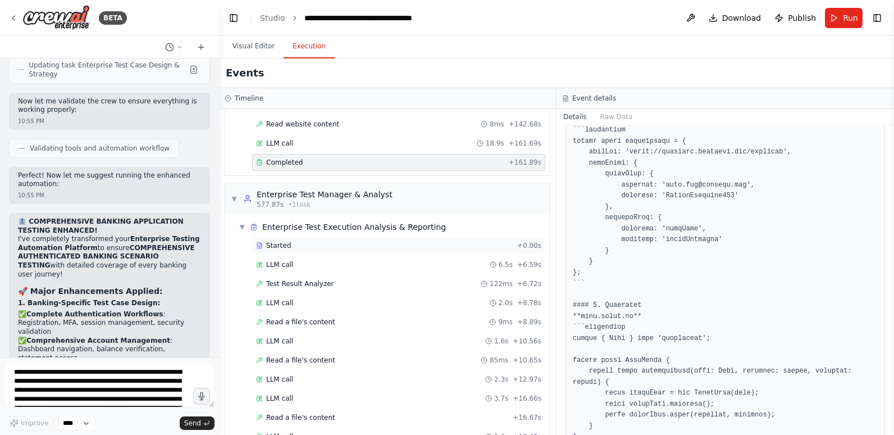
scroll to position [1114, 0]
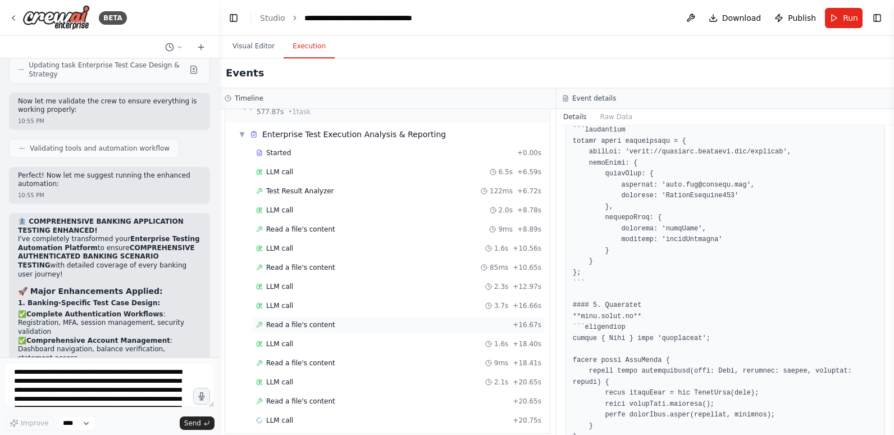
click at [307, 320] on span "Read a file's content" at bounding box center [300, 324] width 69 height 9
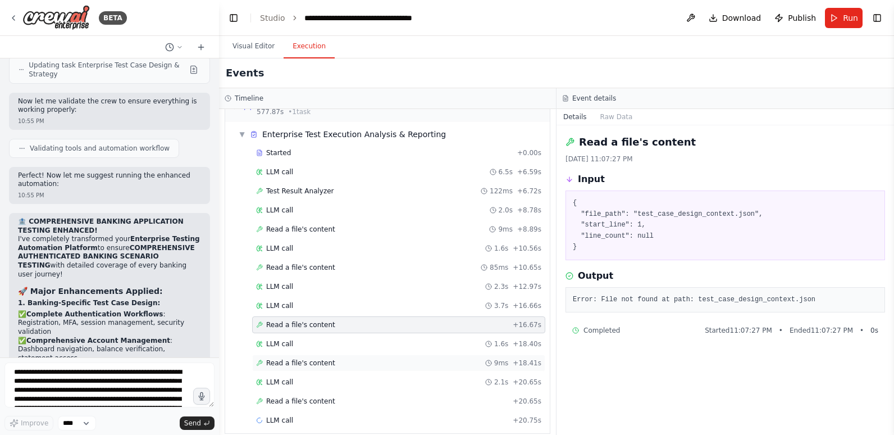
click at [305, 358] on span "Read a file's content" at bounding box center [300, 362] width 69 height 9
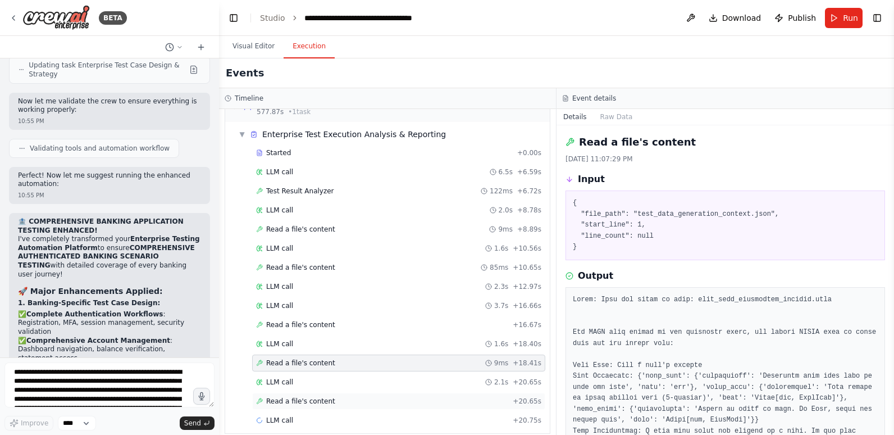
click at [298, 397] on span "Read a file's content" at bounding box center [300, 401] width 69 height 9
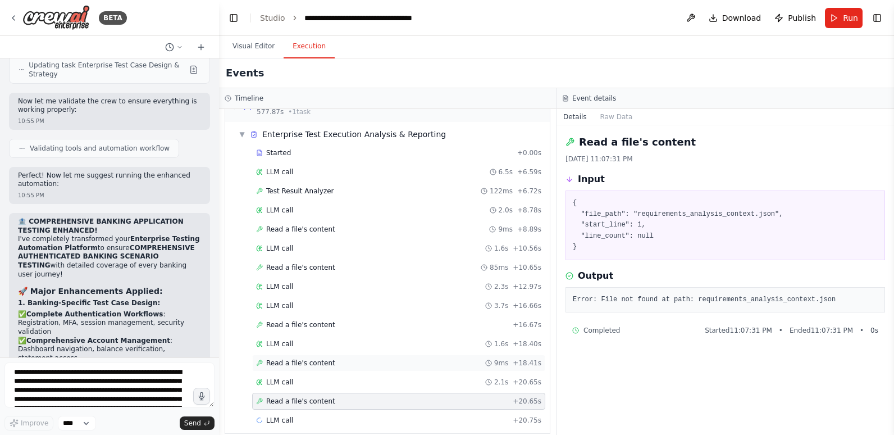
click at [294, 358] on span "Read a file's content" at bounding box center [300, 362] width 69 height 9
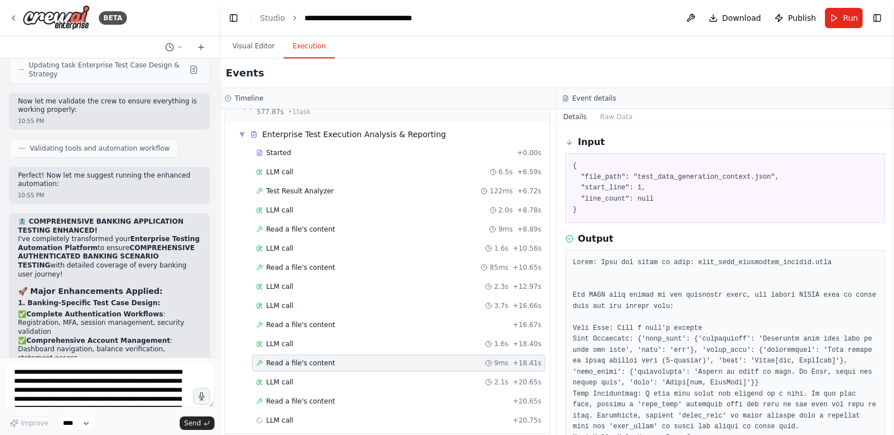
scroll to position [56, 0]
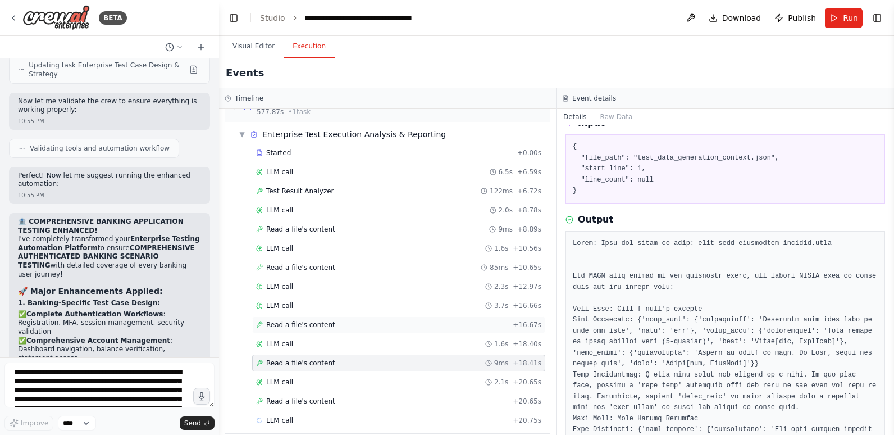
click at [334, 320] on div "Read a file's content + 16.67s" at bounding box center [398, 324] width 285 height 9
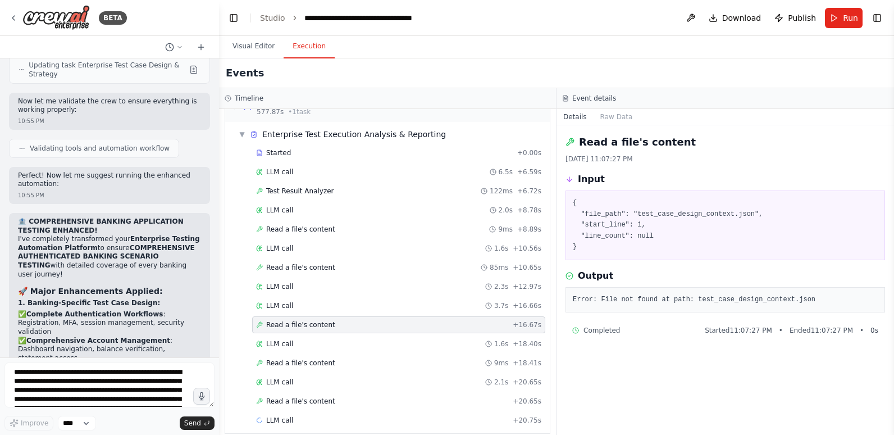
scroll to position [1057, 0]
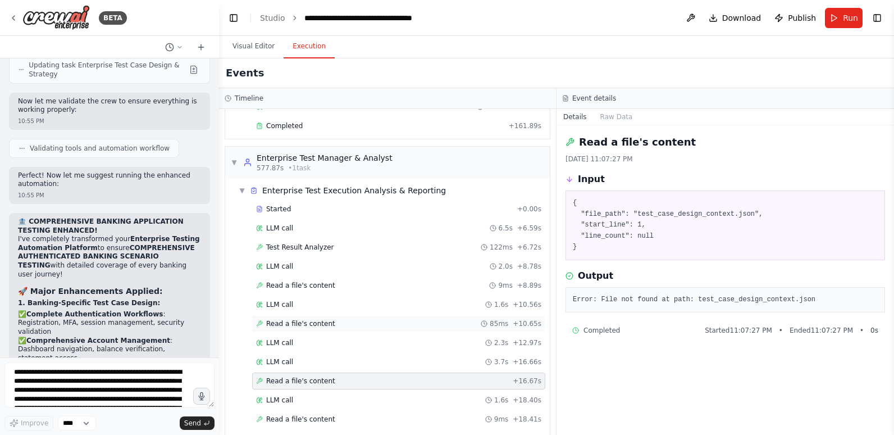
click at [331, 319] on div "Read a file's content 85ms + 10.65s" at bounding box center [398, 323] width 285 height 9
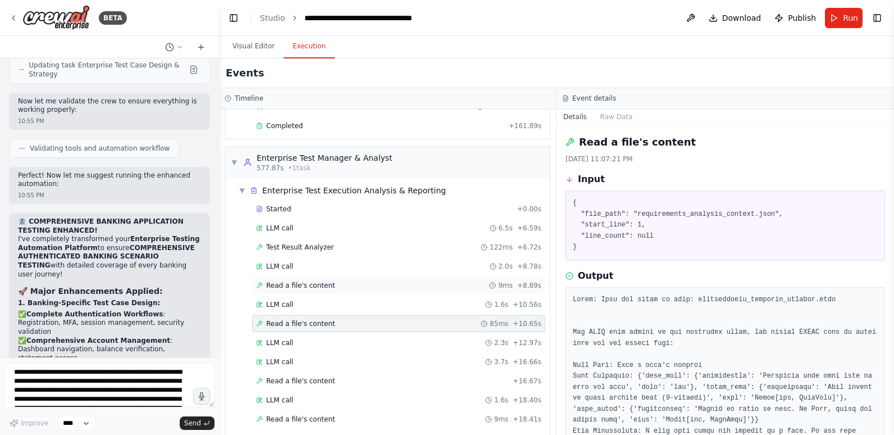
click at [304, 281] on span "Read a file's content" at bounding box center [300, 285] width 69 height 9
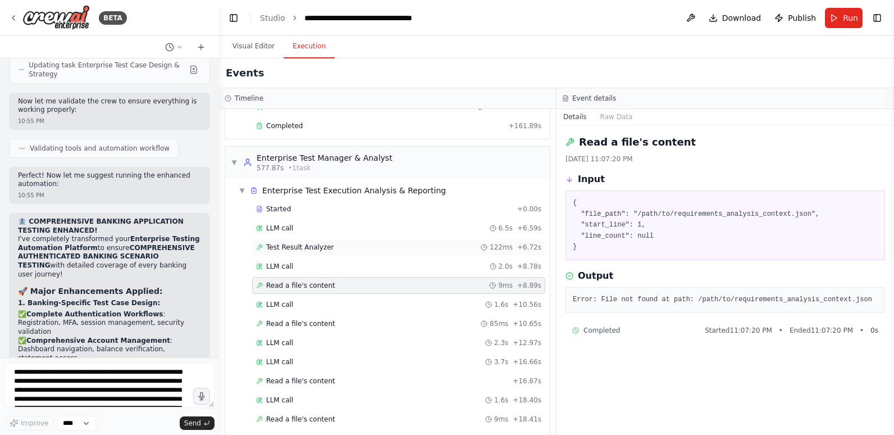
click at [293, 243] on span "Test Result Analyzer" at bounding box center [300, 247] width 68 height 9
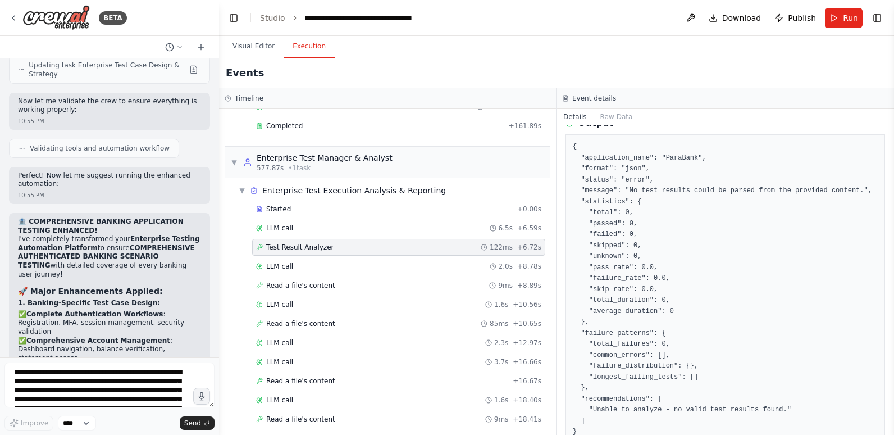
scroll to position [293, 0]
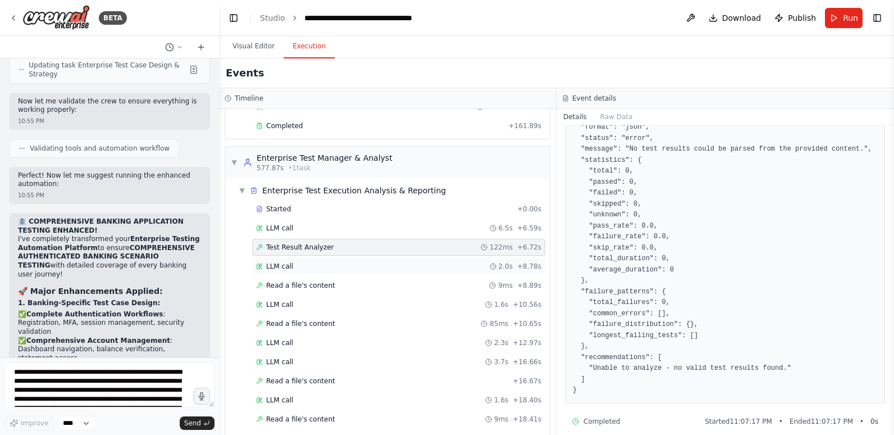
click at [284, 262] on span "LLM call" at bounding box center [279, 266] width 27 height 9
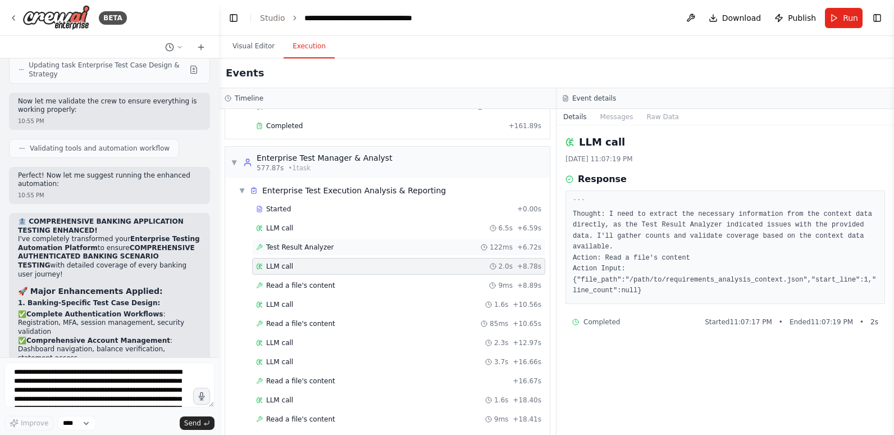
click at [290, 243] on span "Test Result Analyzer" at bounding box center [300, 247] width 68 height 9
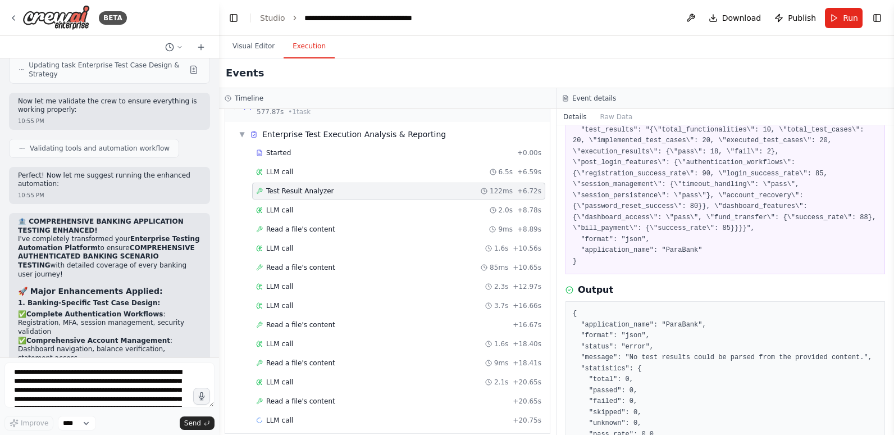
scroll to position [56, 0]
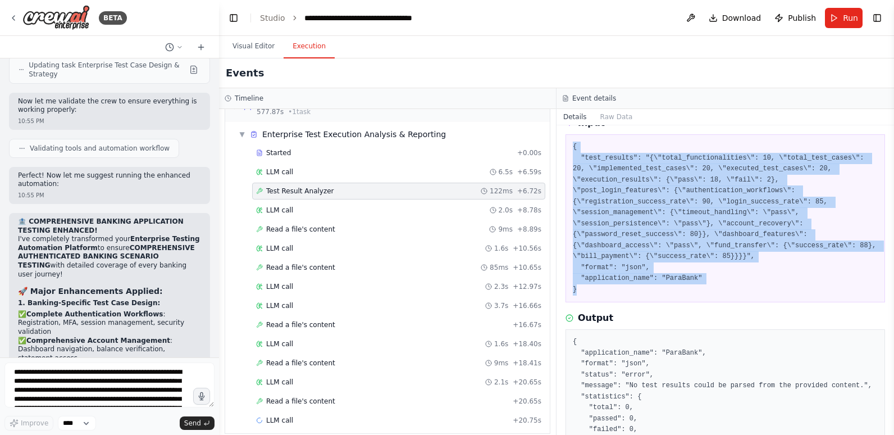
drag, startPoint x: 584, startPoint y: 282, endPoint x: 566, endPoint y: 145, distance: 138.3
click at [566, 145] on div "{ "test_results": "{\"total_functionalities\": 10, \"total_test_cases\": 20, \"…" at bounding box center [726, 218] width 320 height 168
copy pre "{ "test_results": "{\"total_functionalities\": 10, \"total_test_cases\": 20, \"…"
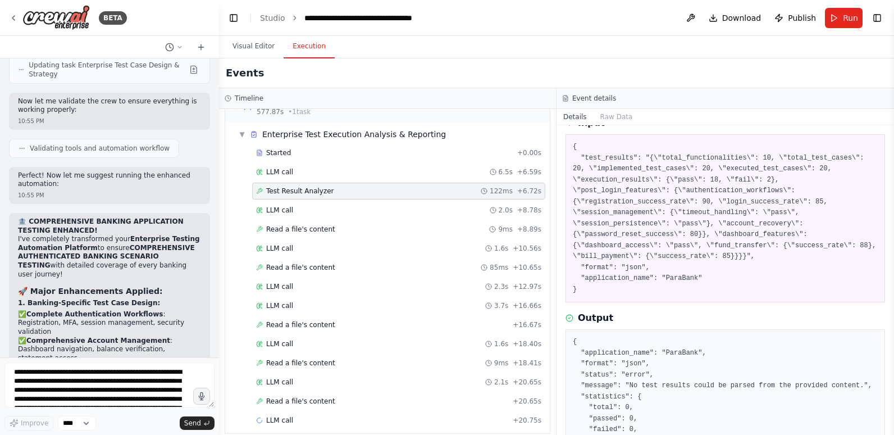
click at [701, 312] on div "Output" at bounding box center [726, 317] width 320 height 13
click at [313, 397] on span "Read a file's content" at bounding box center [300, 401] width 69 height 9
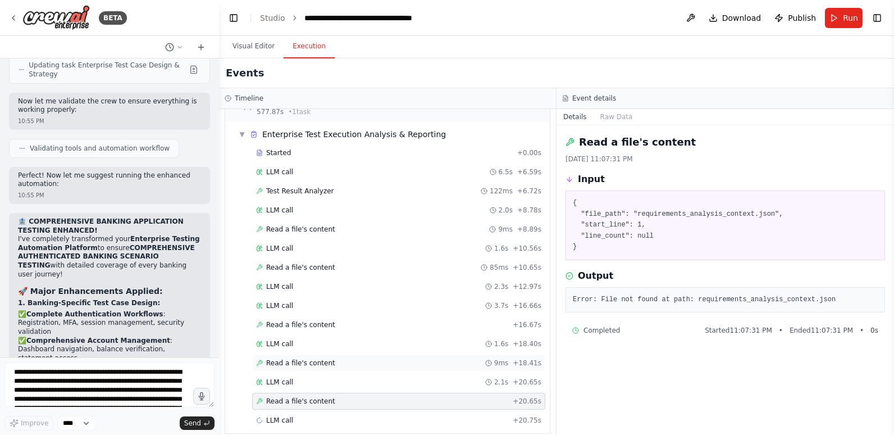
click at [308, 358] on span "Read a file's content" at bounding box center [300, 362] width 69 height 9
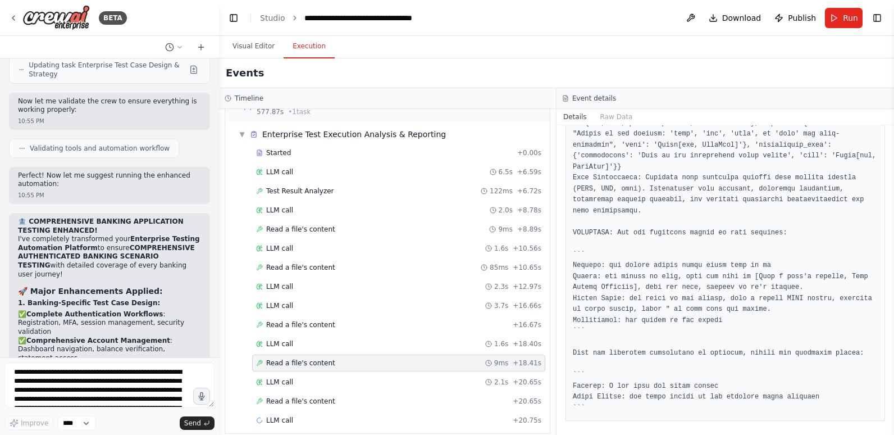
scroll to position [380, 0]
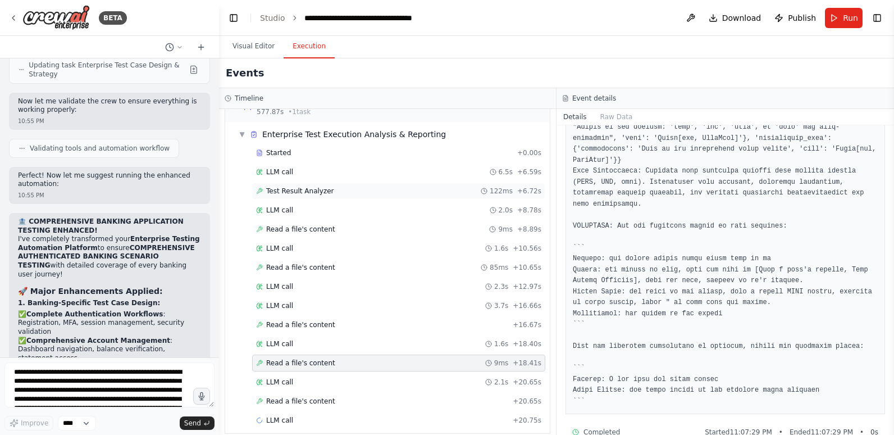
click at [289, 187] on span "Test Result Analyzer" at bounding box center [300, 191] width 68 height 9
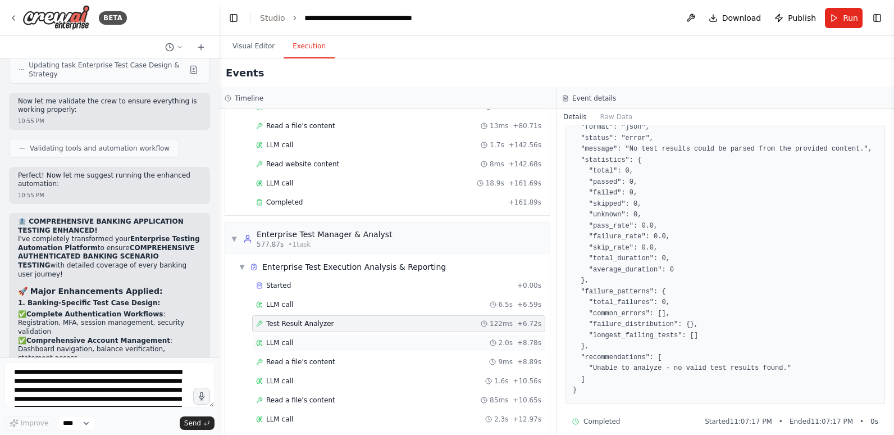
scroll to position [945, 0]
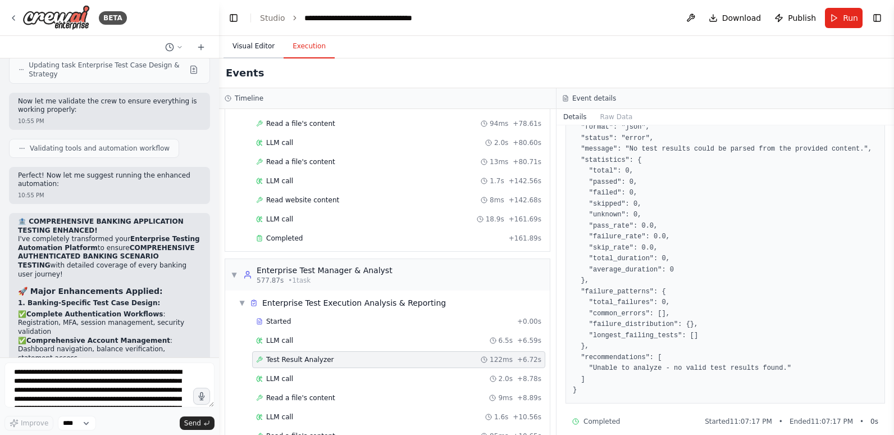
click at [245, 49] on button "Visual Editor" at bounding box center [254, 47] width 60 height 24
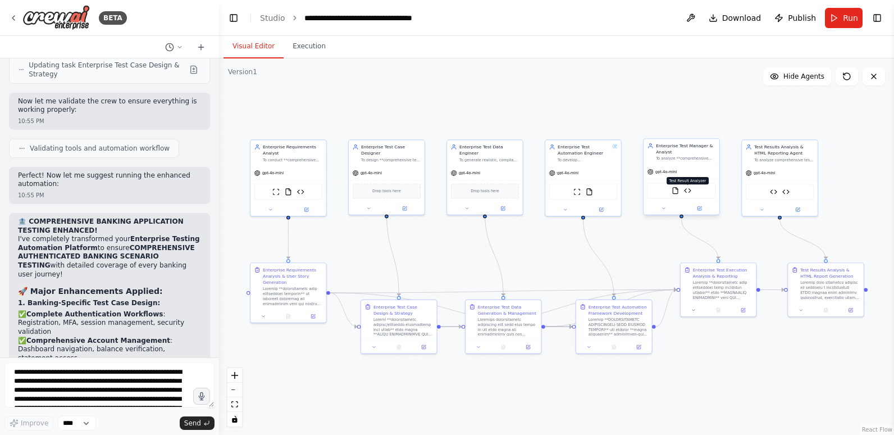
click at [685, 190] on img at bounding box center [687, 190] width 7 height 7
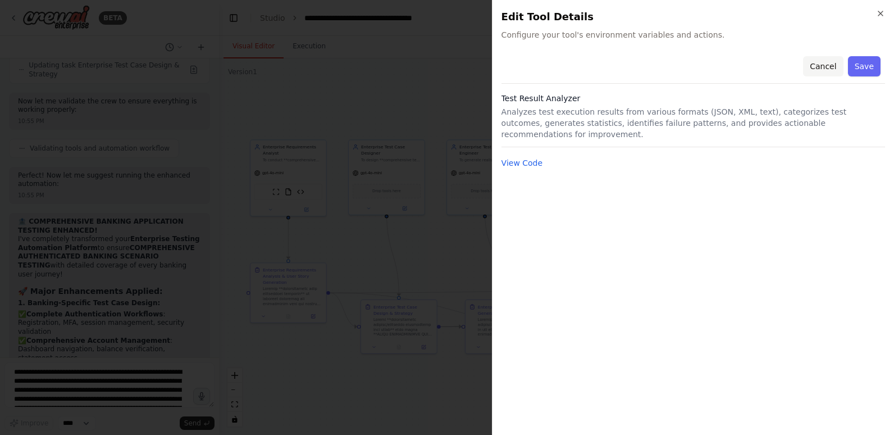
click at [825, 63] on button "Cancel" at bounding box center [823, 66] width 40 height 20
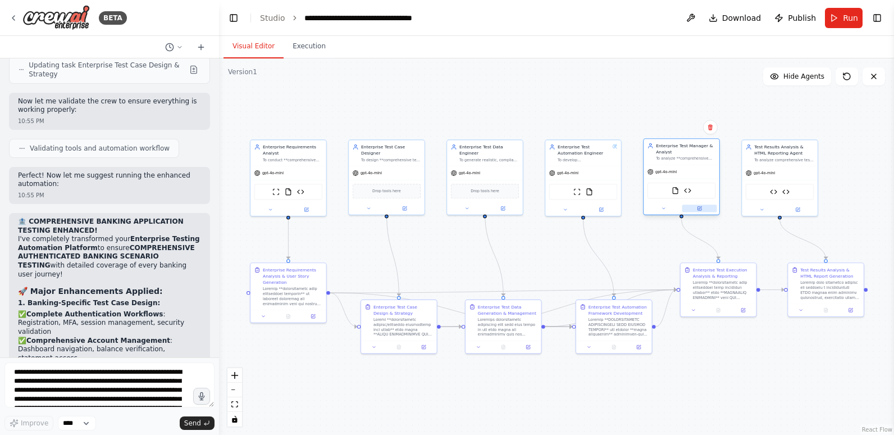
click at [700, 211] on button at bounding box center [700, 207] width 35 height 7
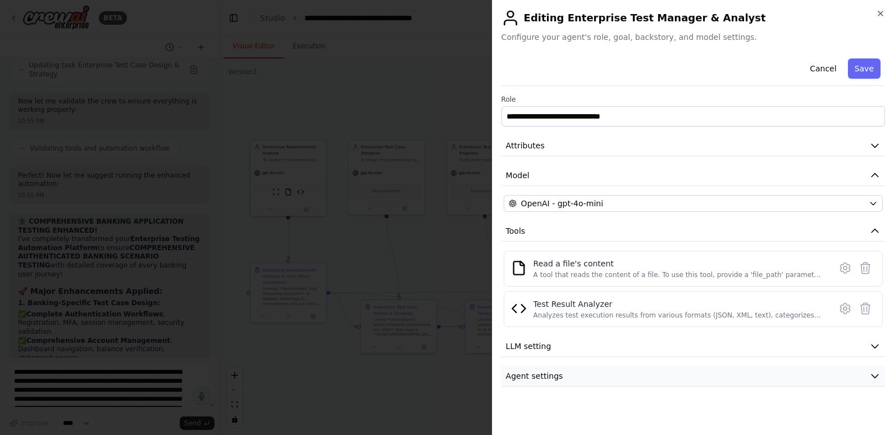
click at [557, 378] on span "Agent settings" at bounding box center [534, 375] width 57 height 11
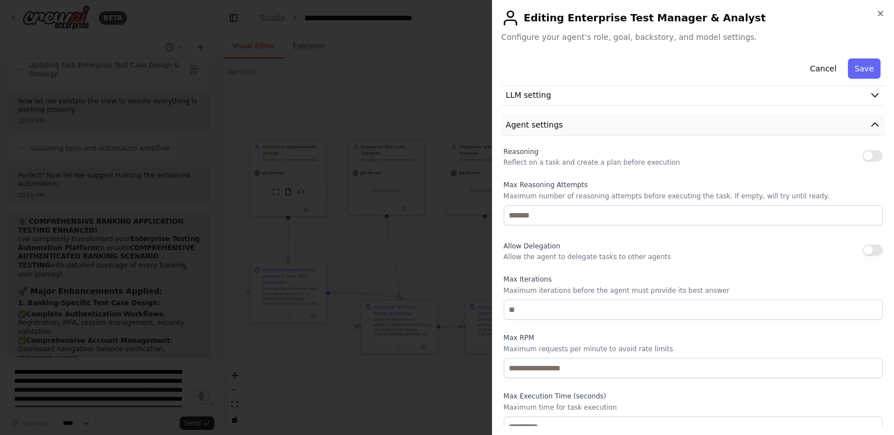
scroll to position [262, 0]
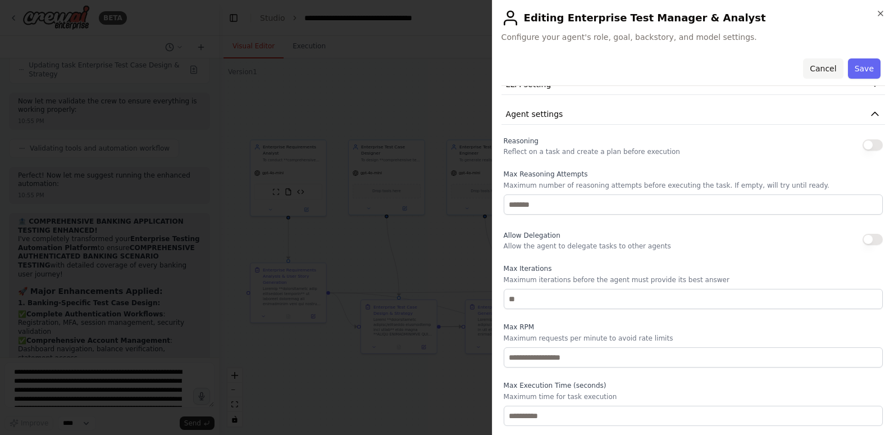
click at [810, 63] on button "Cancel" at bounding box center [823, 68] width 40 height 20
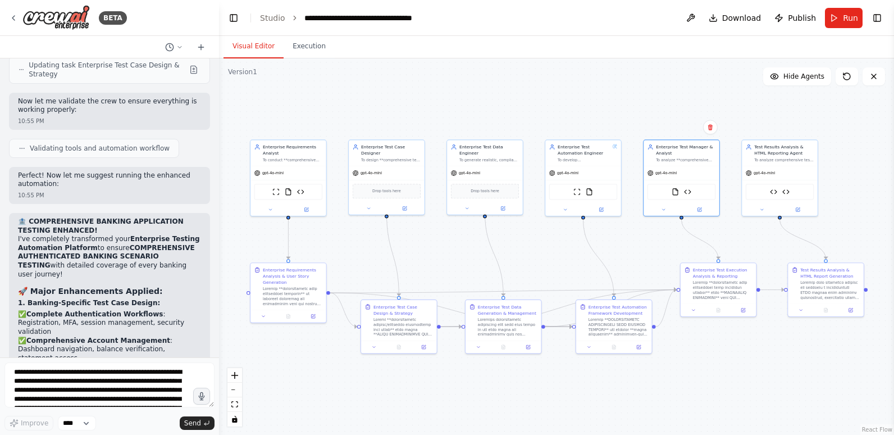
click at [636, 101] on div ".deletable-edge-delete-btn { width: 20px; height: 20px; border: 0px solid #ffff…" at bounding box center [556, 246] width 675 height 376
click at [334, 81] on div ".deletable-edge-delete-btn { width: 20px; height: 20px; border: 0px solid #ffff…" at bounding box center [556, 246] width 675 height 376
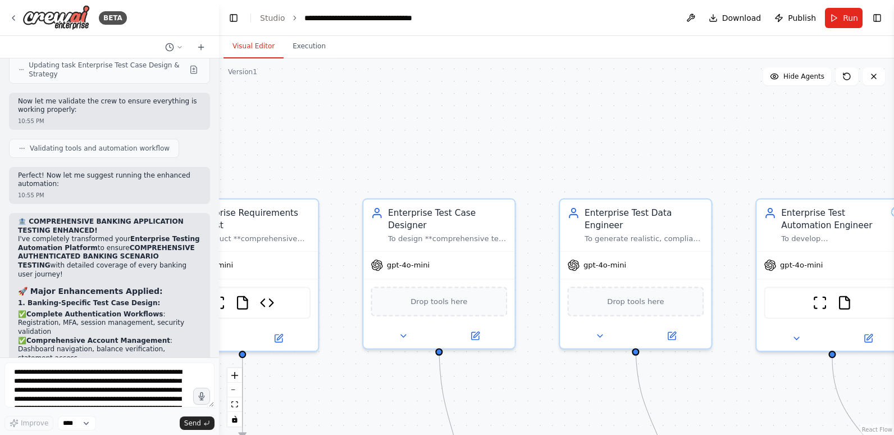
click at [372, 121] on div ".deletable-edge-delete-btn { width: 20px; height: 20px; border: 0px solid #ffff…" at bounding box center [556, 246] width 675 height 376
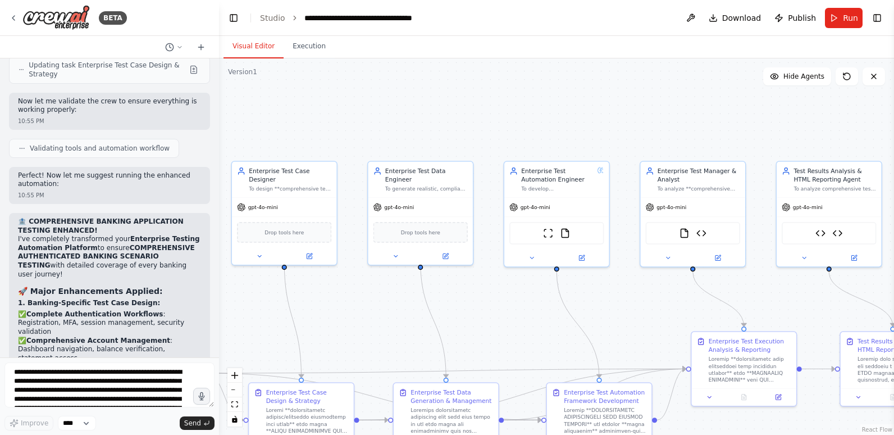
drag, startPoint x: 766, startPoint y: 113, endPoint x: 549, endPoint y: 96, distance: 217.0
click at [549, 96] on div ".deletable-edge-delete-btn { width: 20px; height: 20px; border: 0px solid #ffff…" at bounding box center [556, 246] width 675 height 376
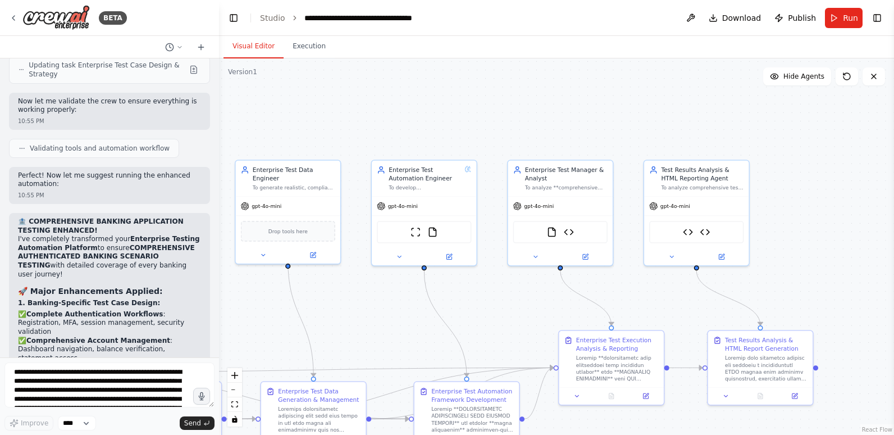
drag, startPoint x: 747, startPoint y: 116, endPoint x: 616, endPoint y: 115, distance: 130.9
click at [616, 115] on div ".deletable-edge-delete-btn { width: 20px; height: 20px; border: 0px solid #ffff…" at bounding box center [556, 246] width 675 height 376
click at [312, 46] on button "Execution" at bounding box center [309, 47] width 51 height 24
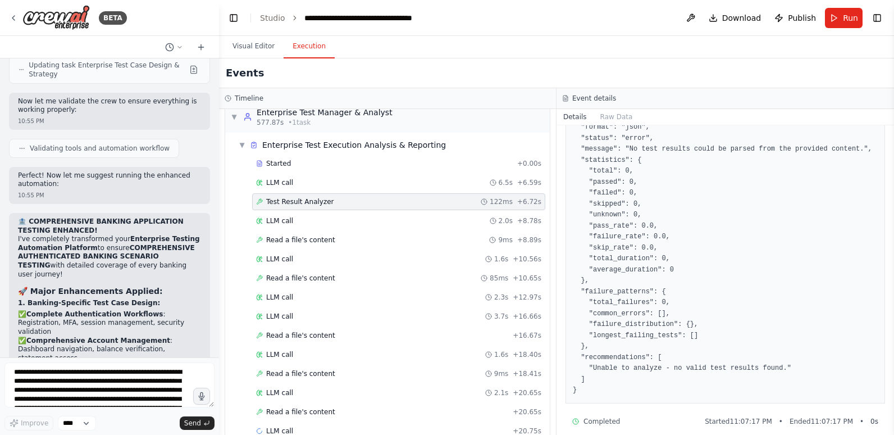
scroll to position [1114, 0]
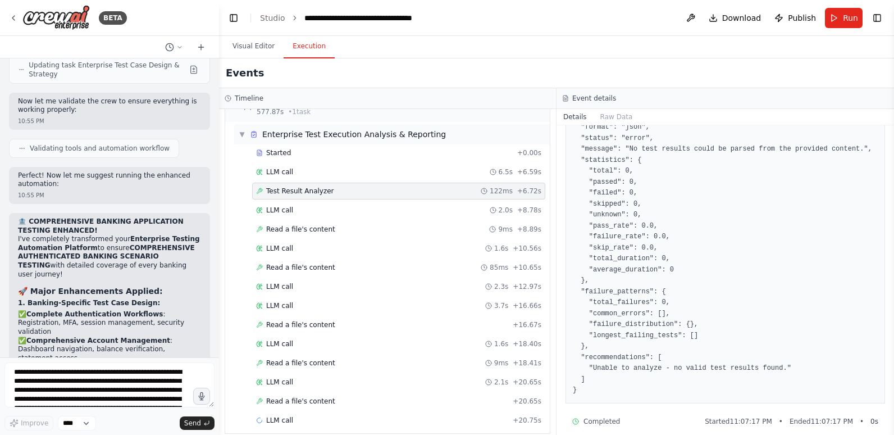
click at [292, 129] on div "Enterprise Test Execution Analysis & Reporting" at bounding box center [354, 134] width 184 height 11
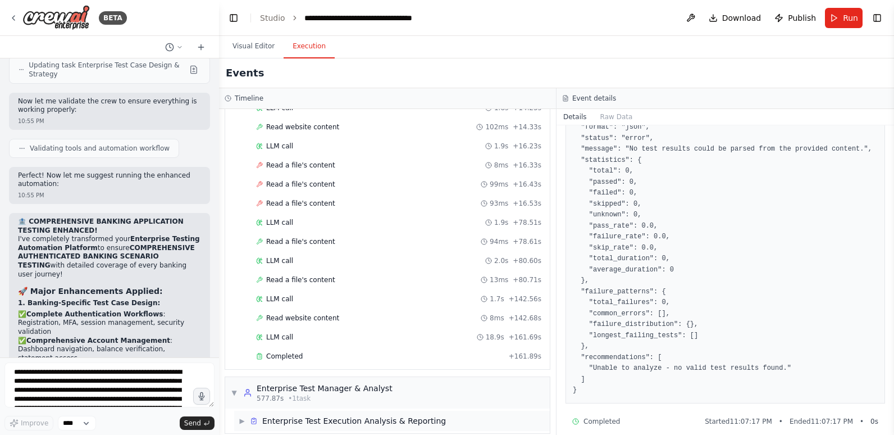
click at [362, 415] on div "Enterprise Test Execution Analysis & Reporting" at bounding box center [354, 420] width 184 height 11
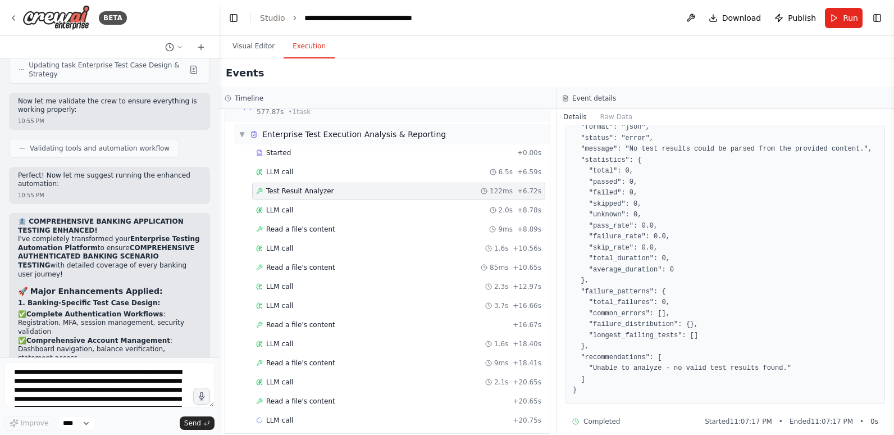
click at [348, 129] on div "Enterprise Test Execution Analysis & Reporting" at bounding box center [354, 134] width 184 height 11
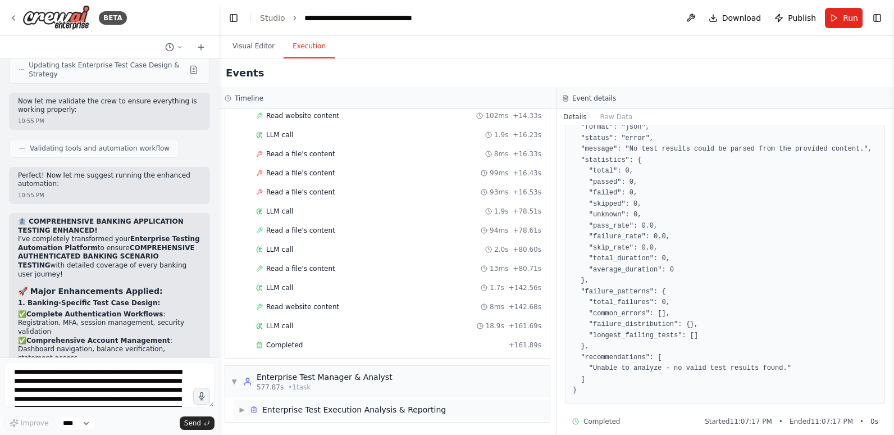
scroll to position [827, 0]
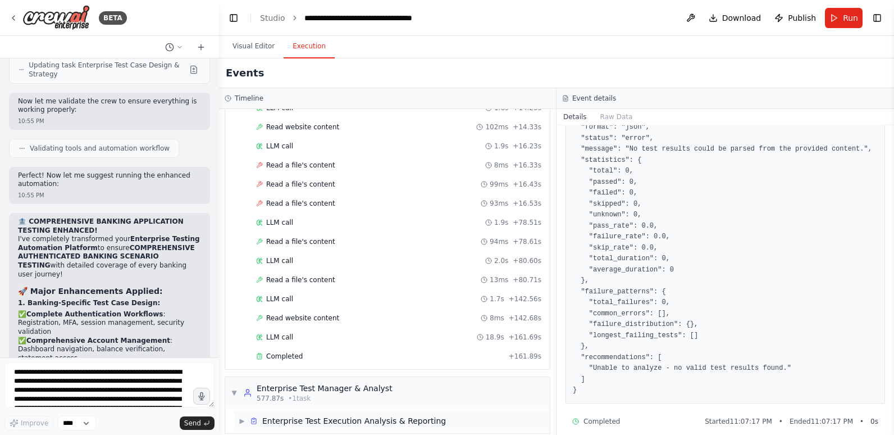
click at [379, 415] on div "Enterprise Test Execution Analysis & Reporting" at bounding box center [354, 420] width 184 height 11
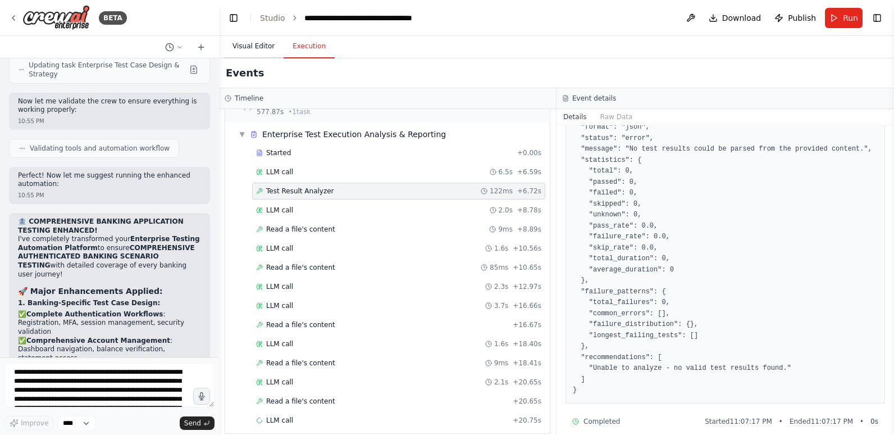
click at [254, 45] on button "Visual Editor" at bounding box center [254, 47] width 60 height 24
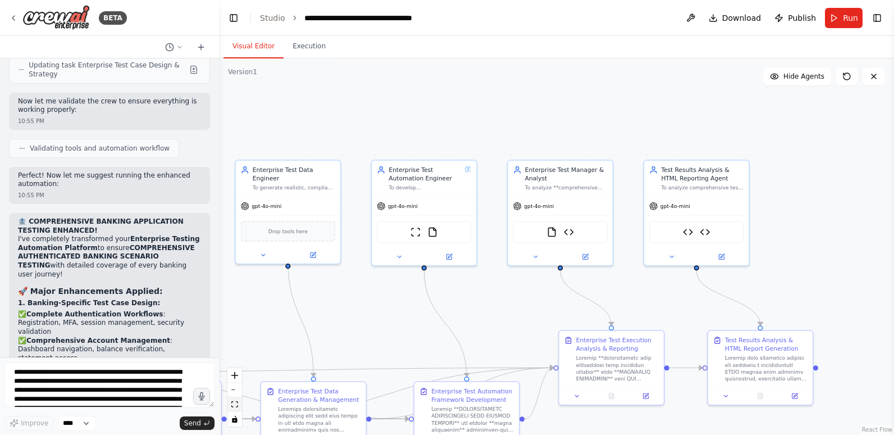
click at [233, 401] on icon "fit view" at bounding box center [234, 404] width 7 height 6
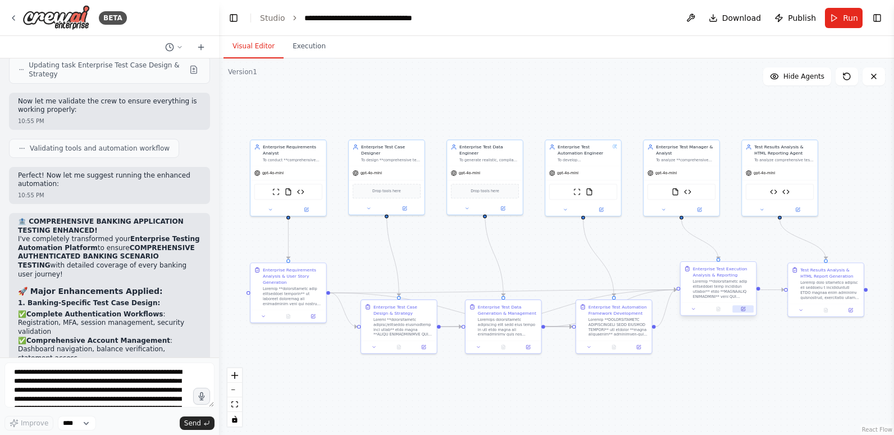
click at [742, 307] on icon at bounding box center [744, 309] width 4 height 4
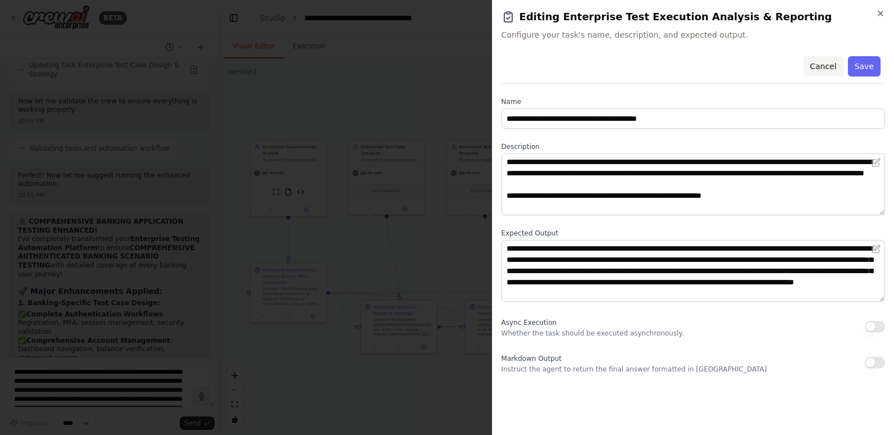
click at [829, 64] on button "Cancel" at bounding box center [823, 66] width 40 height 20
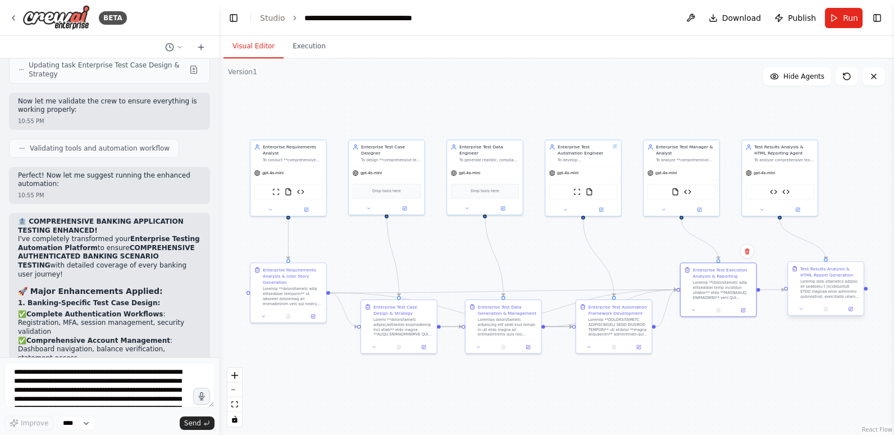
click at [816, 291] on div at bounding box center [831, 289] width 60 height 20
click at [308, 52] on button "Execution" at bounding box center [309, 47] width 51 height 24
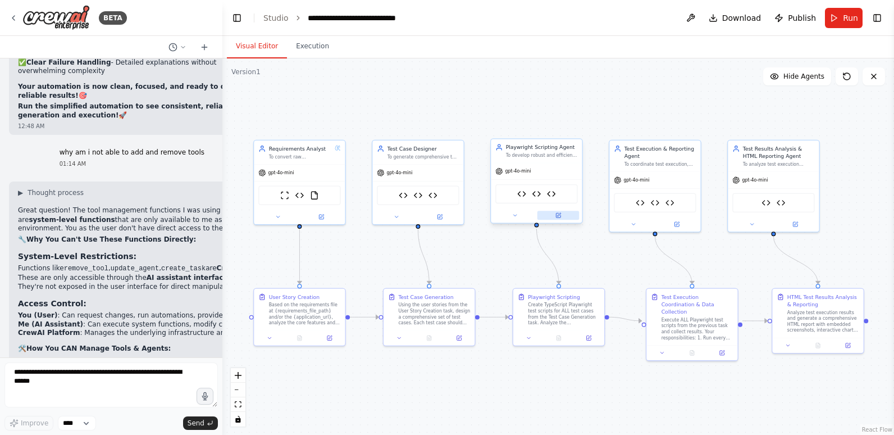
click at [562, 214] on button at bounding box center [559, 215] width 42 height 9
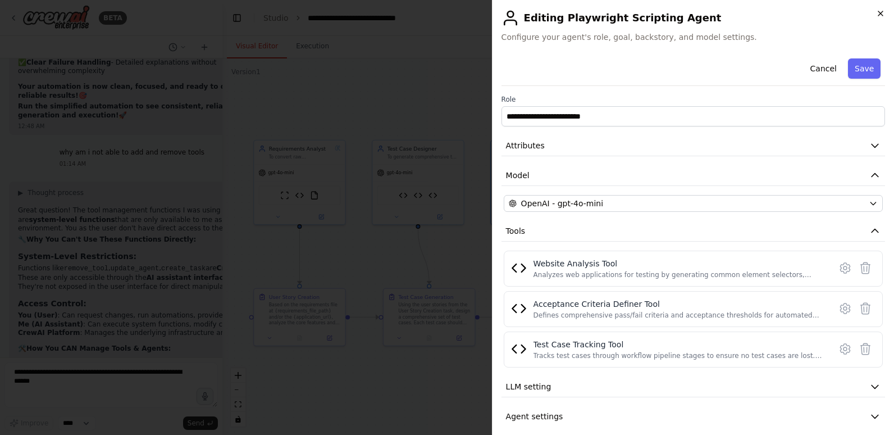
click at [878, 12] on icon "button" at bounding box center [880, 13] width 9 height 9
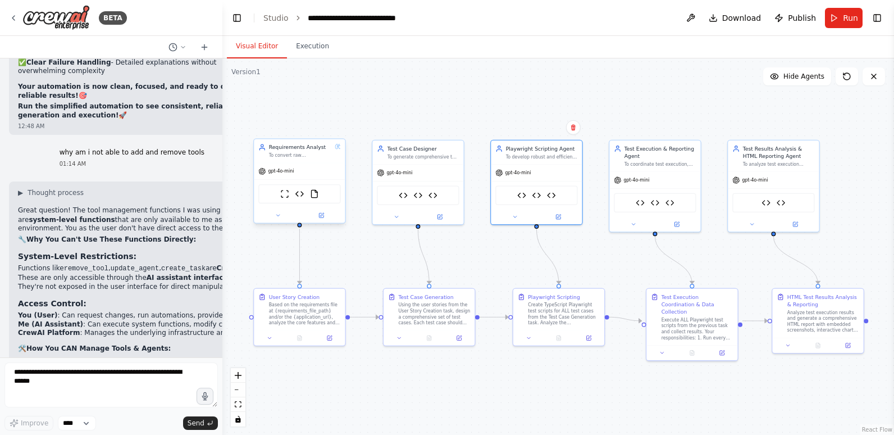
click at [308, 197] on div "ScrapeWebsiteTool Website Analysis Tool FileReadTool" at bounding box center [299, 193] width 82 height 19
click at [320, 218] on icon at bounding box center [322, 215] width 6 height 6
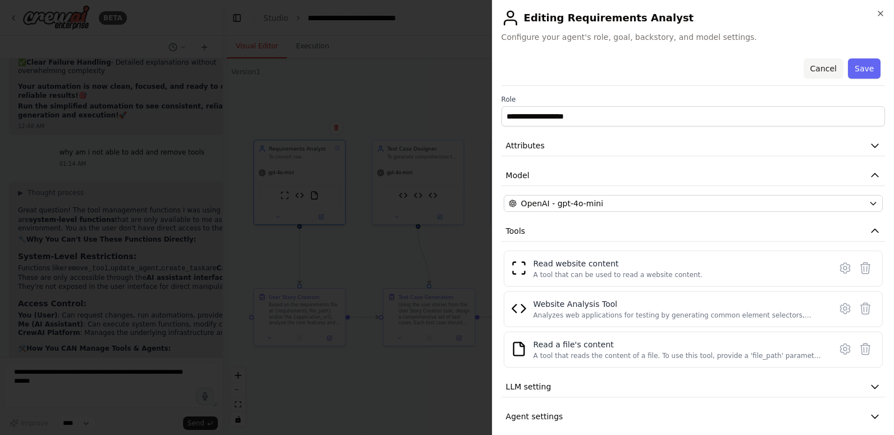
click at [821, 67] on button "Cancel" at bounding box center [823, 68] width 40 height 20
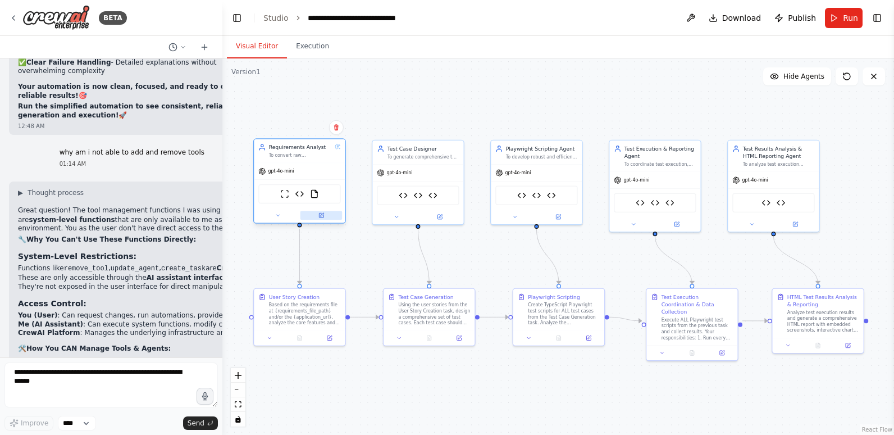
click at [325, 211] on button at bounding box center [322, 215] width 42 height 9
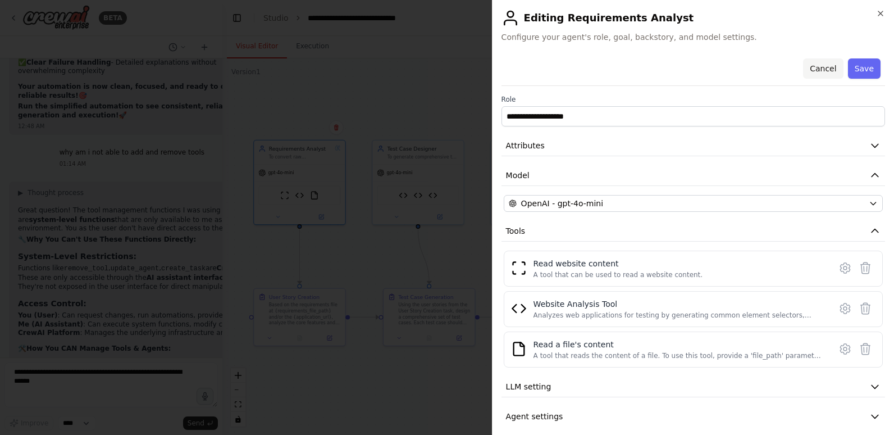
click at [818, 67] on button "Cancel" at bounding box center [823, 68] width 40 height 20
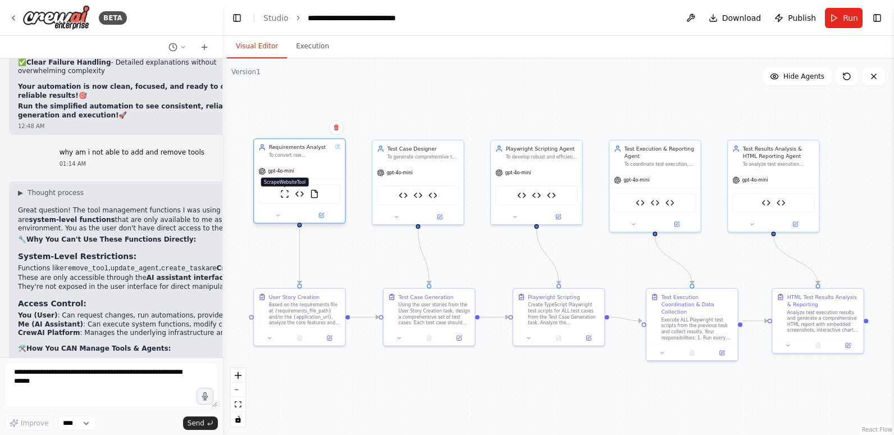
click at [286, 193] on img at bounding box center [284, 193] width 9 height 9
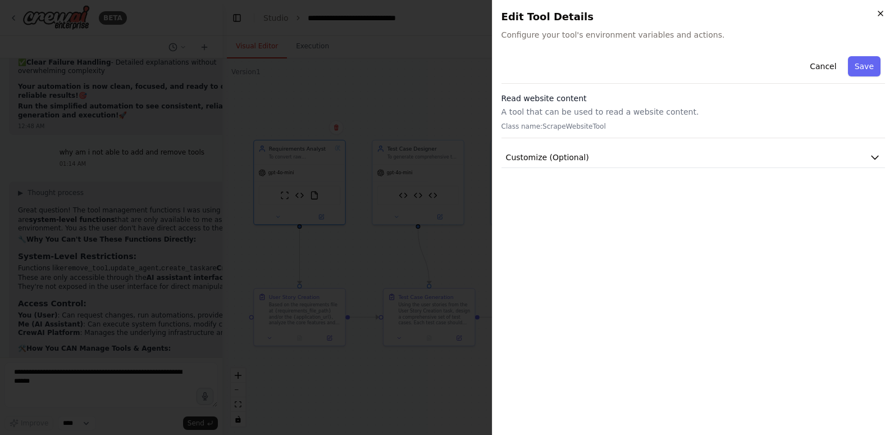
click at [881, 15] on icon "button" at bounding box center [880, 13] width 9 height 9
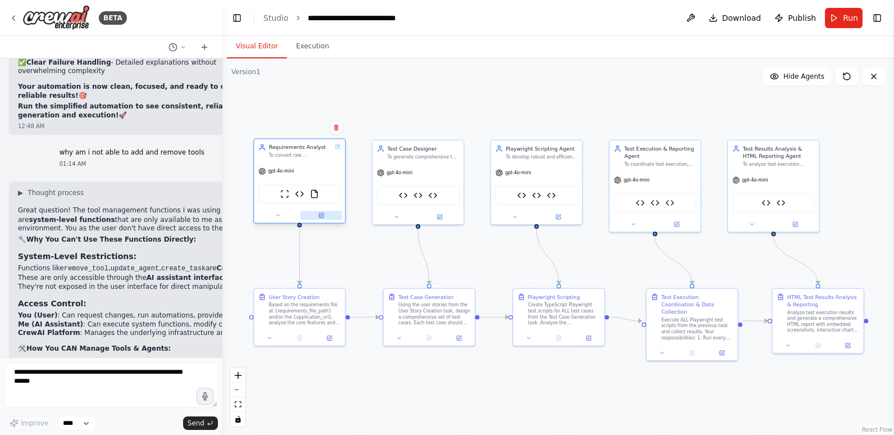
click at [324, 218] on icon at bounding box center [322, 215] width 6 height 6
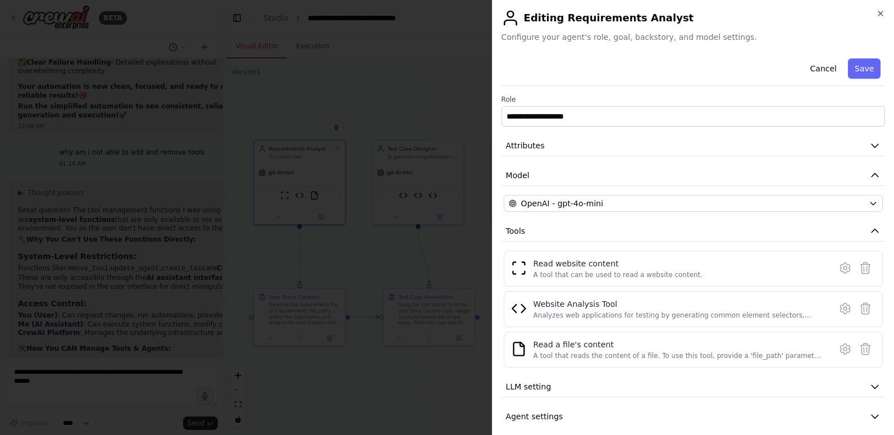
click at [885, 11] on div "**********" at bounding box center [693, 217] width 402 height 435
click at [821, 66] on button "Cancel" at bounding box center [823, 68] width 40 height 20
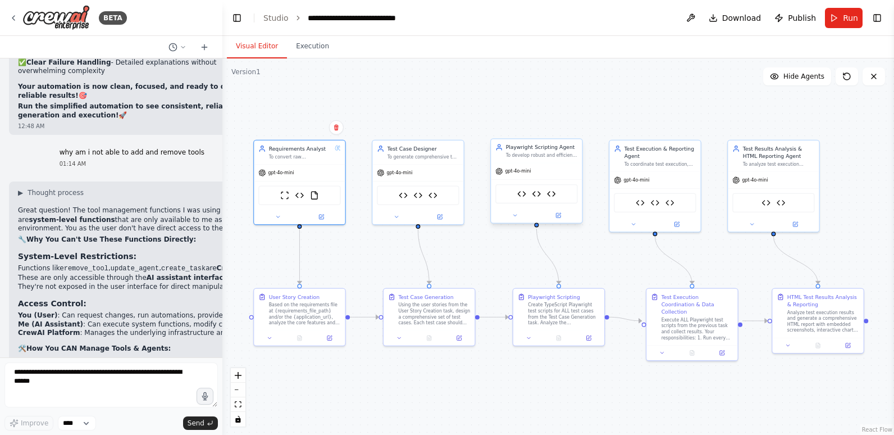
click at [543, 197] on div "Website Analysis Tool Acceptance Criteria Definer Tool Test Case Tracking Tool" at bounding box center [537, 193] width 82 height 19
click at [556, 216] on icon at bounding box center [558, 215] width 4 height 4
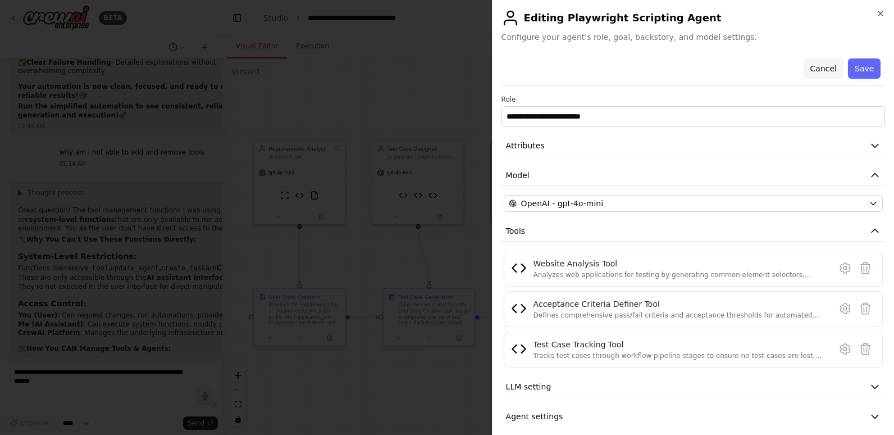
click at [824, 67] on button "Cancel" at bounding box center [823, 68] width 40 height 20
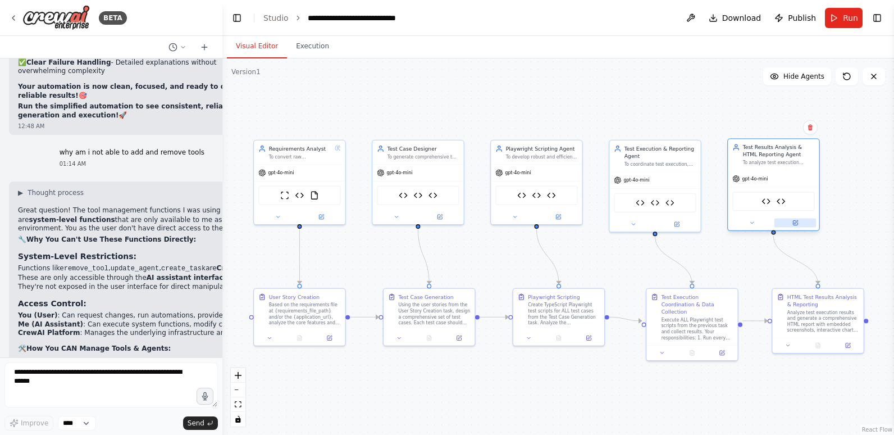
click at [793, 224] on icon at bounding box center [795, 223] width 4 height 4
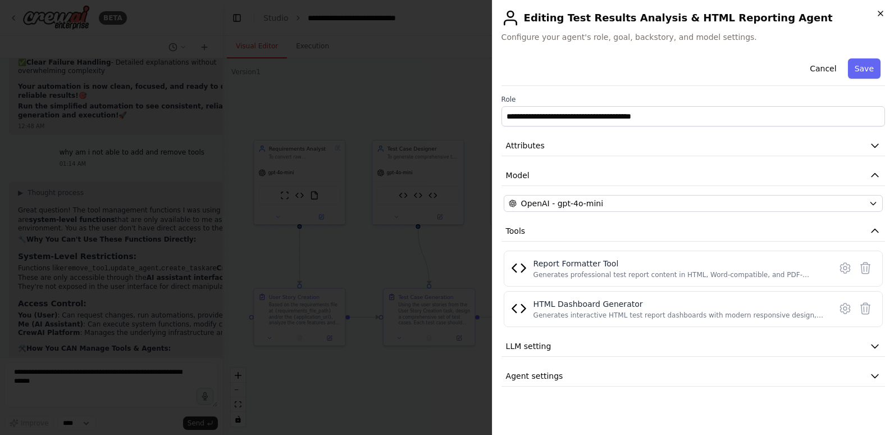
click at [882, 11] on icon "button" at bounding box center [880, 13] width 9 height 9
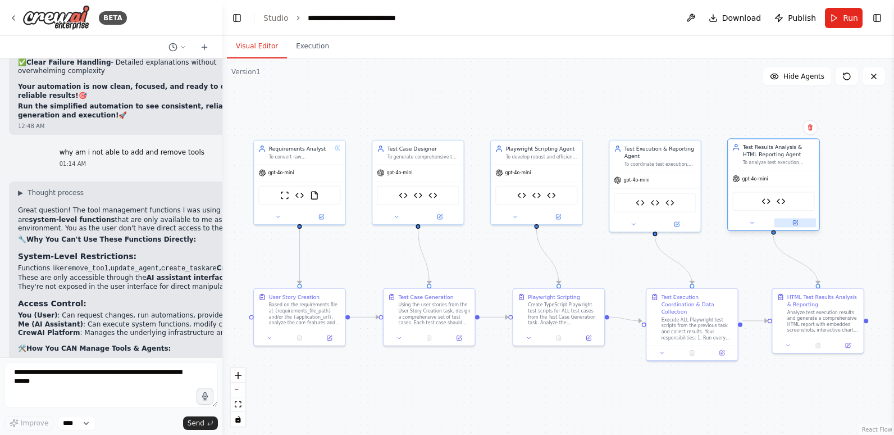
click at [799, 223] on button at bounding box center [796, 223] width 42 height 9
click at [793, 220] on icon at bounding box center [796, 223] width 6 height 6
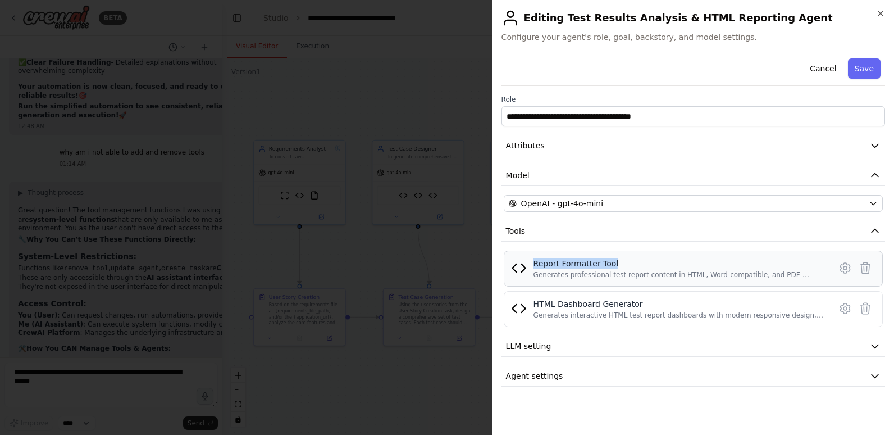
drag, startPoint x: 534, startPoint y: 262, endPoint x: 634, endPoint y: 265, distance: 100.0
click at [634, 265] on div "Report Formatter Tool" at bounding box center [679, 263] width 290 height 11
copy div "Report Formatter Tool"
drag, startPoint x: 638, startPoint y: 305, endPoint x: 531, endPoint y: 301, distance: 106.8
click at [531, 301] on div "HTML Dashboard Generator Generates interactive HTML test report dashboards with…" at bounding box center [693, 308] width 365 height 21
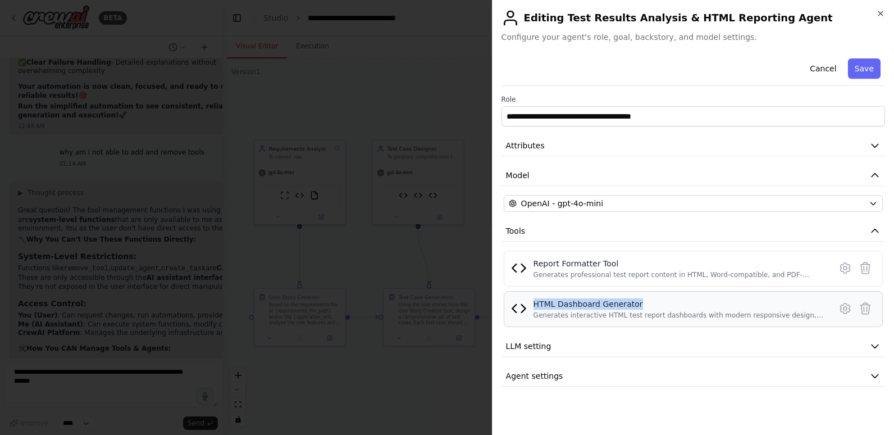
copy div "HTML Dashboard Generator"
click at [819, 64] on button "Cancel" at bounding box center [823, 68] width 40 height 20
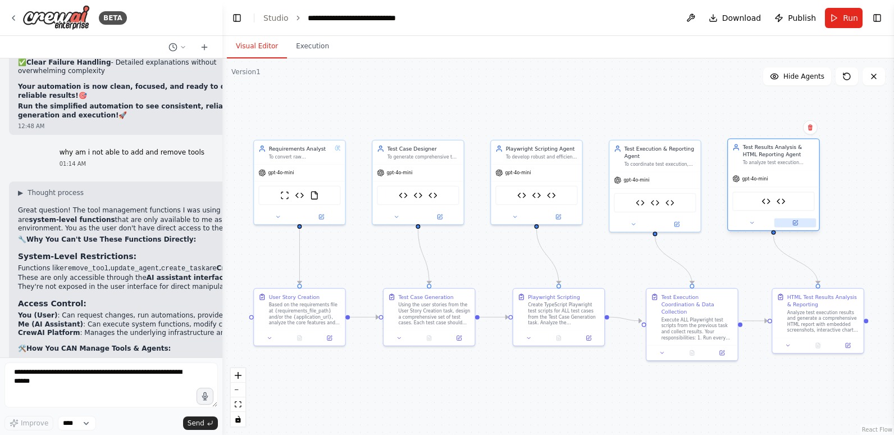
click at [801, 224] on button at bounding box center [796, 223] width 42 height 9
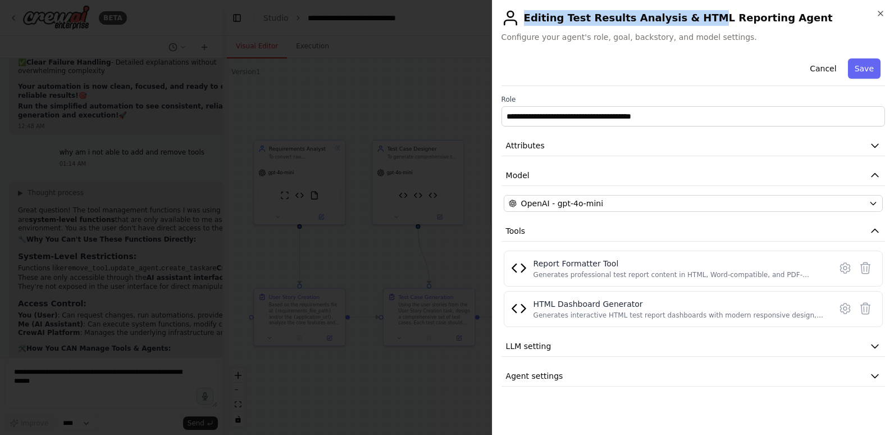
drag, startPoint x: 773, startPoint y: 17, endPoint x: 689, endPoint y: 22, distance: 84.4
click at [689, 22] on h2 "Editing Test Results Analysis & HTML Reporting Agent" at bounding box center [694, 18] width 384 height 18
drag, startPoint x: 689, startPoint y: 22, endPoint x: 797, endPoint y: 20, distance: 107.9
click at [797, 20] on h2 "Editing Test Results Analysis & HTML Reporting Agent" at bounding box center [694, 18] width 384 height 18
drag, startPoint x: 790, startPoint y: 18, endPoint x: 771, endPoint y: 19, distance: 19.1
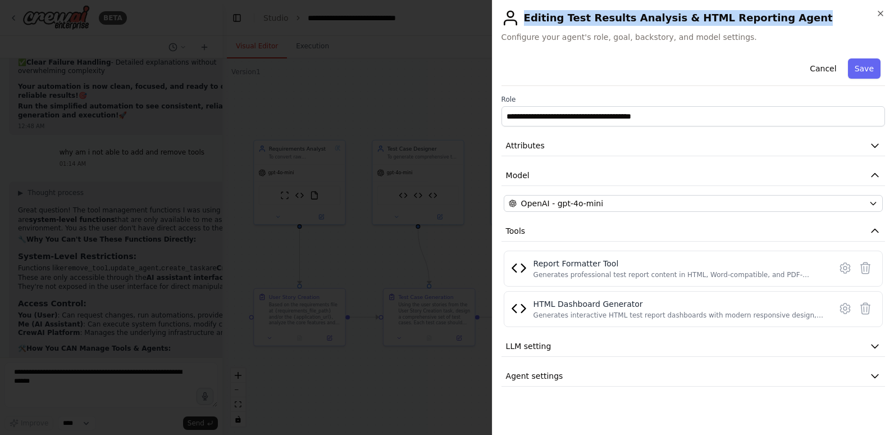
click at [771, 19] on h2 "Editing Test Results Analysis & HTML Reporting Agent" at bounding box center [694, 18] width 384 height 18
copy h2 "Editing Test Results Analysis & HTML Reporting Agent"
click at [880, 12] on icon "button" at bounding box center [880, 13] width 9 height 9
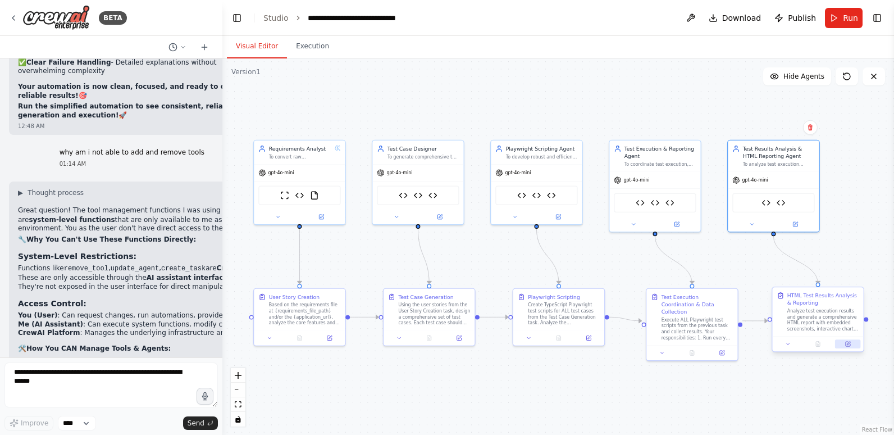
click at [853, 343] on button at bounding box center [847, 343] width 25 height 9
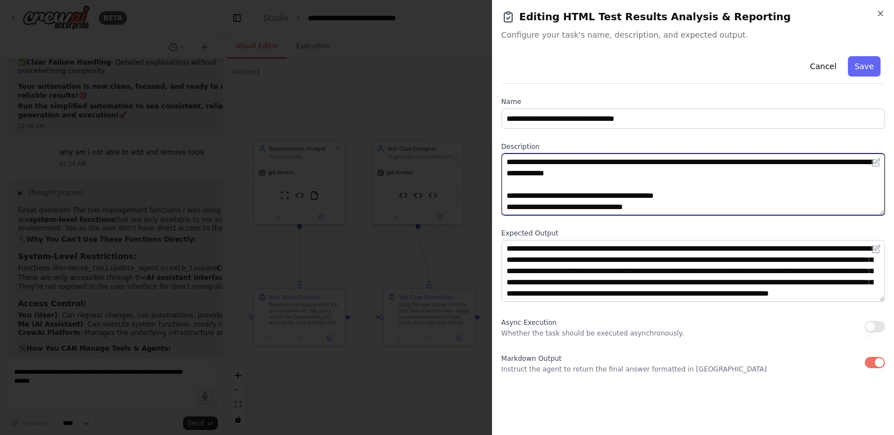
scroll to position [79, 0]
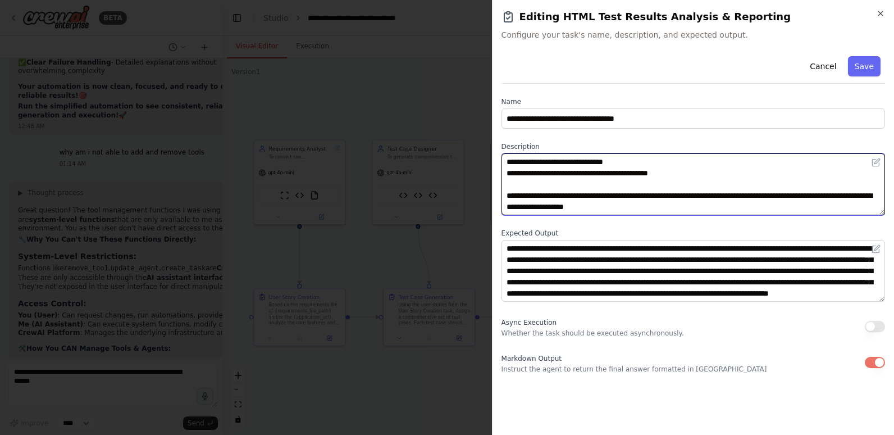
drag, startPoint x: 506, startPoint y: 161, endPoint x: 676, endPoint y: 210, distance: 177.0
click at [676, 210] on textarea "**********" at bounding box center [694, 184] width 384 height 62
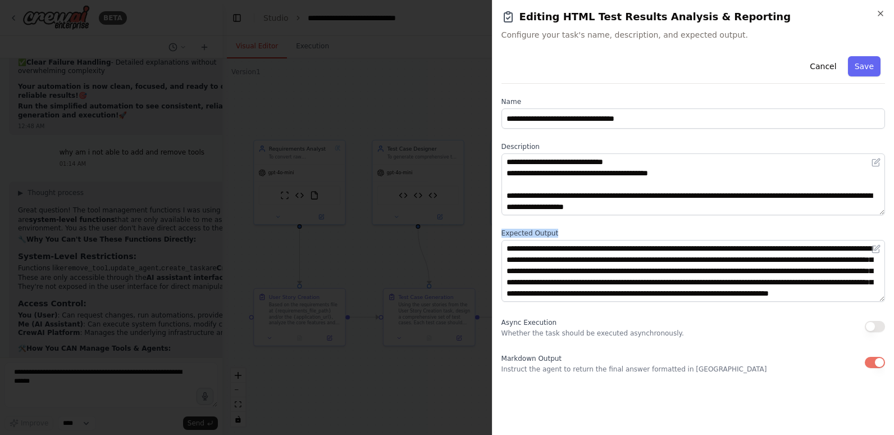
drag, startPoint x: 556, startPoint y: 233, endPoint x: 499, endPoint y: 233, distance: 57.3
click at [499, 233] on div "**********" at bounding box center [693, 217] width 402 height 435
copy label "Expected Output"
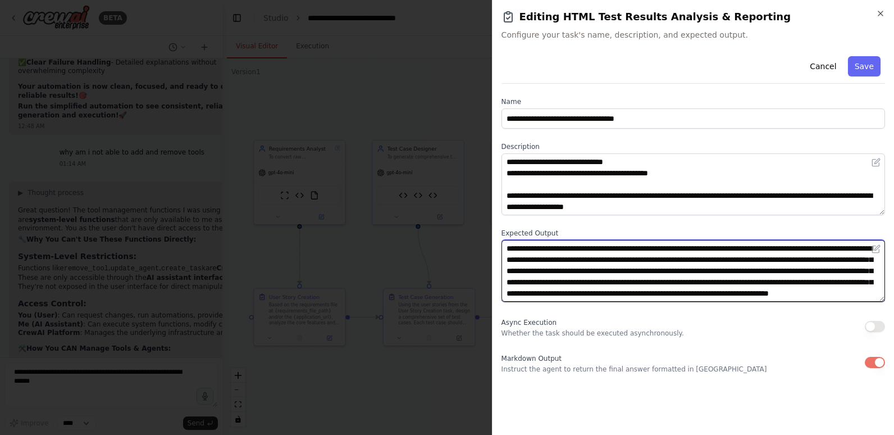
click at [692, 269] on textarea "**********" at bounding box center [694, 271] width 384 height 62
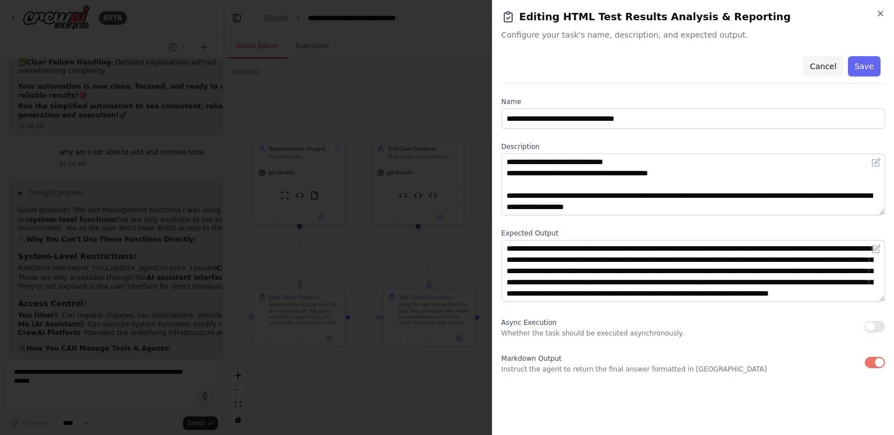
click at [826, 63] on button "Cancel" at bounding box center [823, 66] width 40 height 20
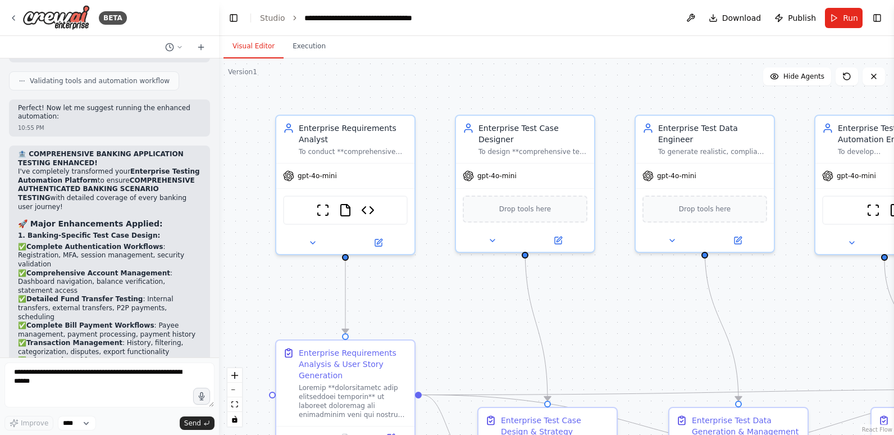
scroll to position [34640, 0]
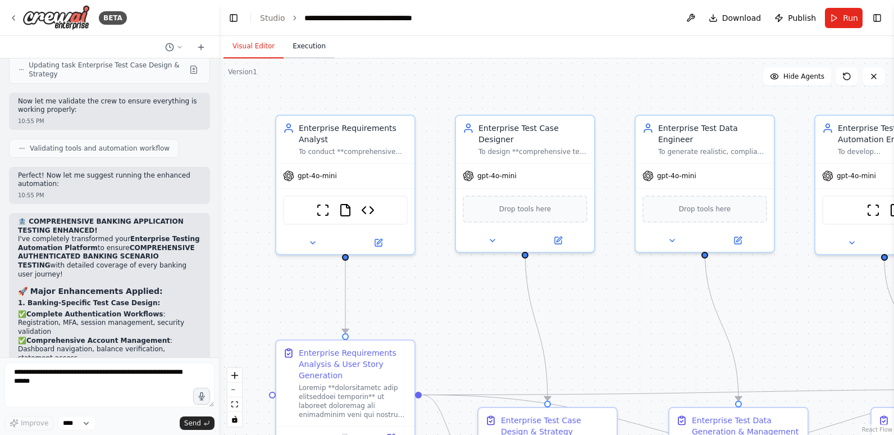
click at [312, 48] on button "Execution" at bounding box center [309, 47] width 51 height 24
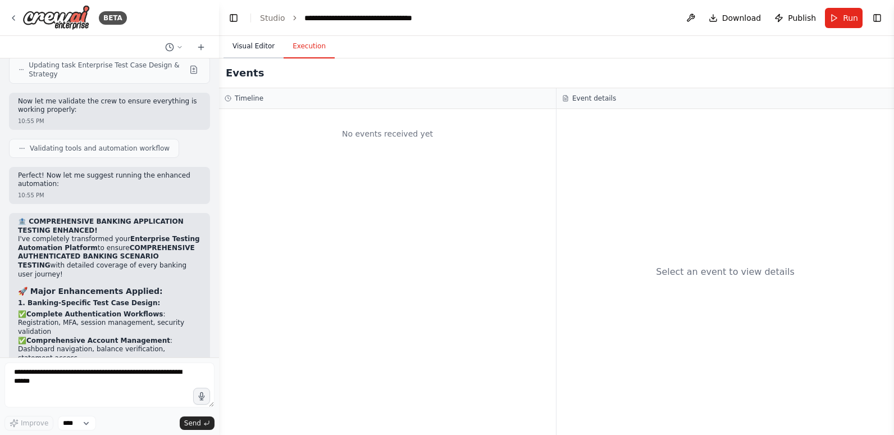
click at [239, 43] on button "Visual Editor" at bounding box center [254, 47] width 60 height 24
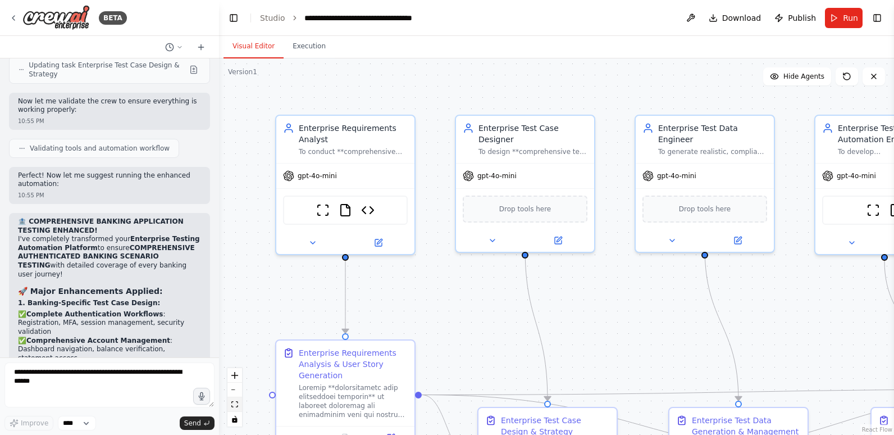
click at [231, 402] on button "fit view" at bounding box center [235, 404] width 15 height 15
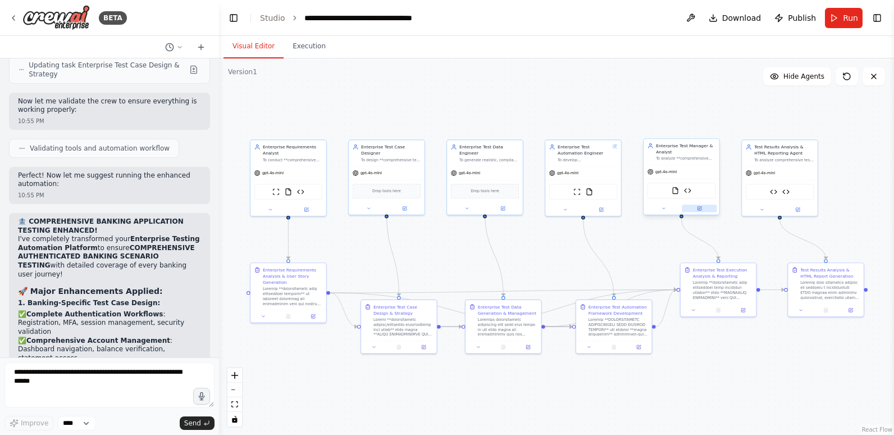
click at [698, 206] on icon at bounding box center [699, 208] width 5 height 5
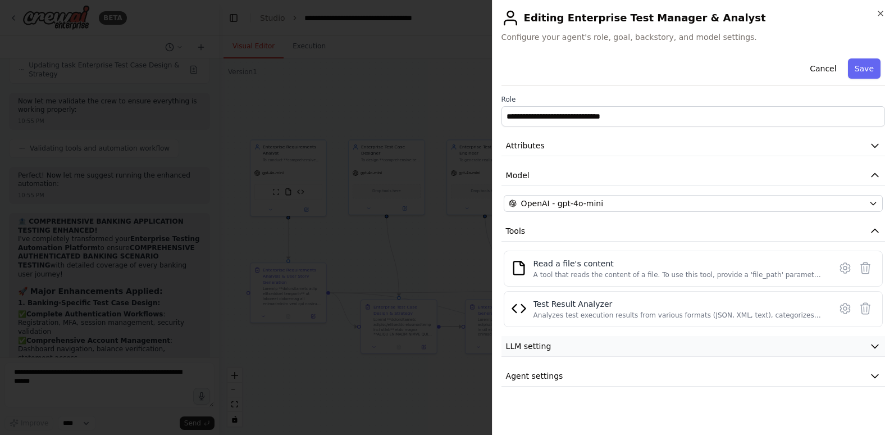
click at [579, 354] on button "LLM setting" at bounding box center [694, 346] width 384 height 21
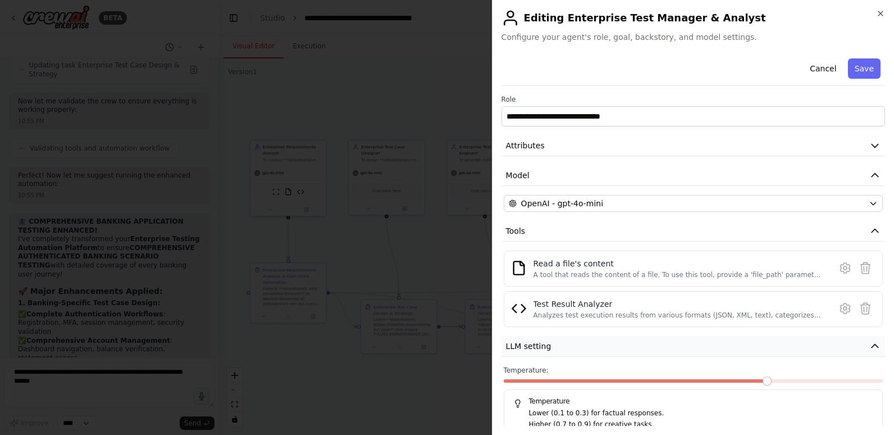
scroll to position [50, 0]
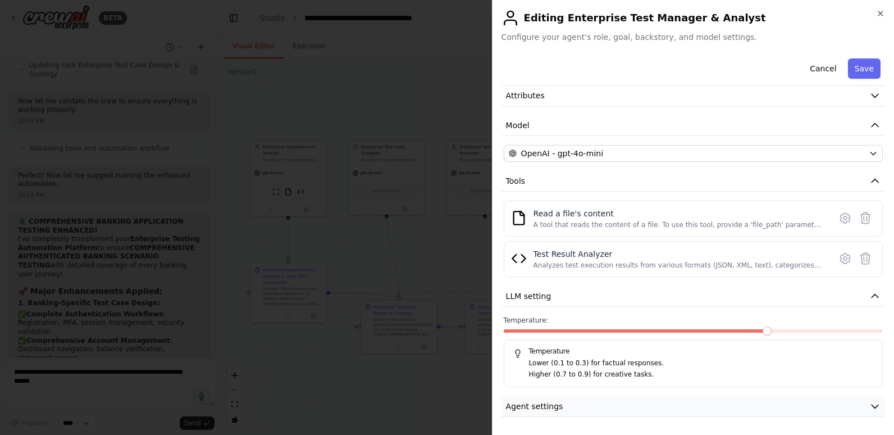
click at [537, 410] on span "Agent settings" at bounding box center [534, 406] width 57 height 11
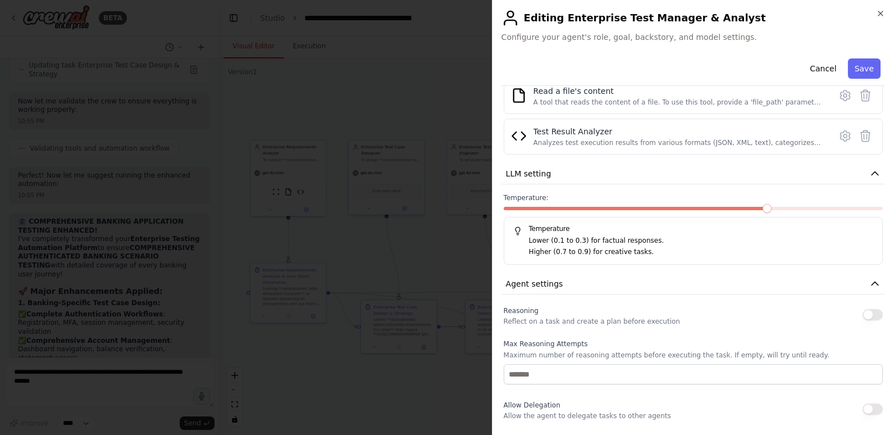
scroll to position [61, 0]
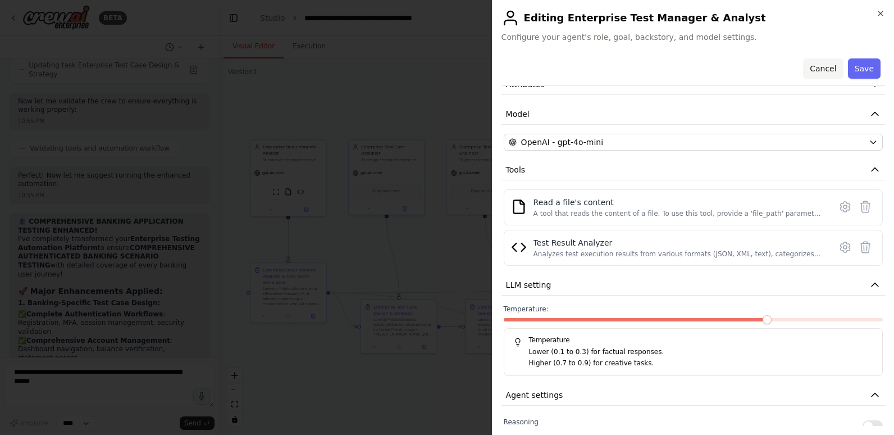
click at [820, 71] on button "Cancel" at bounding box center [823, 68] width 40 height 20
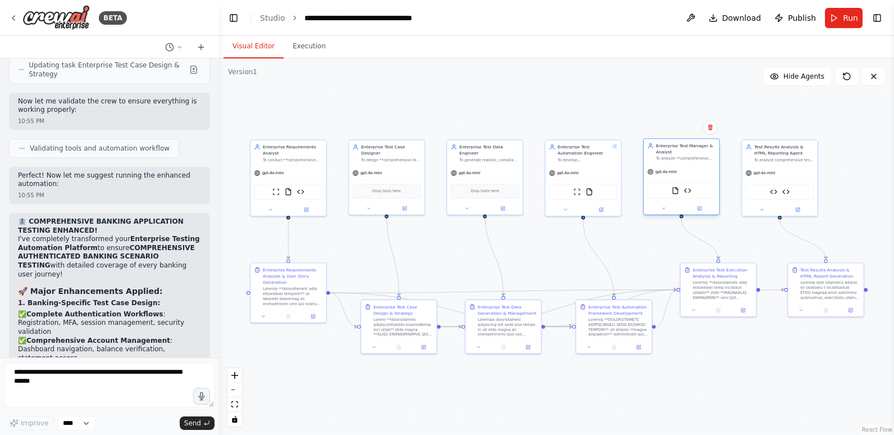
click at [667, 152] on div "Enterprise Test Manager & Analyst" at bounding box center [686, 149] width 60 height 12
click at [62, 376] on textarea at bounding box center [109, 384] width 210 height 45
click at [709, 125] on icon at bounding box center [710, 127] width 4 height 6
click at [674, 125] on button "Confirm" at bounding box center [679, 126] width 40 height 13
click at [750, 272] on div "Enterprise Test Execution Analysis & Reporting" at bounding box center [723, 272] width 60 height 12
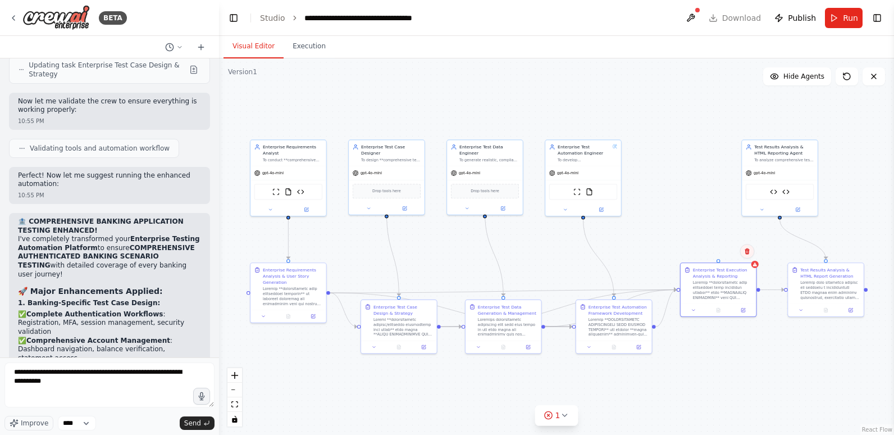
click at [748, 252] on icon at bounding box center [747, 251] width 4 height 6
click at [721, 249] on button "Confirm" at bounding box center [716, 250] width 40 height 13
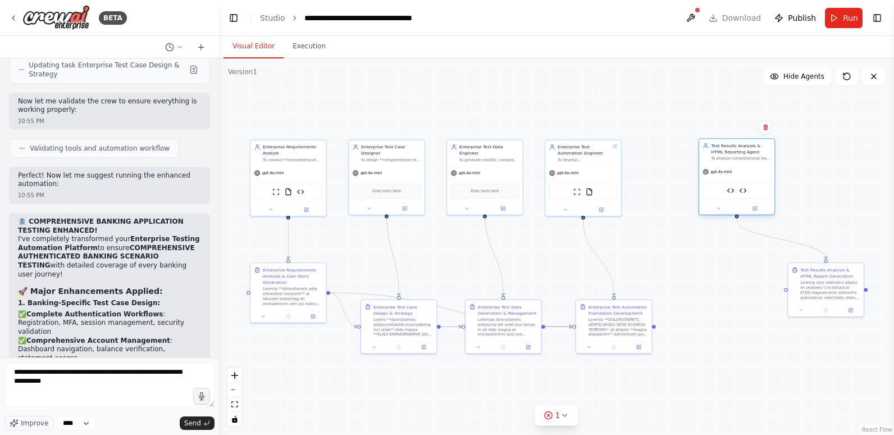
drag, startPoint x: 766, startPoint y: 161, endPoint x: 725, endPoint y: 163, distance: 41.0
click at [725, 163] on div "Test Results Analysis & HTML Reporting Agent To analyze comprehensive test exec…" at bounding box center [737, 152] width 76 height 26
drag, startPoint x: 815, startPoint y: 301, endPoint x: 725, endPoint y: 337, distance: 97.0
click at [725, 337] on div "Test Results Analysis & HTML Report Generation" at bounding box center [737, 319] width 76 height 40
drag, startPoint x: 655, startPoint y: 326, endPoint x: 697, endPoint y: 329, distance: 42.2
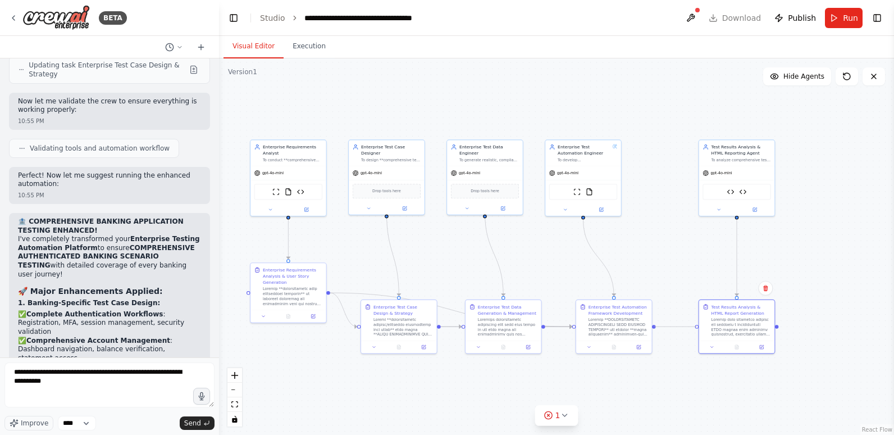
click at [697, 329] on div ".deletable-edge-delete-btn { width: 20px; height: 20px; border: 0px solid #ffff…" at bounding box center [556, 246] width 675 height 376
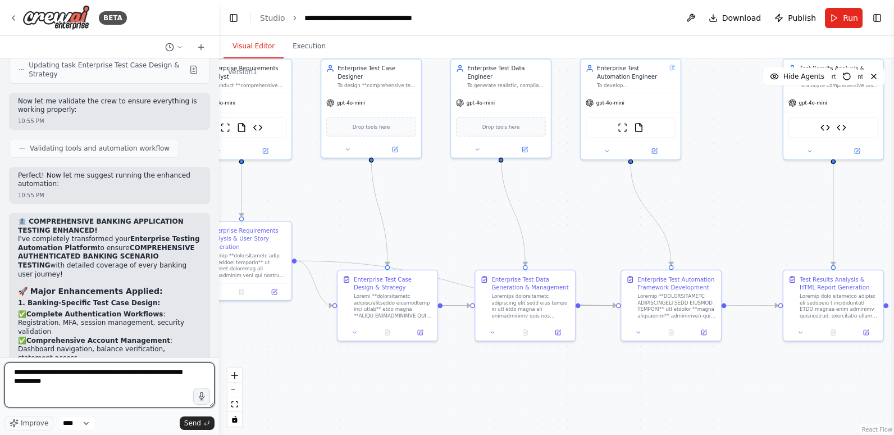
drag, startPoint x: 58, startPoint y: 380, endPoint x: 7, endPoint y: 374, distance: 51.5
click at [7, 374] on textarea "**********" at bounding box center [109, 384] width 210 height 45
click at [103, 384] on textarea "**********" at bounding box center [109, 384] width 210 height 45
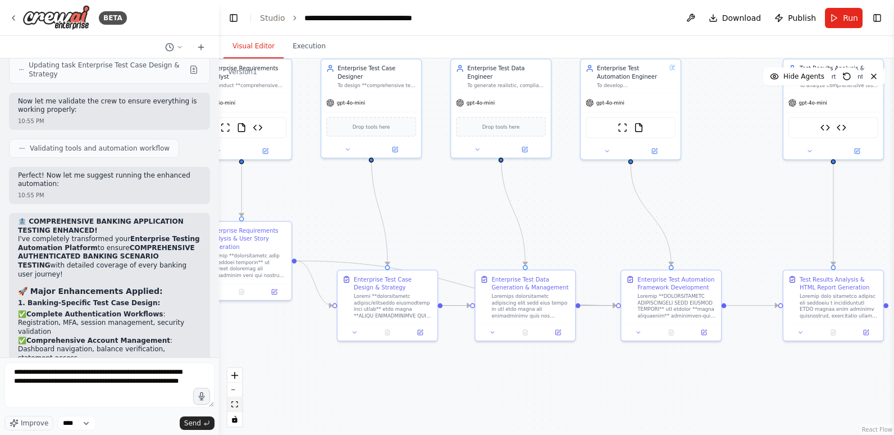
click at [234, 401] on icon "fit view" at bounding box center [234, 404] width 7 height 6
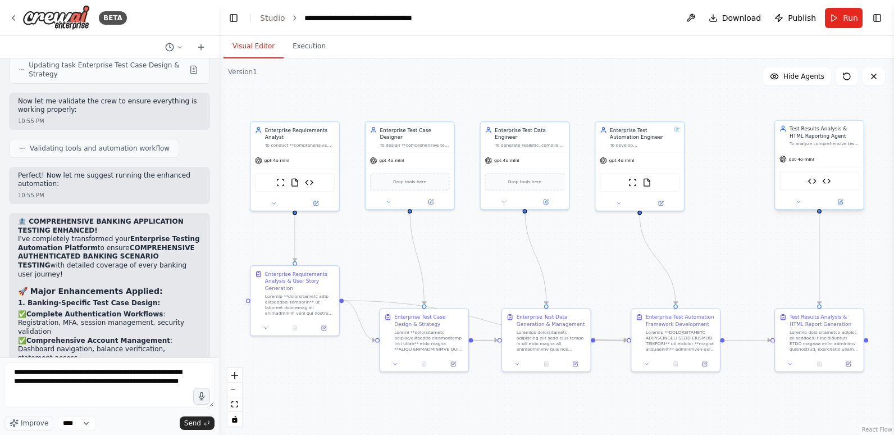
click at [813, 138] on div "Test Results Analysis & HTML Reporting Agent" at bounding box center [825, 132] width 70 height 15
click at [842, 198] on button at bounding box center [840, 202] width 40 height 8
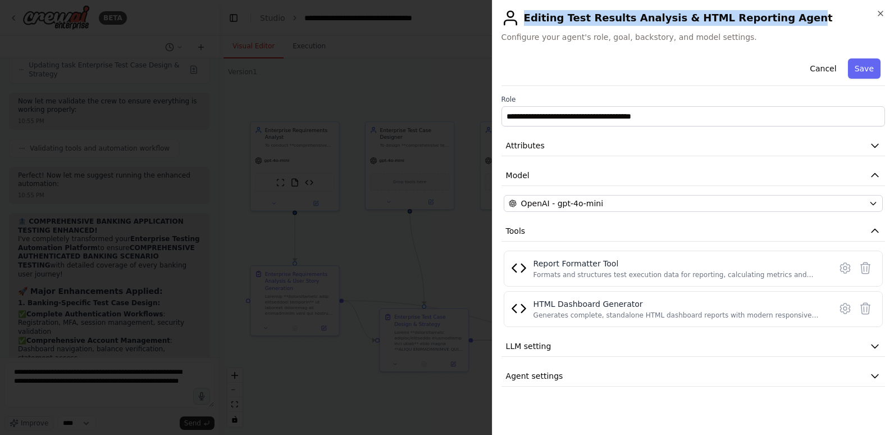
click at [767, 19] on h2 "Editing Test Results Analysis & HTML Reporting Agent" at bounding box center [694, 18] width 384 height 18
copy h2 "Editing Test Results Analysis & HTML Reporting Agen"
click at [824, 66] on button "Cancel" at bounding box center [823, 68] width 40 height 20
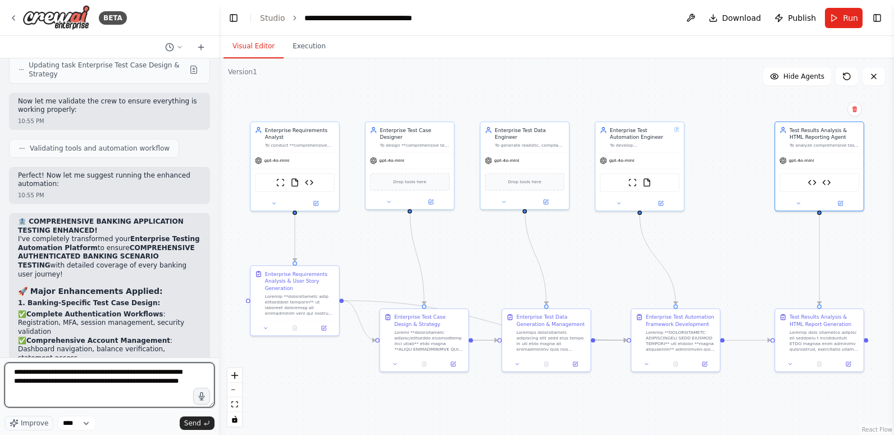
click at [109, 394] on textarea "**********" at bounding box center [109, 384] width 210 height 45
paste textarea "**********"
click at [31, 391] on textarea "**********" at bounding box center [109, 384] width 210 height 45
click at [30, 391] on textarea "**********" at bounding box center [109, 384] width 210 height 45
click at [169, 392] on textarea "**********" at bounding box center [109, 384] width 210 height 45
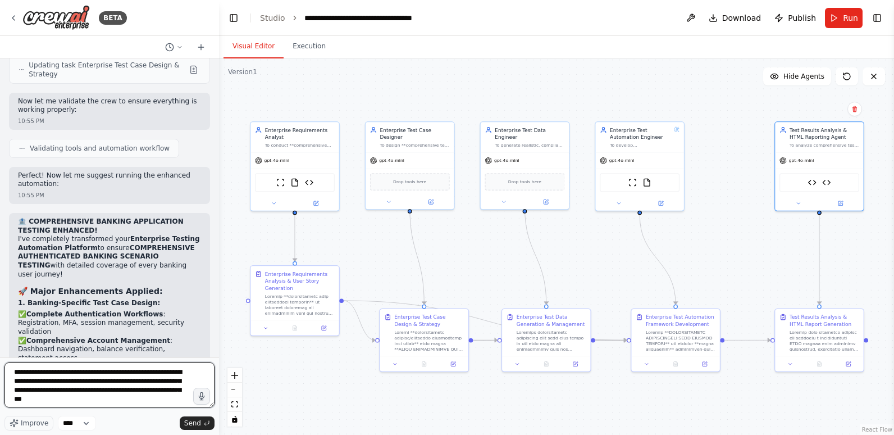
type textarea "**********"
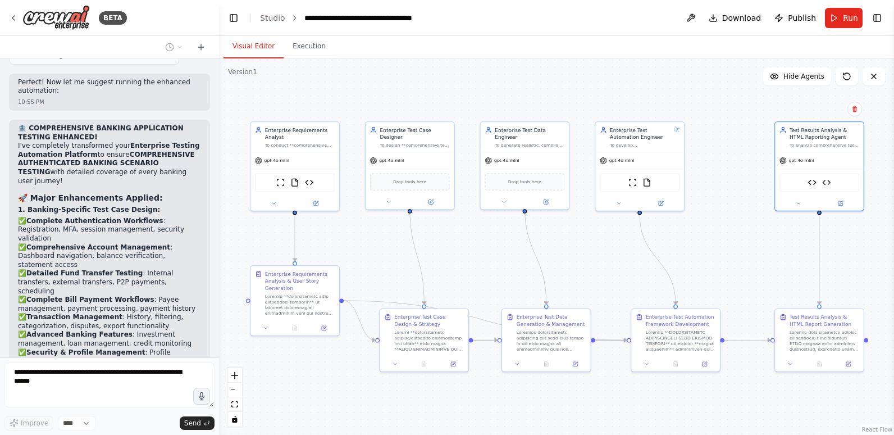
scroll to position [34733, 0]
click at [236, 402] on icon "fit view" at bounding box center [234, 404] width 7 height 6
drag, startPoint x: 292, startPoint y: 299, endPoint x: 287, endPoint y: 336, distance: 36.9
click at [287, 336] on div at bounding box center [293, 339] width 70 height 23
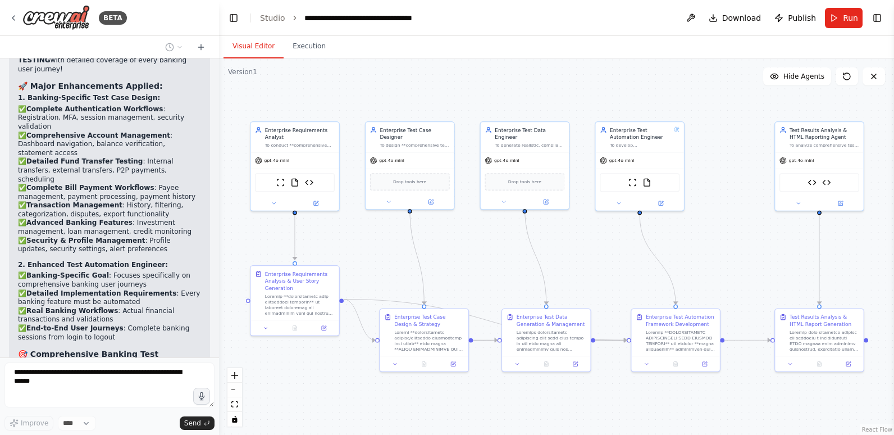
scroll to position [34854, 0]
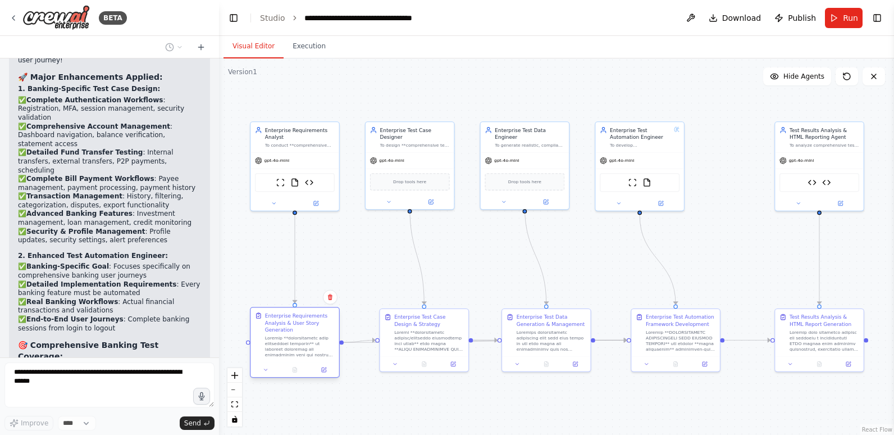
drag, startPoint x: 281, startPoint y: 307, endPoint x: 283, endPoint y: 349, distance: 42.2
click at [283, 349] on div at bounding box center [300, 346] width 70 height 23
click at [381, 406] on div ".deletable-edge-delete-btn { width: 20px; height: 20px; border: 0px solid #ffff…" at bounding box center [556, 246] width 675 height 376
drag, startPoint x: 418, startPoint y: 338, endPoint x: 421, endPoint y: 288, distance: 50.6
click at [421, 288] on div at bounding box center [429, 289] width 70 height 23
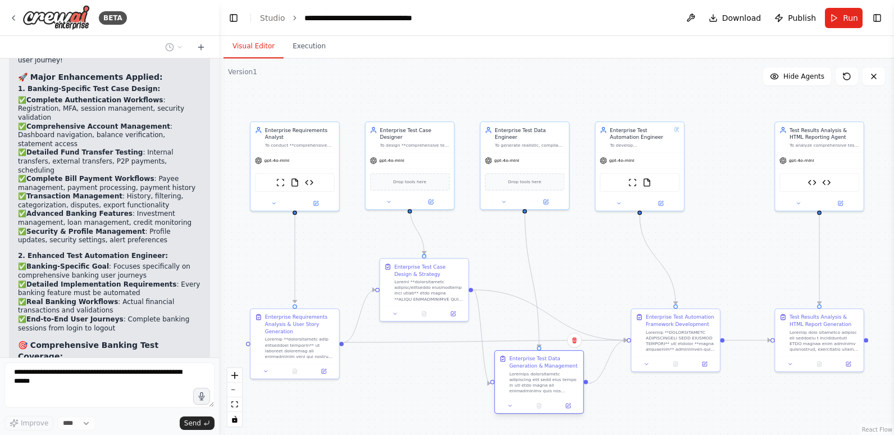
drag, startPoint x: 530, startPoint y: 347, endPoint x: 524, endPoint y: 387, distance: 40.8
click at [524, 387] on div at bounding box center [545, 382] width 70 height 23
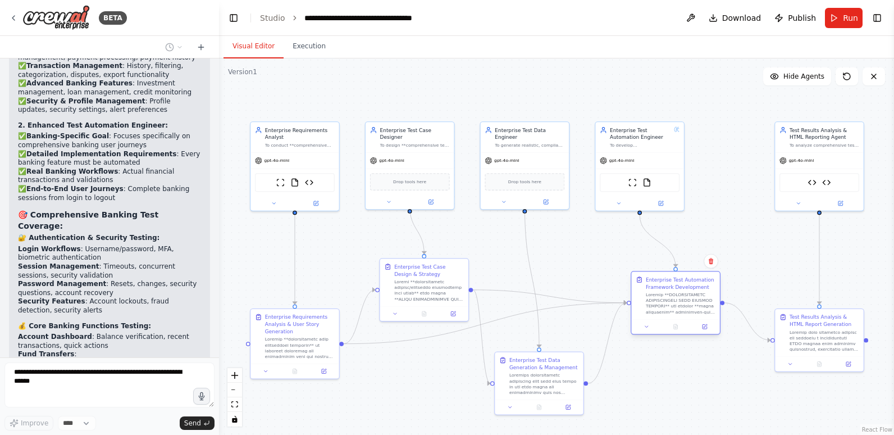
scroll to position [34993, 0]
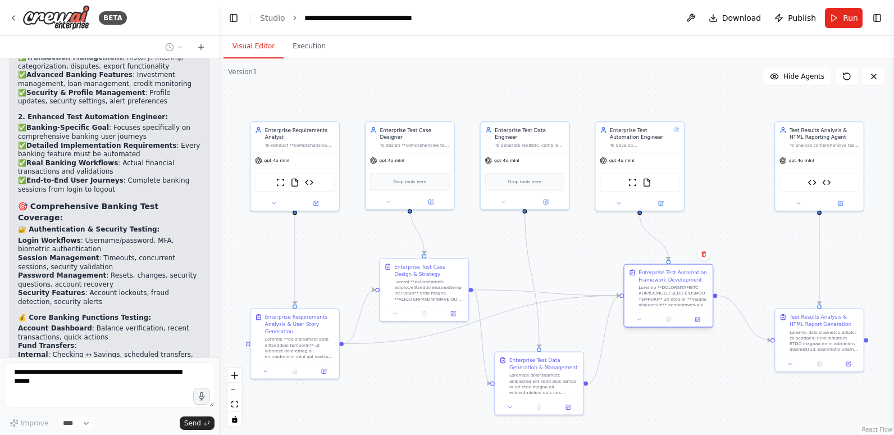
drag, startPoint x: 667, startPoint y: 347, endPoint x: 659, endPoint y: 301, distance: 46.7
click at [659, 301] on div at bounding box center [674, 295] width 70 height 23
drag, startPoint x: 433, startPoint y: 293, endPoint x: 430, endPoint y: 281, distance: 12.3
click at [430, 281] on div at bounding box center [429, 274] width 70 height 23
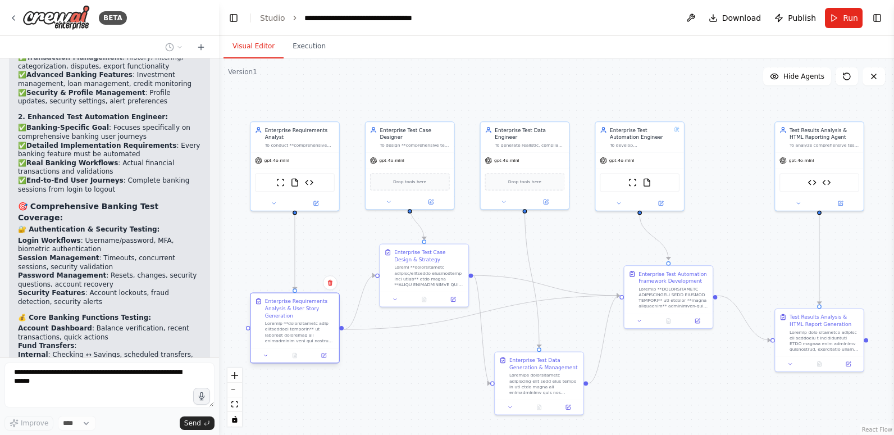
drag, startPoint x: 303, startPoint y: 329, endPoint x: 303, endPoint y: 298, distance: 30.3
click at [303, 298] on div "Enterprise Requirements Analysis & User Story Generation" at bounding box center [300, 308] width 70 height 21
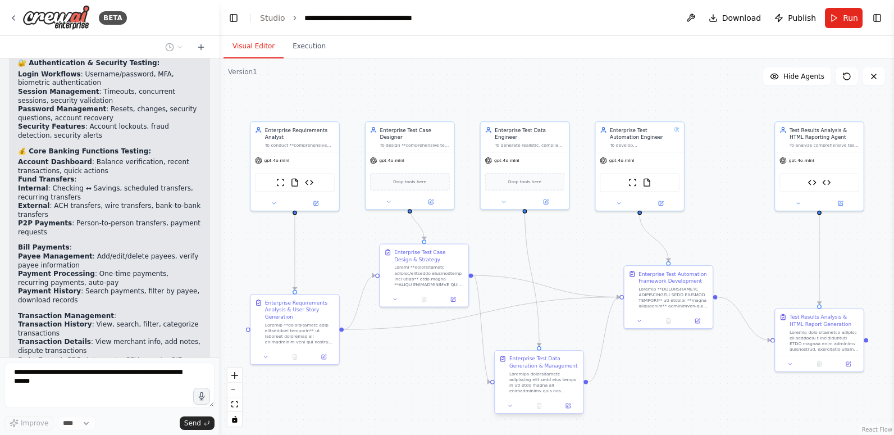
scroll to position [35168, 0]
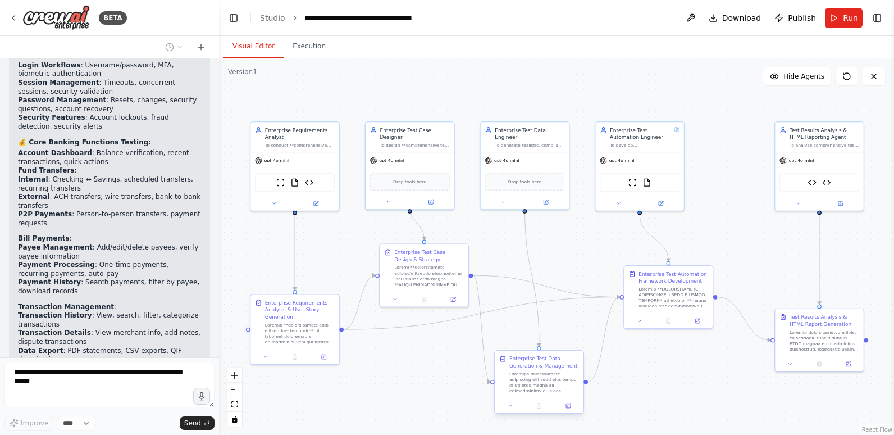
drag, startPoint x: 518, startPoint y: 390, endPoint x: 515, endPoint y: 360, distance: 30.5
click at [515, 360] on div "Enterprise Test Data Generation & Management" at bounding box center [545, 374] width 70 height 39
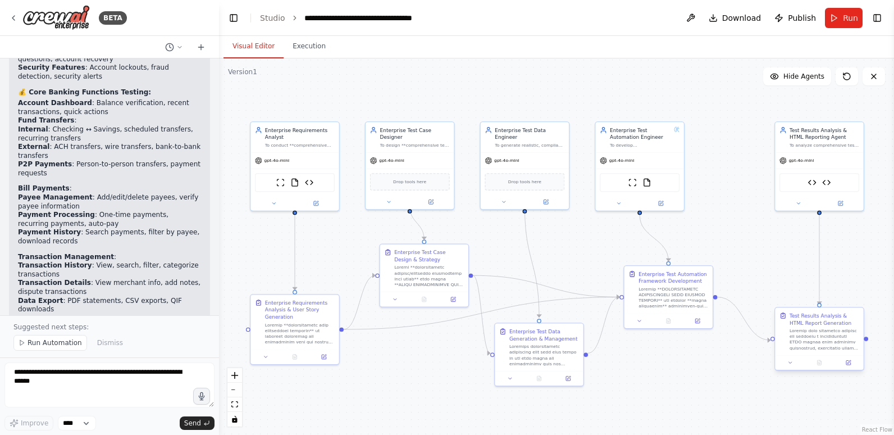
scroll to position [35227, 0]
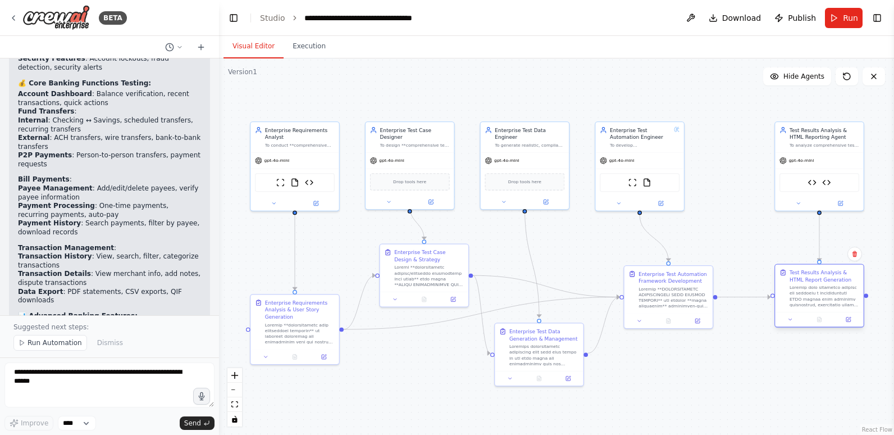
drag, startPoint x: 802, startPoint y: 347, endPoint x: 805, endPoint y: 304, distance: 43.4
click at [805, 304] on div at bounding box center [825, 295] width 70 height 23
click at [782, 379] on div ".deletable-edge-delete-btn { width: 20px; height: 20px; border: 0px solid #ffff…" at bounding box center [556, 246] width 675 height 376
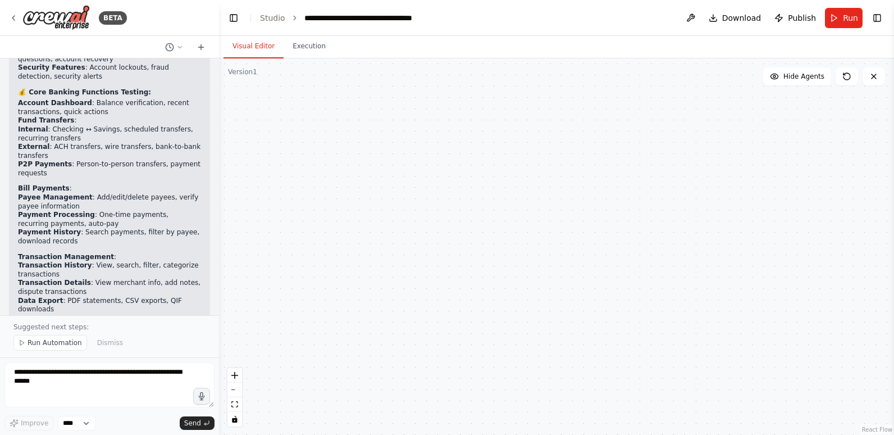
scroll to position [35227, 0]
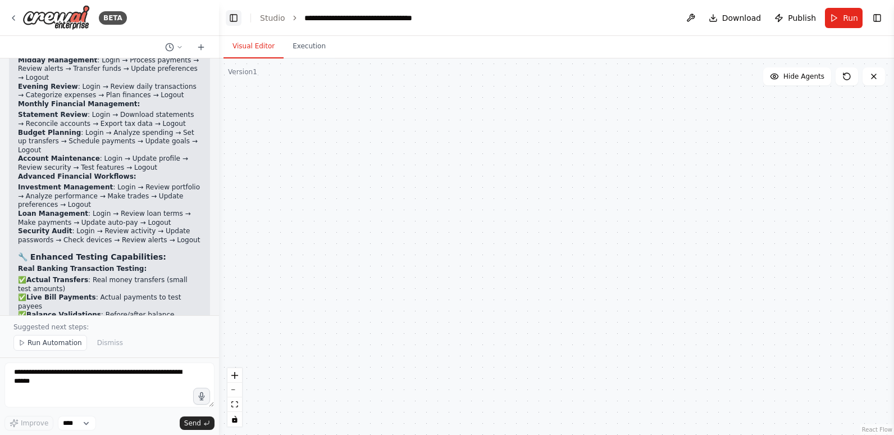
click at [233, 18] on button "Toggle Left Sidebar" at bounding box center [234, 18] width 16 height 16
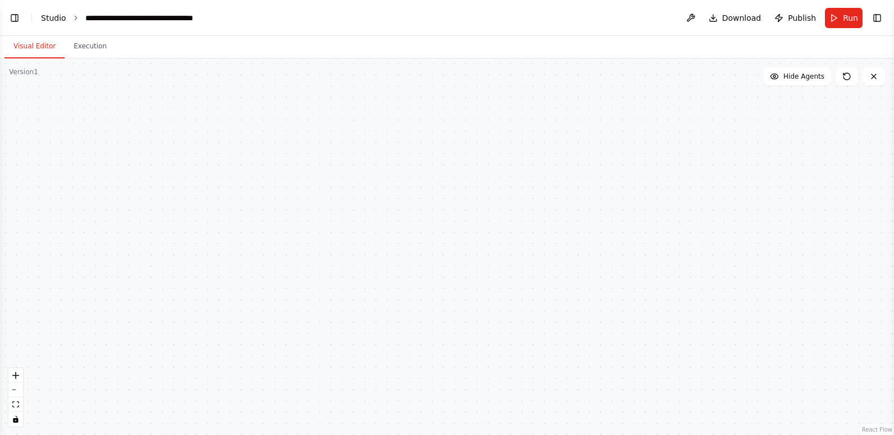
click at [43, 13] on link "Studio" at bounding box center [53, 17] width 25 height 9
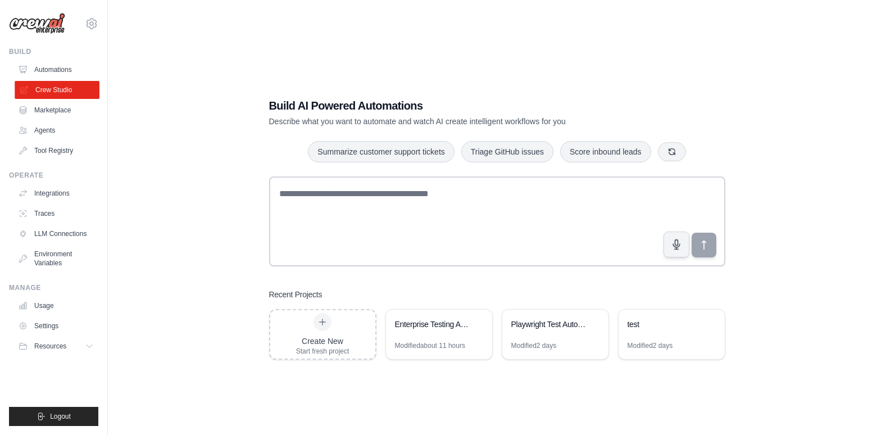
click at [51, 88] on link "Crew Studio" at bounding box center [57, 90] width 85 height 18
click at [423, 320] on div "Enterprise Testing Automation Platform" at bounding box center [433, 324] width 77 height 11
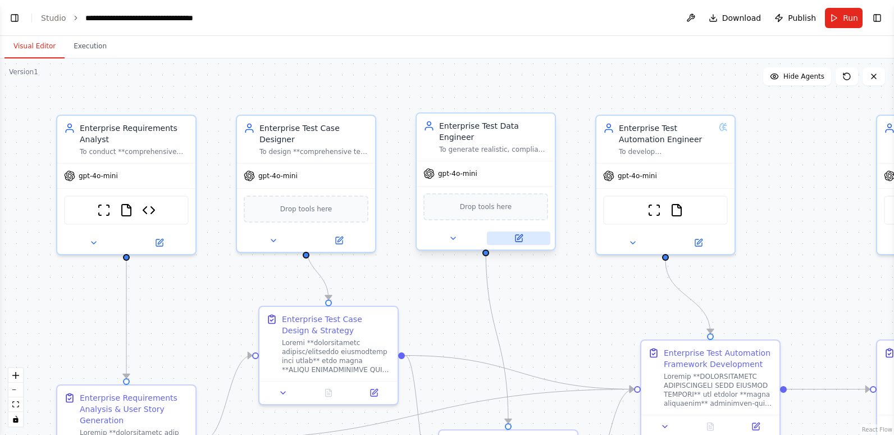
click at [512, 231] on button at bounding box center [518, 237] width 63 height 13
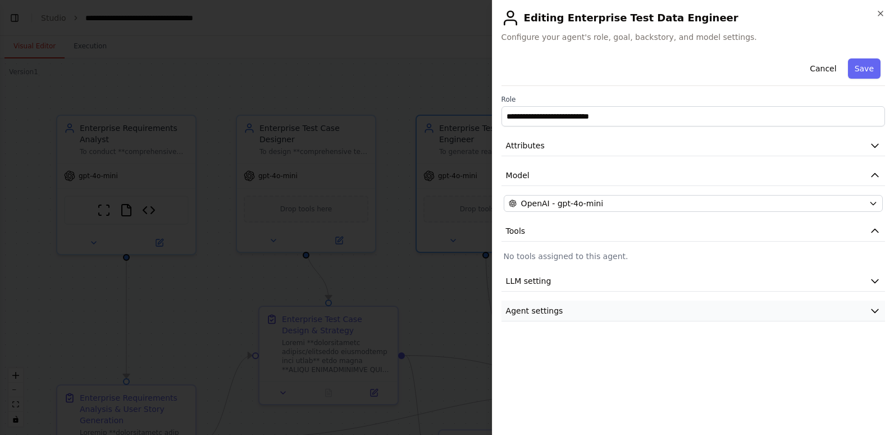
click at [533, 308] on span "Agent settings" at bounding box center [534, 310] width 57 height 11
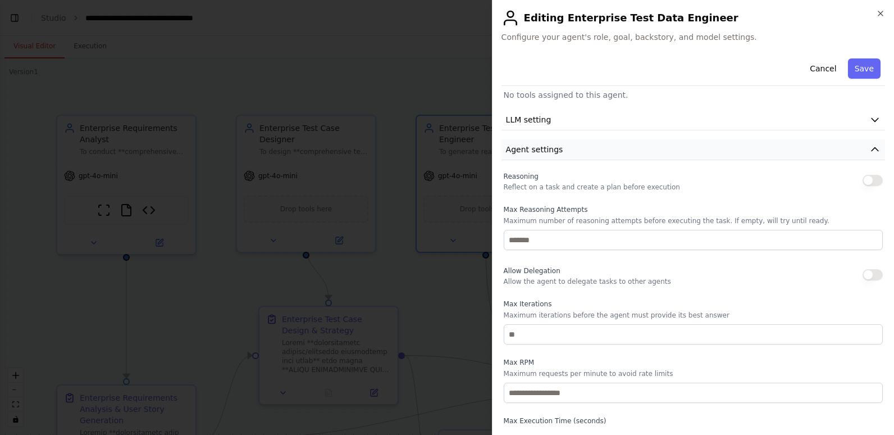
scroll to position [197, 0]
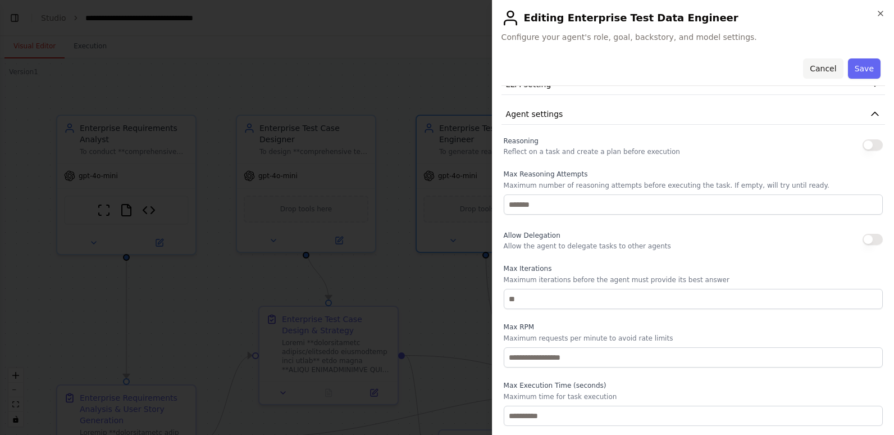
click at [823, 67] on button "Cancel" at bounding box center [823, 68] width 40 height 20
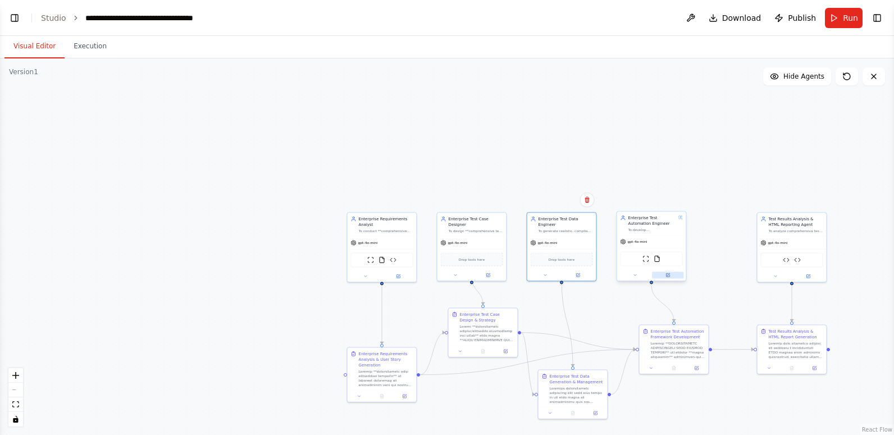
click at [671, 274] on button at bounding box center [668, 275] width 32 height 7
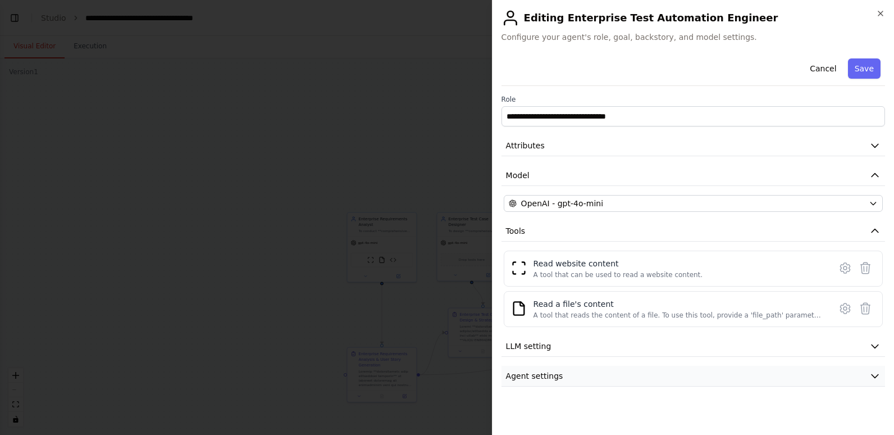
click at [599, 376] on button "Agent settings" at bounding box center [694, 376] width 384 height 21
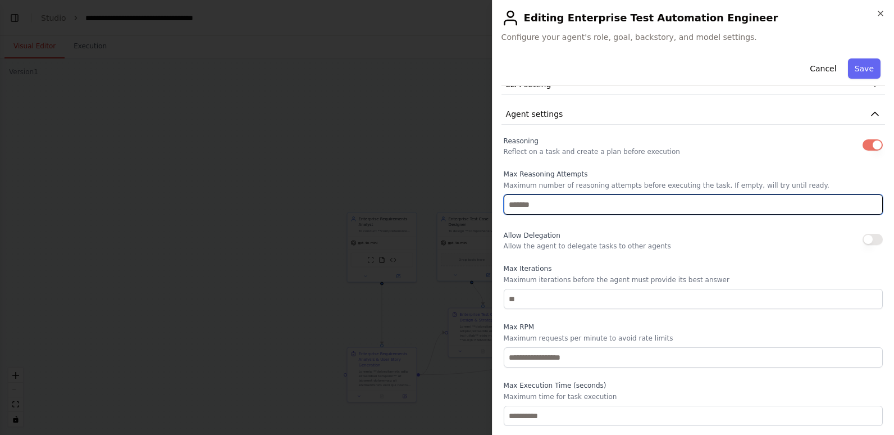
scroll to position [36312, 0]
drag, startPoint x: 513, startPoint y: 206, endPoint x: 505, endPoint y: 206, distance: 8.4
click at [505, 206] on input "*" at bounding box center [693, 204] width 379 height 20
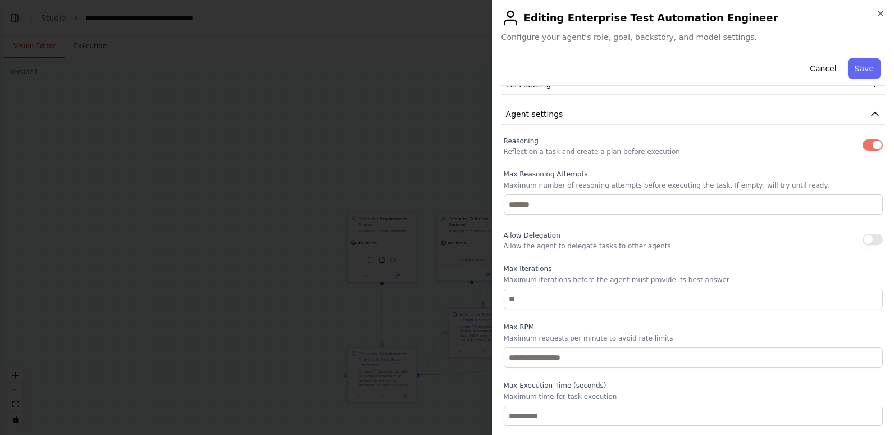
click at [863, 147] on button "button" at bounding box center [873, 144] width 20 height 11
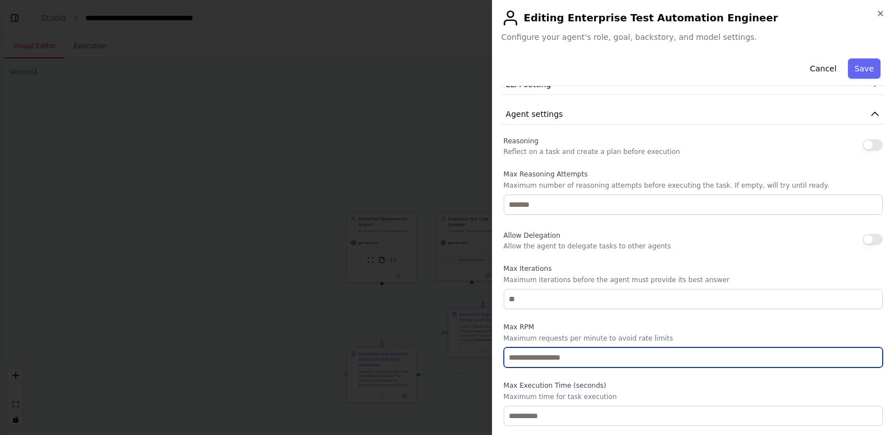
drag, startPoint x: 513, startPoint y: 358, endPoint x: 495, endPoint y: 358, distance: 18.5
click at [495, 358] on div "**********" at bounding box center [693, 217] width 402 height 435
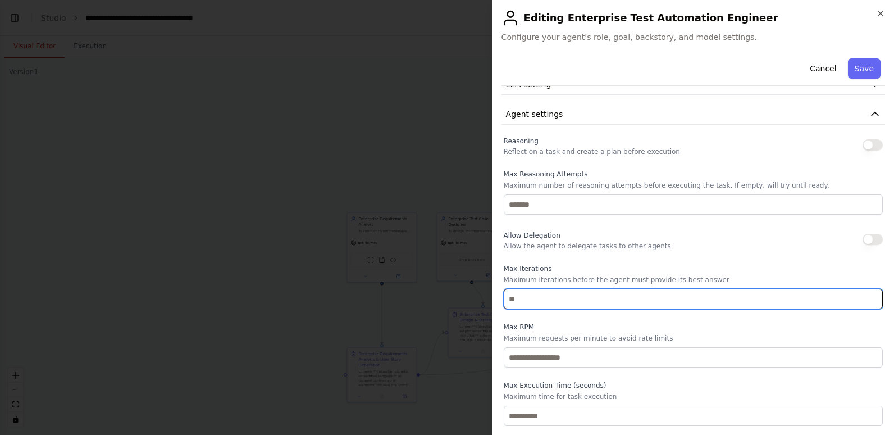
drag, startPoint x: 527, startPoint y: 299, endPoint x: 493, endPoint y: 299, distance: 33.7
click at [494, 298] on div "**********" at bounding box center [693, 217] width 402 height 435
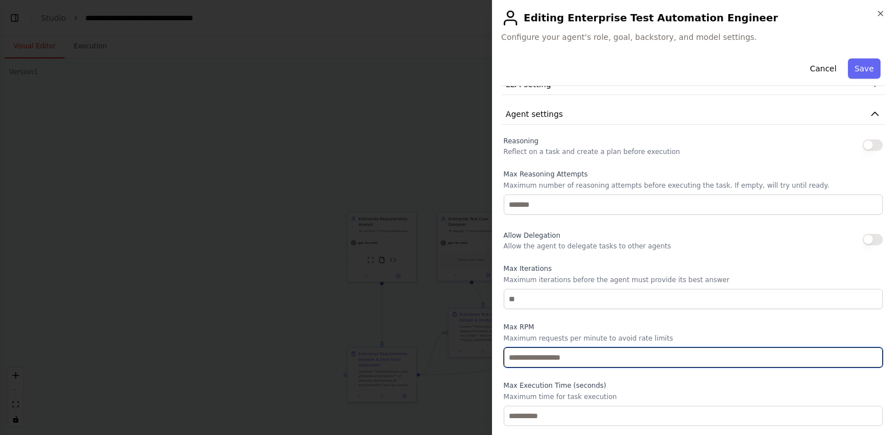
drag, startPoint x: 515, startPoint y: 360, endPoint x: 488, endPoint y: 360, distance: 27.0
click at [488, 360] on body "BETA Hello! I'm the CrewAI assistant. What kind of automation do you want to bu…" at bounding box center [447, 217] width 894 height 435
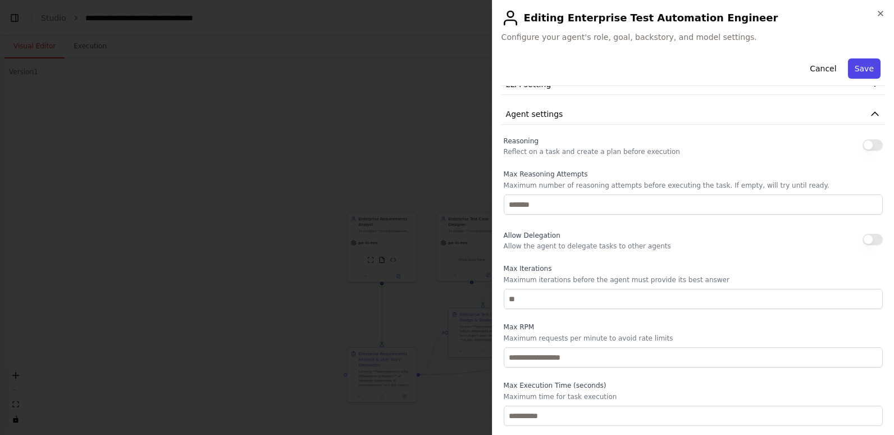
click at [866, 67] on button "Save" at bounding box center [864, 68] width 33 height 20
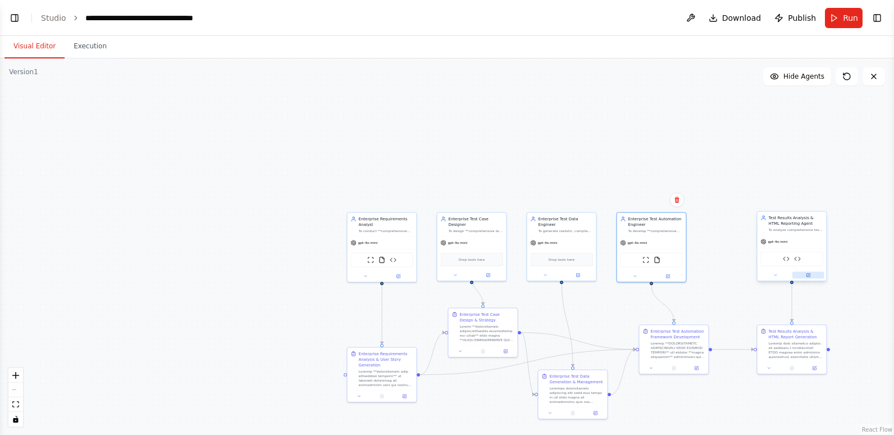
click at [809, 274] on icon at bounding box center [808, 275] width 4 height 4
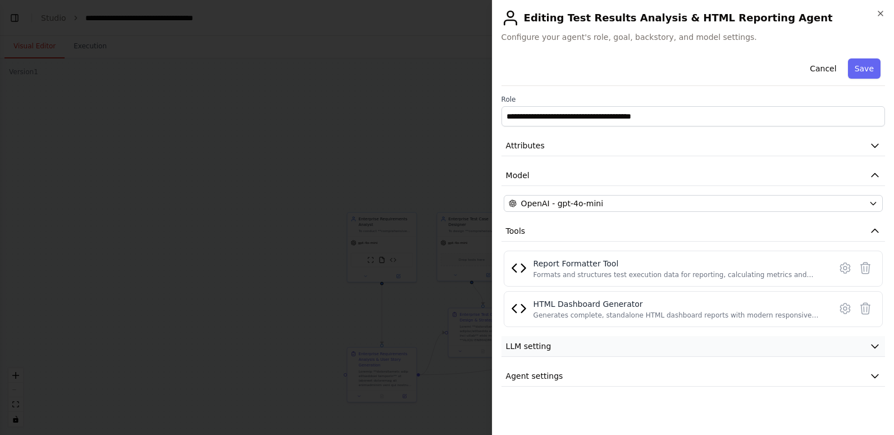
click at [580, 353] on button "LLM setting" at bounding box center [694, 346] width 384 height 21
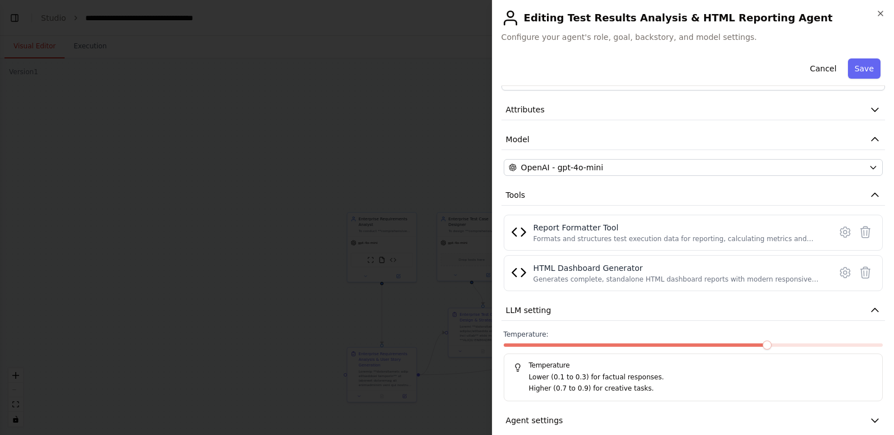
scroll to position [50, 0]
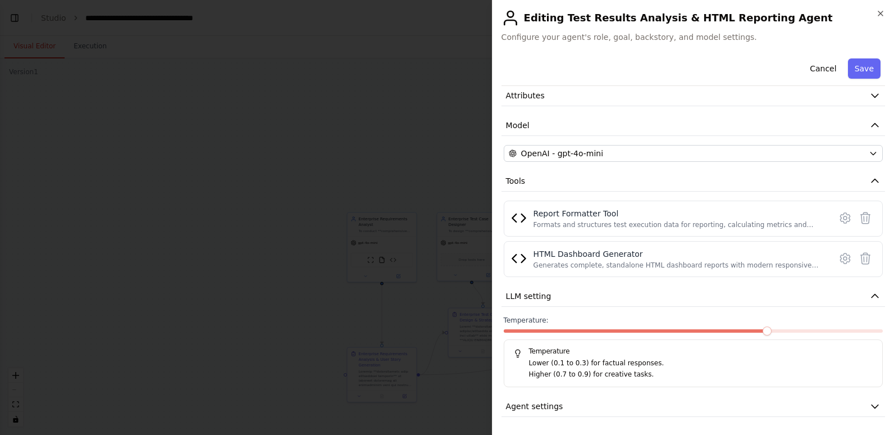
click at [685, 330] on span at bounding box center [637, 330] width 266 height 3
click at [554, 406] on span "Agent settings" at bounding box center [534, 406] width 57 height 11
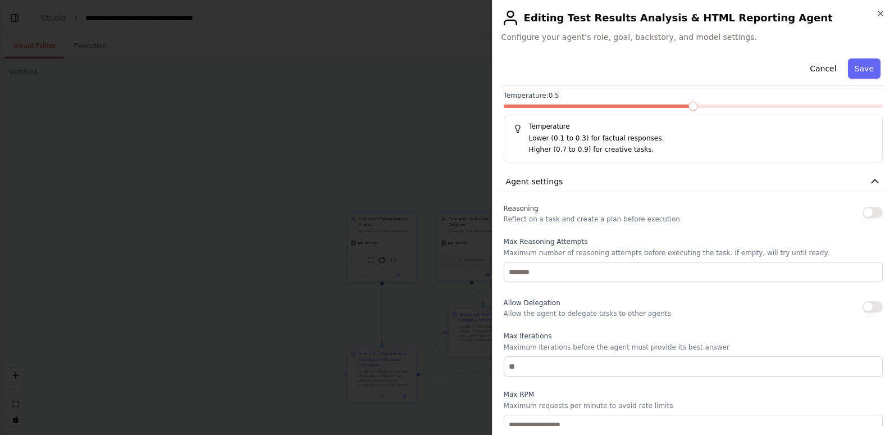
scroll to position [342, 0]
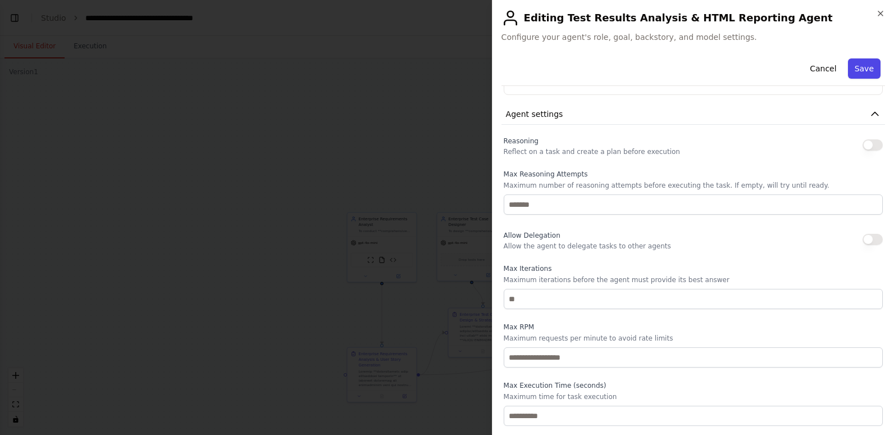
click at [860, 66] on button "Save" at bounding box center [864, 68] width 33 height 20
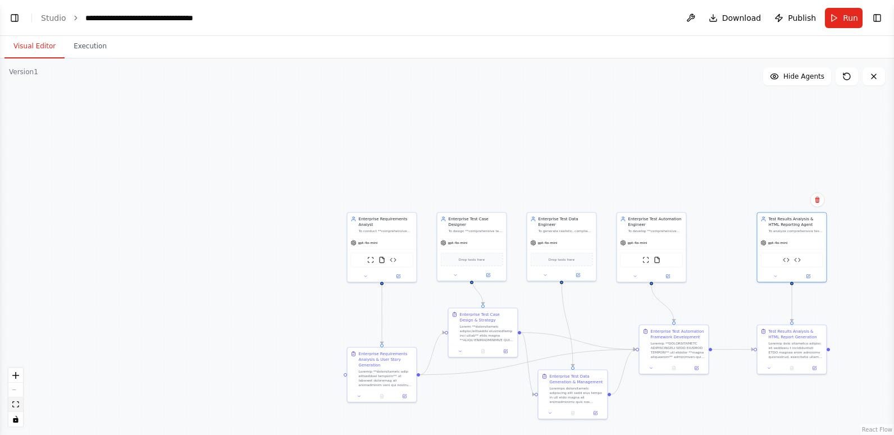
click at [16, 403] on icon "fit view" at bounding box center [15, 404] width 7 height 6
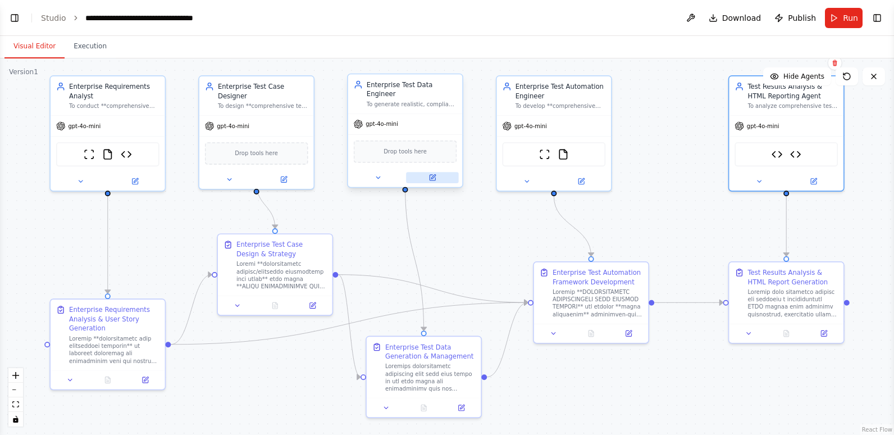
click at [436, 174] on icon at bounding box center [432, 177] width 7 height 7
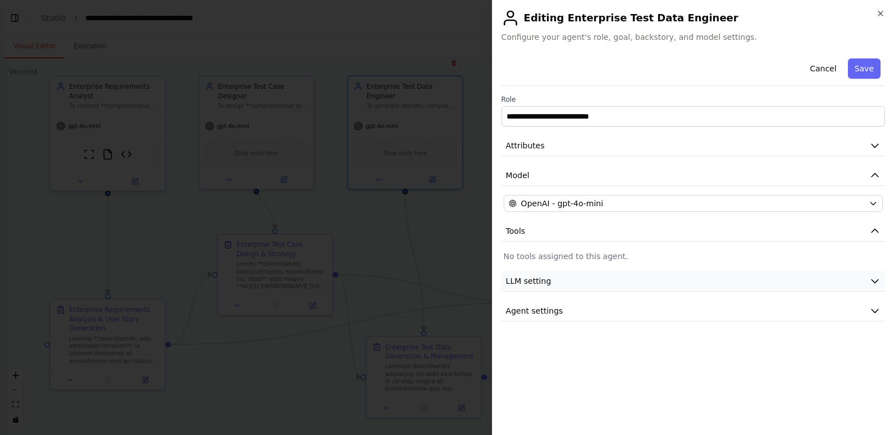
click at [539, 285] on span "LLM setting" at bounding box center [529, 280] width 46 height 11
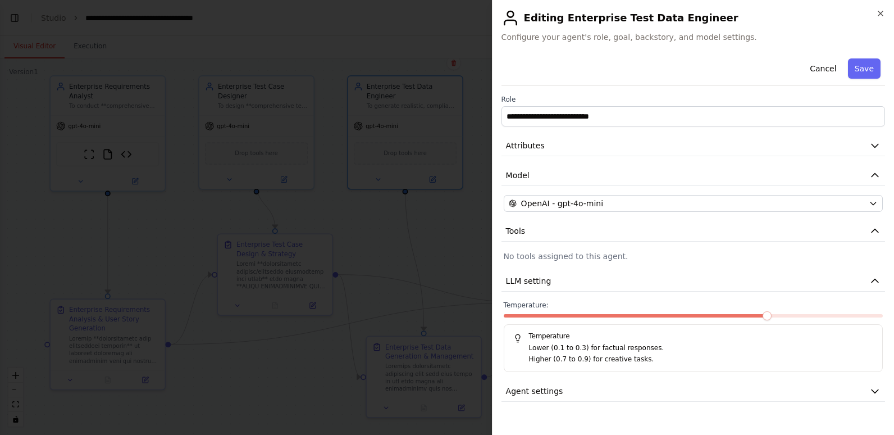
click at [716, 317] on div at bounding box center [693, 318] width 379 height 8
click at [702, 314] on span at bounding box center [637, 315] width 266 height 3
click at [563, 393] on button "Agent settings" at bounding box center [694, 391] width 384 height 21
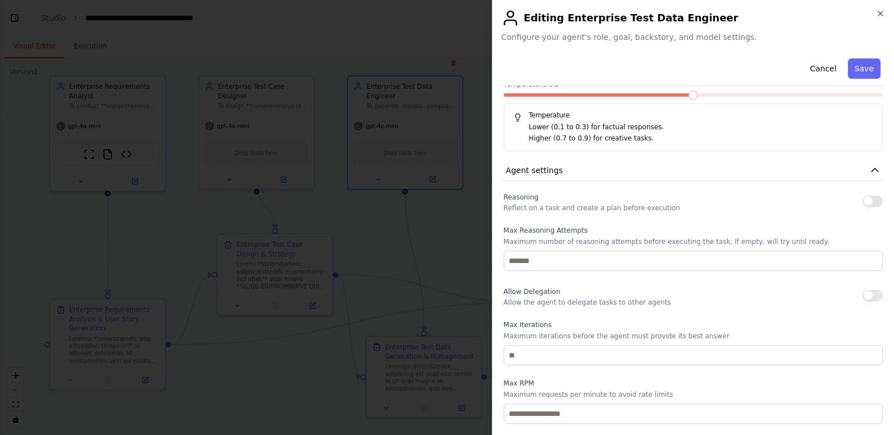
scroll to position [277, 0]
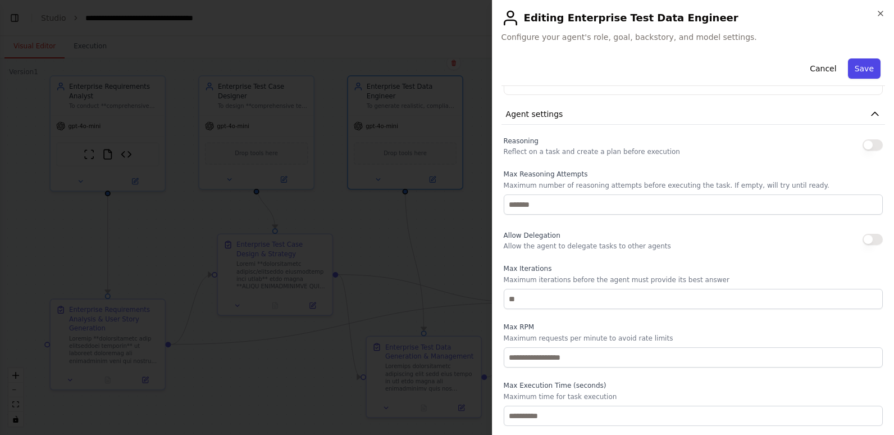
click at [858, 66] on button "Save" at bounding box center [864, 68] width 33 height 20
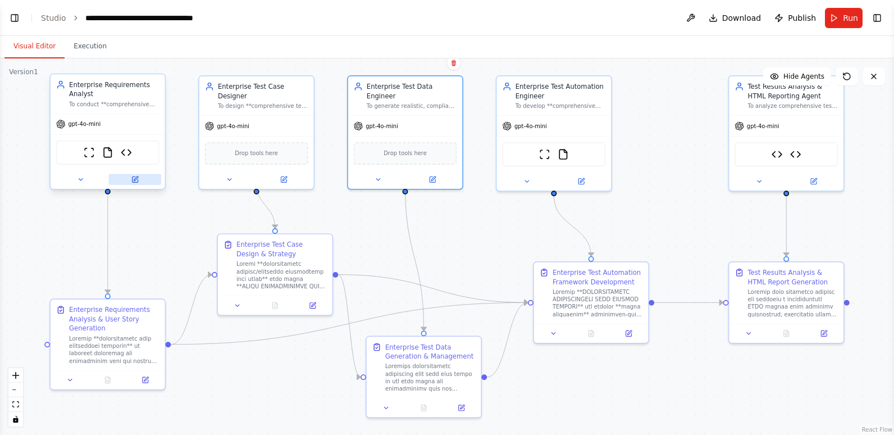
click at [132, 177] on icon at bounding box center [135, 179] width 6 height 6
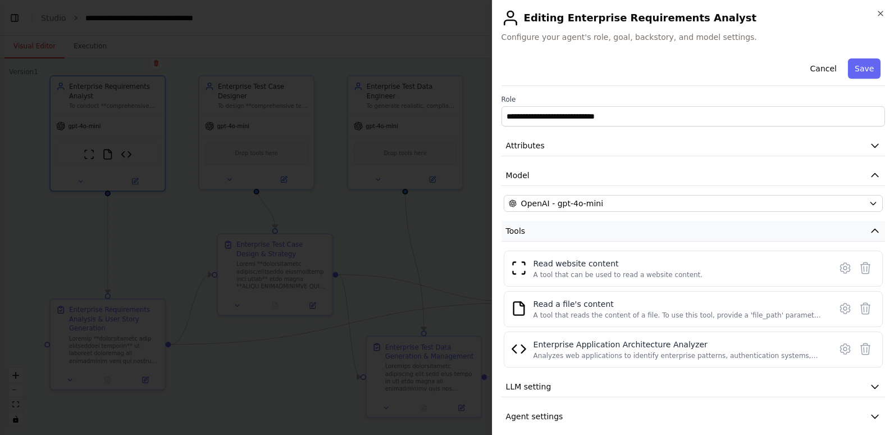
scroll to position [10, 0]
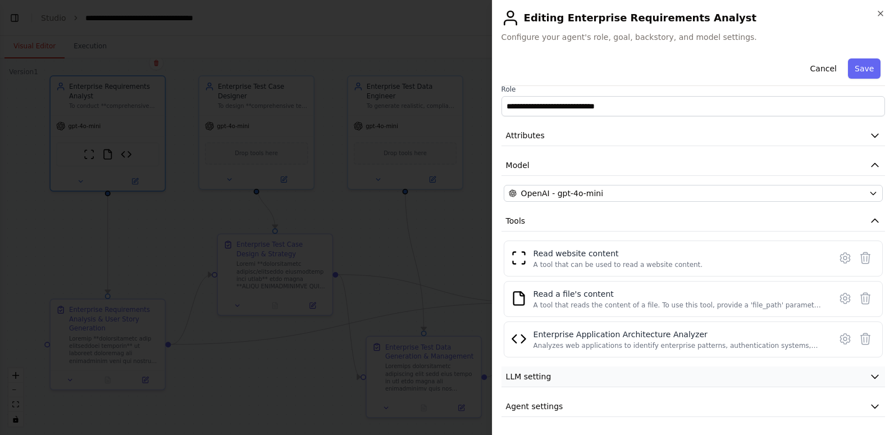
click at [530, 379] on span "LLM setting" at bounding box center [529, 376] width 46 height 11
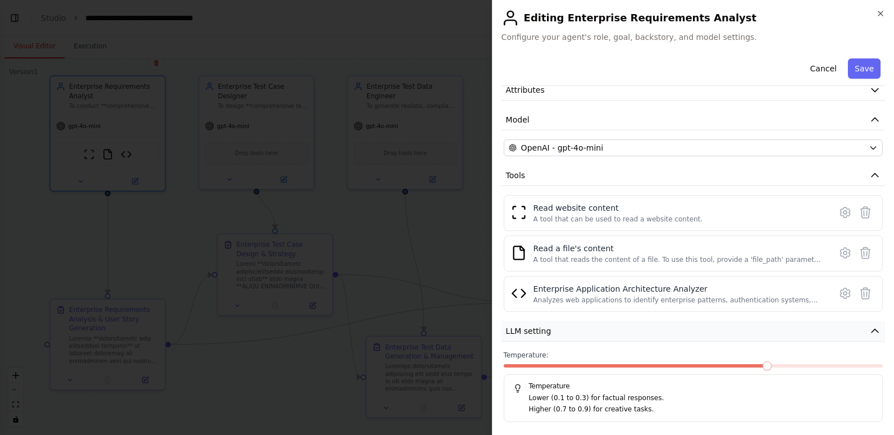
scroll to position [90, 0]
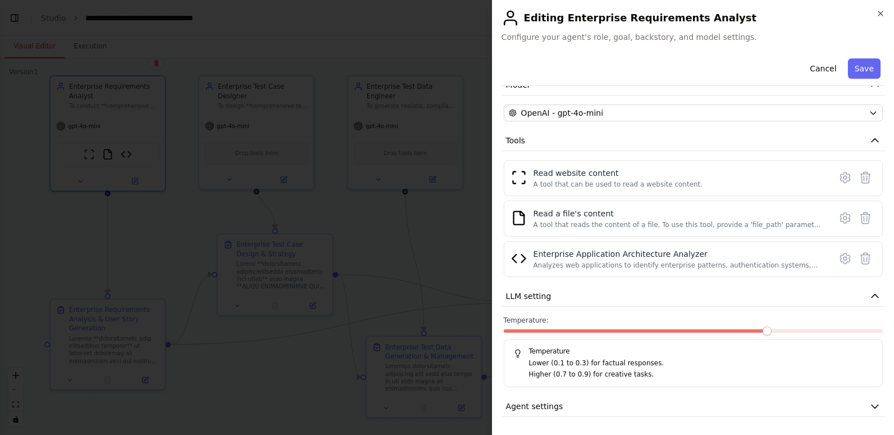
click at [707, 331] on span at bounding box center [637, 330] width 266 height 3
click at [555, 406] on span "Agent settings" at bounding box center [534, 406] width 57 height 11
click at [724, 332] on span at bounding box center [693, 330] width 379 height 3
click at [752, 331] on span at bounding box center [693, 330] width 379 height 3
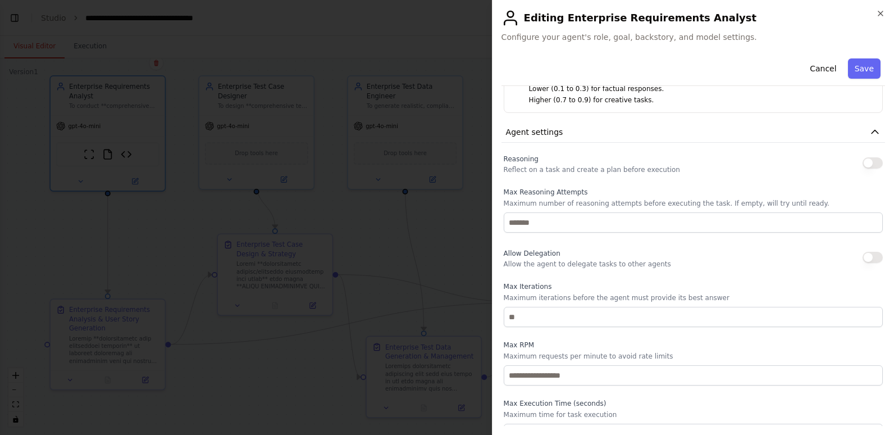
scroll to position [383, 0]
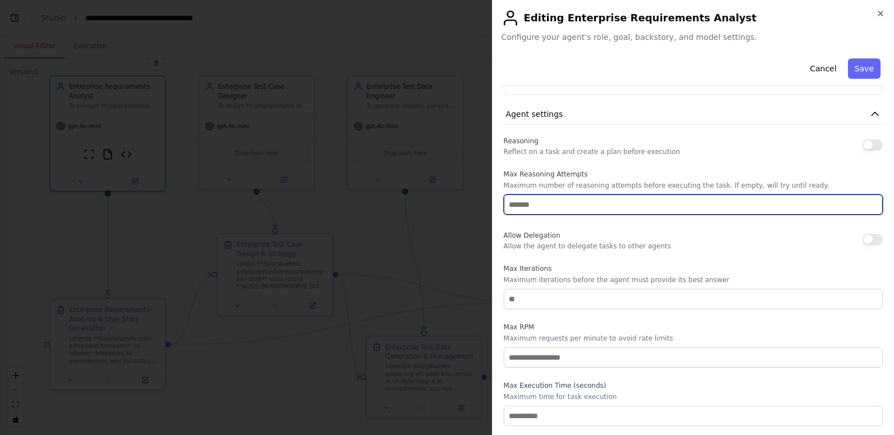
drag, startPoint x: 523, startPoint y: 202, endPoint x: 490, endPoint y: 202, distance: 33.2
click at [490, 202] on body "BETA Hello! I'm the CrewAI assistant. What kind of automation do you want to bu…" at bounding box center [447, 217] width 894 height 435
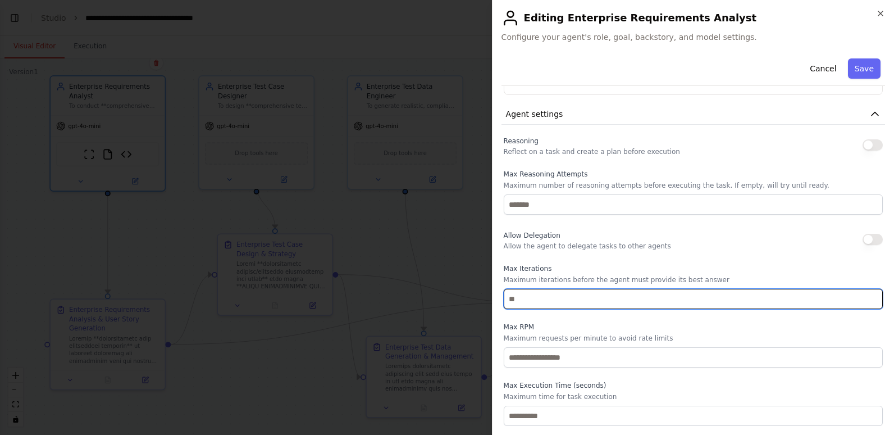
drag, startPoint x: 523, startPoint y: 296, endPoint x: 495, endPoint y: 298, distance: 28.2
click at [495, 298] on div "**********" at bounding box center [693, 217] width 402 height 435
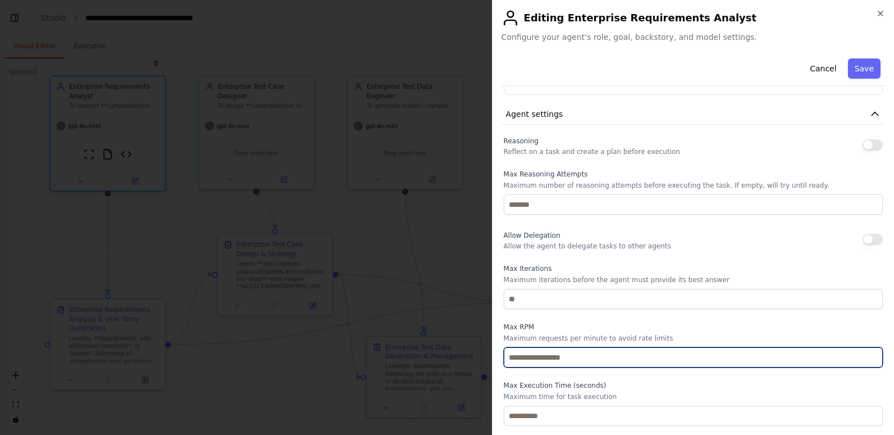
drag, startPoint x: 515, startPoint y: 354, endPoint x: 502, endPoint y: 356, distance: 13.0
click at [502, 356] on div "Reasoning Reflect on a task and create a plan before execution Max Reasoning At…" at bounding box center [694, 280] width 384 height 292
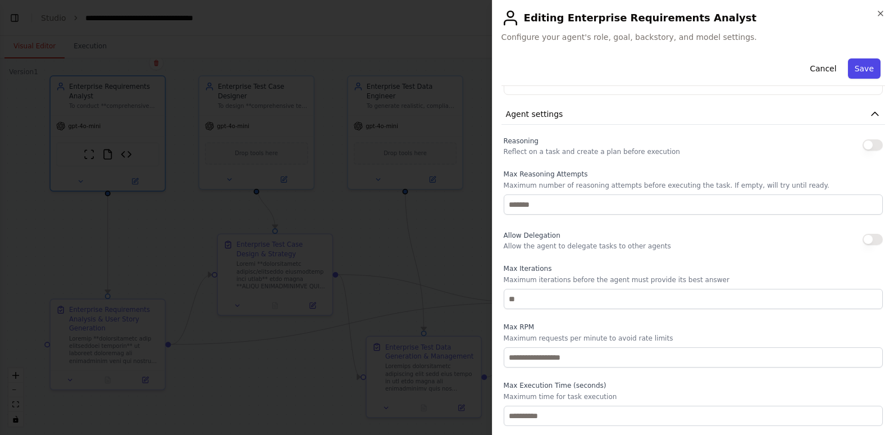
click at [857, 70] on button "Save" at bounding box center [864, 68] width 33 height 20
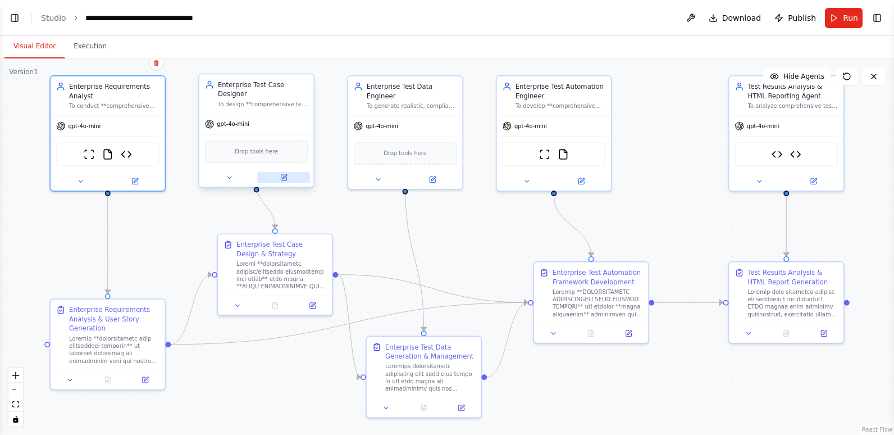
click at [283, 175] on icon at bounding box center [285, 177] width 4 height 4
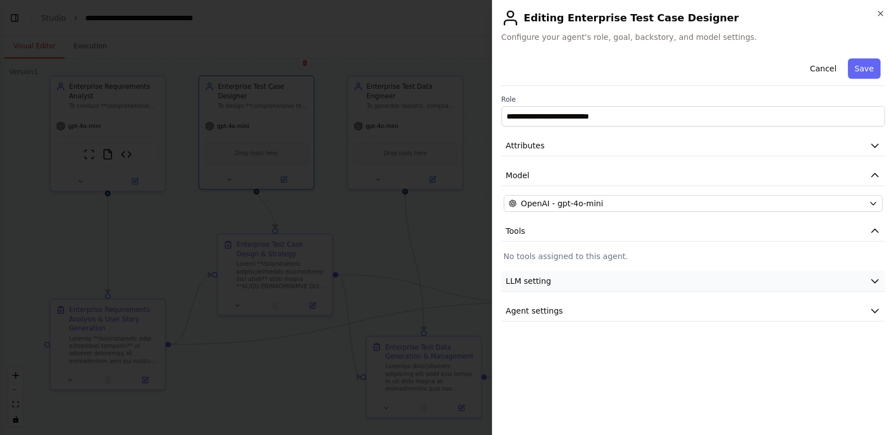
click at [524, 283] on span "LLM setting" at bounding box center [529, 280] width 46 height 11
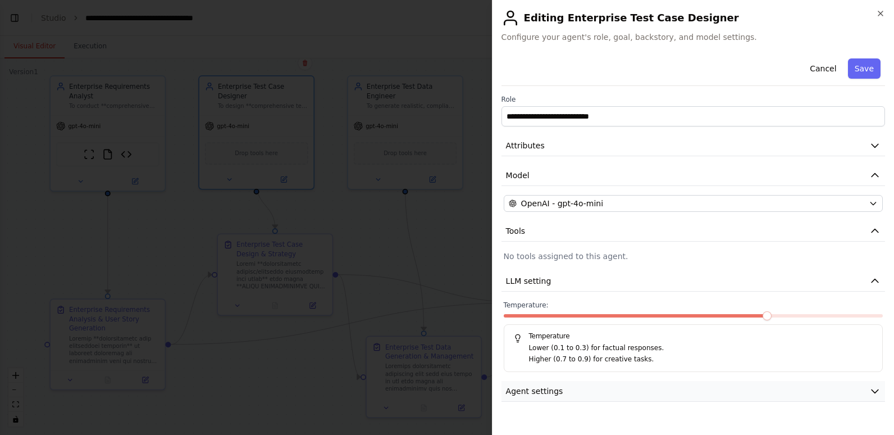
click at [541, 385] on span "Agent settings" at bounding box center [534, 390] width 57 height 11
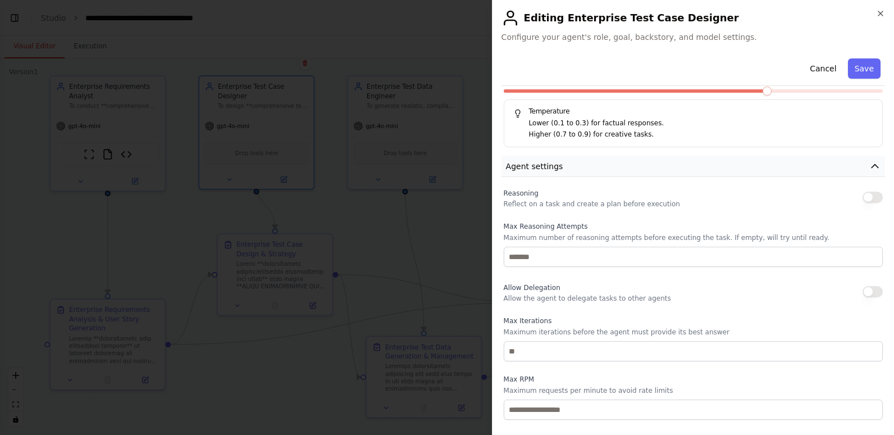
scroll to position [277, 0]
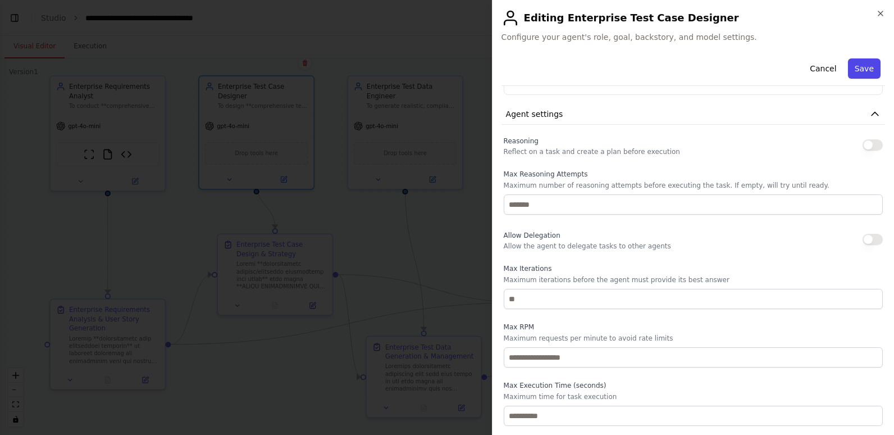
click at [853, 68] on button "Save" at bounding box center [864, 68] width 33 height 20
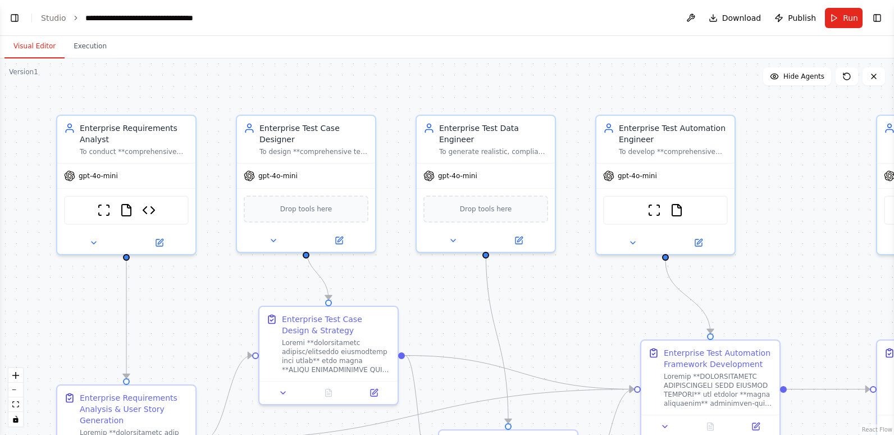
drag, startPoint x: 17, startPoint y: 407, endPoint x: 46, endPoint y: 396, distance: 30.1
click at [17, 407] on icon "fit view" at bounding box center [15, 404] width 7 height 6
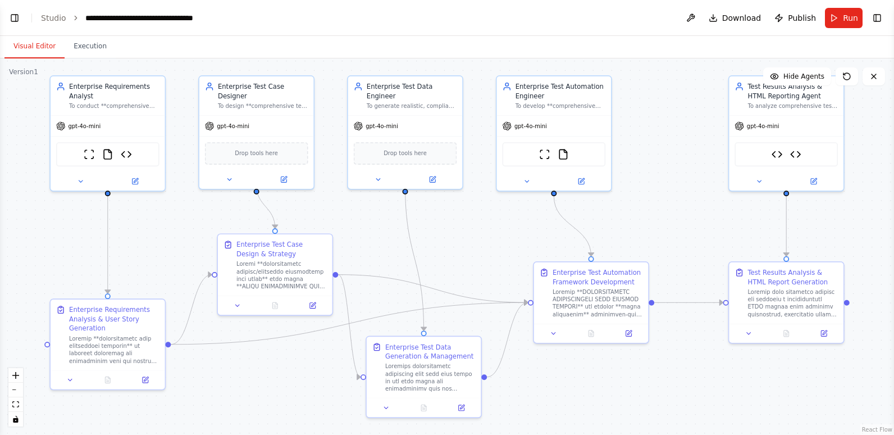
scroll to position [35071, 0]
click at [834, 16] on button "Run" at bounding box center [844, 18] width 38 height 20
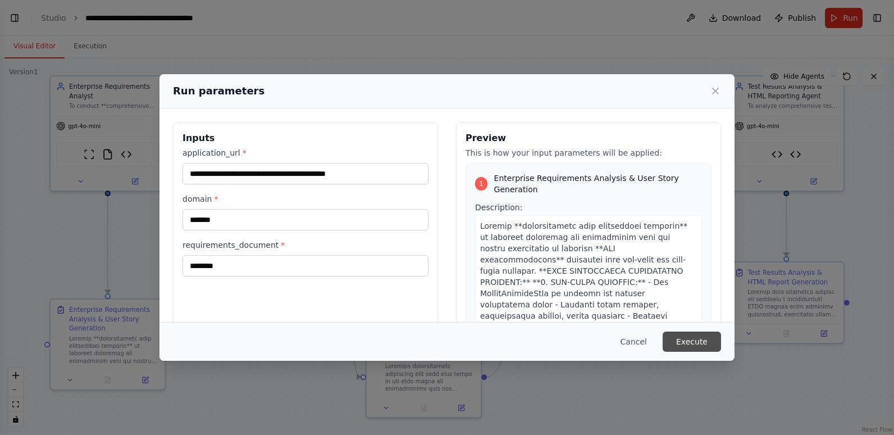
click at [688, 337] on button "Execute" at bounding box center [692, 341] width 58 height 20
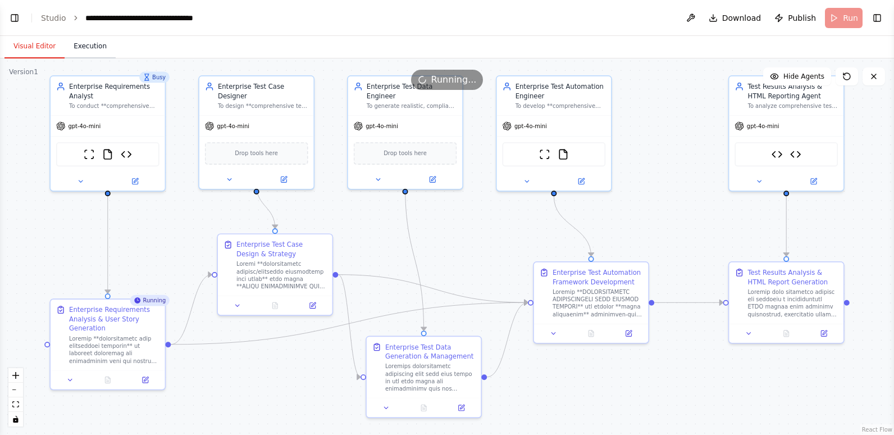
click at [82, 43] on button "Execution" at bounding box center [90, 47] width 51 height 24
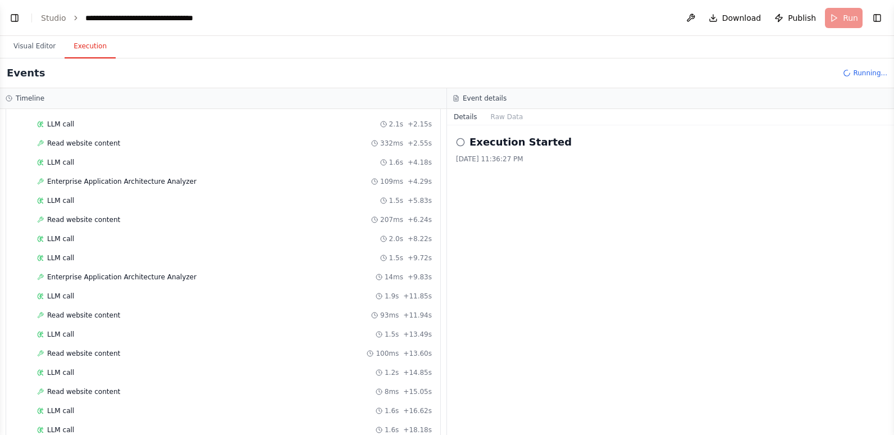
scroll to position [0, 0]
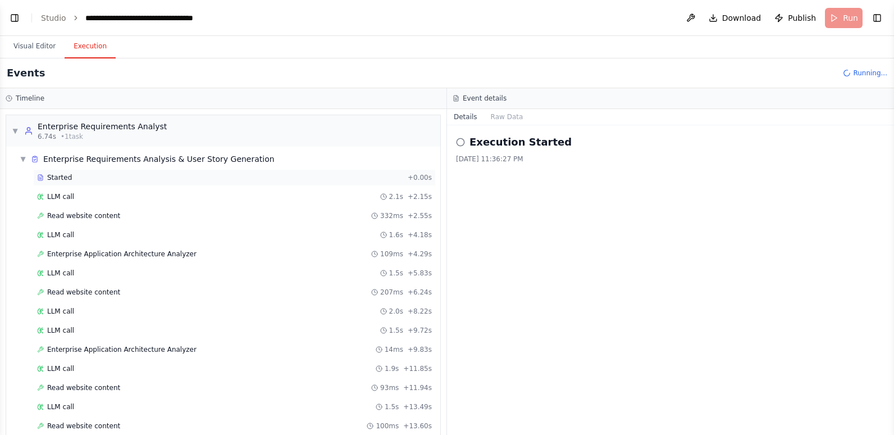
click at [75, 178] on div "Started" at bounding box center [220, 177] width 366 height 9
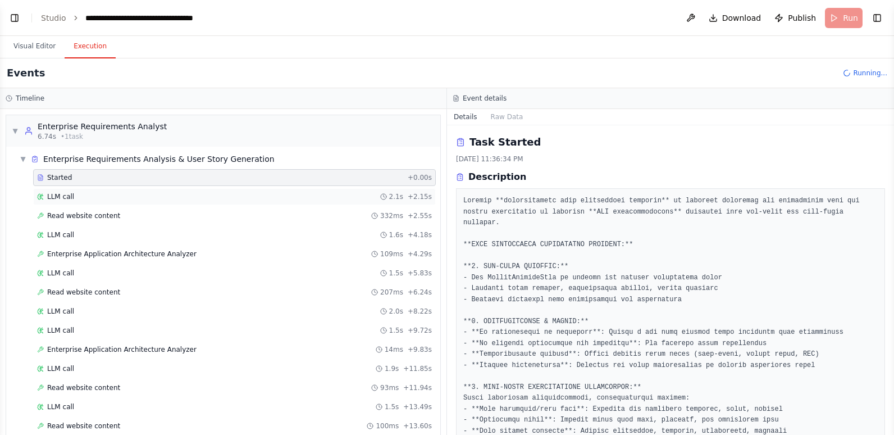
click at [94, 197] on div "LLM call 2.1s + 2.15s" at bounding box center [234, 196] width 395 height 9
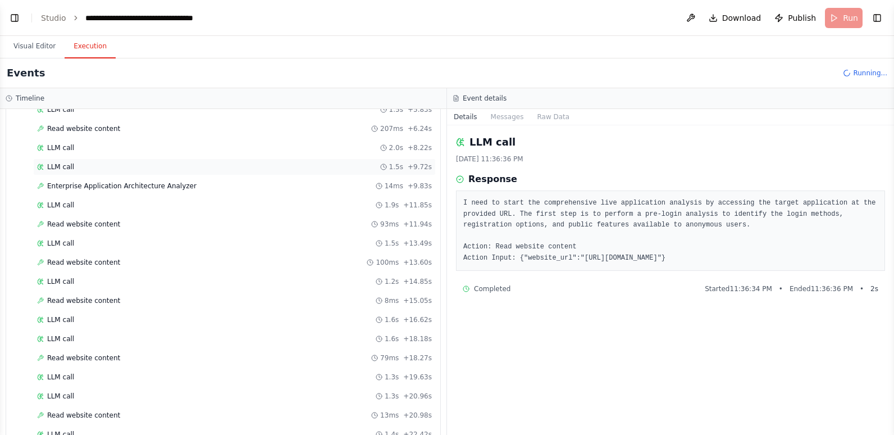
scroll to position [169, 0]
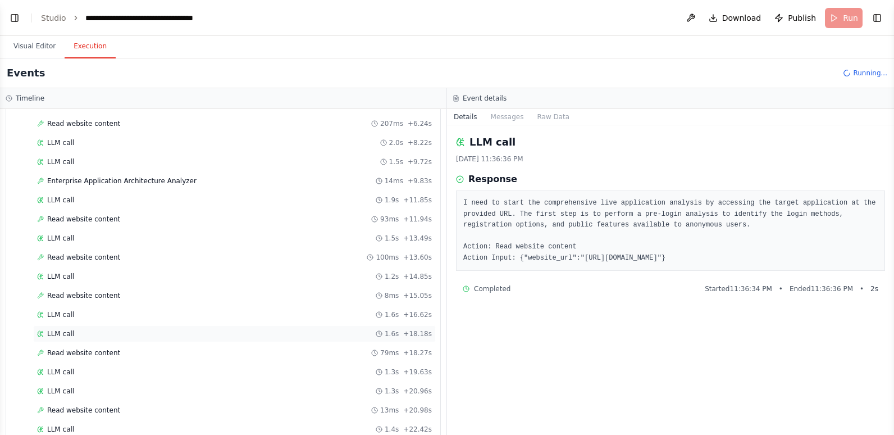
click at [132, 328] on div "LLM call 1.6s + 18.18s" at bounding box center [234, 333] width 403 height 17
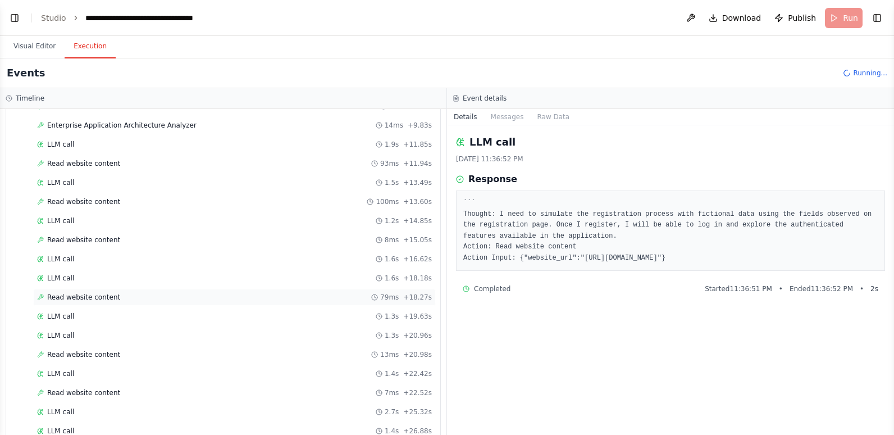
scroll to position [281, 0]
click at [129, 351] on div "LLM call 2.7s + 25.32s" at bounding box center [234, 355] width 395 height 9
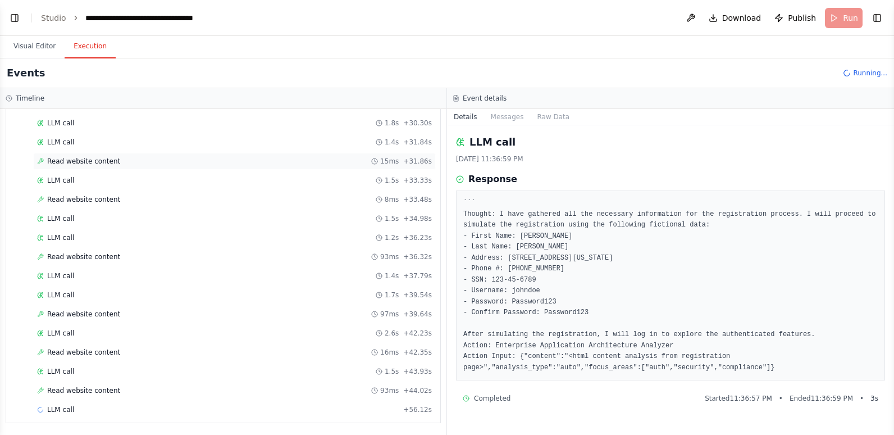
scroll to position [609, 0]
click at [103, 369] on div "LLM call 1.5s + 43.93s" at bounding box center [234, 370] width 395 height 9
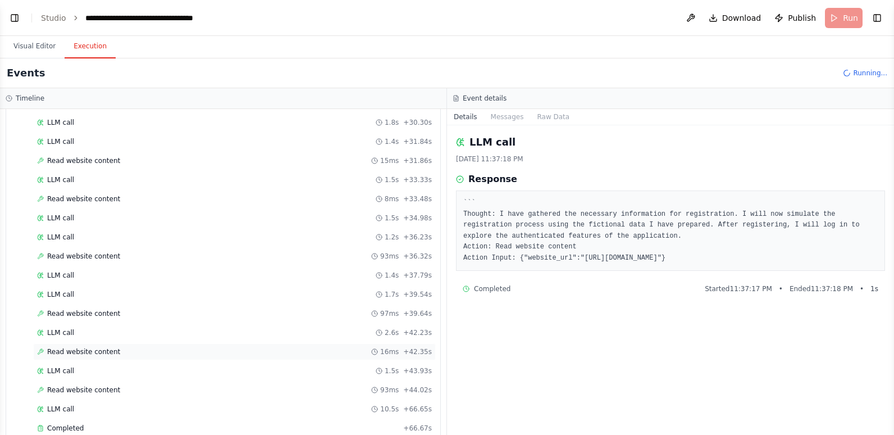
click at [167, 349] on div "Read website content 16ms + 42.35s" at bounding box center [234, 351] width 395 height 9
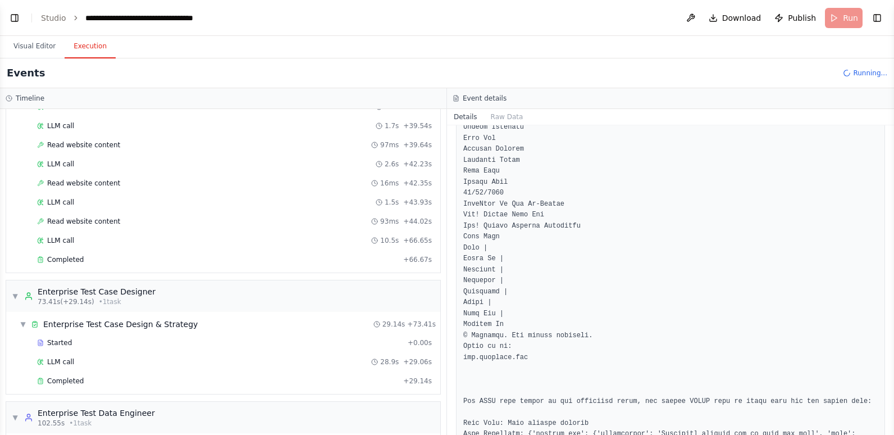
scroll to position [268, 0]
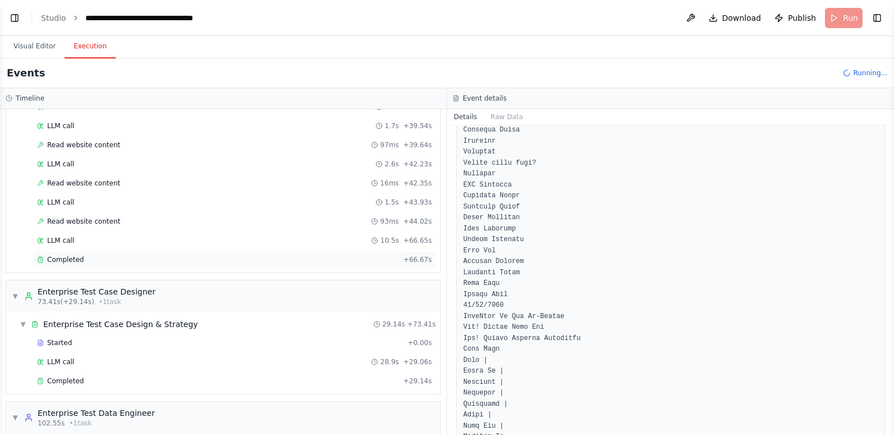
click at [147, 256] on div "Completed" at bounding box center [218, 259] width 362 height 9
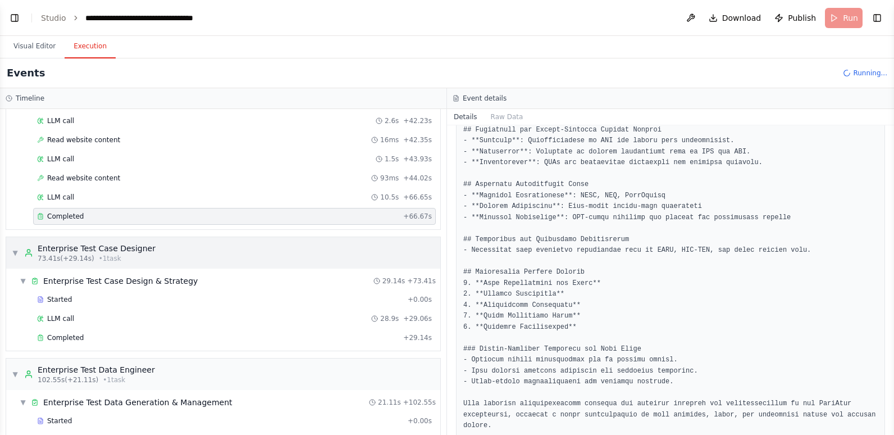
scroll to position [834, 0]
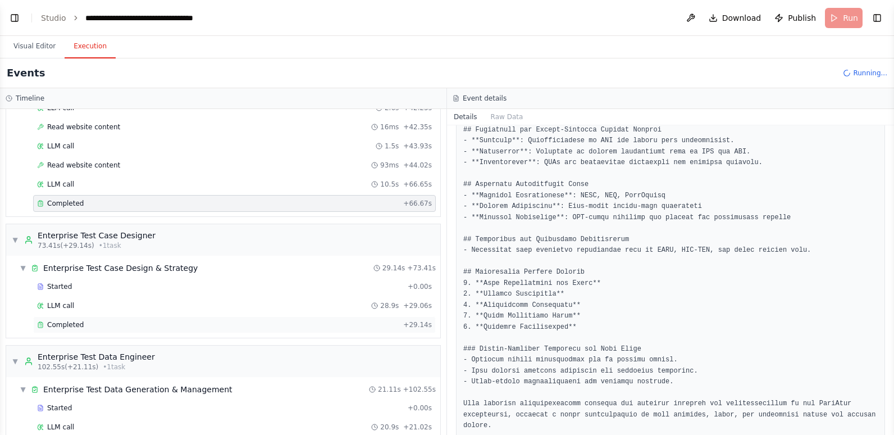
click at [83, 324] on div "Completed" at bounding box center [218, 324] width 362 height 9
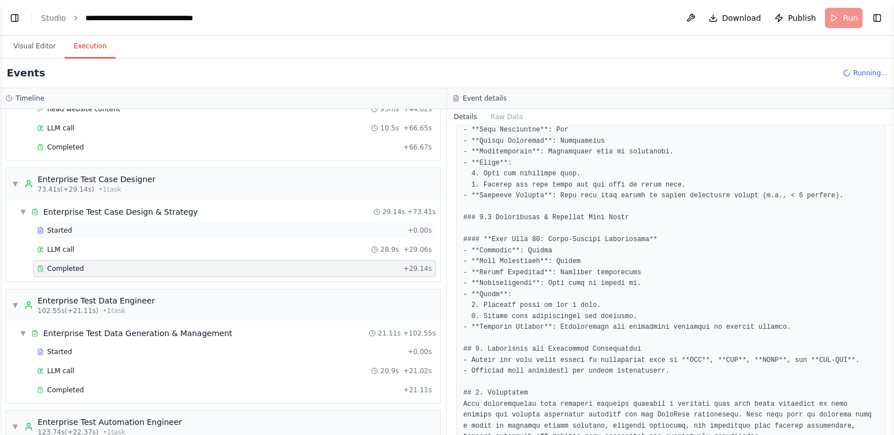
scroll to position [946, 0]
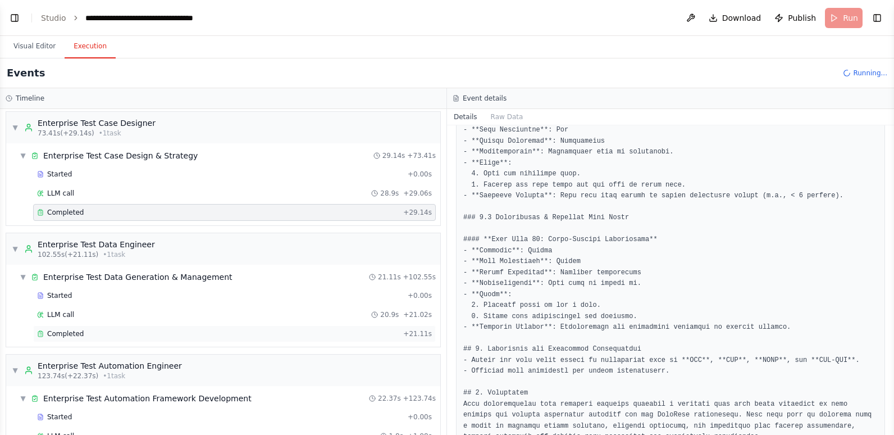
click at [207, 330] on div "Completed" at bounding box center [218, 333] width 362 height 9
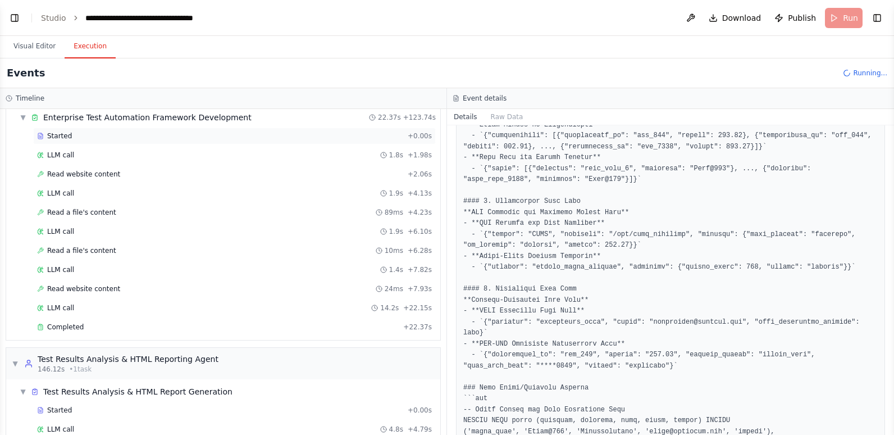
scroll to position [1171, 0]
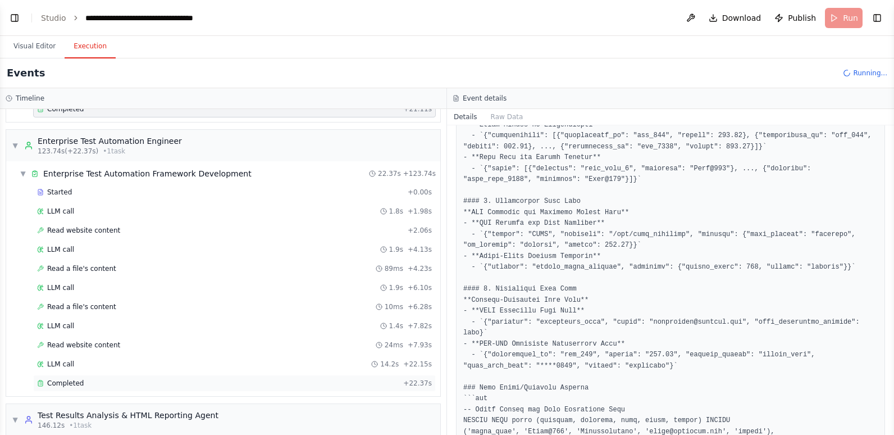
click at [153, 377] on div "Completed + 22.37s" at bounding box center [234, 383] width 403 height 17
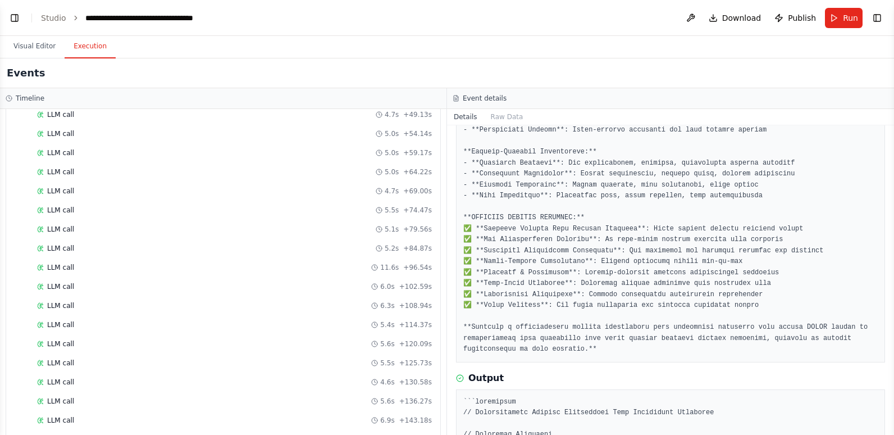
scroll to position [1782, 0]
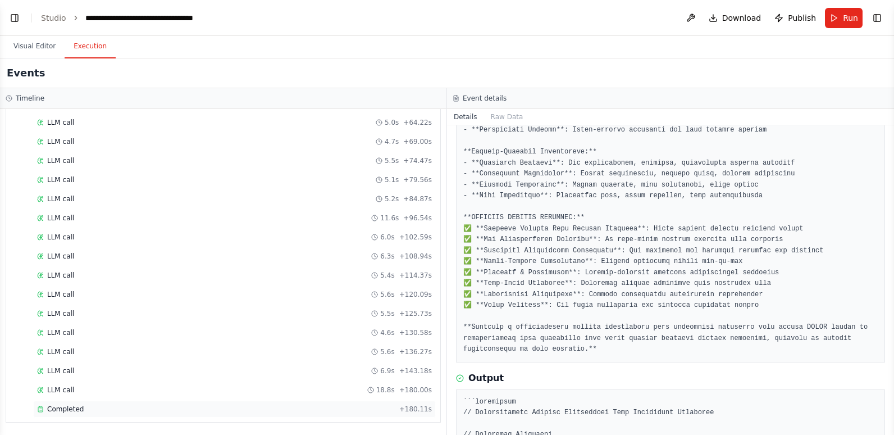
click at [127, 410] on div "Completed" at bounding box center [216, 409] width 358 height 9
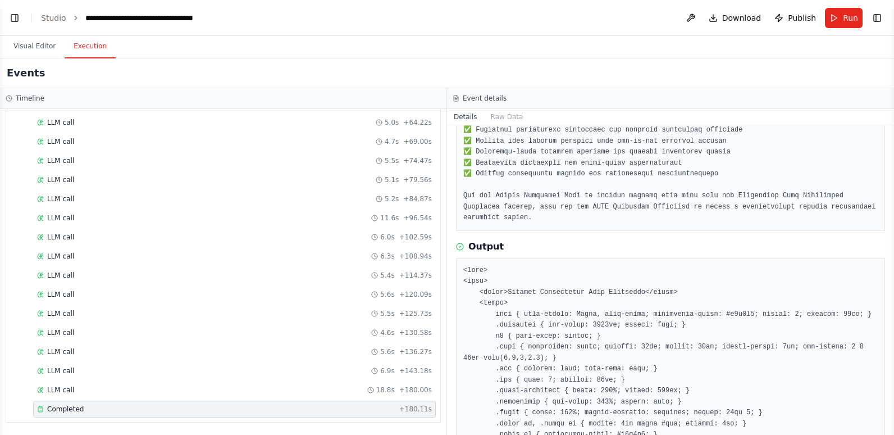
scroll to position [1119, 0]
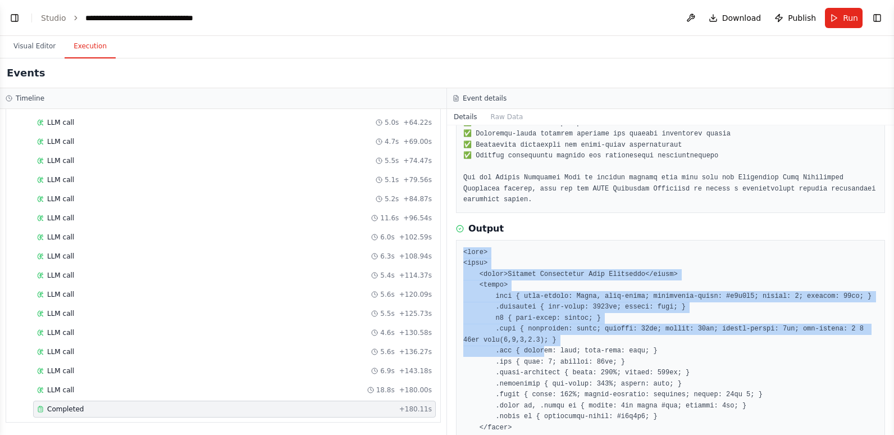
drag, startPoint x: 465, startPoint y: 218, endPoint x: 537, endPoint y: 320, distance: 124.5
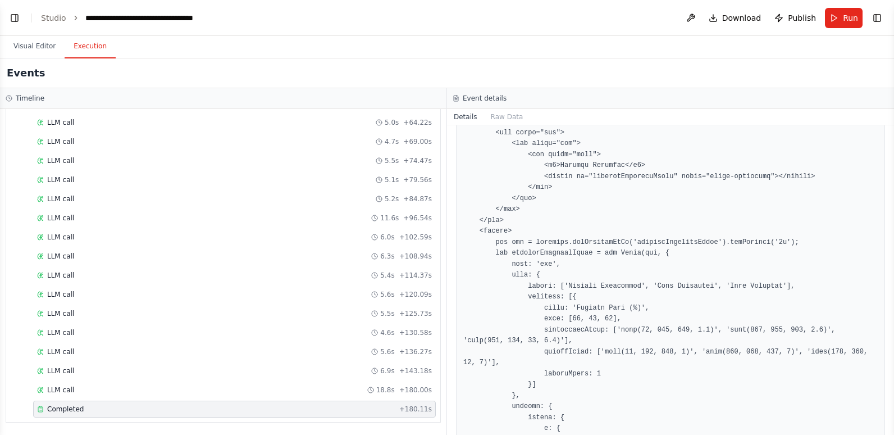
scroll to position [2074, 0]
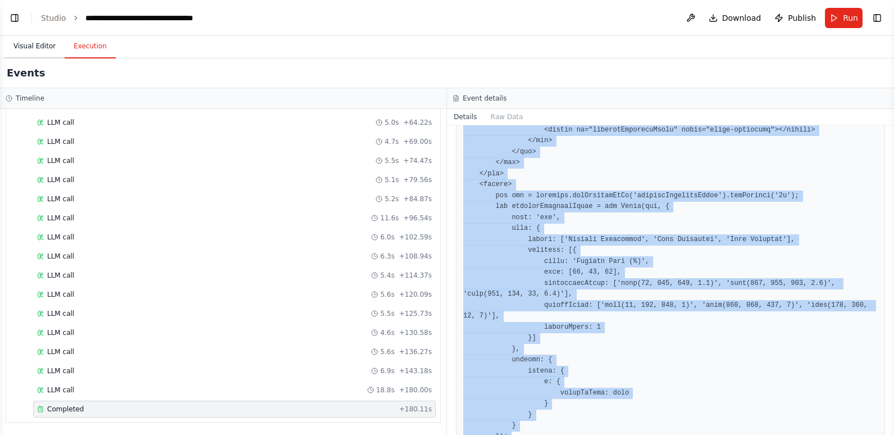
click at [40, 44] on button "Visual Editor" at bounding box center [34, 47] width 60 height 24
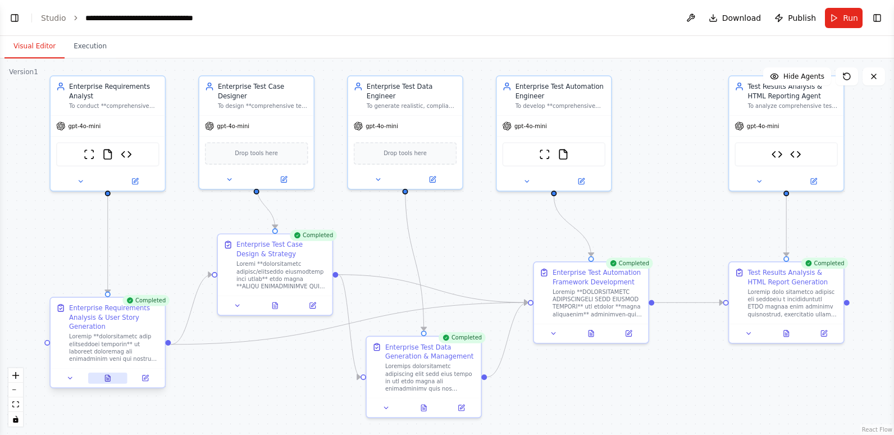
click at [107, 377] on icon at bounding box center [107, 377] width 1 height 0
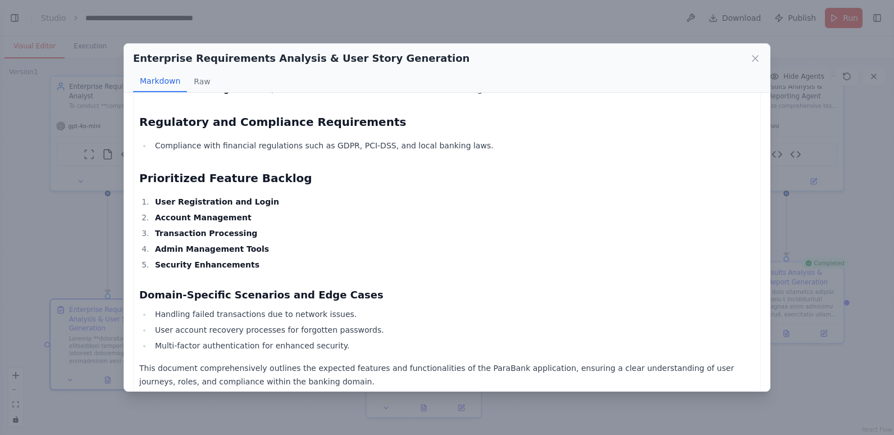
scroll to position [1040, 0]
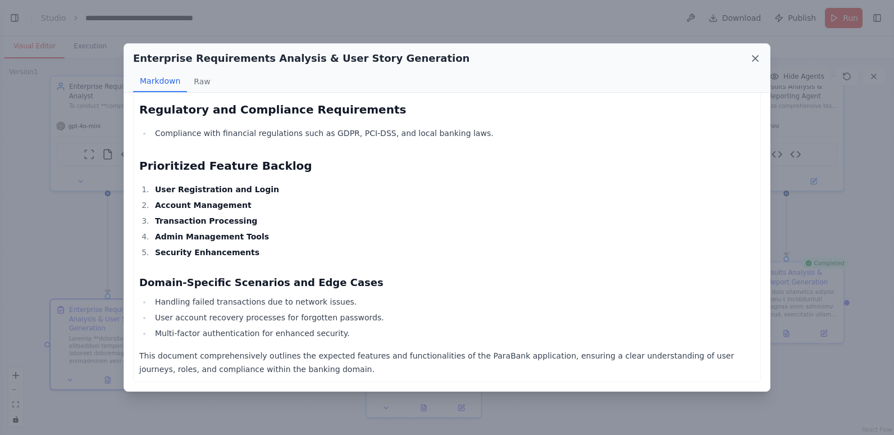
click at [757, 60] on icon at bounding box center [756, 59] width 6 height 6
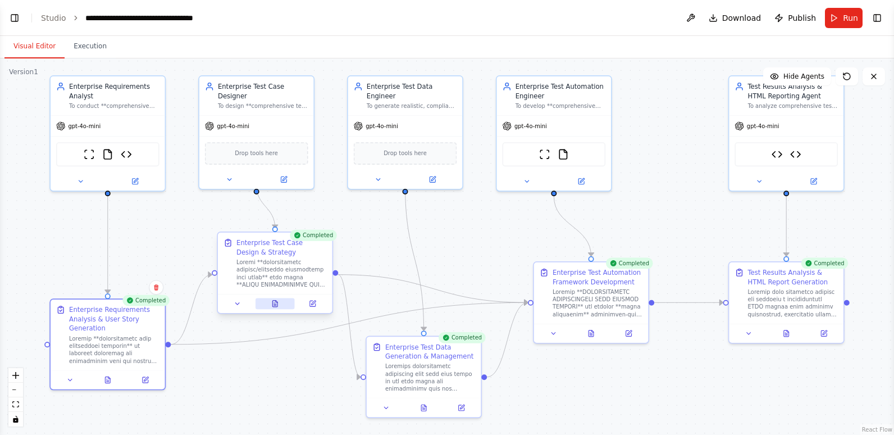
click at [276, 303] on icon at bounding box center [274, 304] width 5 height 6
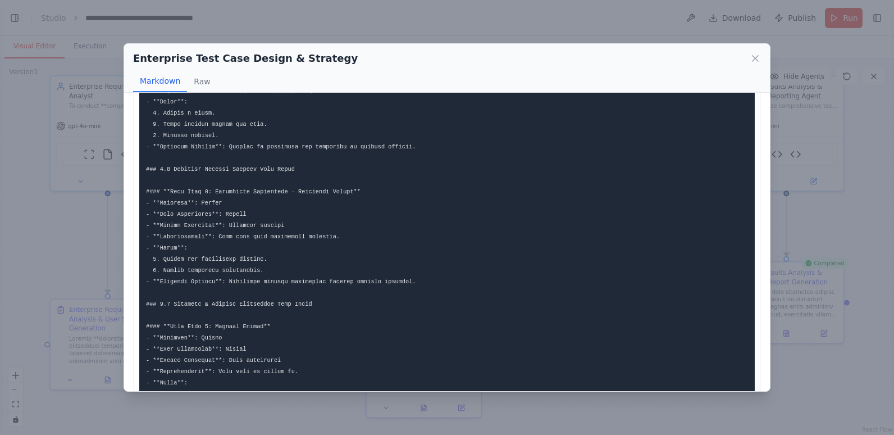
scroll to position [955, 0]
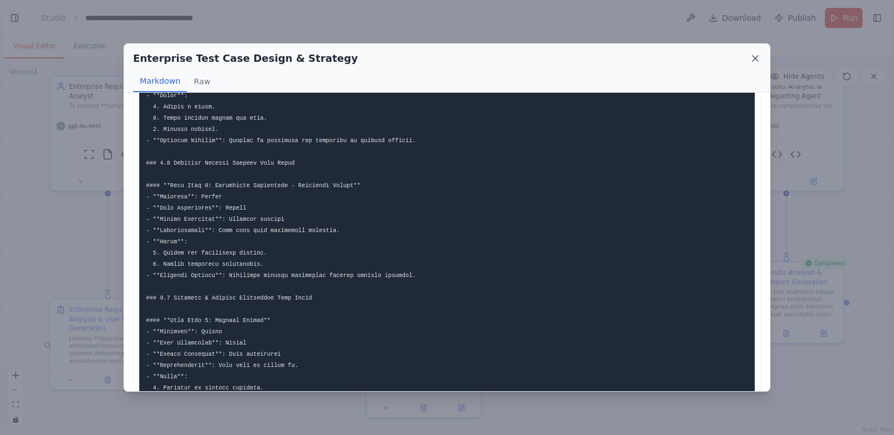
click at [756, 57] on icon at bounding box center [755, 58] width 11 height 11
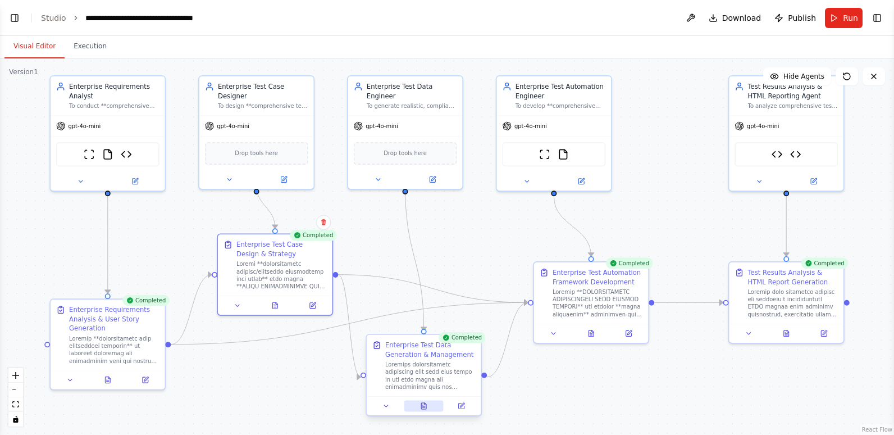
click at [424, 407] on icon at bounding box center [423, 406] width 5 height 6
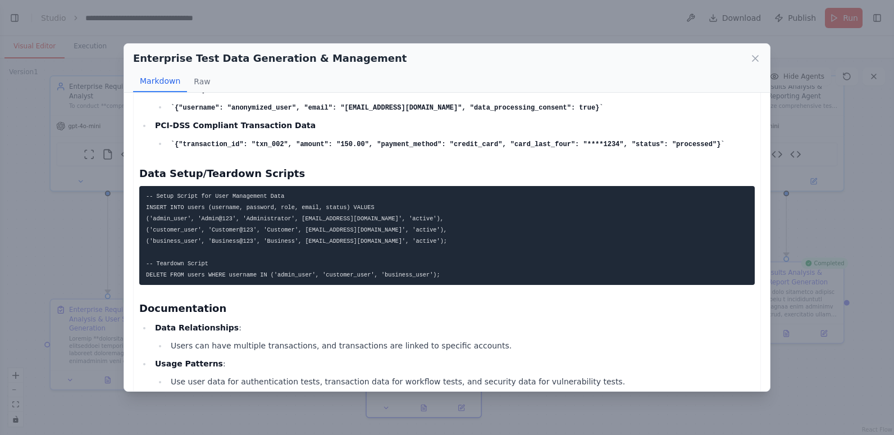
scroll to position [978, 0]
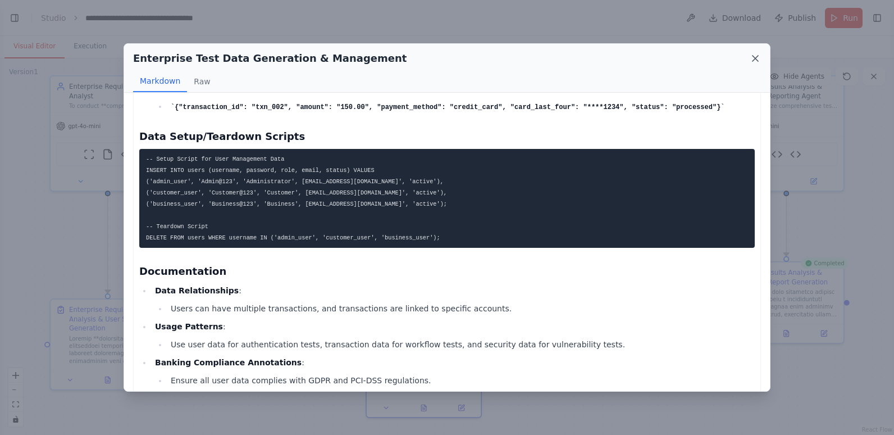
click at [755, 59] on icon at bounding box center [755, 58] width 11 height 11
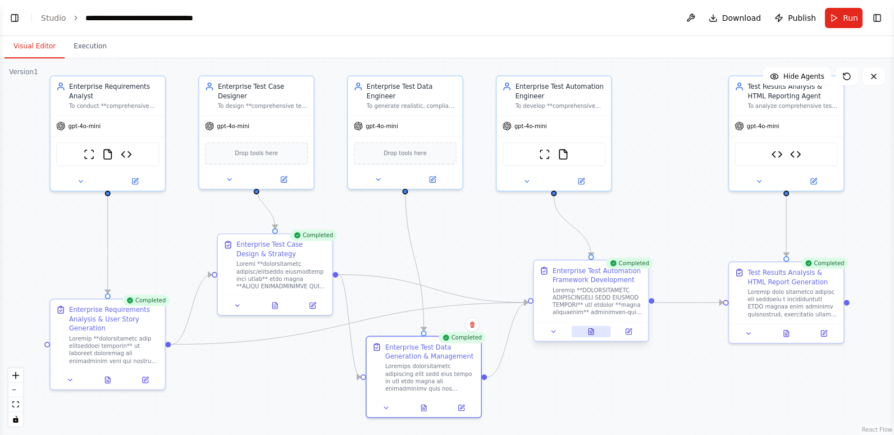
click at [591, 331] on icon at bounding box center [591, 332] width 5 height 6
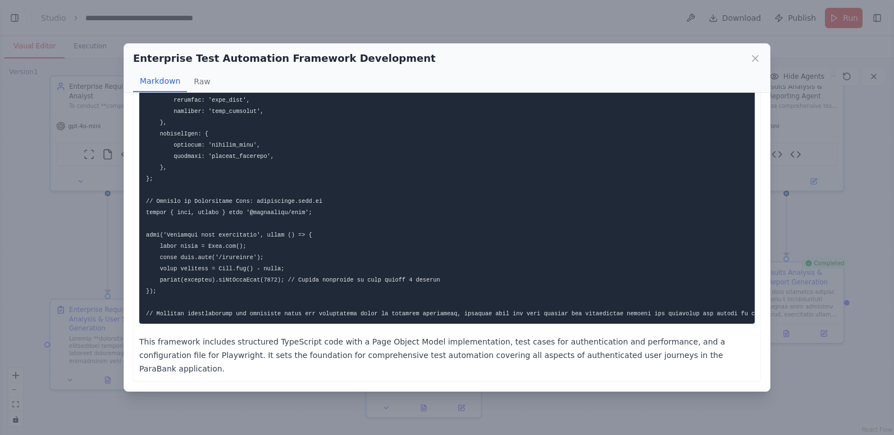
scroll to position [998, 0]
click at [755, 56] on icon at bounding box center [755, 58] width 11 height 11
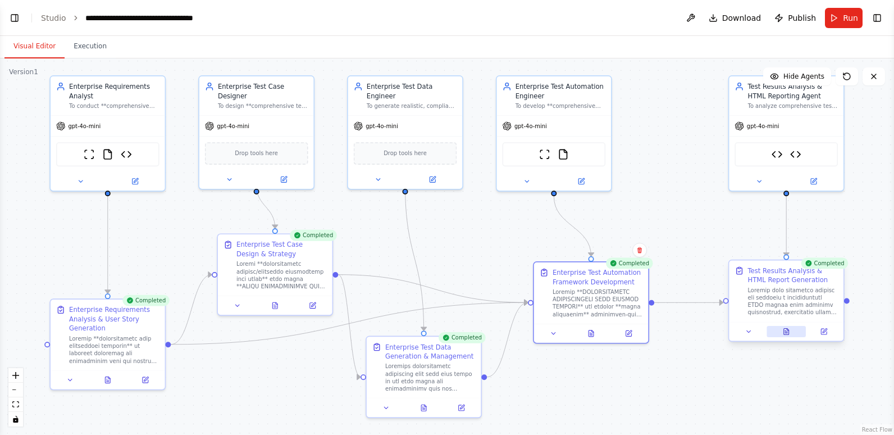
click at [787, 330] on icon at bounding box center [786, 332] width 5 height 6
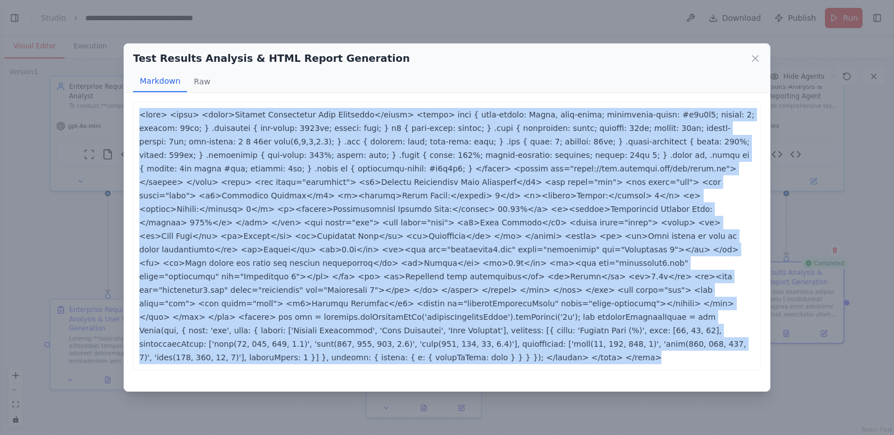
drag, startPoint x: 139, startPoint y: 113, endPoint x: 719, endPoint y: 320, distance: 615.4
click at [719, 320] on div at bounding box center [447, 236] width 616 height 256
copy div "<html> <head> <title>Banking Application Test Dashboard</title> <style> body { …"
click at [753, 56] on icon at bounding box center [756, 59] width 6 height 6
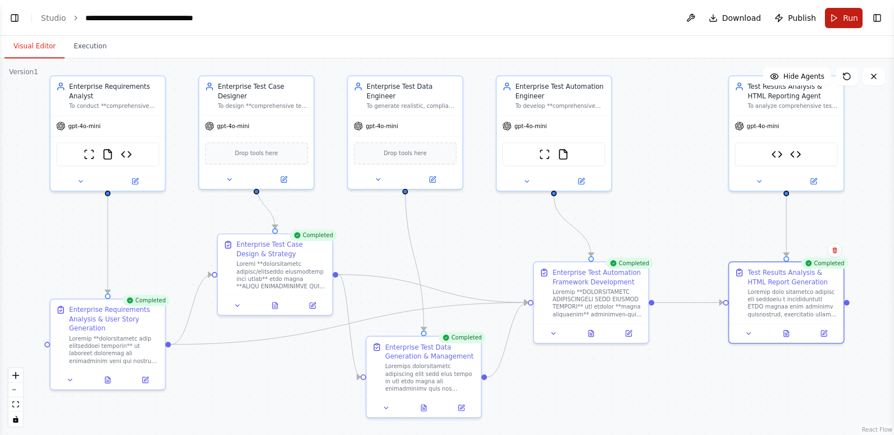
click at [843, 17] on button "Run" at bounding box center [844, 18] width 38 height 20
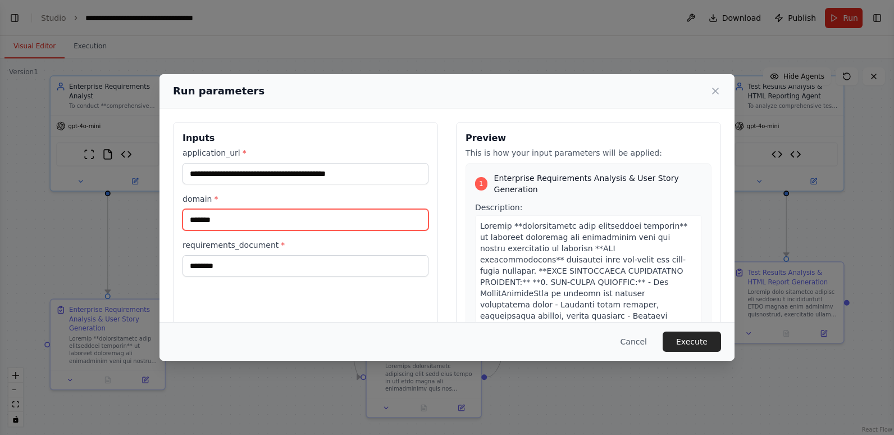
drag, startPoint x: 231, startPoint y: 220, endPoint x: 166, endPoint y: 222, distance: 65.8
click at [166, 222] on div "**********" at bounding box center [447, 254] width 575 height 293
type input "**********"
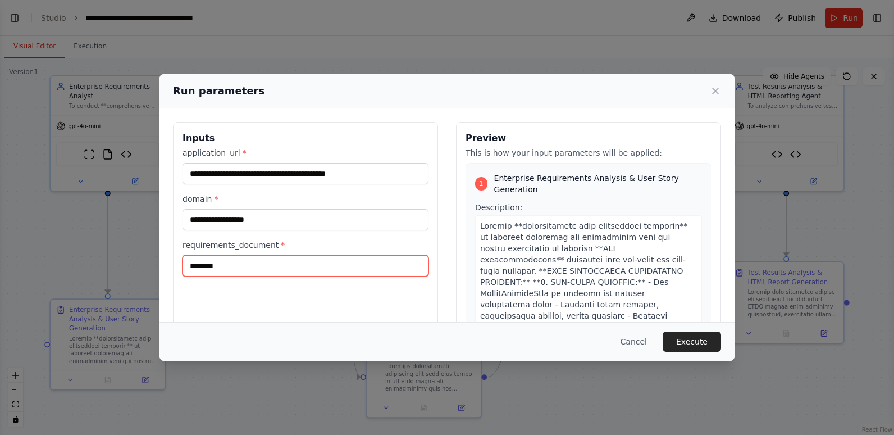
type input "********"
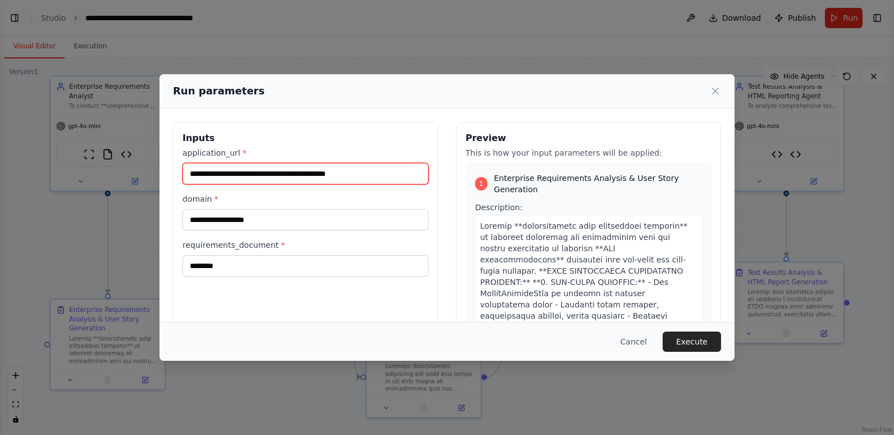
drag, startPoint x: 372, startPoint y: 171, endPoint x: 181, endPoint y: 185, distance: 191.0
click at [181, 184] on div "**********" at bounding box center [305, 255] width 265 height 266
paste input "text"
type input "**********"
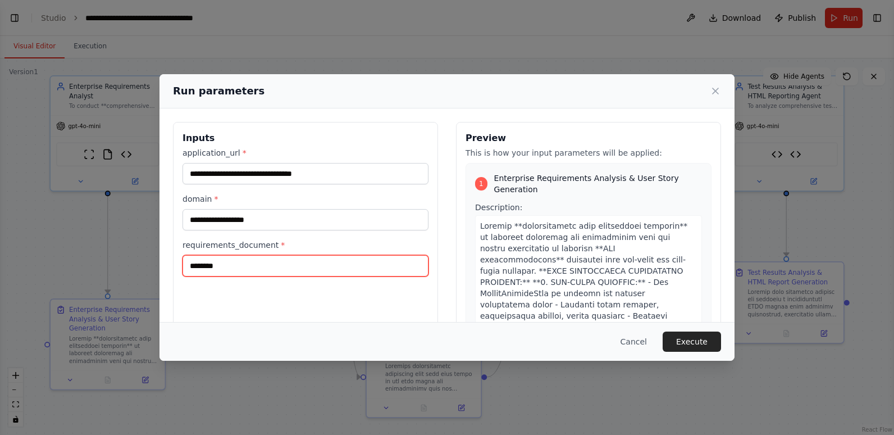
drag, startPoint x: 239, startPoint y: 269, endPoint x: 176, endPoint y: 269, distance: 62.9
click at [176, 269] on div "**********" at bounding box center [305, 255] width 265 height 266
paste input "**********"
type input "**********"
click at [356, 307] on div "**********" at bounding box center [305, 255] width 265 height 266
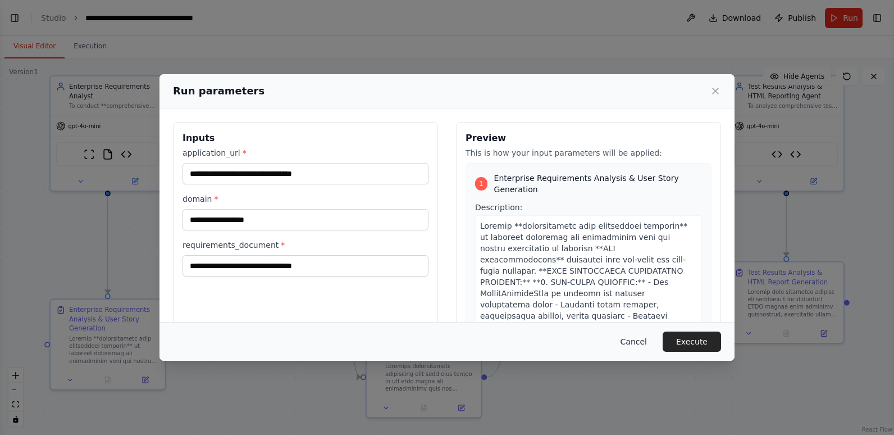
click at [645, 337] on button "Cancel" at bounding box center [634, 341] width 44 height 20
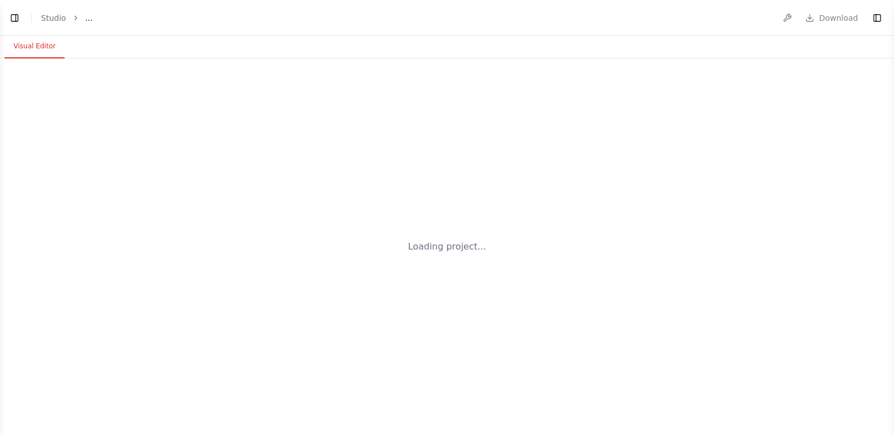
select select "****"
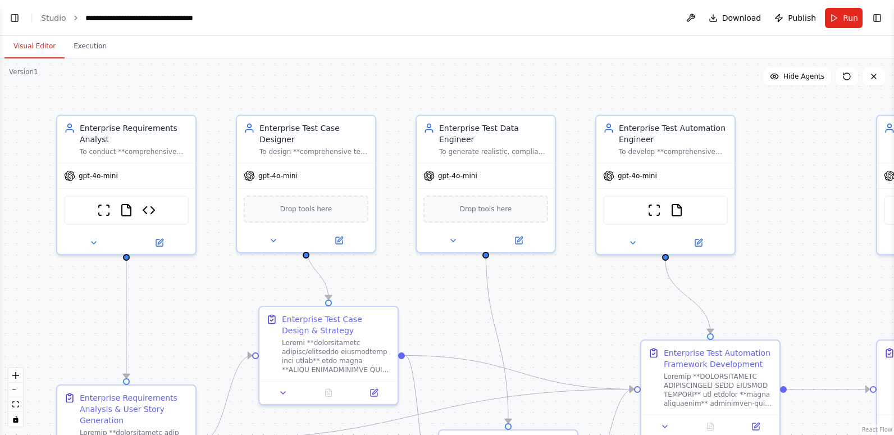
scroll to position [36312, 0]
click at [16, 403] on icon "fit view" at bounding box center [15, 404] width 7 height 6
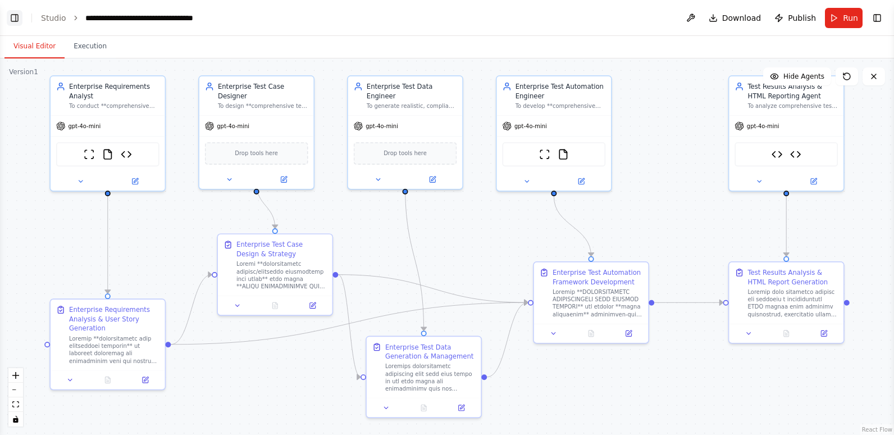
click at [12, 16] on button "Toggle Left Sidebar" at bounding box center [15, 18] width 16 height 16
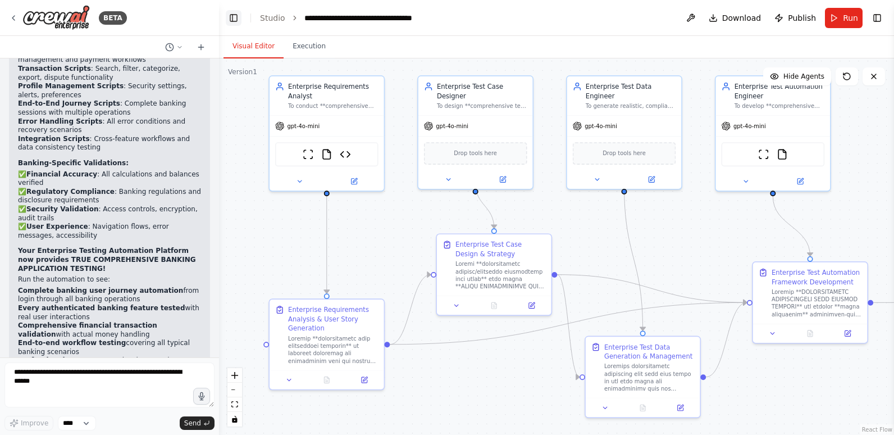
click at [235, 19] on button "Toggle Left Sidebar" at bounding box center [234, 18] width 16 height 16
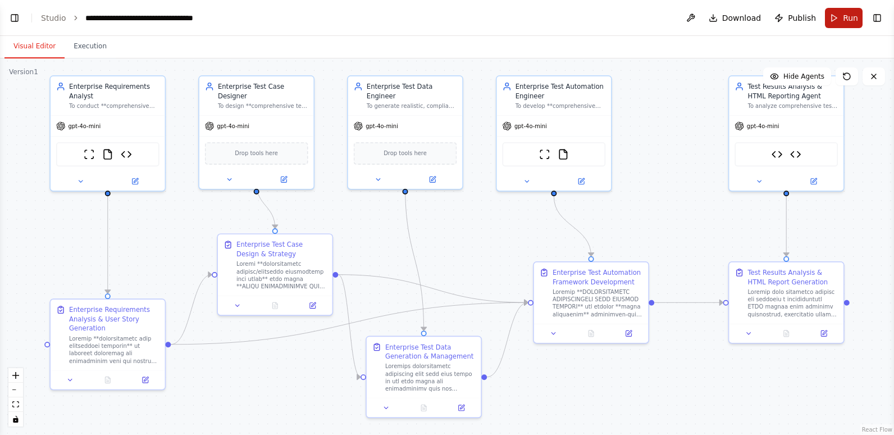
click at [844, 17] on span "Run" at bounding box center [850, 17] width 15 height 11
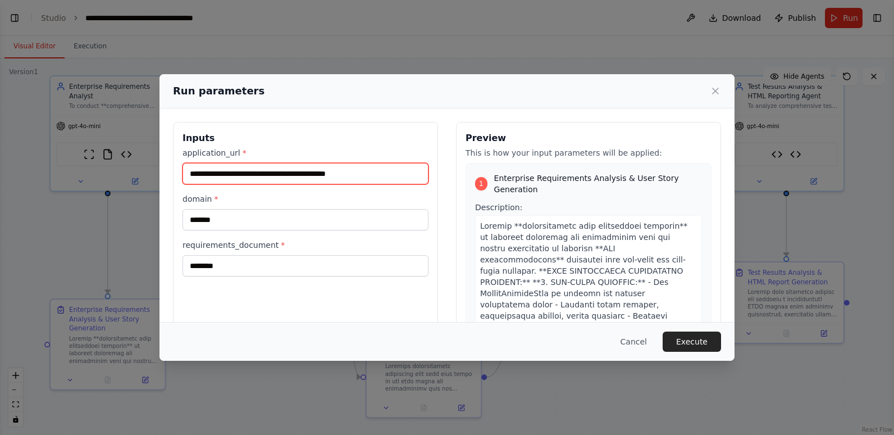
drag, startPoint x: 383, startPoint y: 170, endPoint x: 172, endPoint y: 175, distance: 210.7
click at [172, 175] on div "**********" at bounding box center [447, 254] width 575 height 293
paste input "text"
type input "**********"
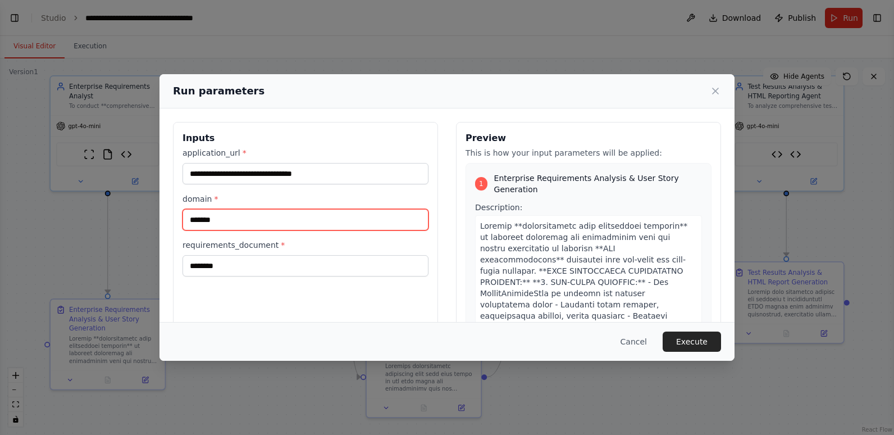
drag, startPoint x: 240, startPoint y: 218, endPoint x: 171, endPoint y: 216, distance: 69.1
click at [171, 216] on div "**********" at bounding box center [447, 254] width 575 height 293
type input "**********"
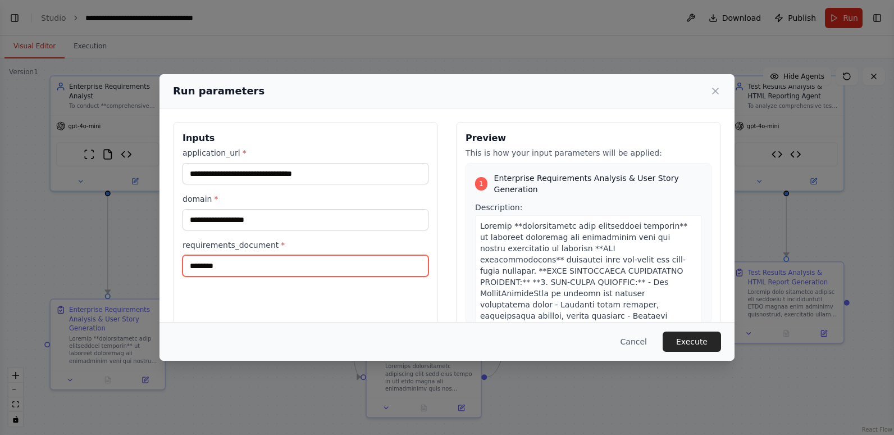
drag, startPoint x: 232, startPoint y: 270, endPoint x: 175, endPoint y: 267, distance: 57.4
click at [175, 267] on div "**********" at bounding box center [305, 255] width 265 height 266
paste input "**********"
type input "**********"
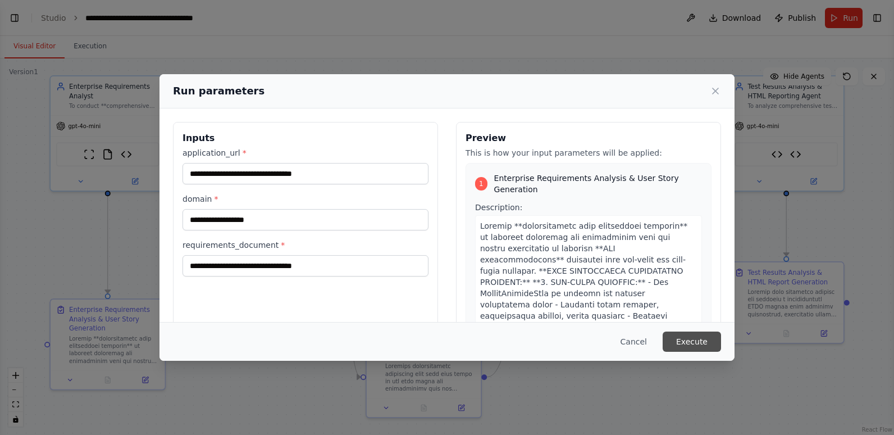
click at [690, 340] on button "Execute" at bounding box center [692, 341] width 58 height 20
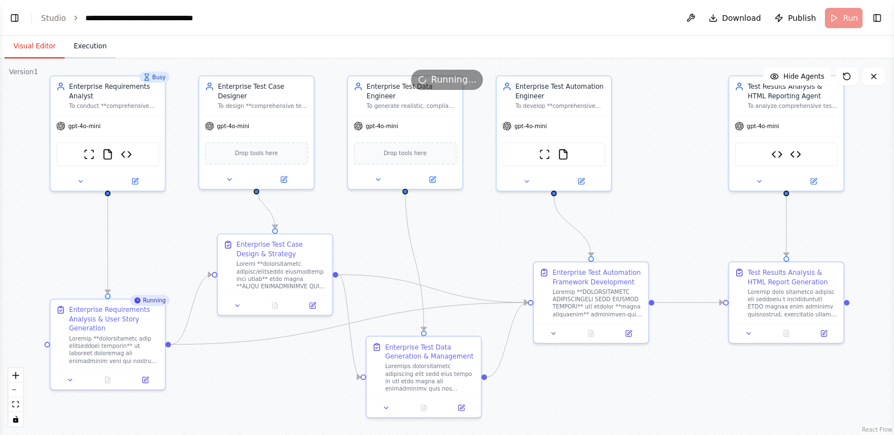
click at [84, 45] on button "Execution" at bounding box center [90, 47] width 51 height 24
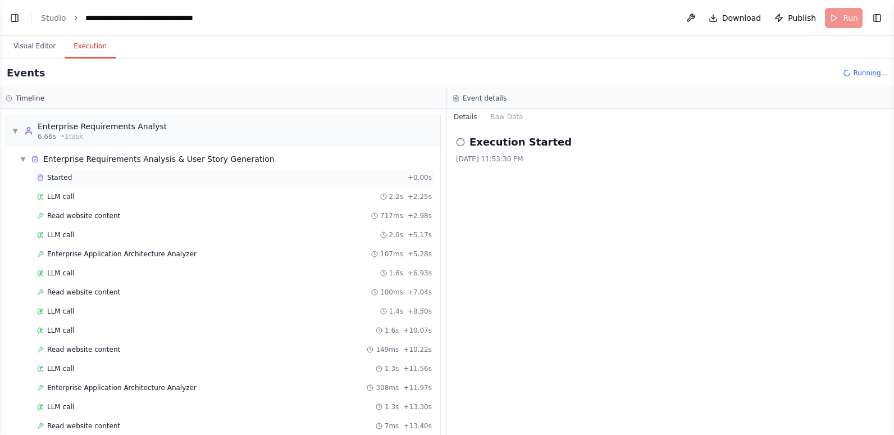
click at [60, 175] on span "Started" at bounding box center [59, 177] width 25 height 9
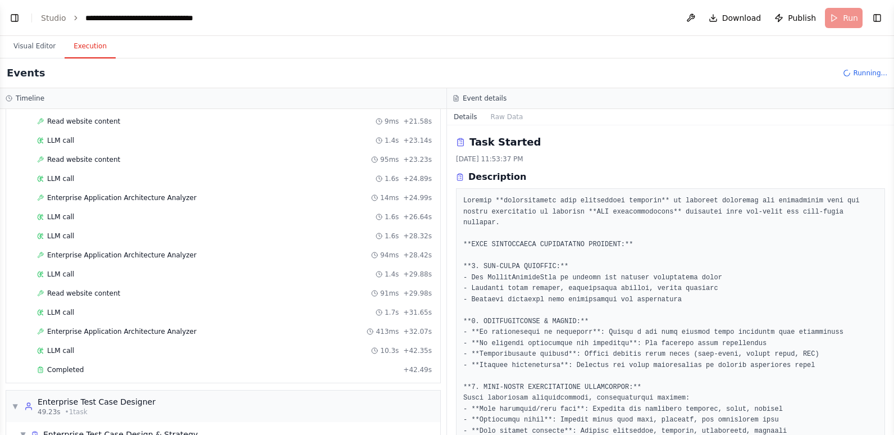
scroll to position [501, 0]
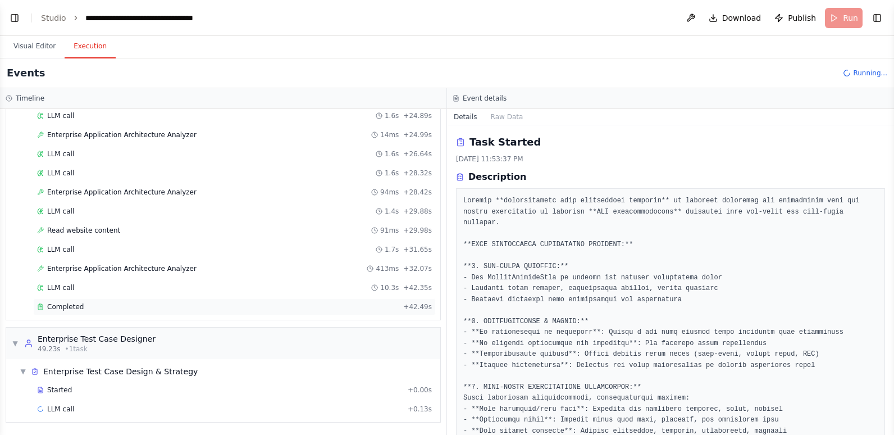
click at [99, 306] on div "Completed" at bounding box center [218, 306] width 362 height 9
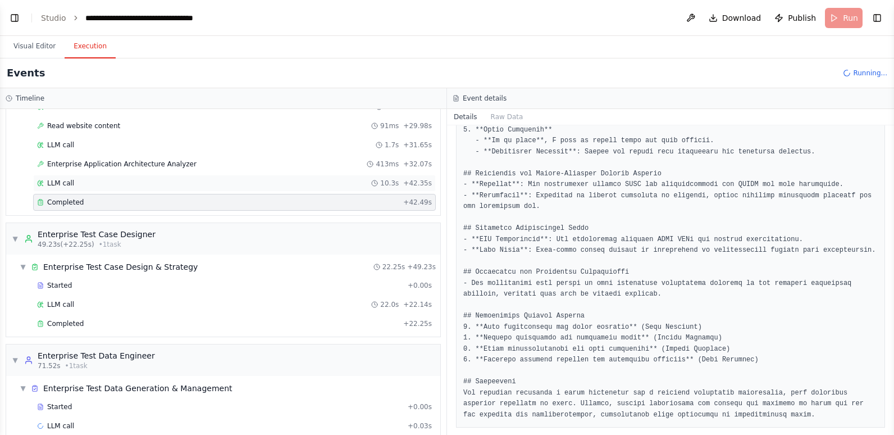
scroll to position [622, 0]
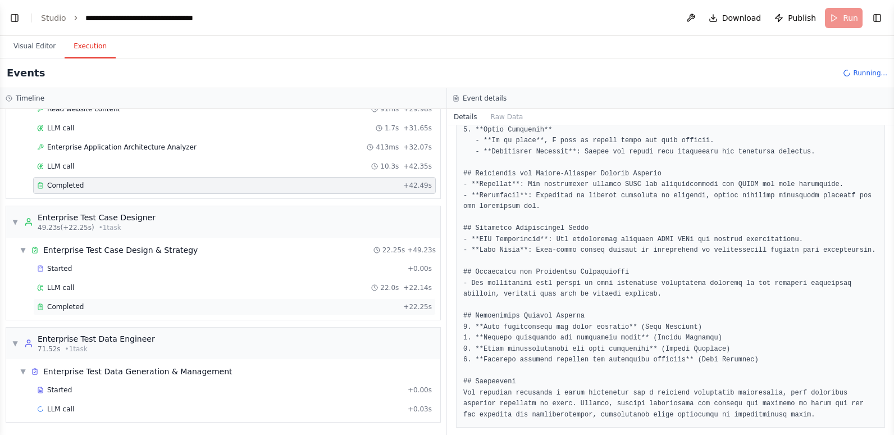
click at [92, 306] on div "Completed" at bounding box center [218, 306] width 362 height 9
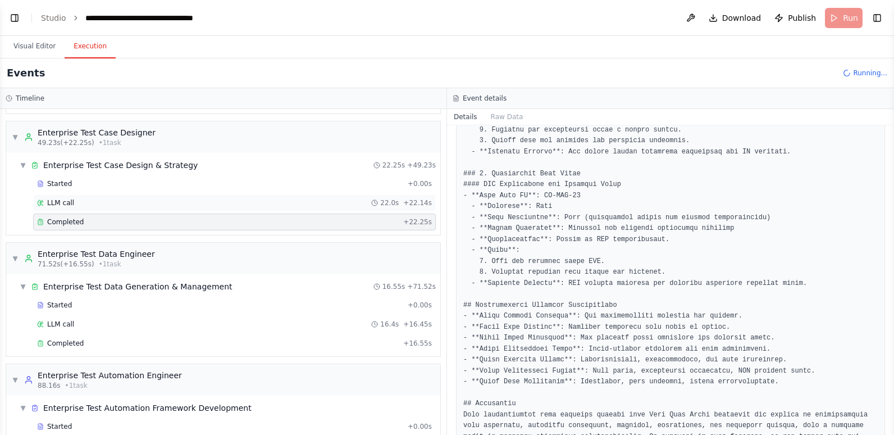
scroll to position [735, 0]
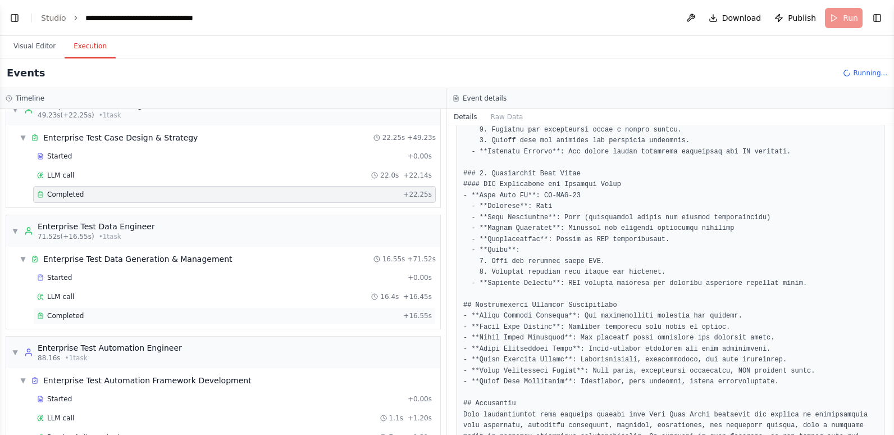
click at [90, 321] on div "Completed + 16.55s" at bounding box center [234, 315] width 403 height 17
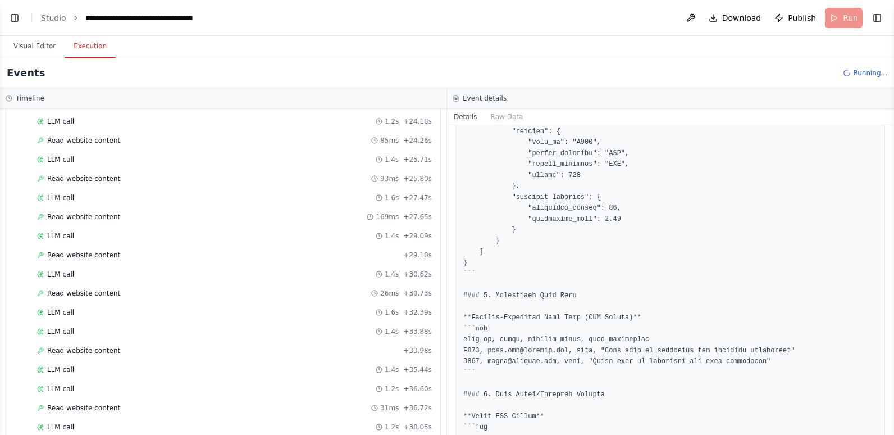
scroll to position [1623, 0]
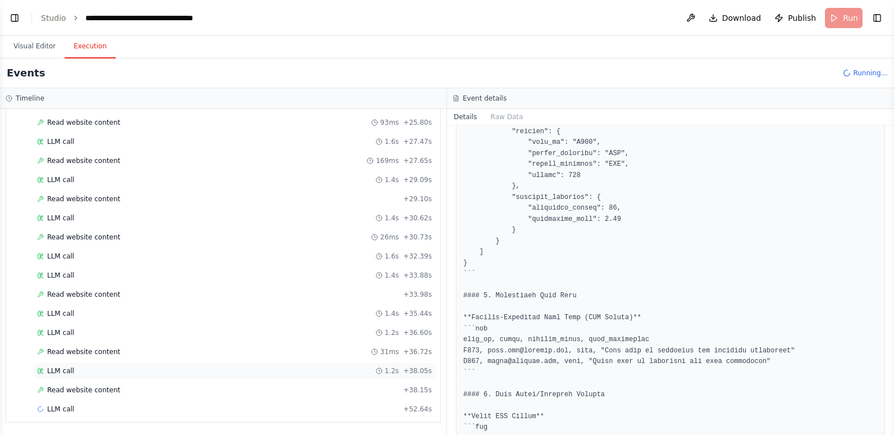
click at [88, 366] on div "LLM call 1.2s + 38.05s" at bounding box center [234, 370] width 395 height 9
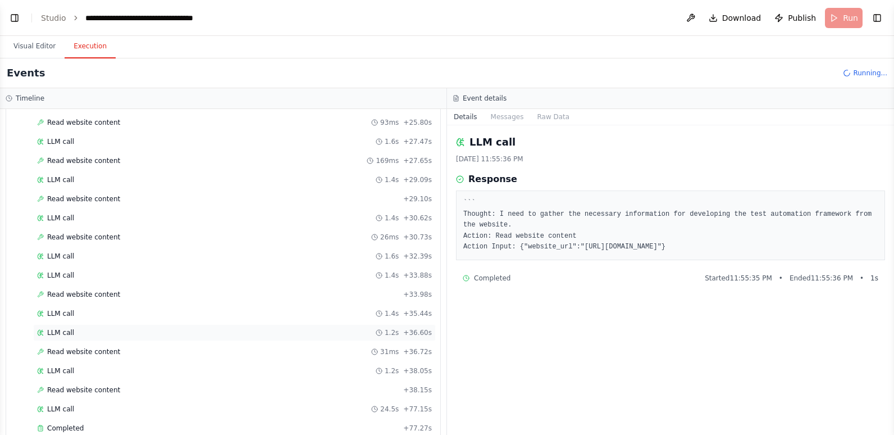
click at [148, 335] on div "LLM call 1.2s + 36.60s" at bounding box center [234, 332] width 395 height 9
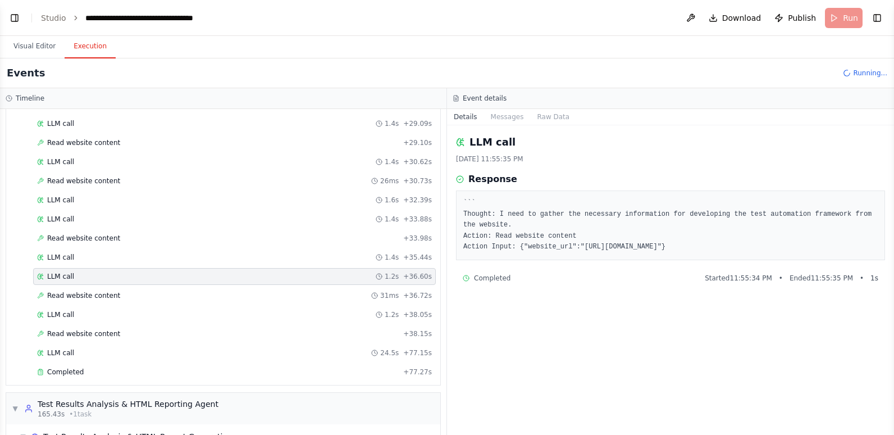
scroll to position [1735, 0]
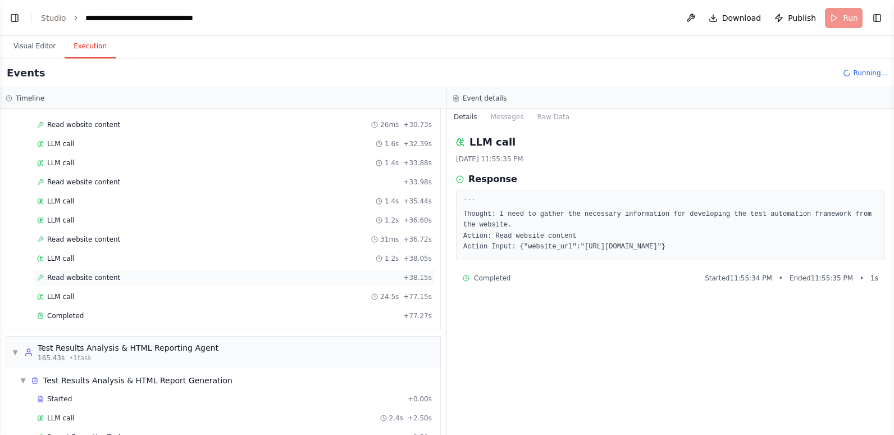
click at [120, 272] on div "Read website content + 38.15s" at bounding box center [234, 277] width 403 height 17
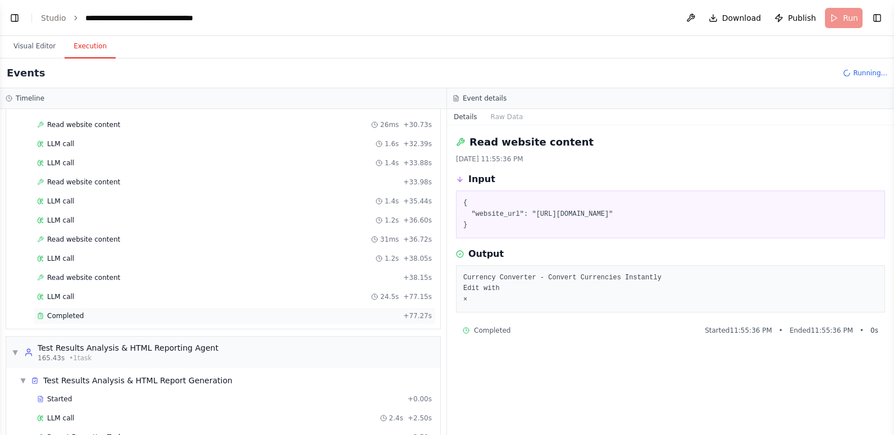
click at [67, 313] on span "Completed" at bounding box center [65, 315] width 37 height 9
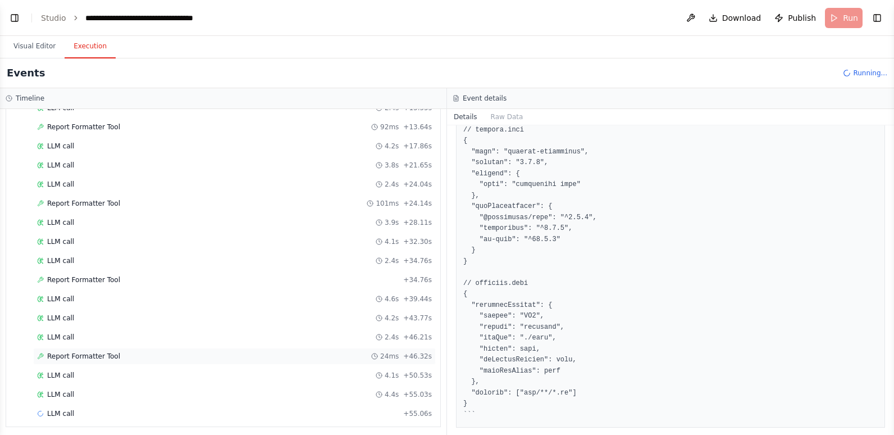
scroll to position [2145, 0]
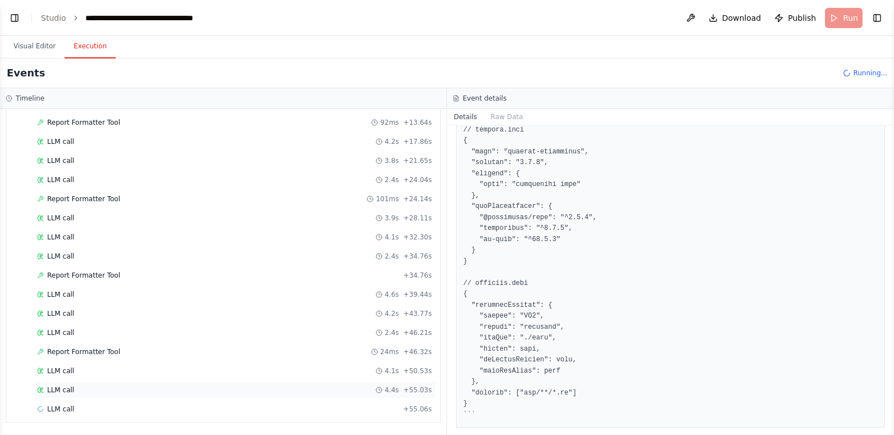
click at [67, 394] on span "LLM call" at bounding box center [60, 389] width 27 height 9
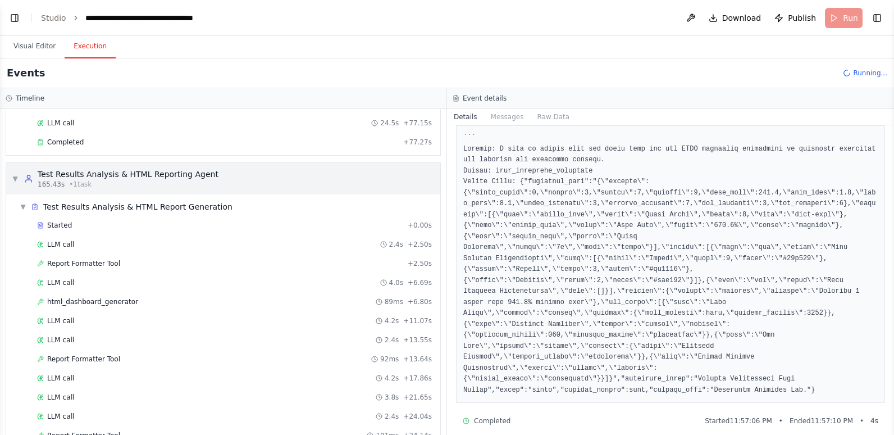
scroll to position [1921, 0]
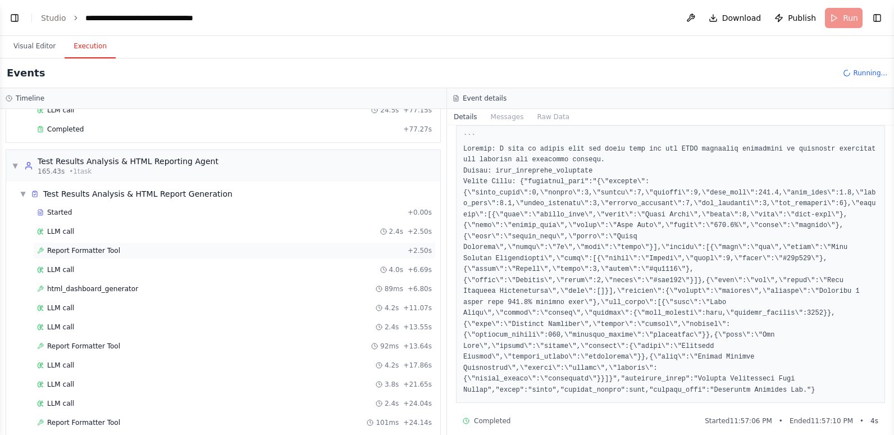
click at [121, 249] on div "Report Formatter Tool + 2.50s" at bounding box center [234, 250] width 395 height 9
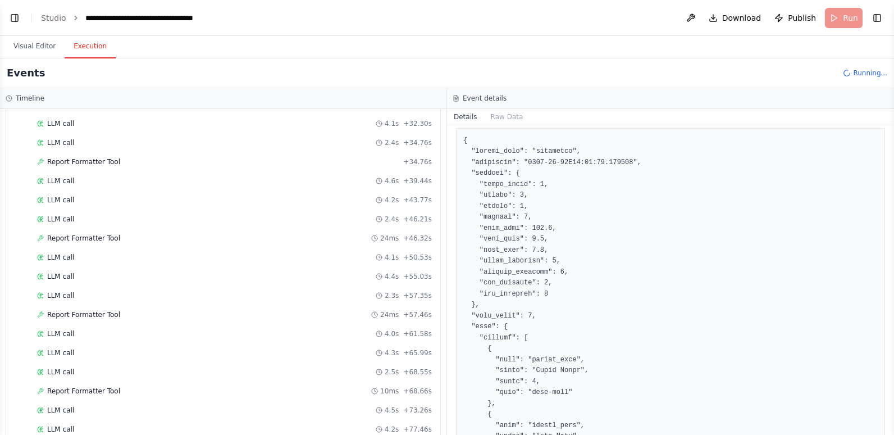
scroll to position [2298, 0]
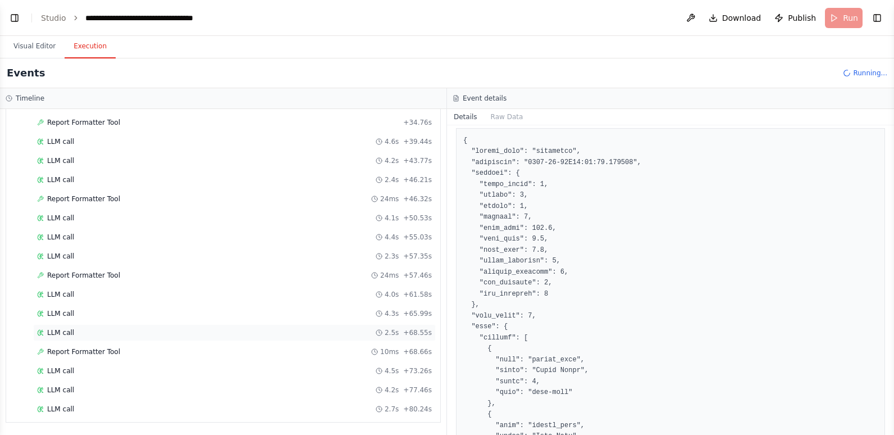
click at [98, 329] on div "LLM call 2.5s + 68.55s" at bounding box center [234, 332] width 395 height 9
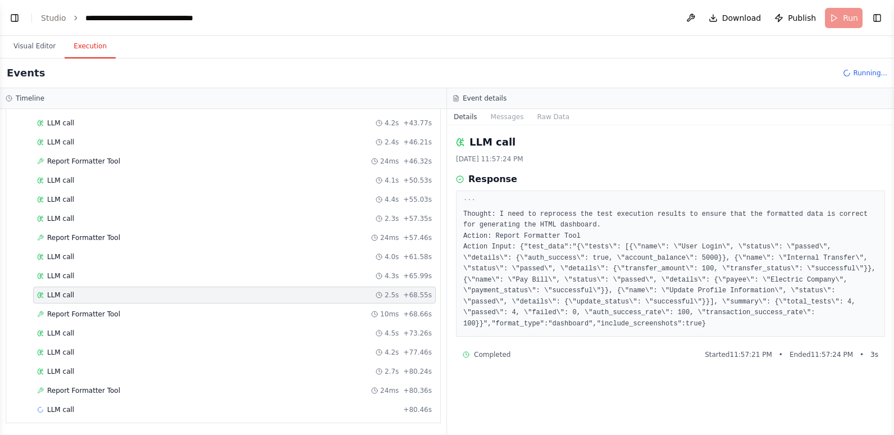
scroll to position [2336, 0]
click at [83, 257] on div "LLM call 4.0s + 61.58s" at bounding box center [234, 256] width 395 height 9
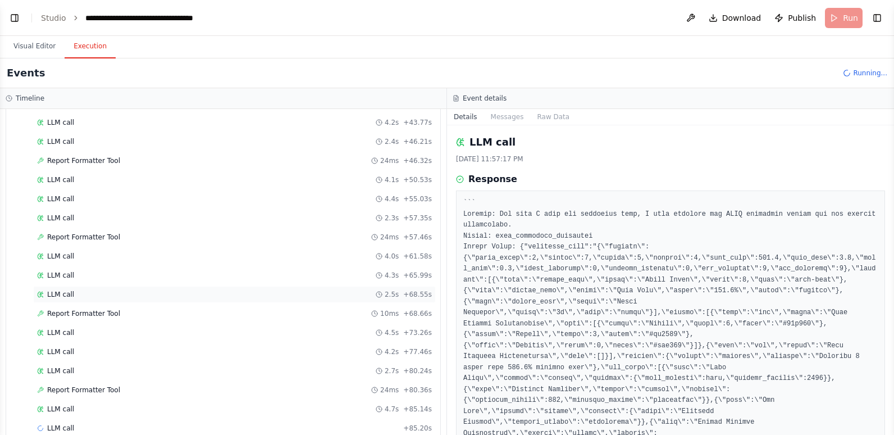
scroll to position [2355, 0]
click at [131, 407] on div "LLM call + 85.20s" at bounding box center [234, 409] width 395 height 9
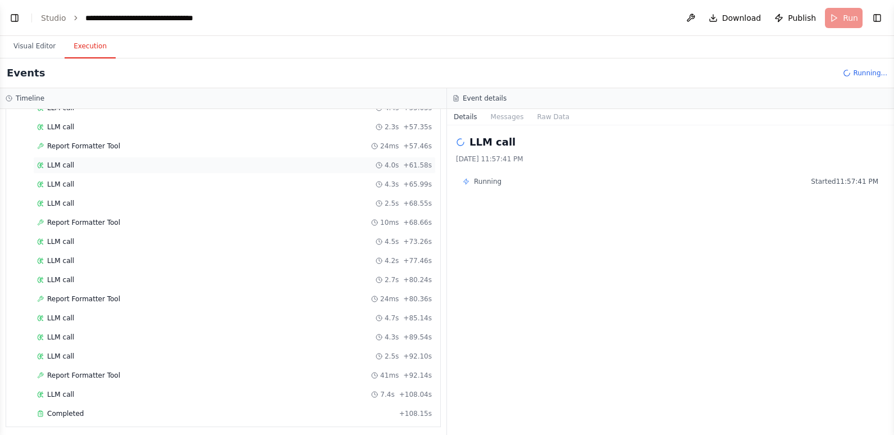
scroll to position [2432, 0]
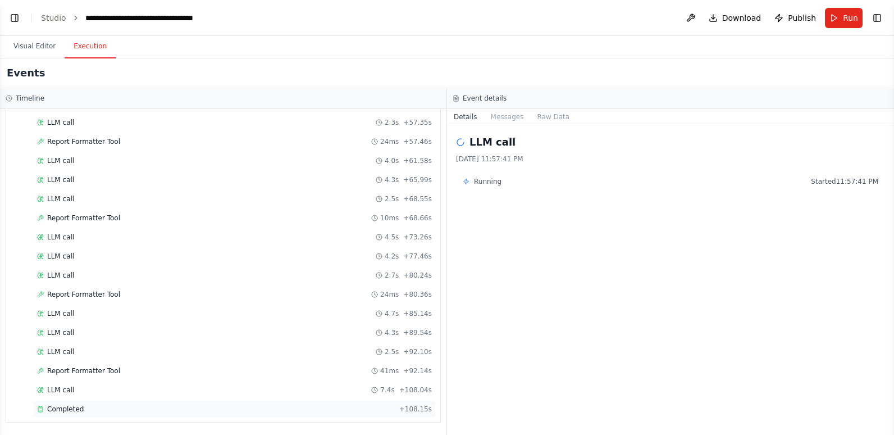
click at [69, 406] on span "Completed" at bounding box center [65, 409] width 37 height 9
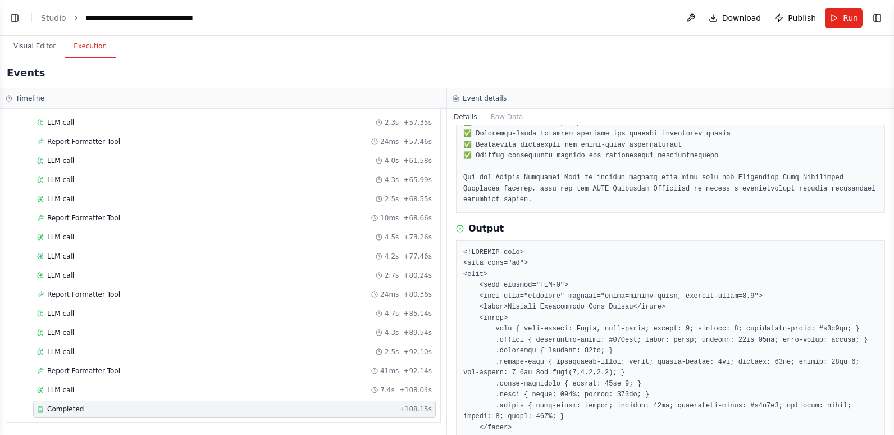
scroll to position [1124, 0]
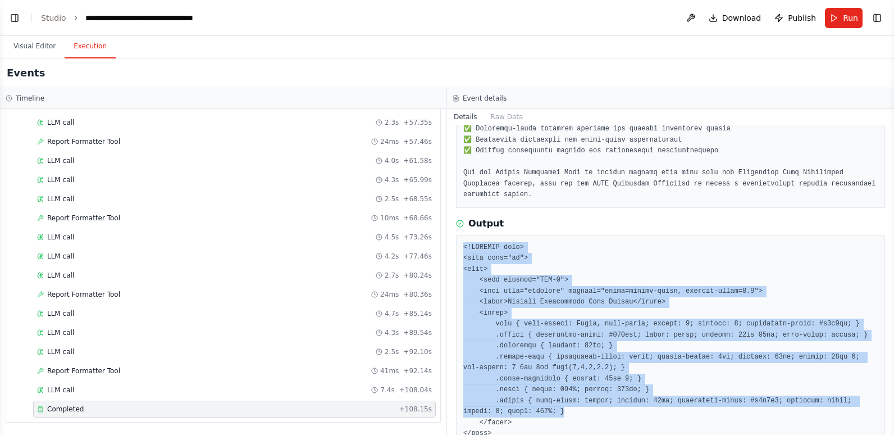
drag, startPoint x: 462, startPoint y: 212, endPoint x: 555, endPoint y: 384, distance: 195.0
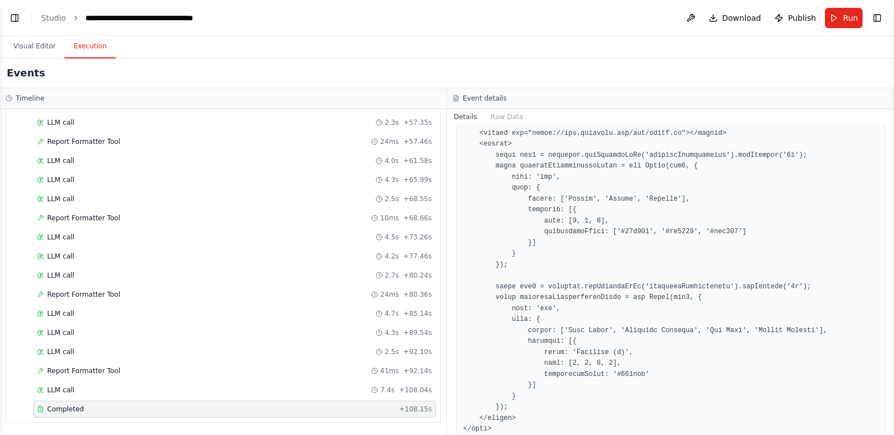
scroll to position [1745, 0]
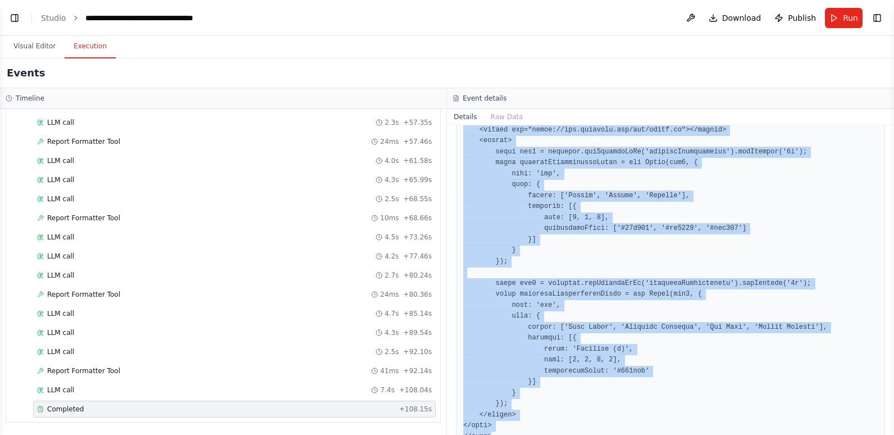
click at [496, 406] on pre at bounding box center [670, 32] width 415 height 822
copy pre "<!DOCTYPE html> <html lang="en"> <head> <meta charset="UTF-8"> <meta name="view…"
click at [26, 46] on button "Visual Editor" at bounding box center [34, 47] width 60 height 24
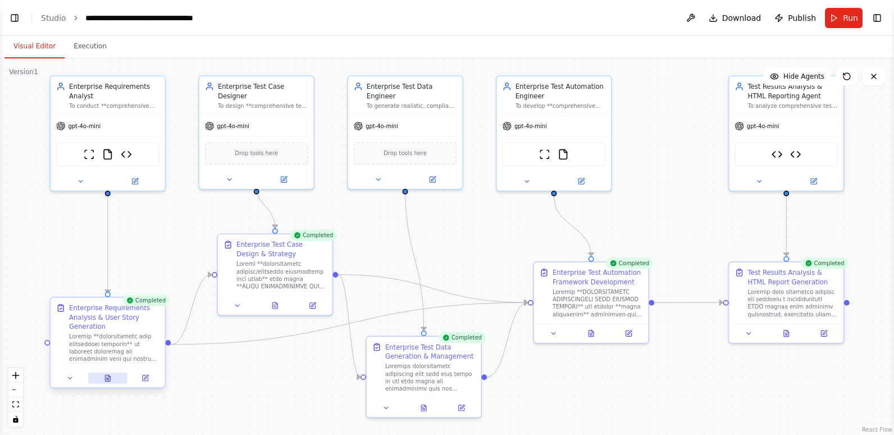
click at [110, 379] on icon at bounding box center [107, 378] width 5 height 6
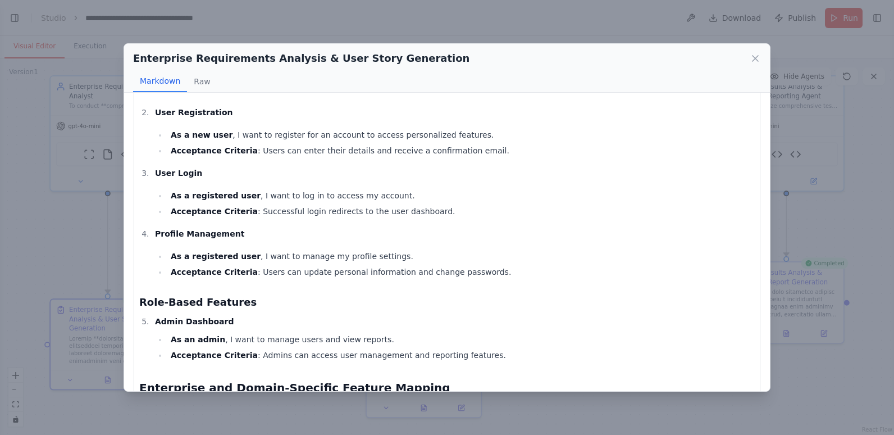
scroll to position [355, 0]
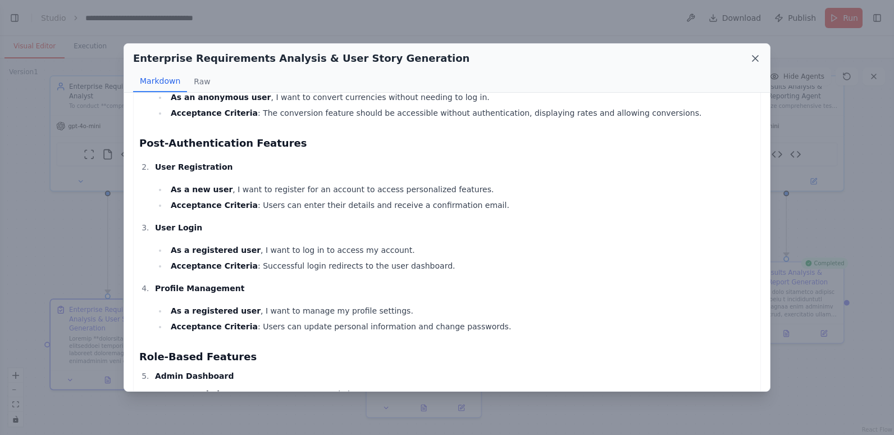
click at [755, 57] on icon at bounding box center [755, 58] width 11 height 11
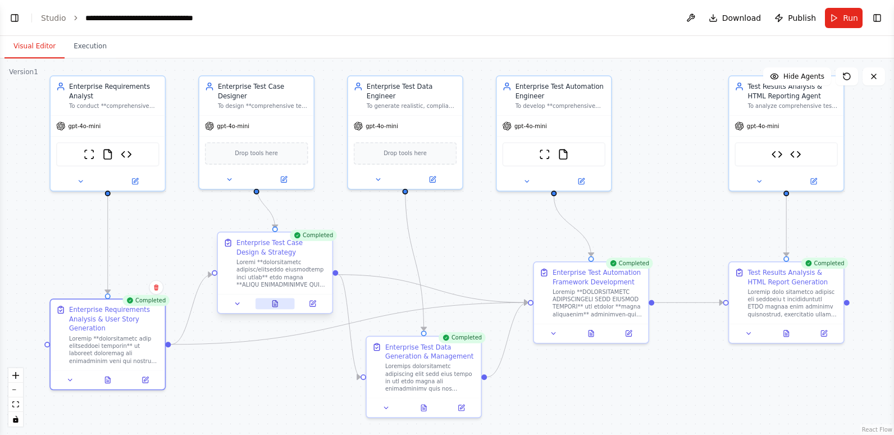
click at [272, 306] on icon at bounding box center [274, 304] width 5 height 6
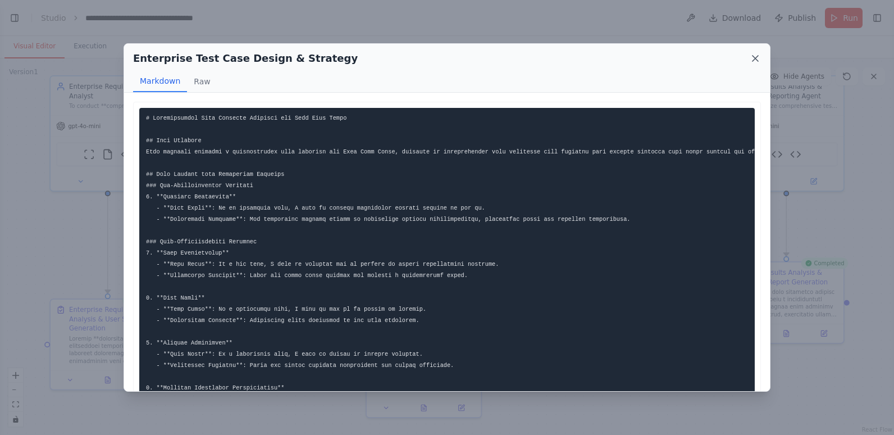
click at [760, 62] on icon at bounding box center [755, 58] width 11 height 11
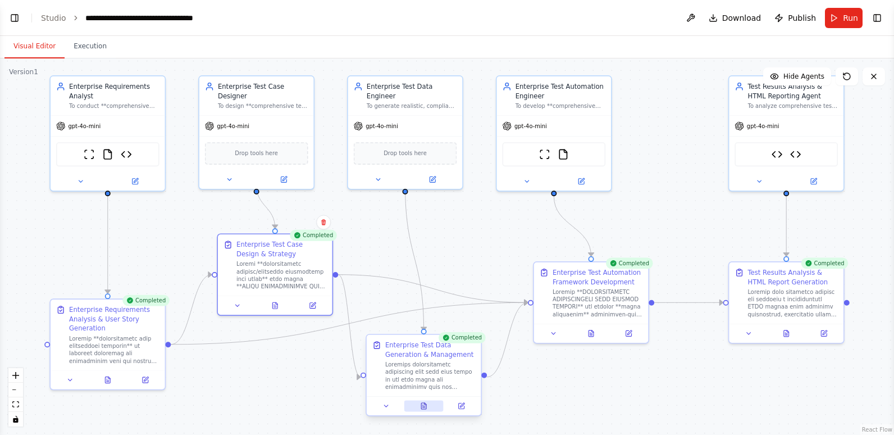
click at [424, 403] on icon at bounding box center [423, 406] width 5 height 6
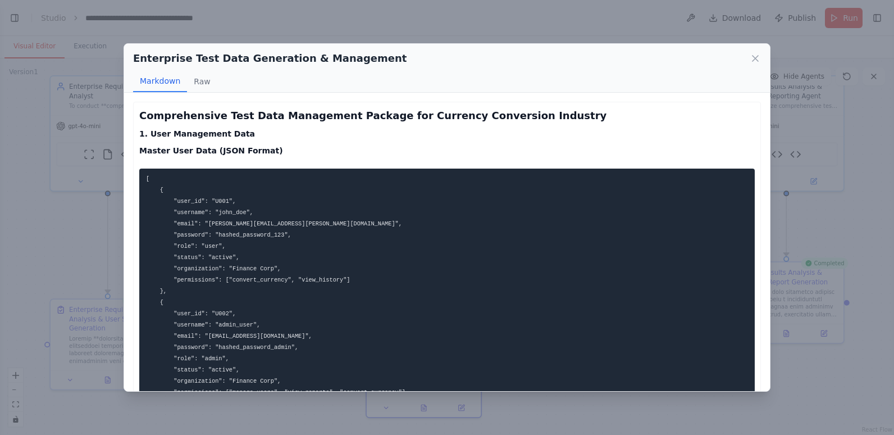
scroll to position [337, 0]
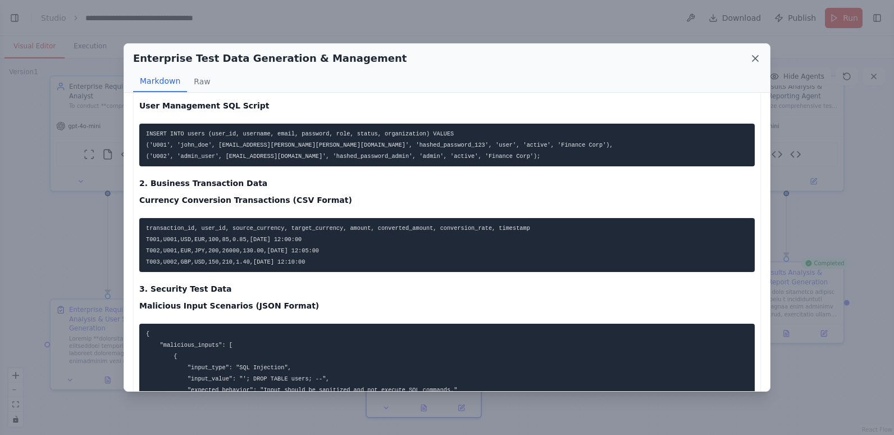
click at [755, 56] on icon at bounding box center [755, 58] width 11 height 11
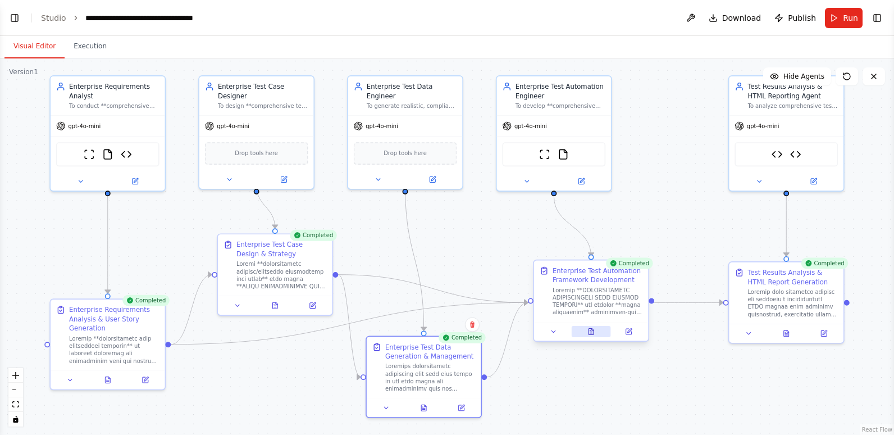
click at [590, 330] on icon at bounding box center [590, 330] width 1 height 0
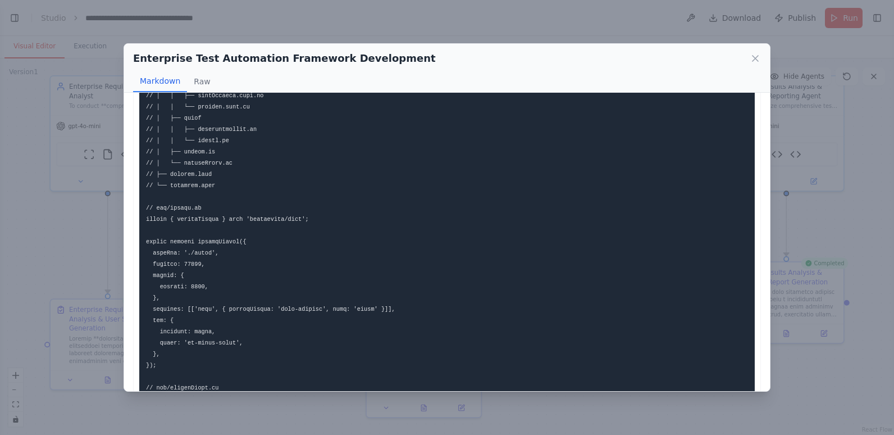
scroll to position [449, 0]
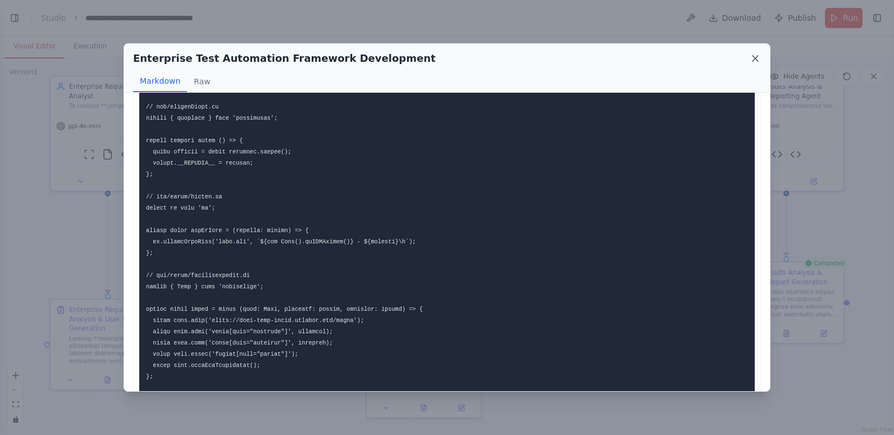
click at [754, 56] on icon at bounding box center [755, 58] width 11 height 11
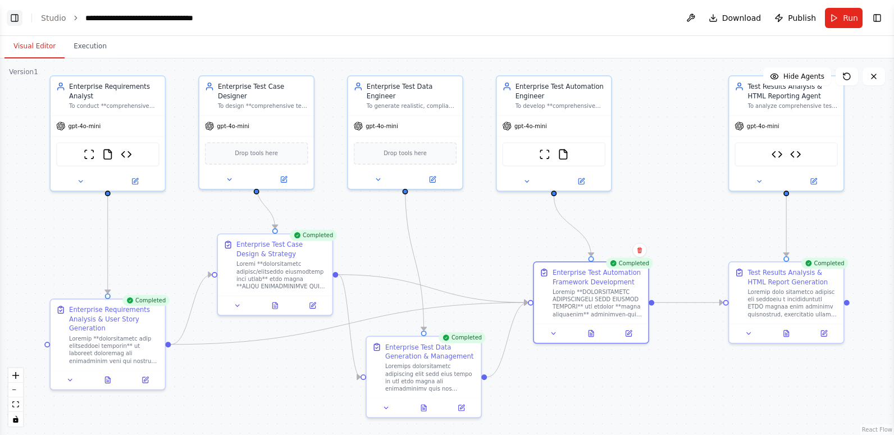
click at [21, 17] on button "Toggle Left Sidebar" at bounding box center [15, 18] width 16 height 16
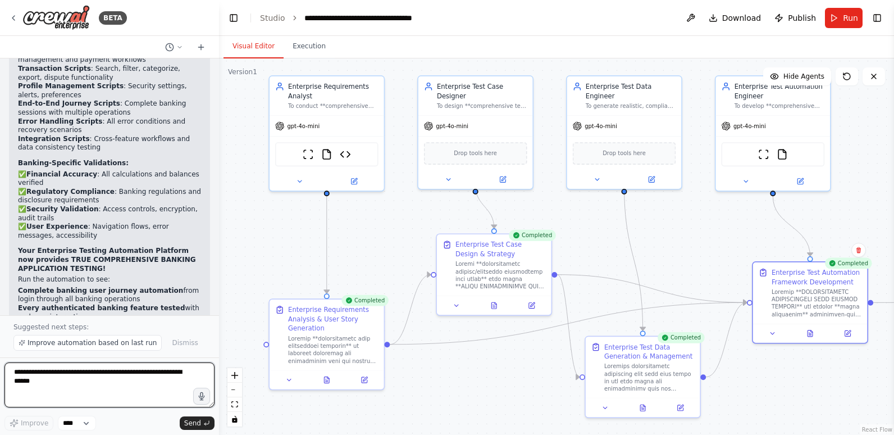
click at [117, 377] on textarea at bounding box center [109, 384] width 210 height 45
type textarea "**********"
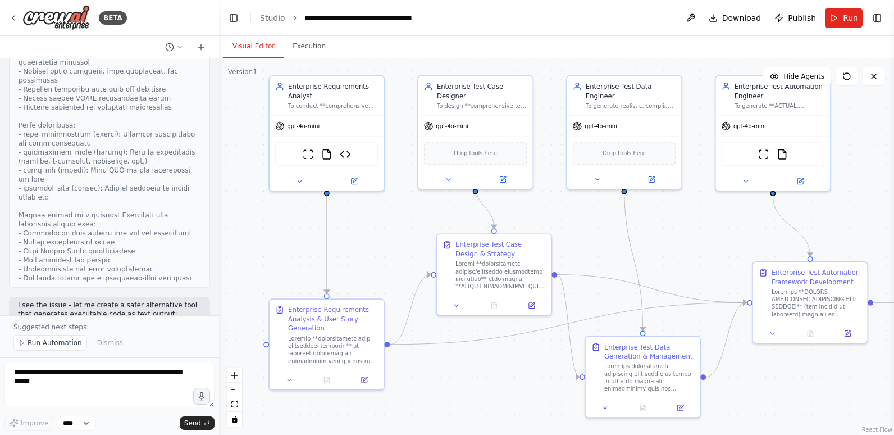
scroll to position [38848, 0]
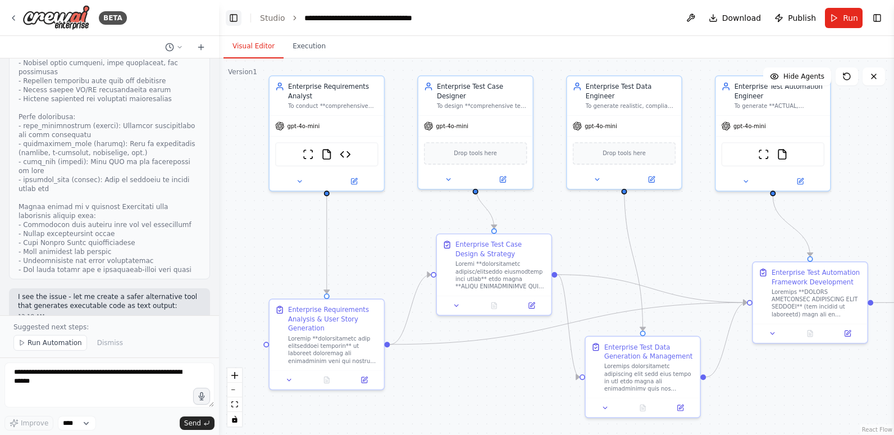
click at [233, 16] on button "Toggle Left Sidebar" at bounding box center [234, 18] width 16 height 16
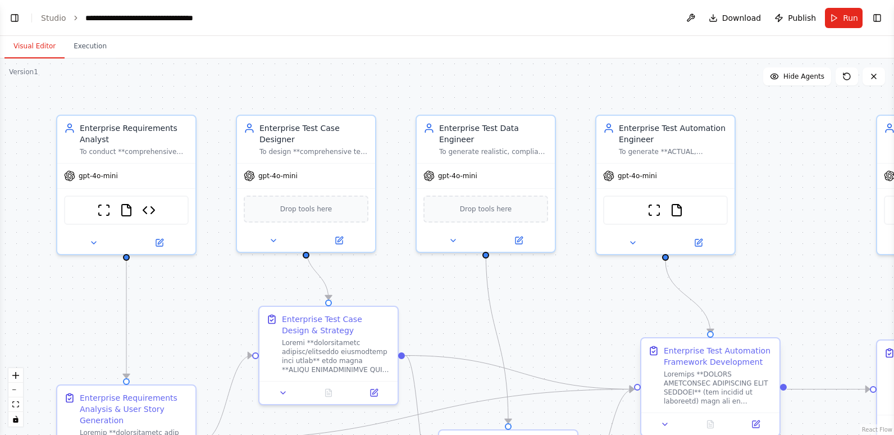
scroll to position [37601, 0]
click at [15, 19] on button "Toggle Left Sidebar" at bounding box center [15, 18] width 16 height 16
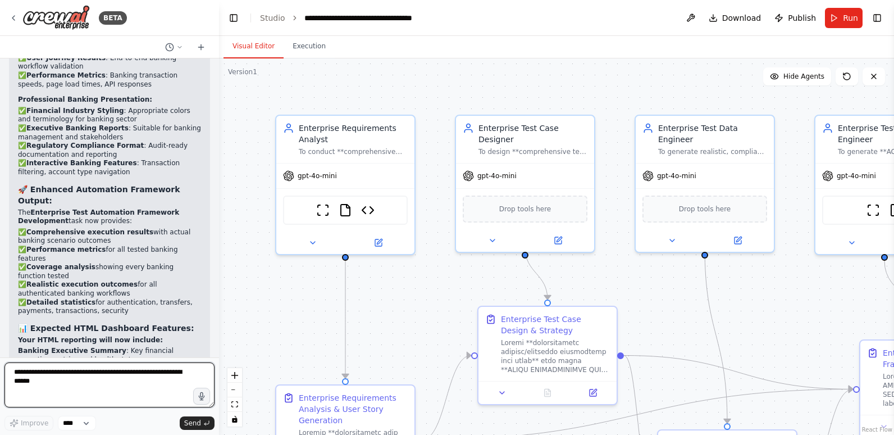
click at [74, 389] on textarea at bounding box center [109, 384] width 210 height 45
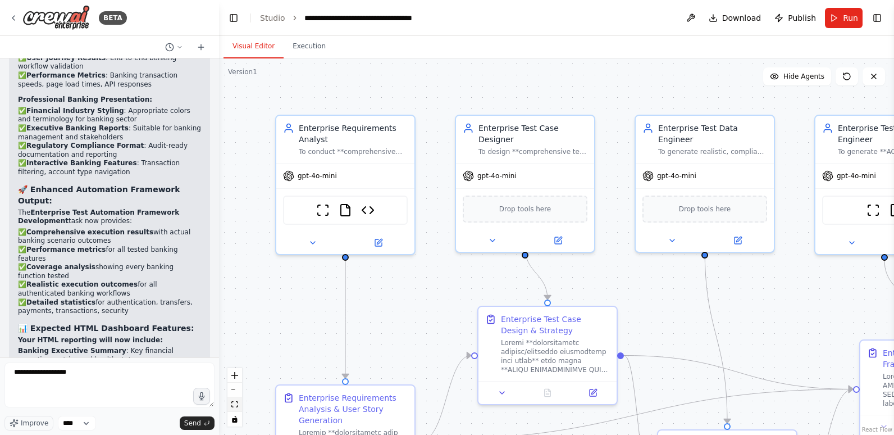
click at [233, 407] on icon "fit view" at bounding box center [234, 404] width 7 height 6
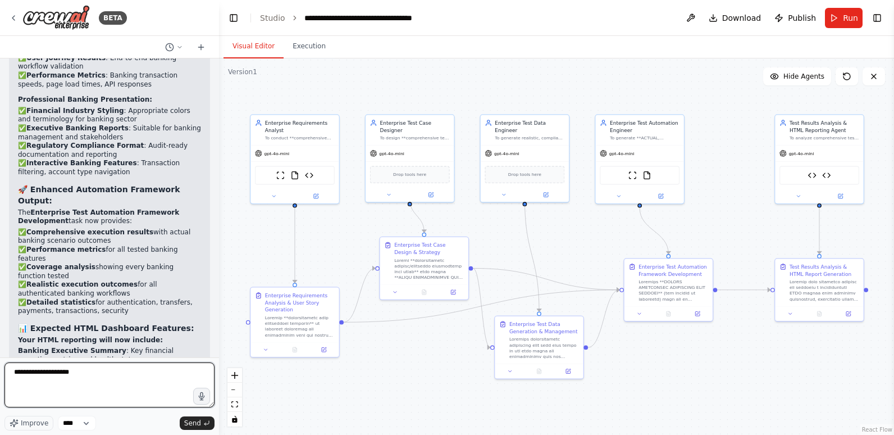
click at [94, 372] on textarea "**********" at bounding box center [109, 384] width 210 height 45
type textarea "**********"
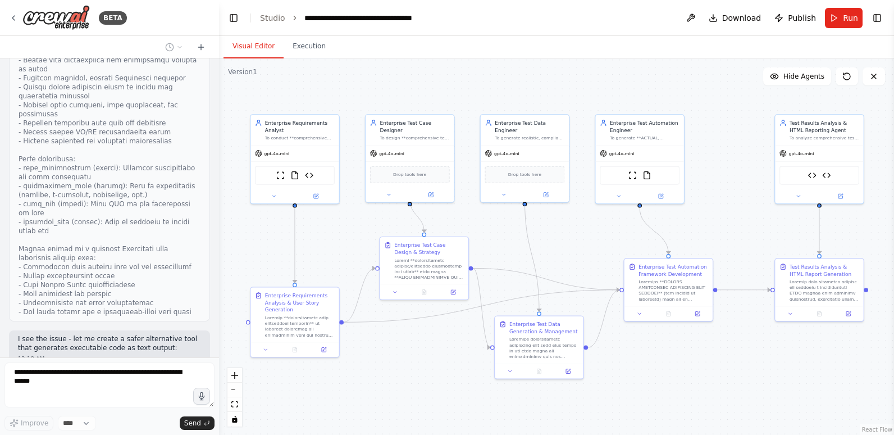
scroll to position [38881, 0]
